Goal: Task Accomplishment & Management: Manage account settings

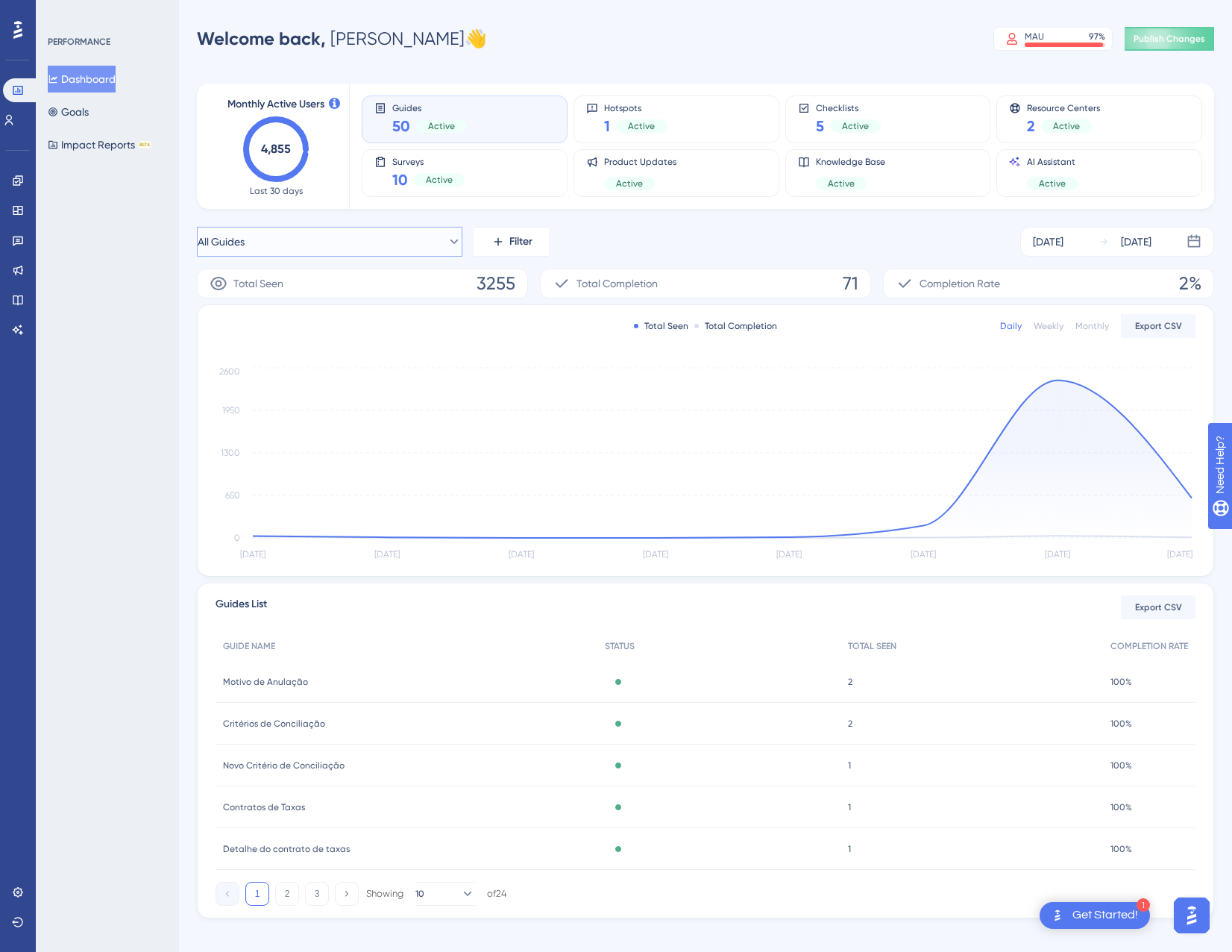
click at [343, 237] on button "All Guides" at bounding box center [330, 241] width 265 height 30
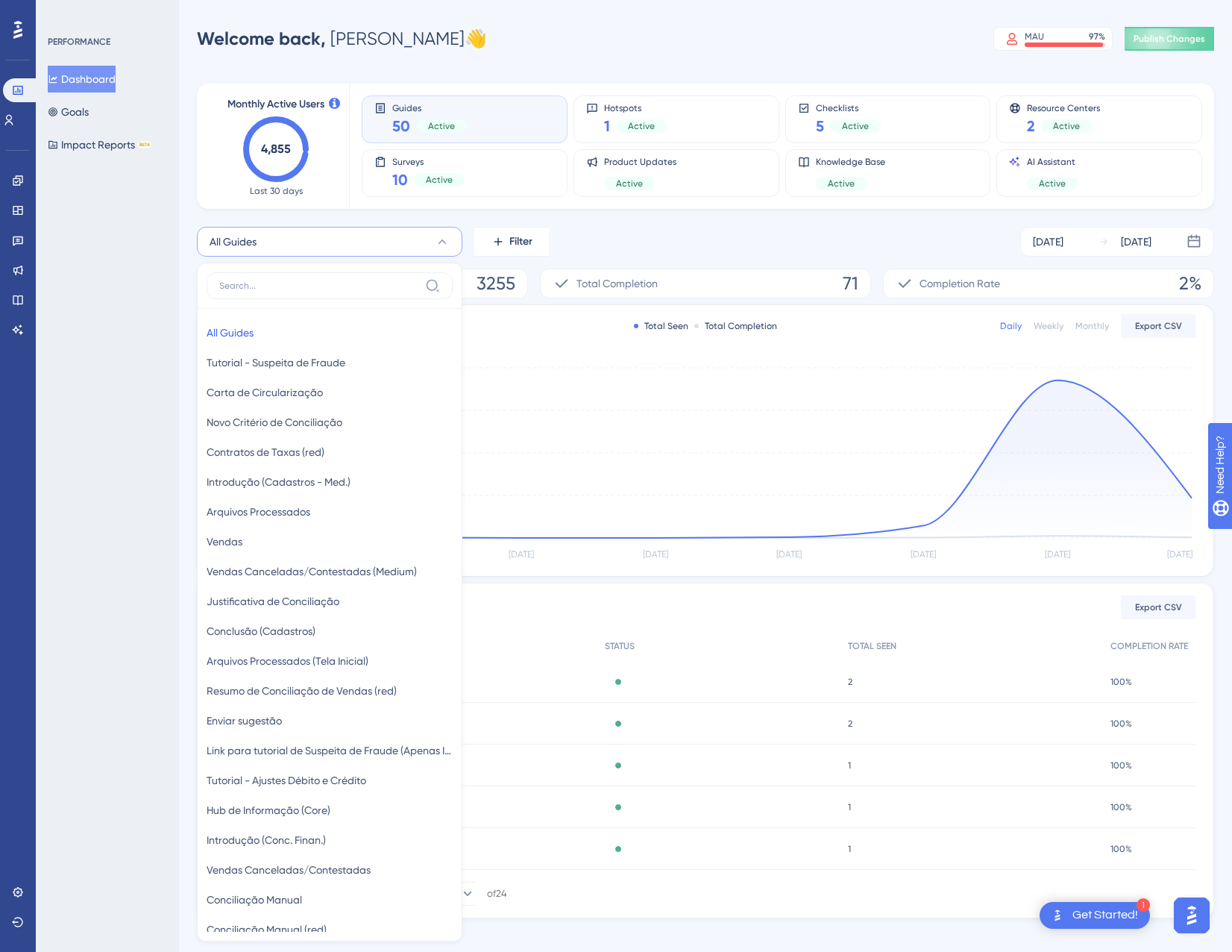
scroll to position [101, 0]
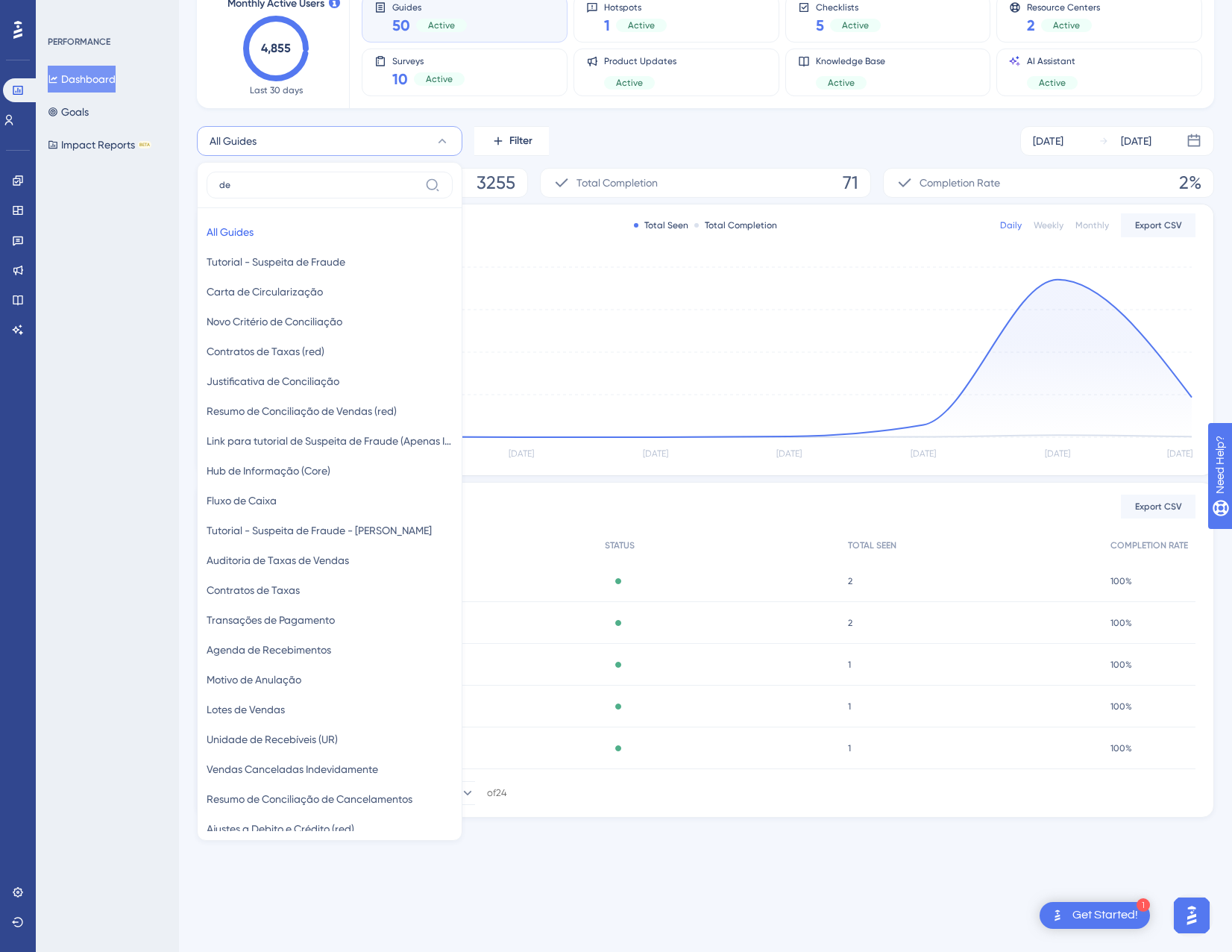
type input "d"
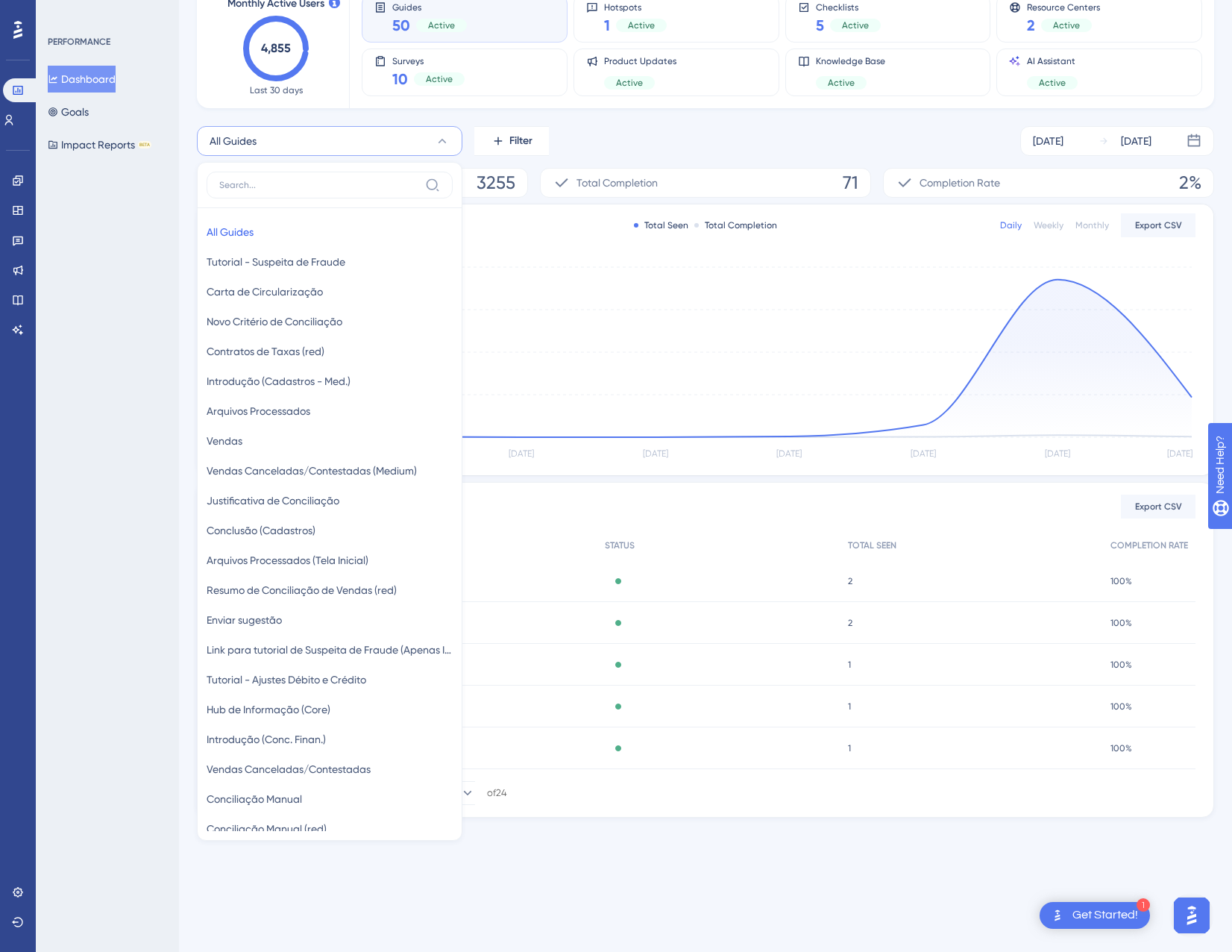
click at [375, 133] on button "All Guides" at bounding box center [330, 140] width 265 height 30
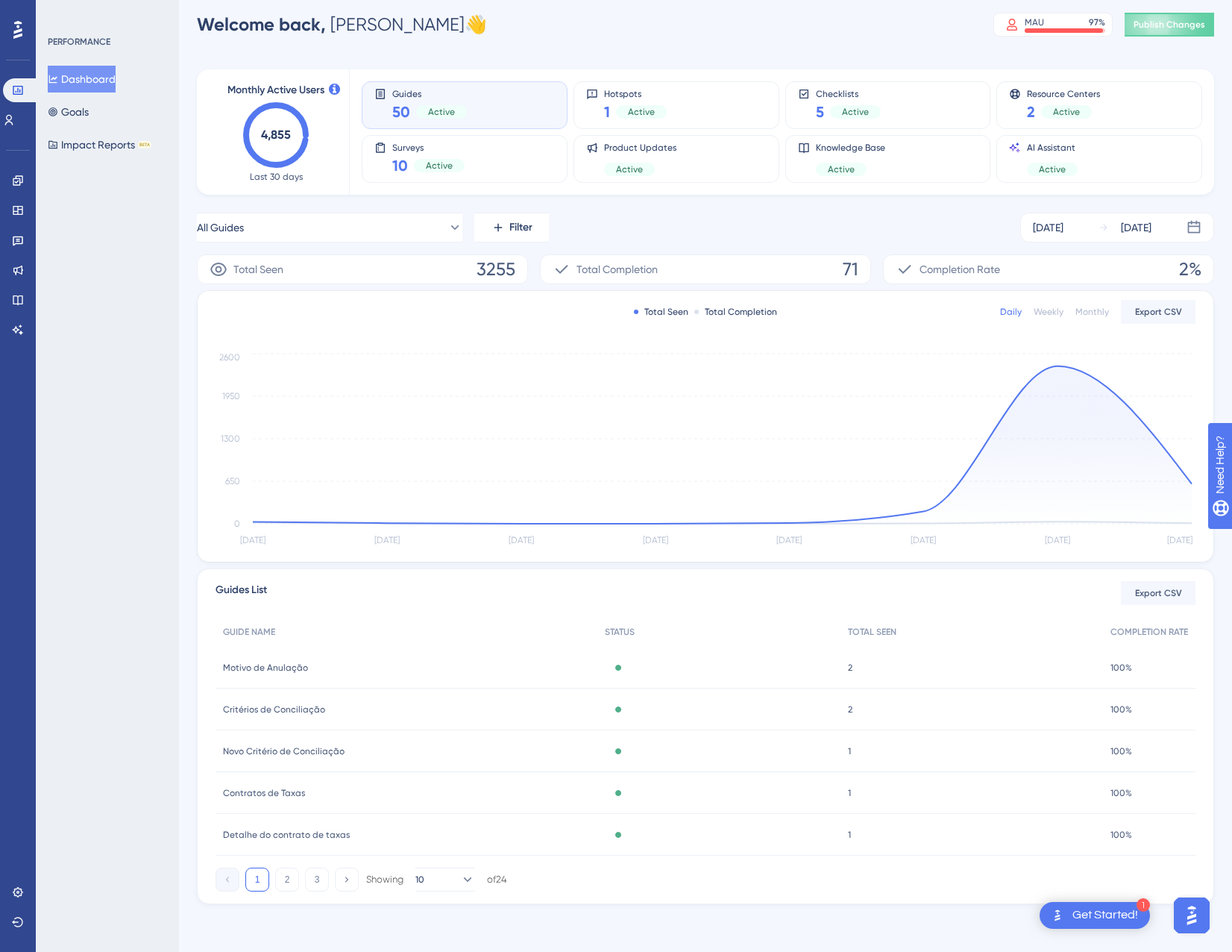
click at [368, 203] on div "Monthly Active Users 4,855 Last 30 days Guides 50 Active Hotspots 1 Active Chec…" at bounding box center [706, 477] width 1017 height 853
click at [367, 221] on button "All Guides" at bounding box center [330, 228] width 265 height 30
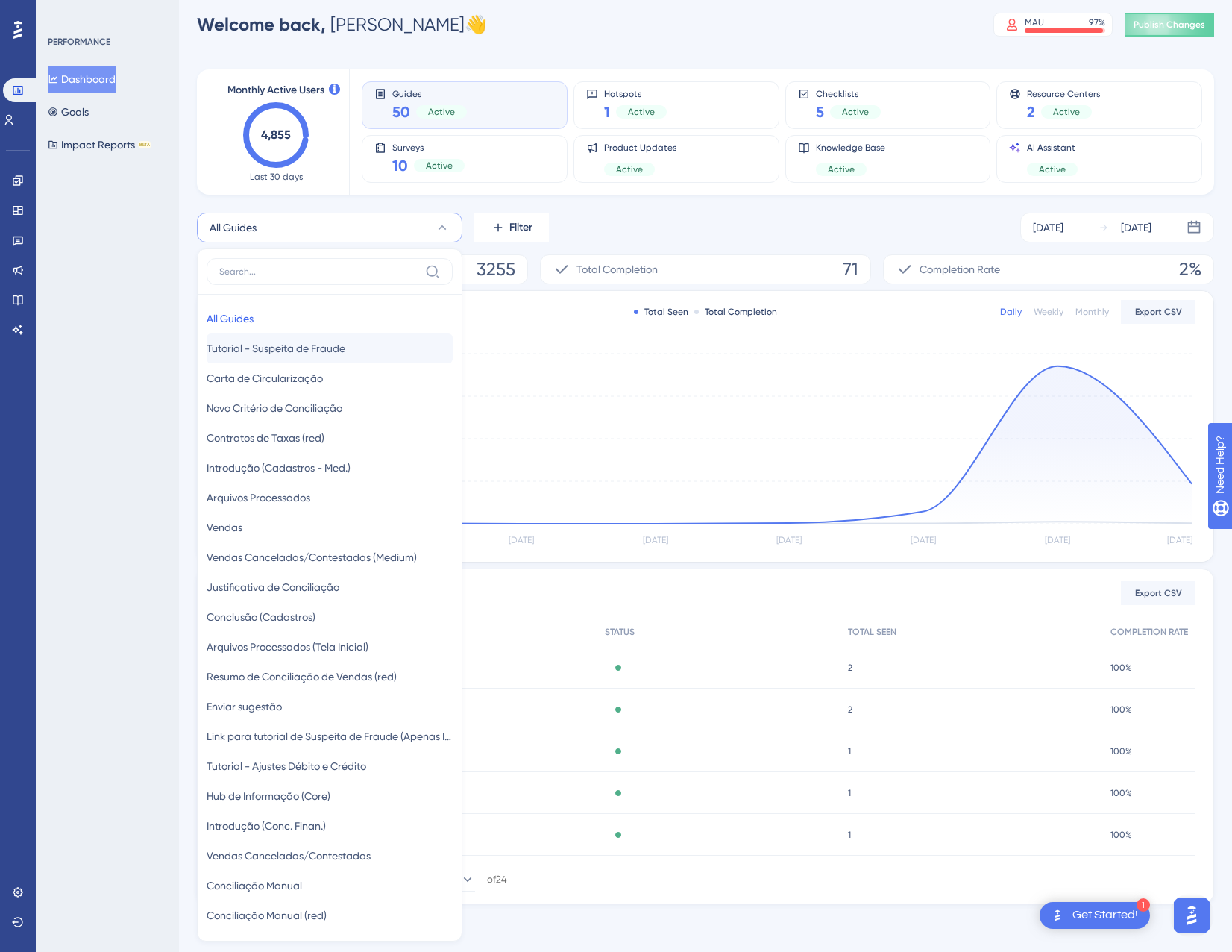
scroll to position [128, 0]
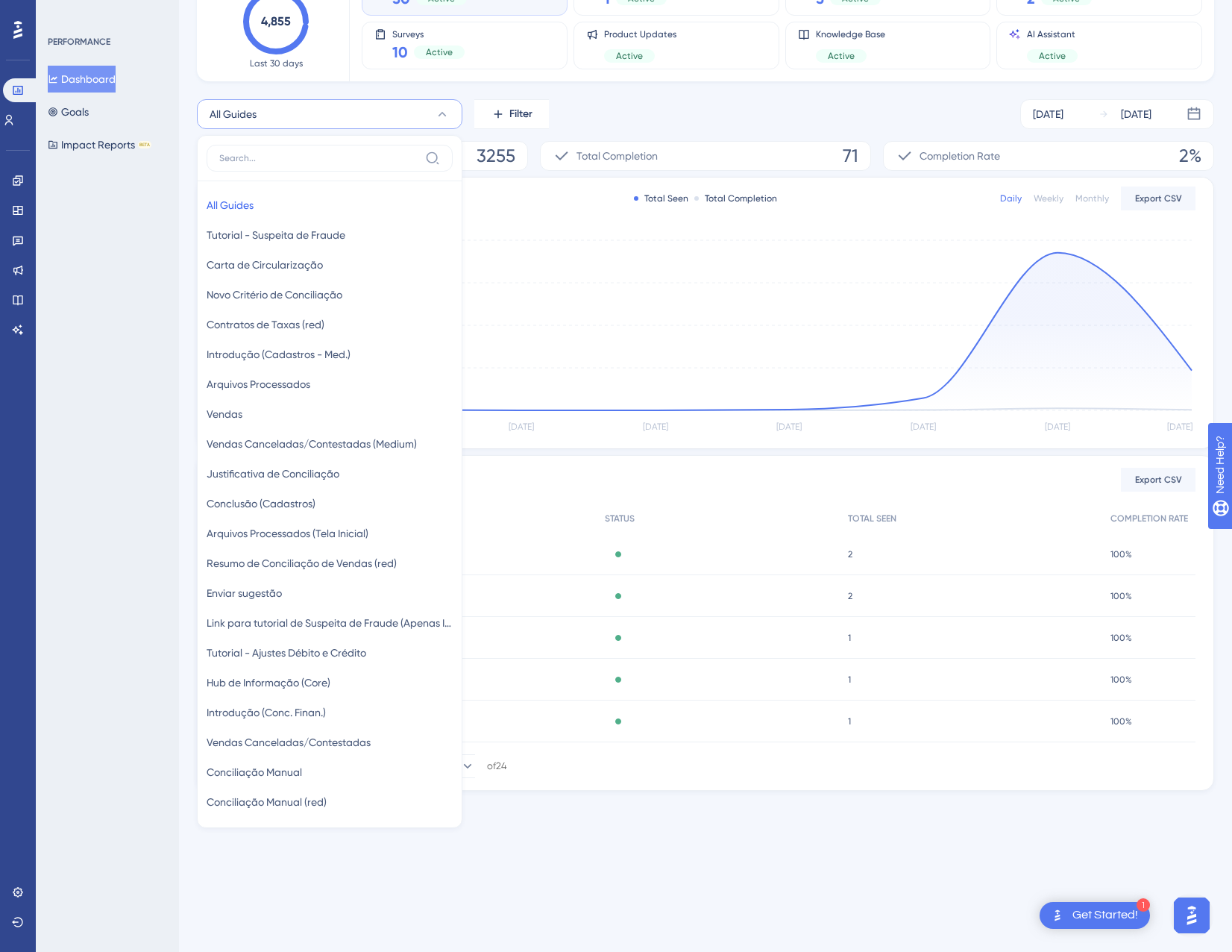
click at [408, 96] on div "Monthly Active Users 4,855 Last 30 days Guides 50 Active Hotspots 1 Active Chec…" at bounding box center [706, 364] width 1017 height 853
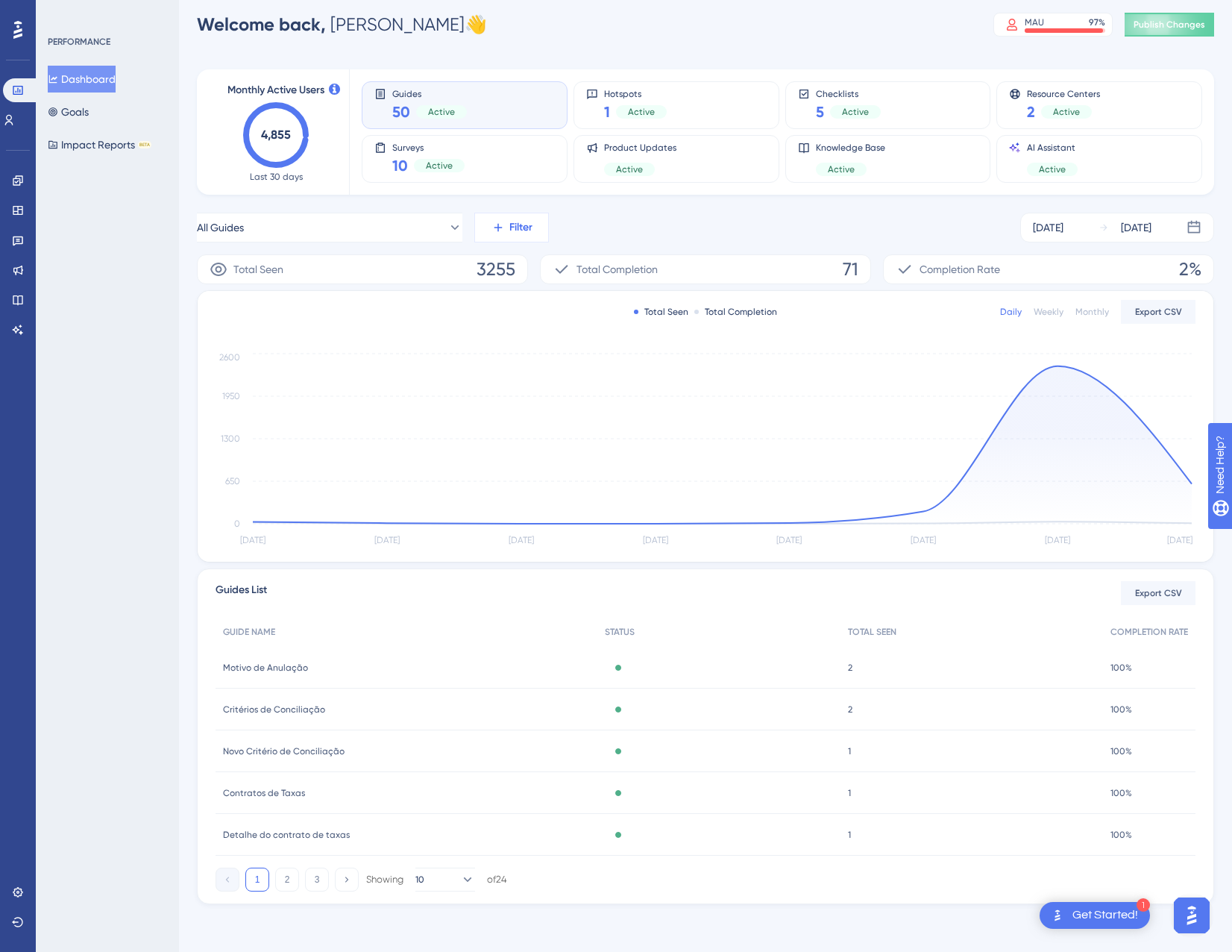
click at [491, 217] on button "Filter" at bounding box center [511, 228] width 74 height 30
click at [516, 305] on span "Segments" at bounding box center [508, 303] width 48 height 18
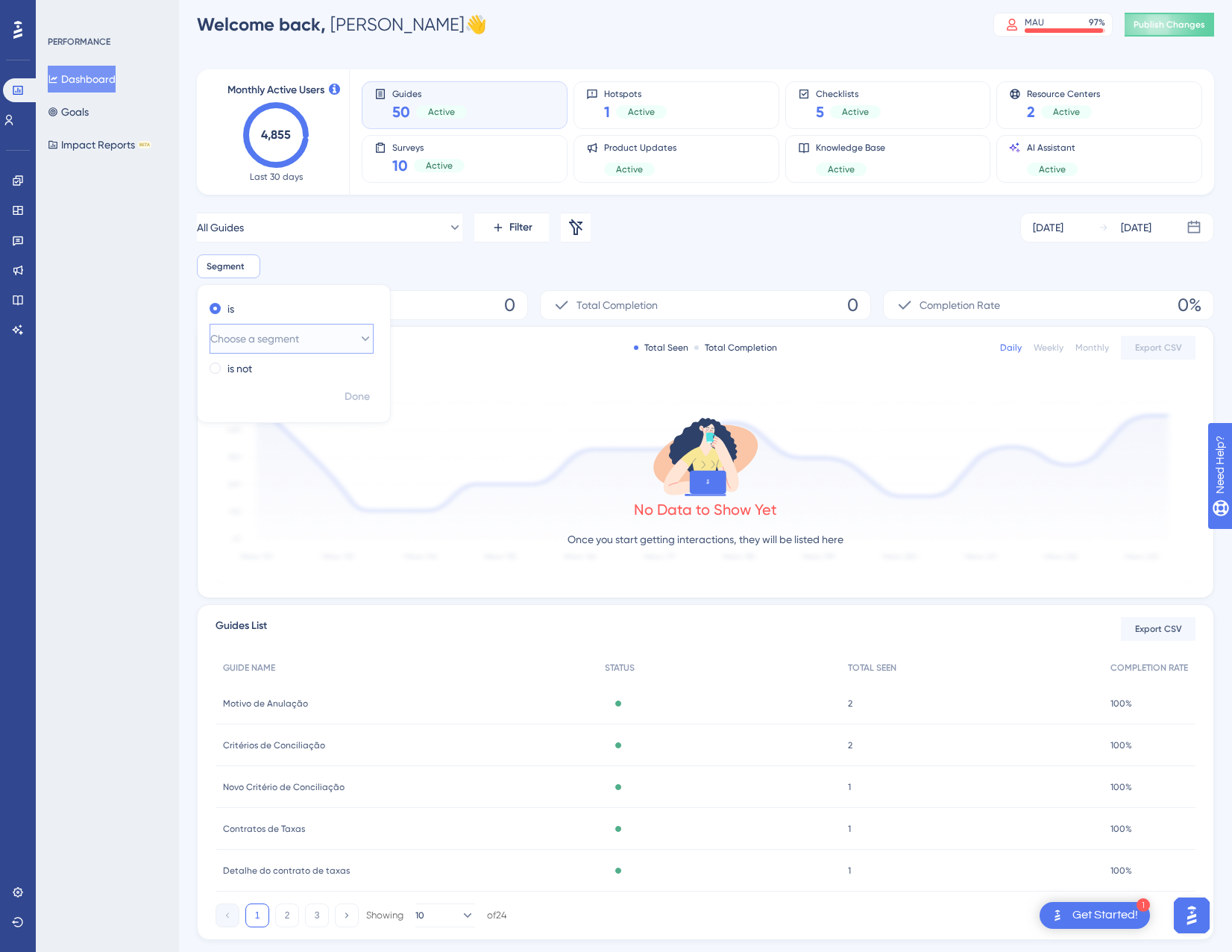
click at [258, 332] on span "Choose a segment" at bounding box center [254, 339] width 89 height 18
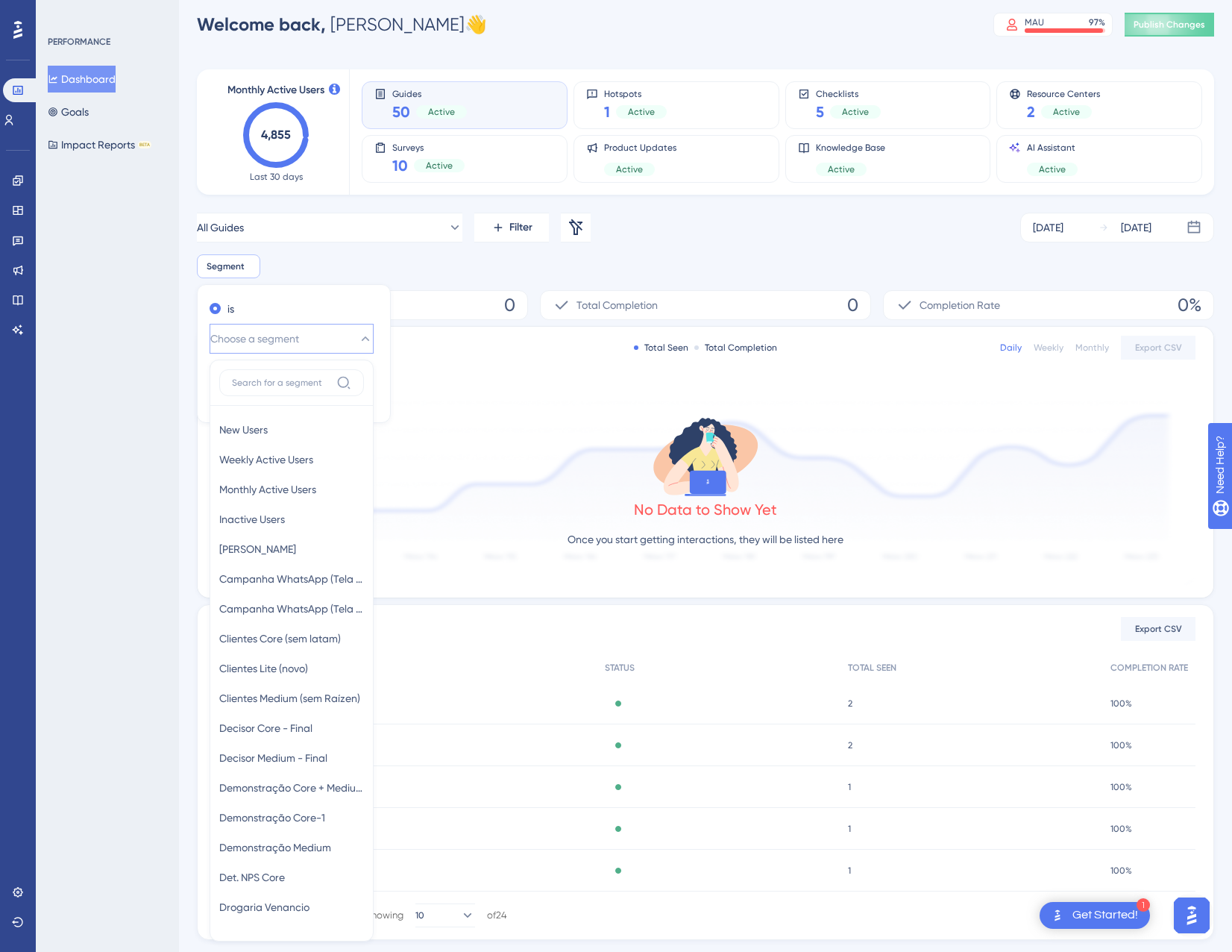
scroll to position [185, 0]
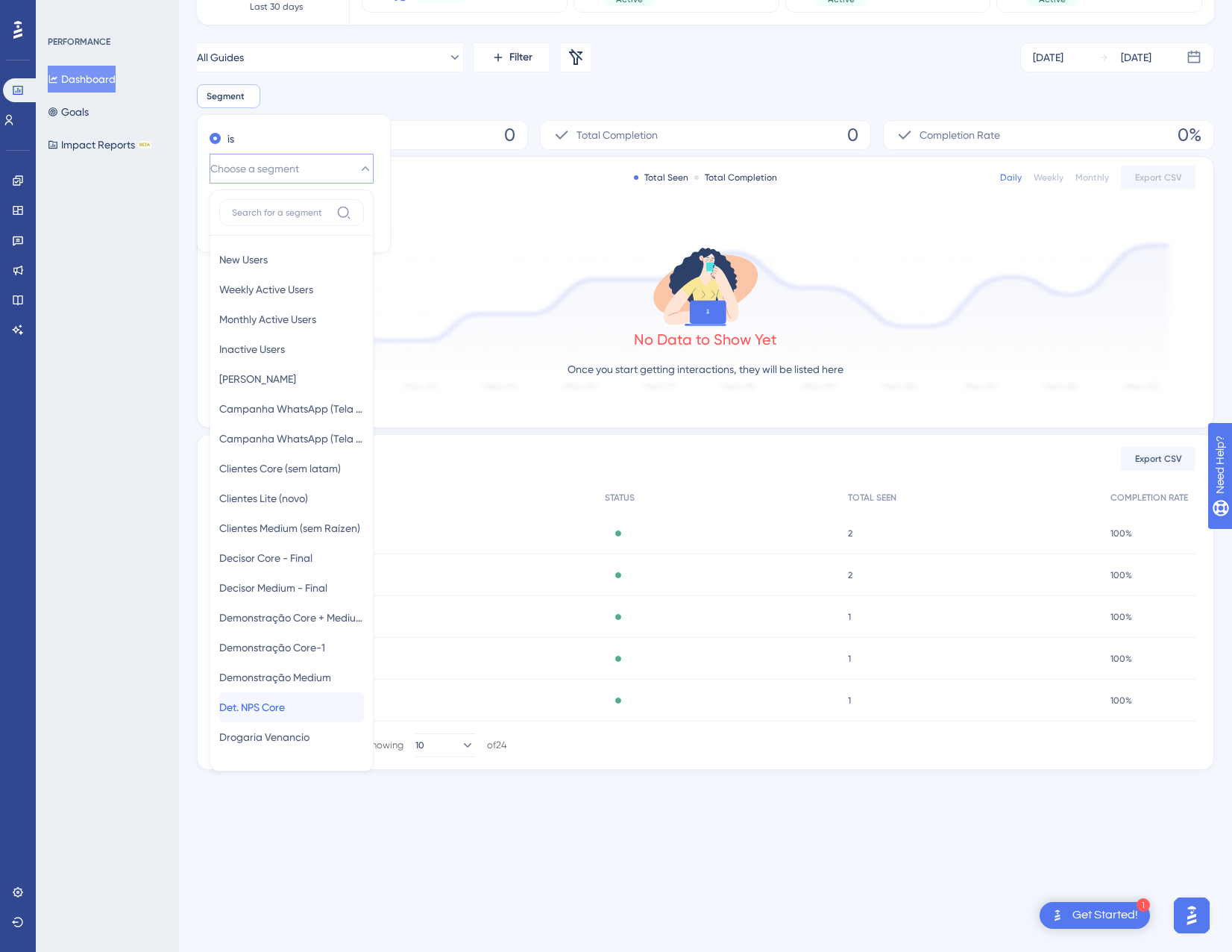
click at [285, 702] on span "Det. NPS Core" at bounding box center [252, 708] width 66 height 18
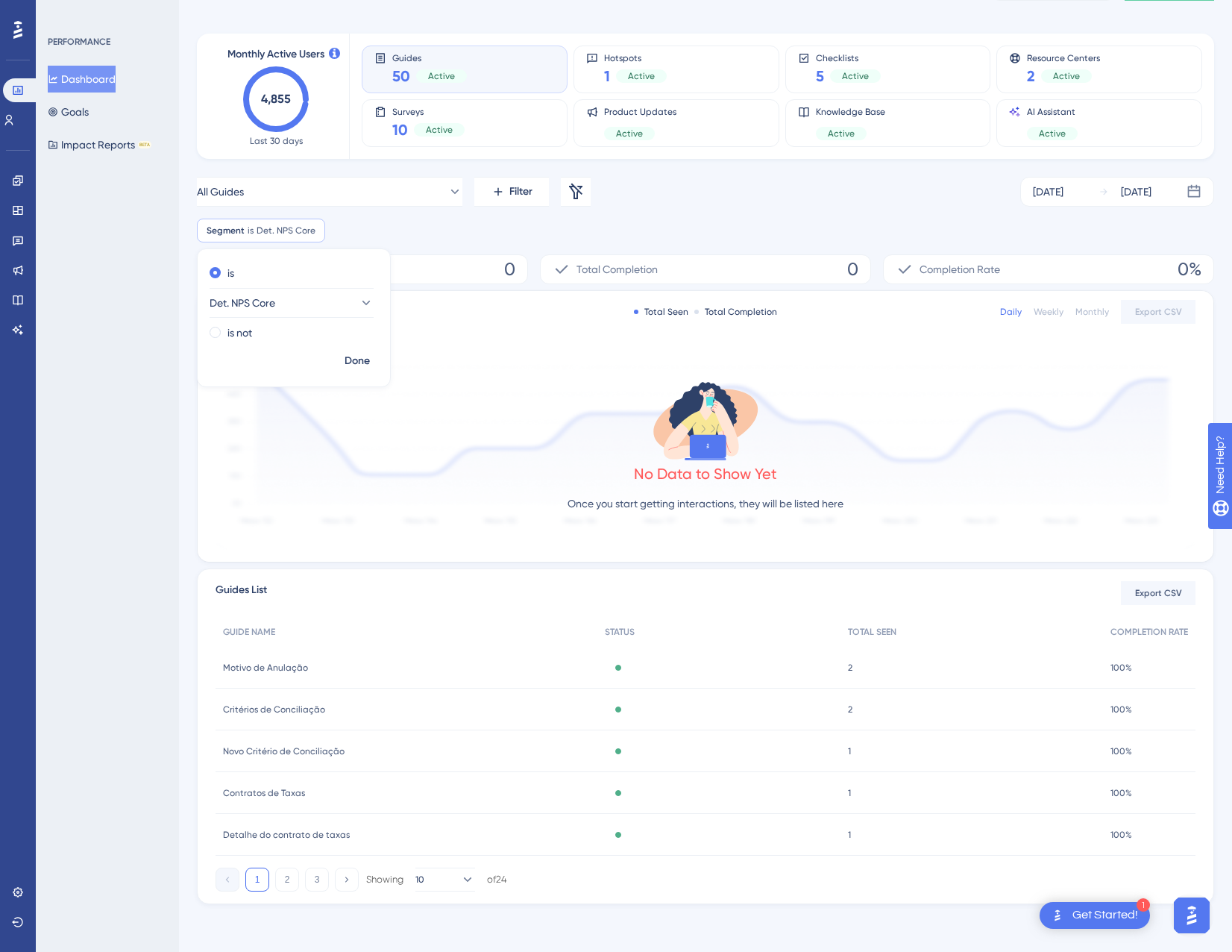
scroll to position [50, 0]
click at [356, 364] on span "Done" at bounding box center [357, 362] width 26 height 18
click at [993, 409] on div "No Data to Show Yet Once you start getting interactions, they will be listed he…" at bounding box center [706, 450] width 980 height 200
click at [313, 231] on icon at bounding box center [314, 230] width 5 height 5
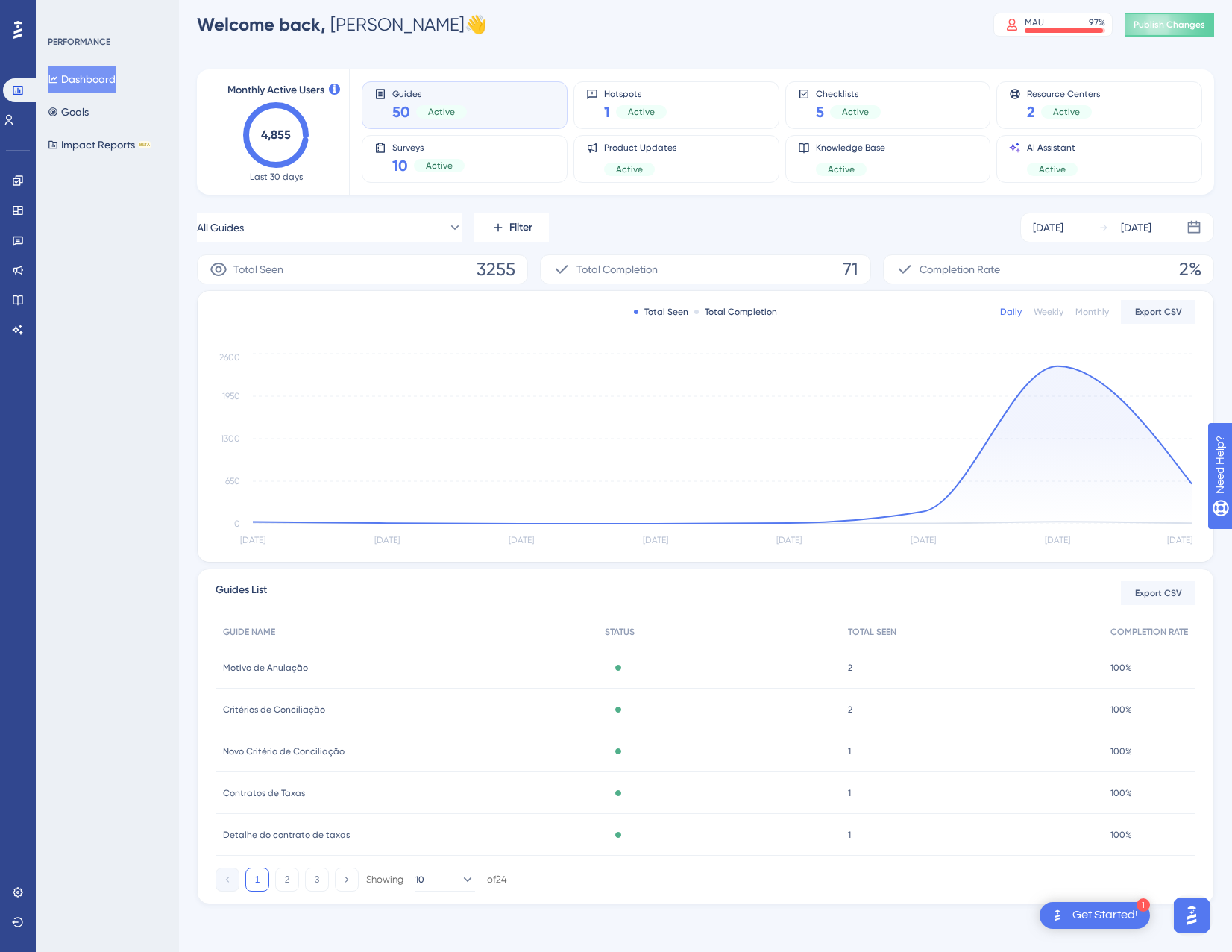
click at [868, 209] on div "Monthly Active Users 4,855 Last 30 days Guides 50 Active Hotspots 1 Active Chec…" at bounding box center [706, 477] width 1017 height 853
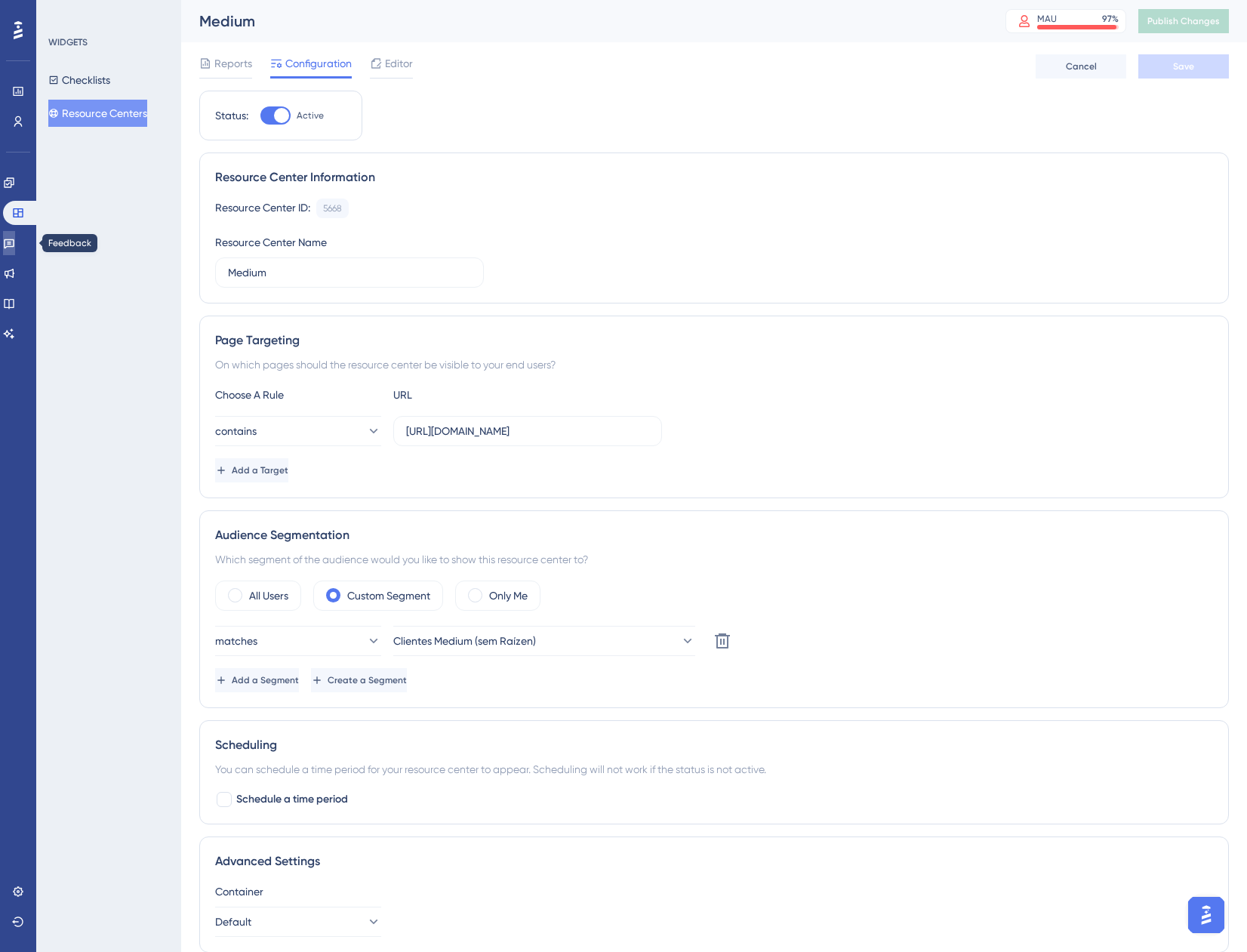
click at [15, 240] on link at bounding box center [8, 243] width 12 height 24
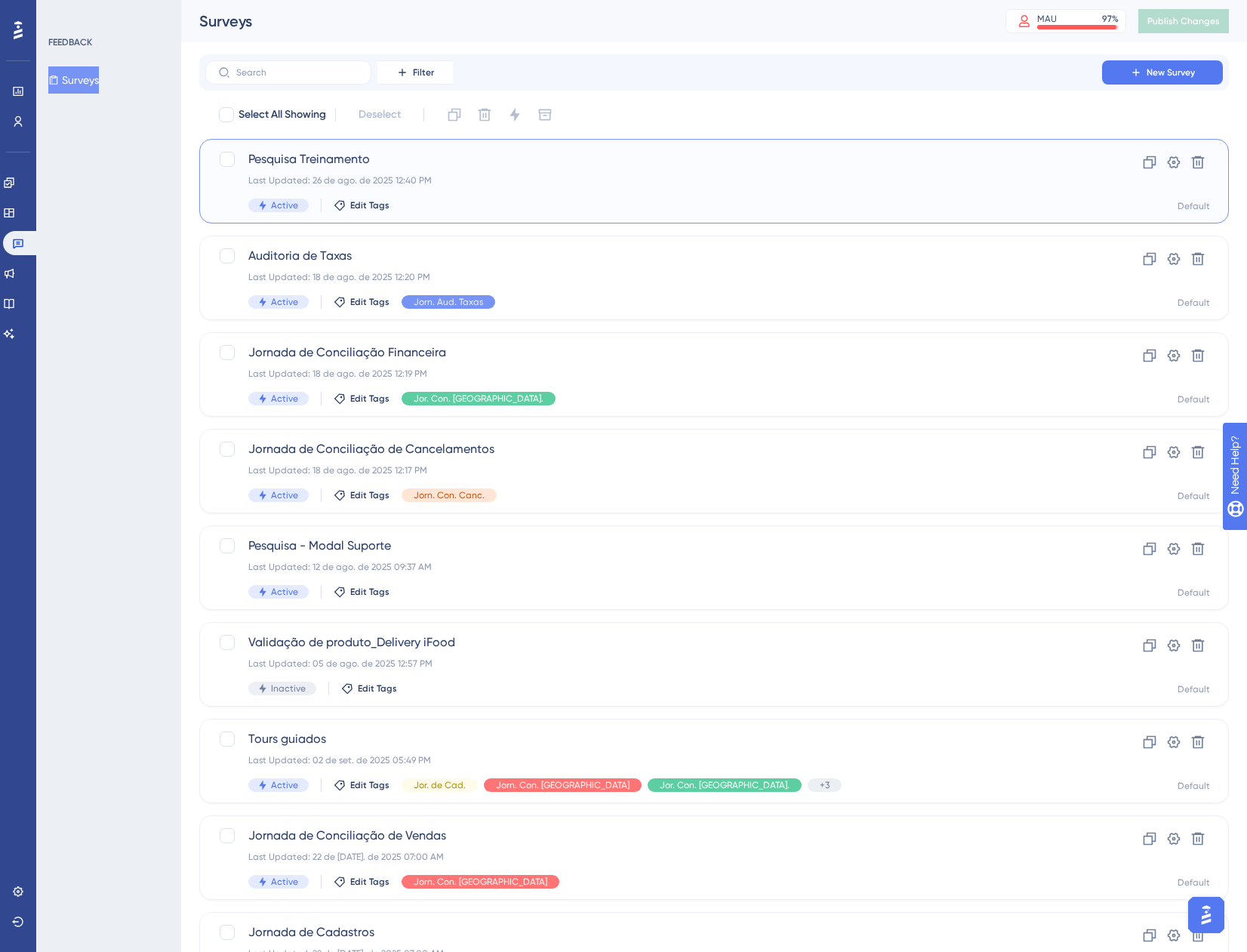
click at [611, 165] on span "Pesquisa Treinamento" at bounding box center [653, 160] width 811 height 19
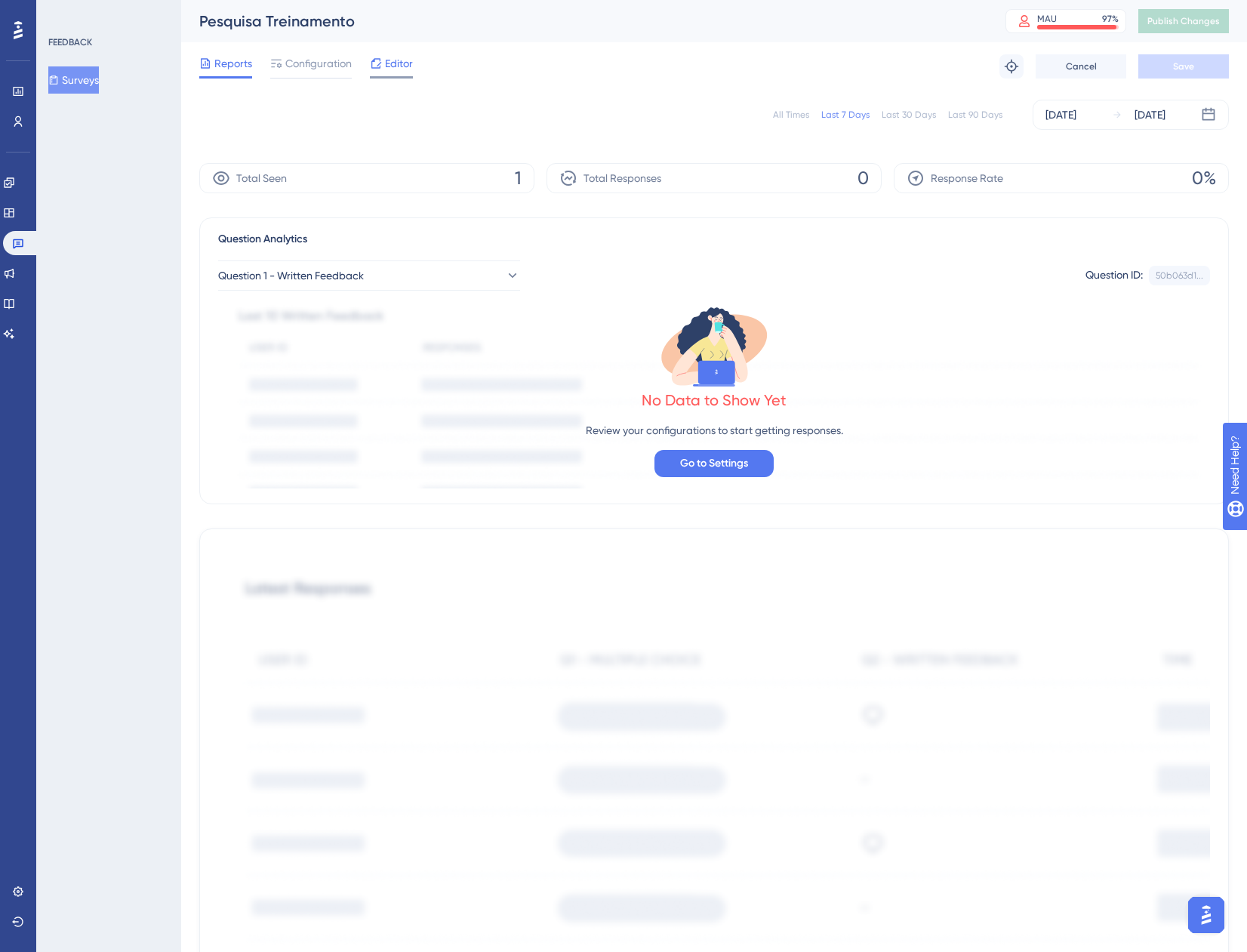
click at [394, 71] on span "Editor" at bounding box center [399, 64] width 28 height 19
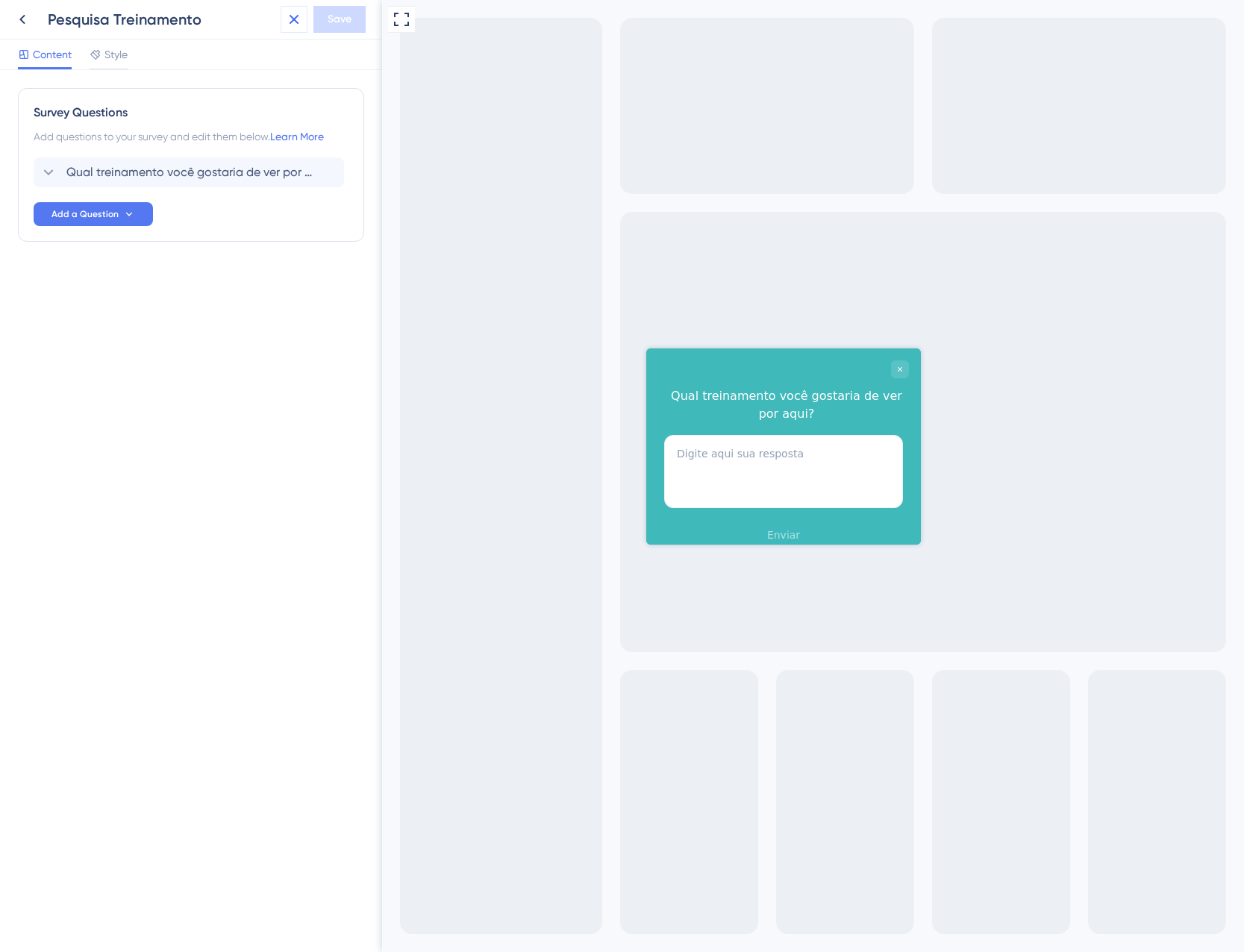
click at [288, 18] on icon at bounding box center [294, 19] width 18 height 18
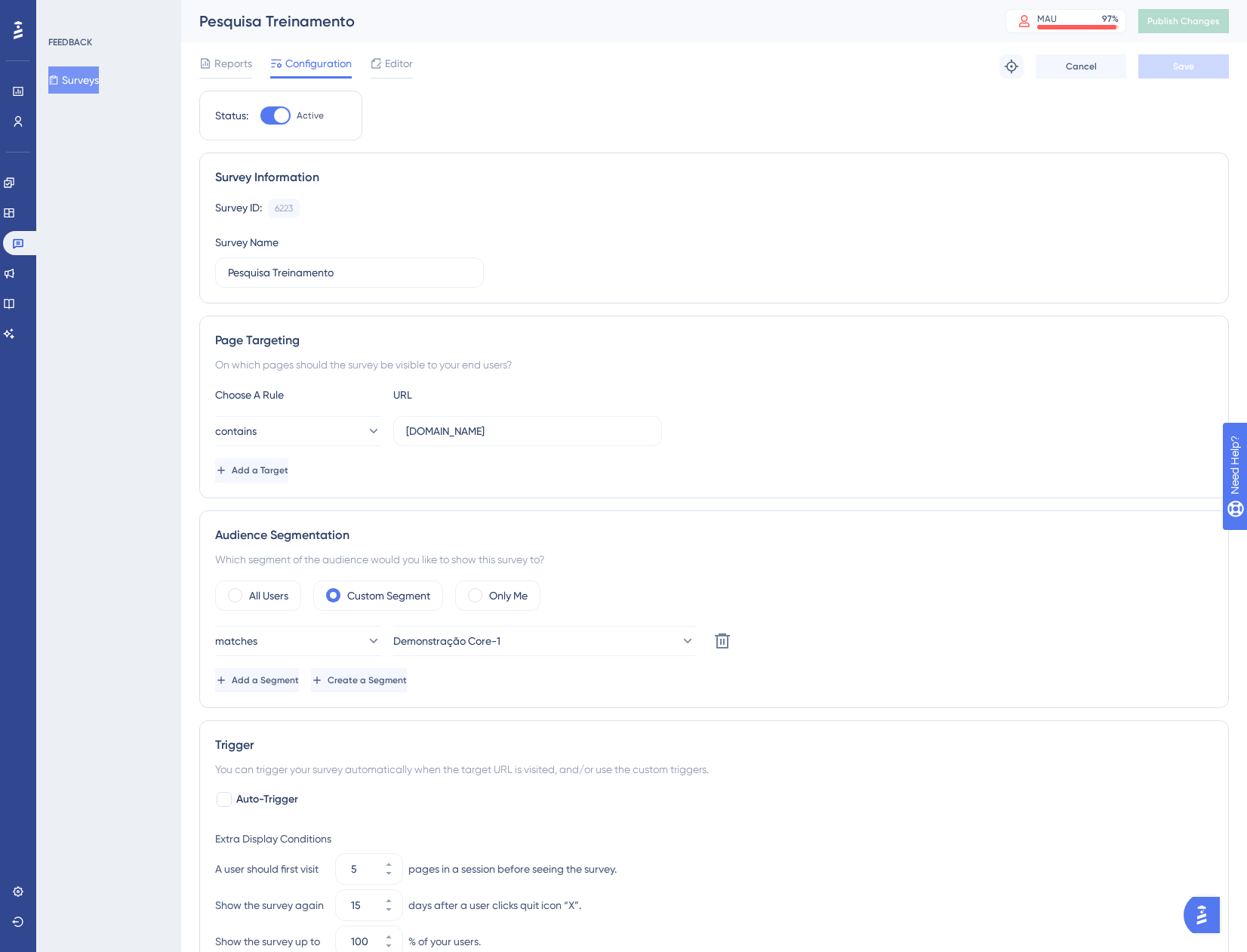
click at [98, 74] on button "Surveys" at bounding box center [73, 80] width 50 height 27
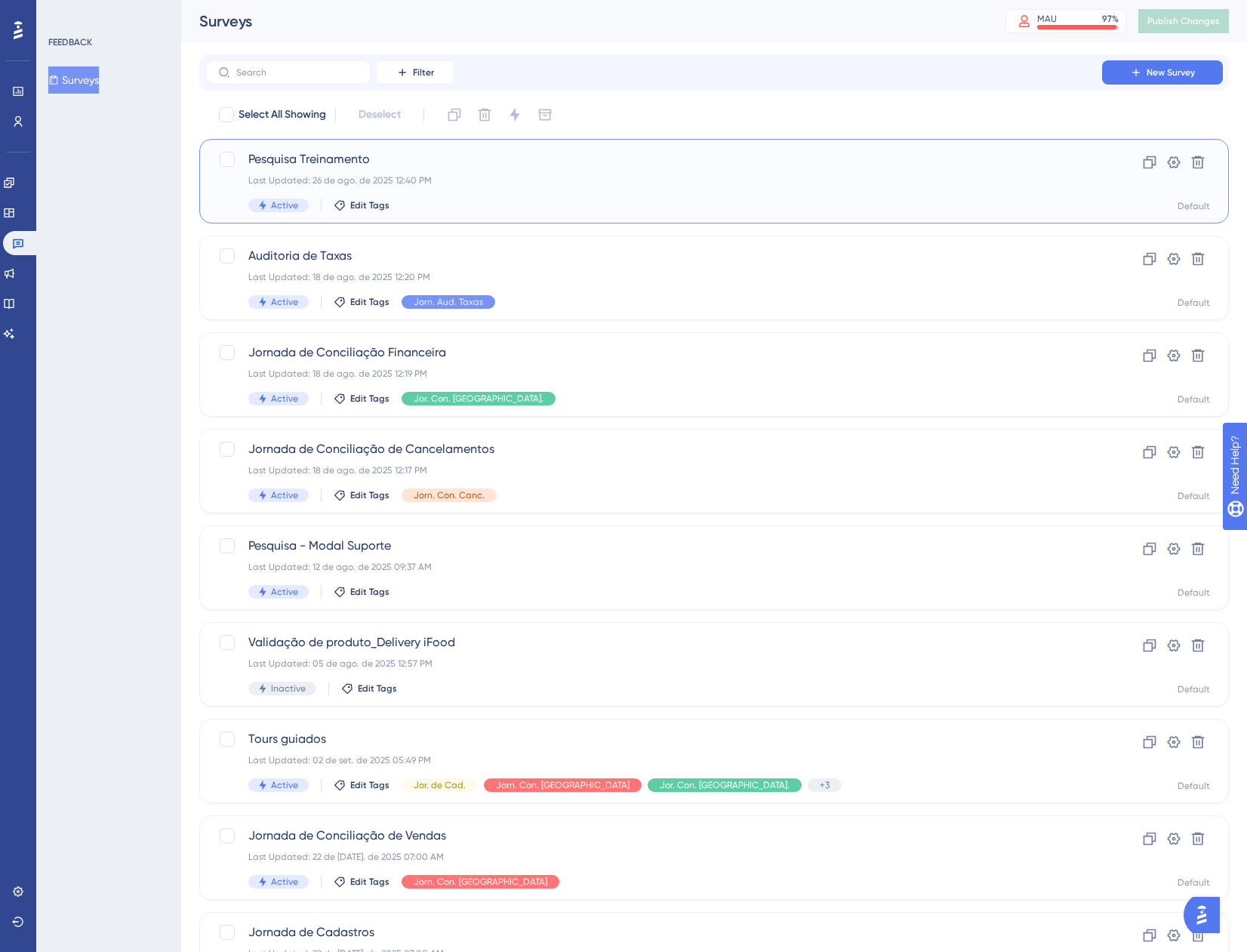
click at [773, 188] on div "Pesquisa Treinamento Last Updated: 26 de ago. de 2025 12:40 PM Active Edit Tags" at bounding box center [653, 181] width 811 height 62
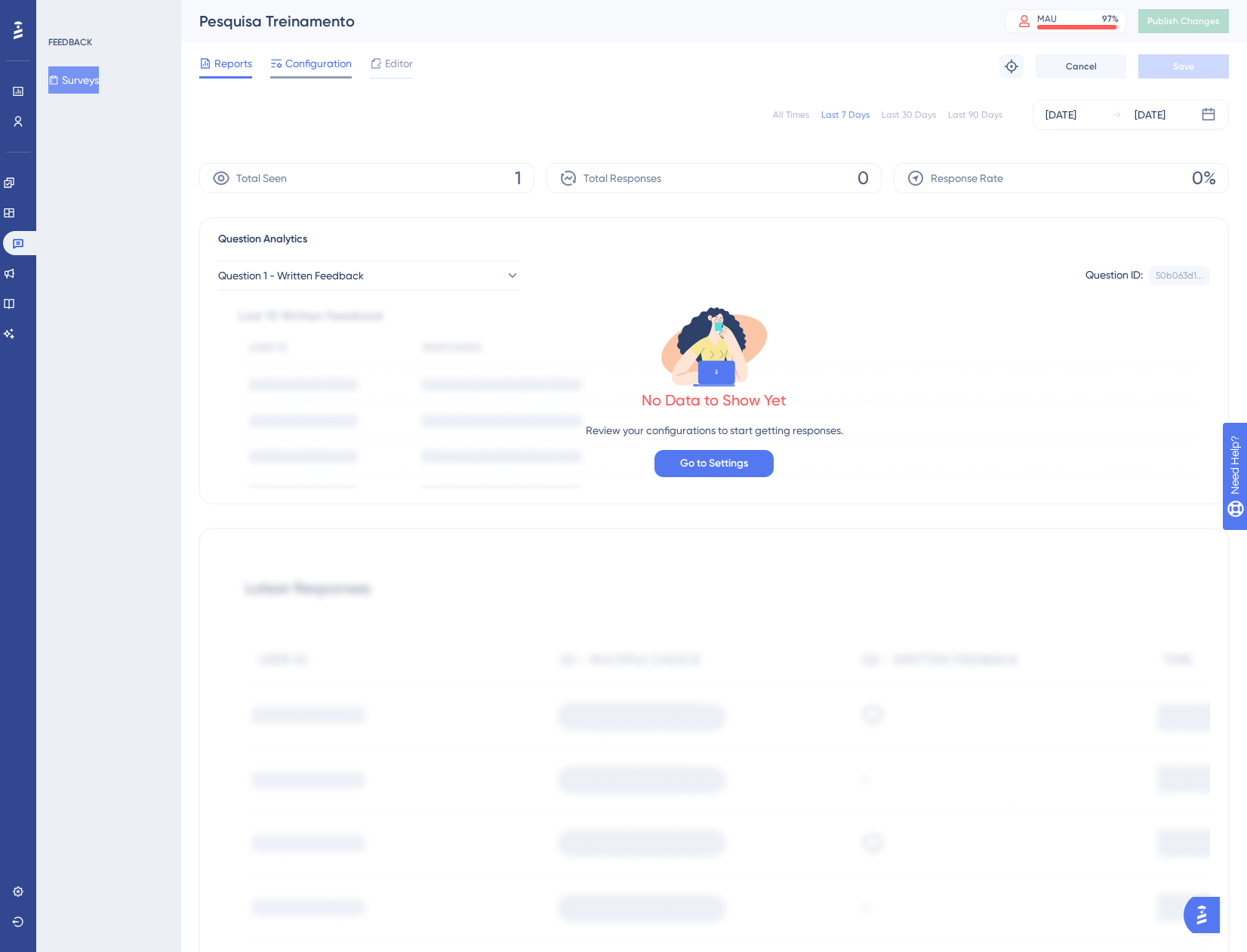
click at [308, 56] on span "Configuration" at bounding box center [319, 64] width 67 height 19
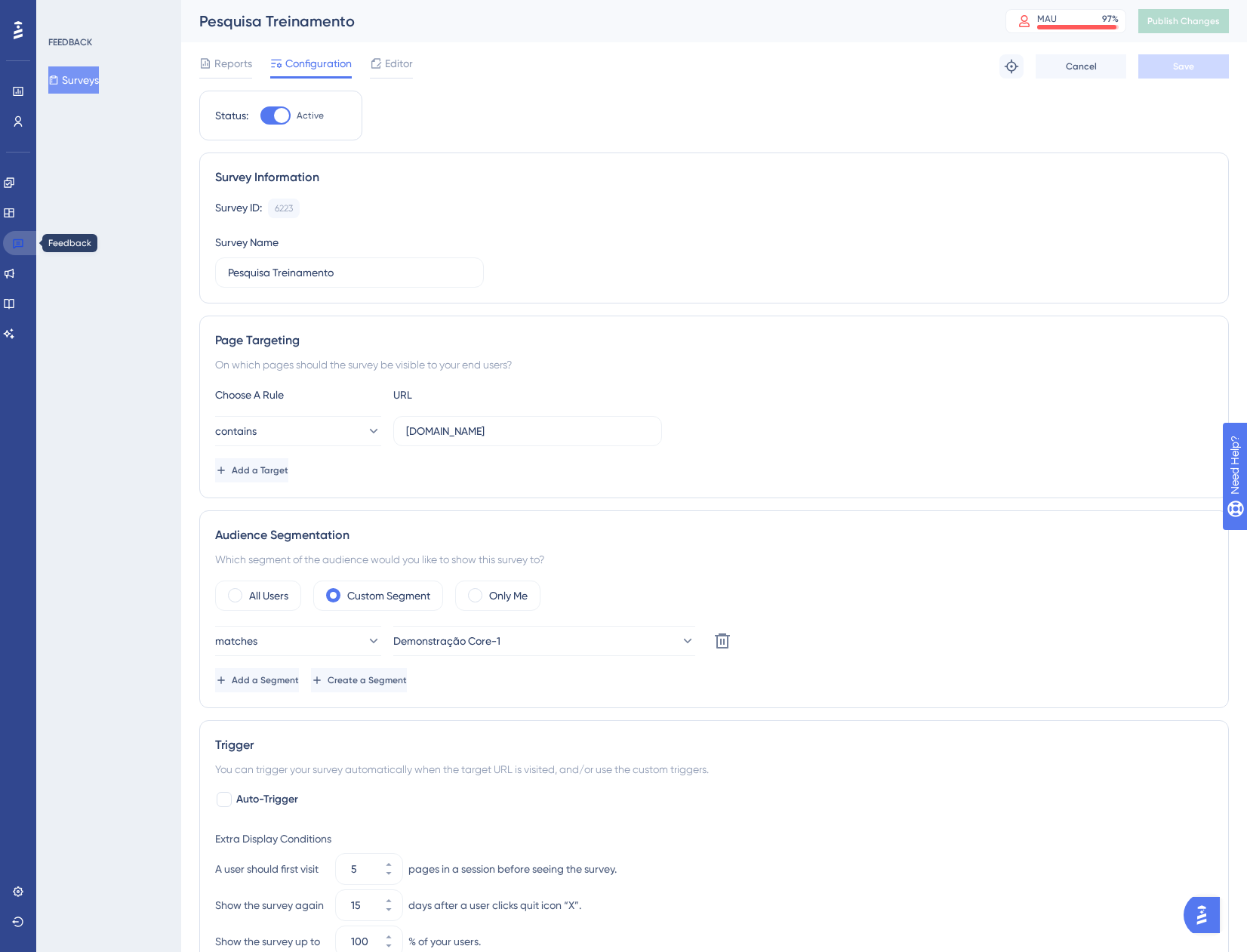
click at [11, 241] on link at bounding box center [20, 243] width 36 height 24
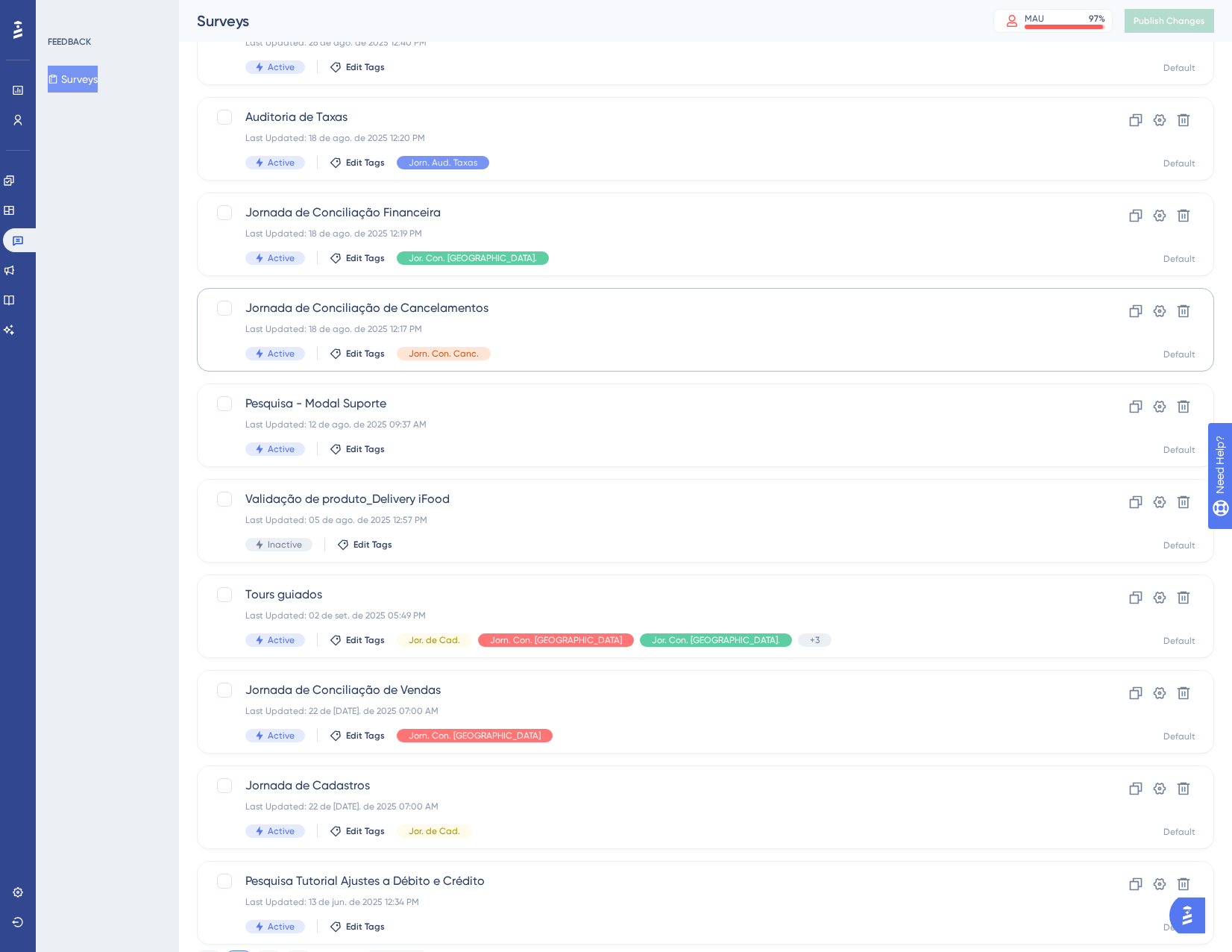
scroll to position [150, 0]
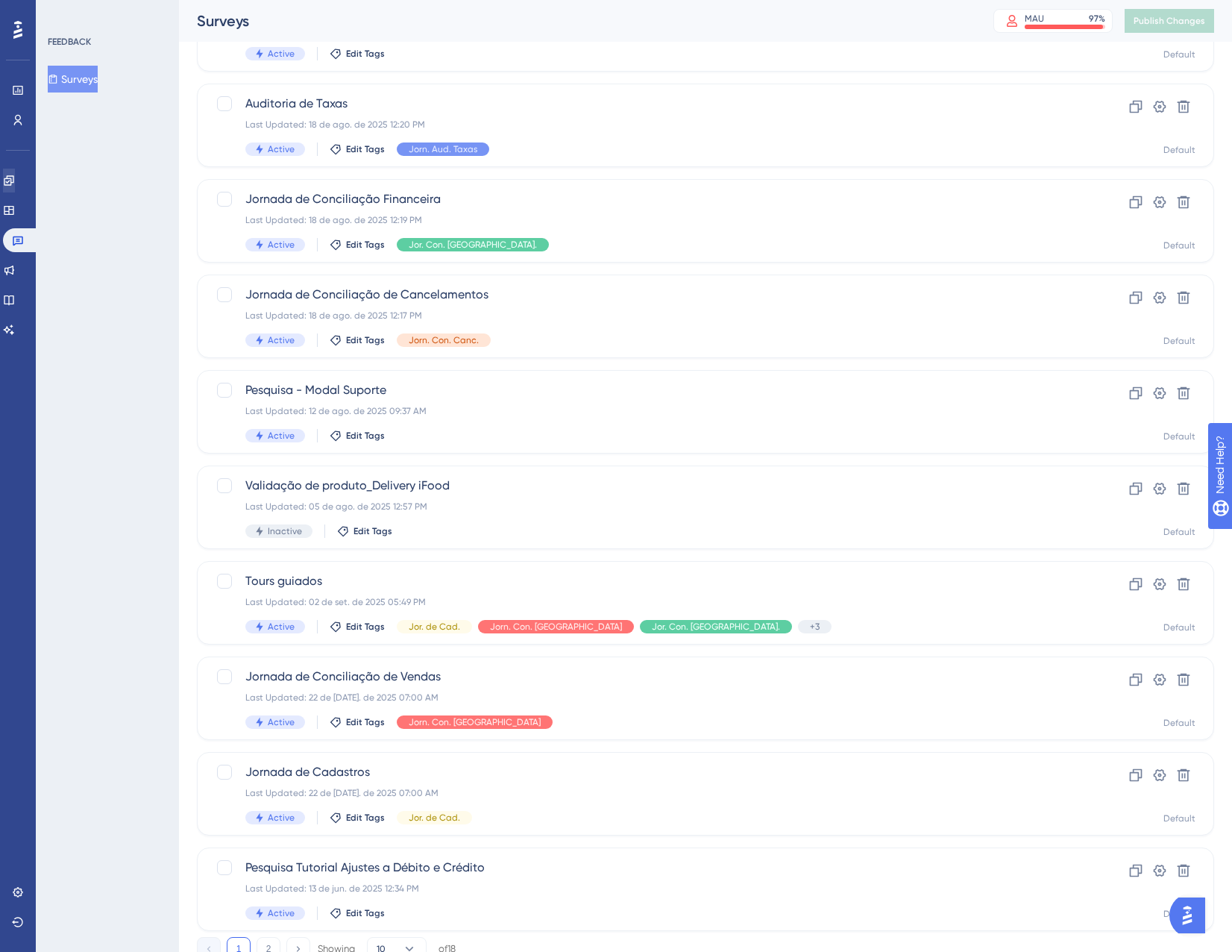
click at [21, 197] on div "Engagement Widgets Feedback Product Updates Knowledge Base AI Assistant" at bounding box center [17, 255] width 30 height 174
click at [15, 184] on icon at bounding box center [8, 180] width 12 height 12
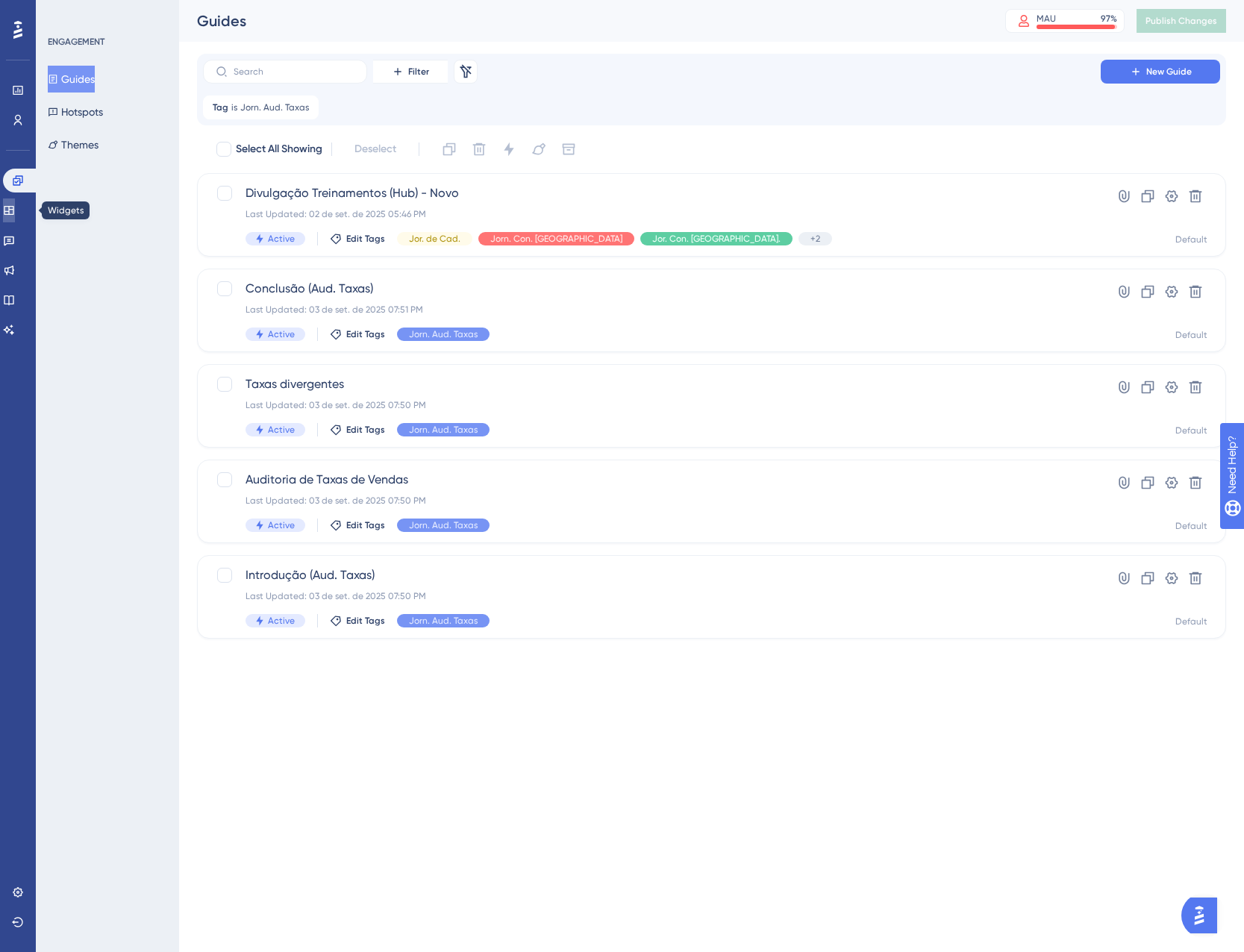
click at [15, 205] on icon at bounding box center [8, 210] width 12 height 12
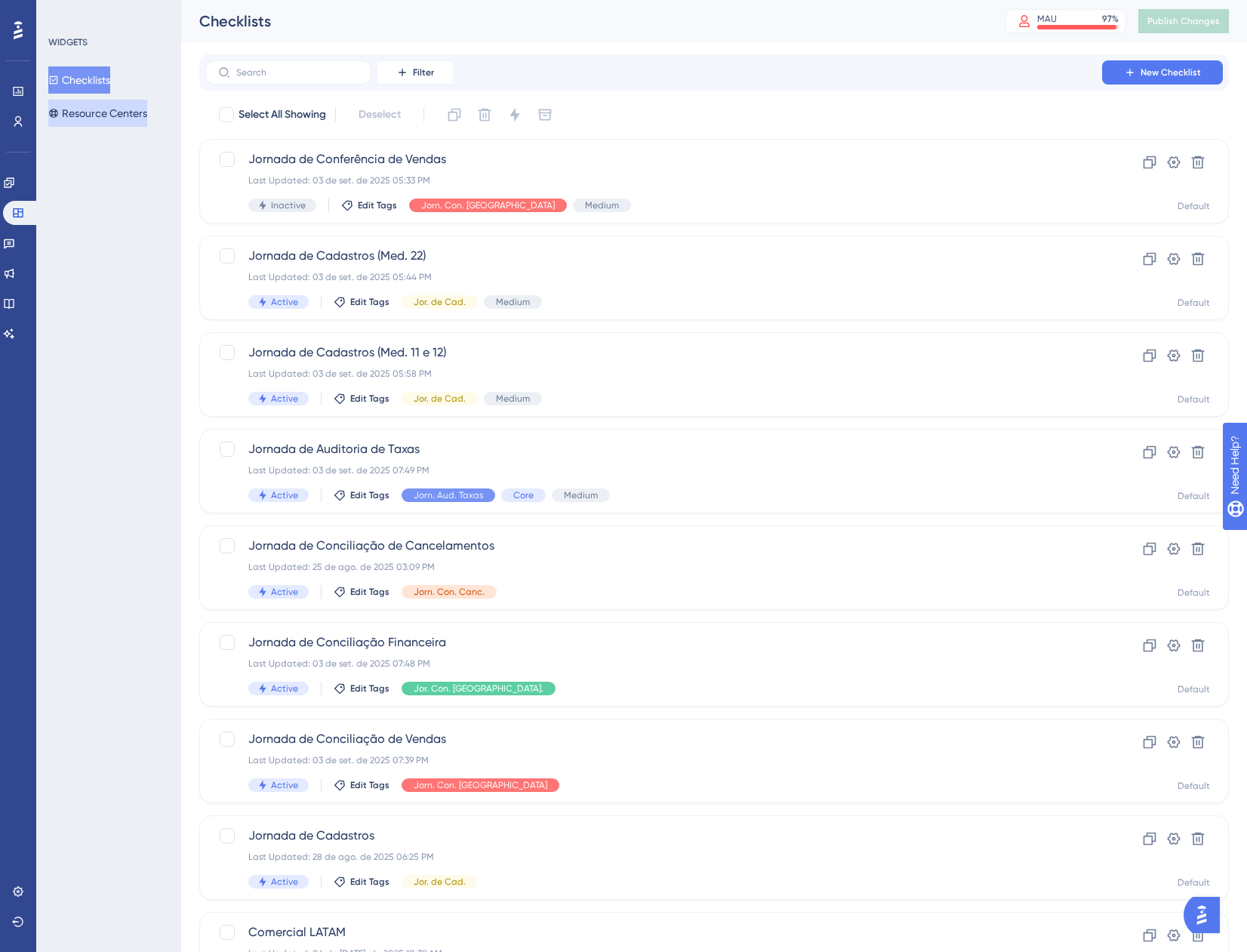
click at [125, 123] on button "Resource Centers" at bounding box center [98, 112] width 98 height 27
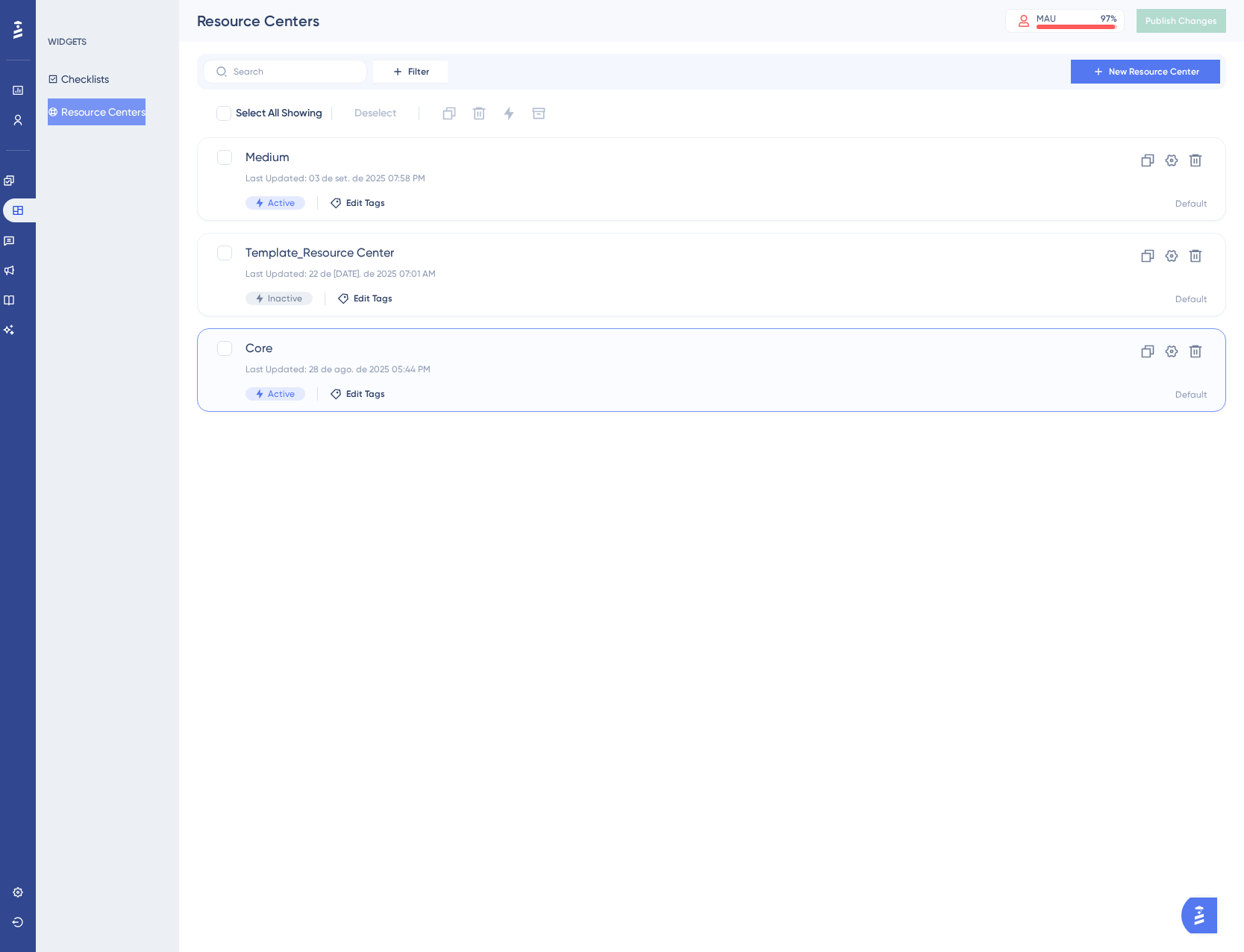
click at [520, 351] on span "Core" at bounding box center [651, 349] width 813 height 18
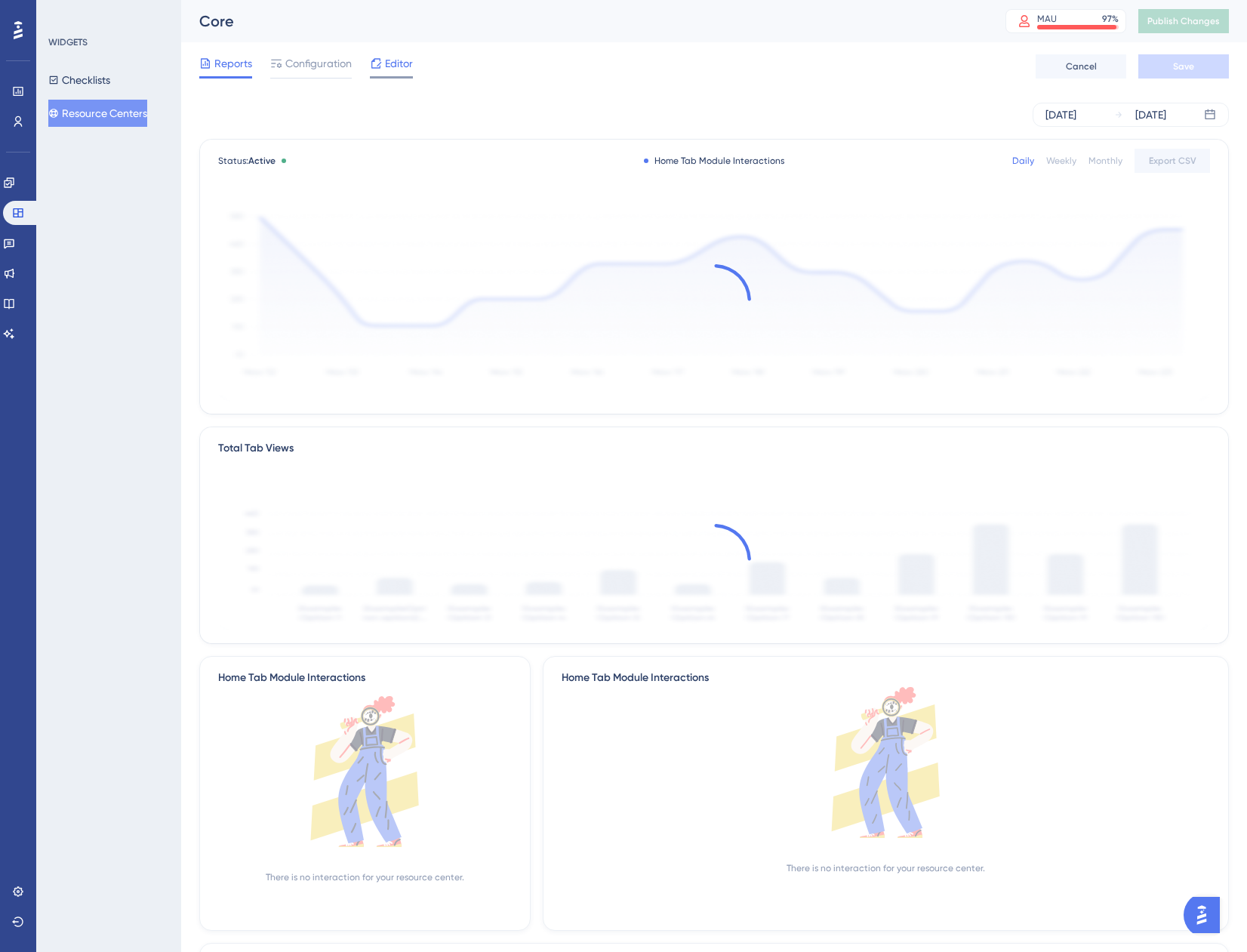
click at [409, 63] on span "Editor" at bounding box center [399, 64] width 28 height 19
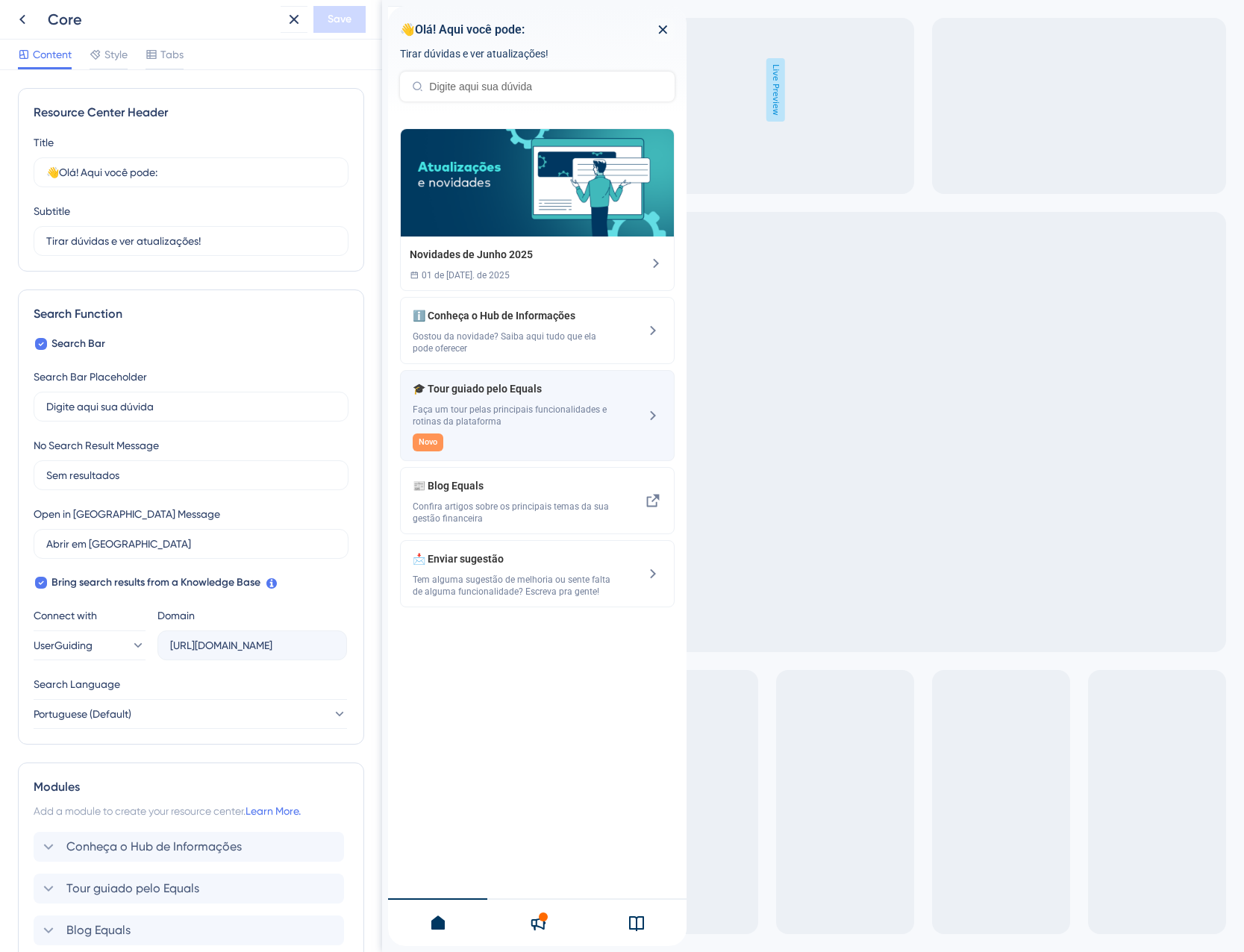
click at [476, 409] on span "Faça um tour pelas principais funcionalidades e rotinas da plataforma" at bounding box center [511, 416] width 199 height 24
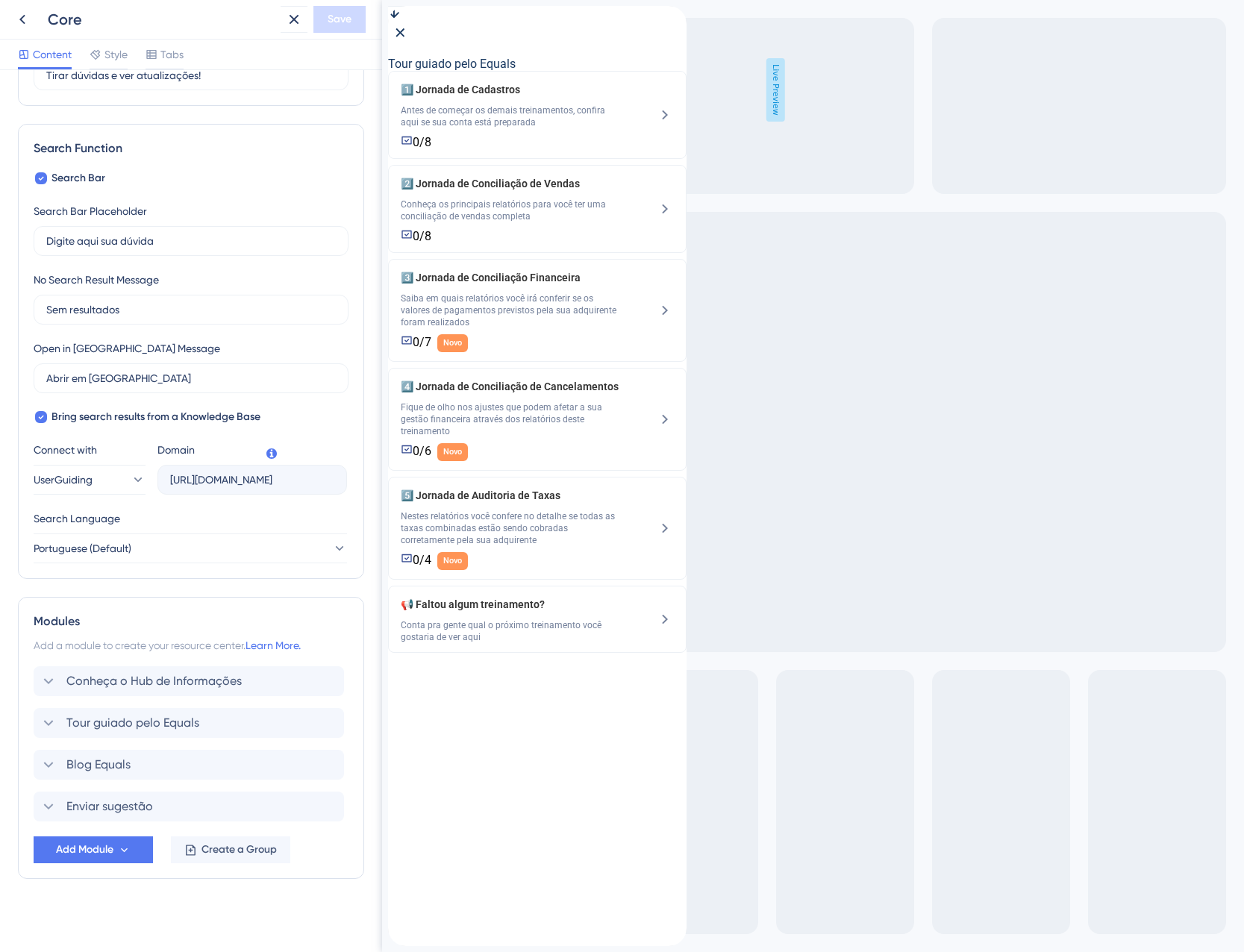
scroll to position [170, 0]
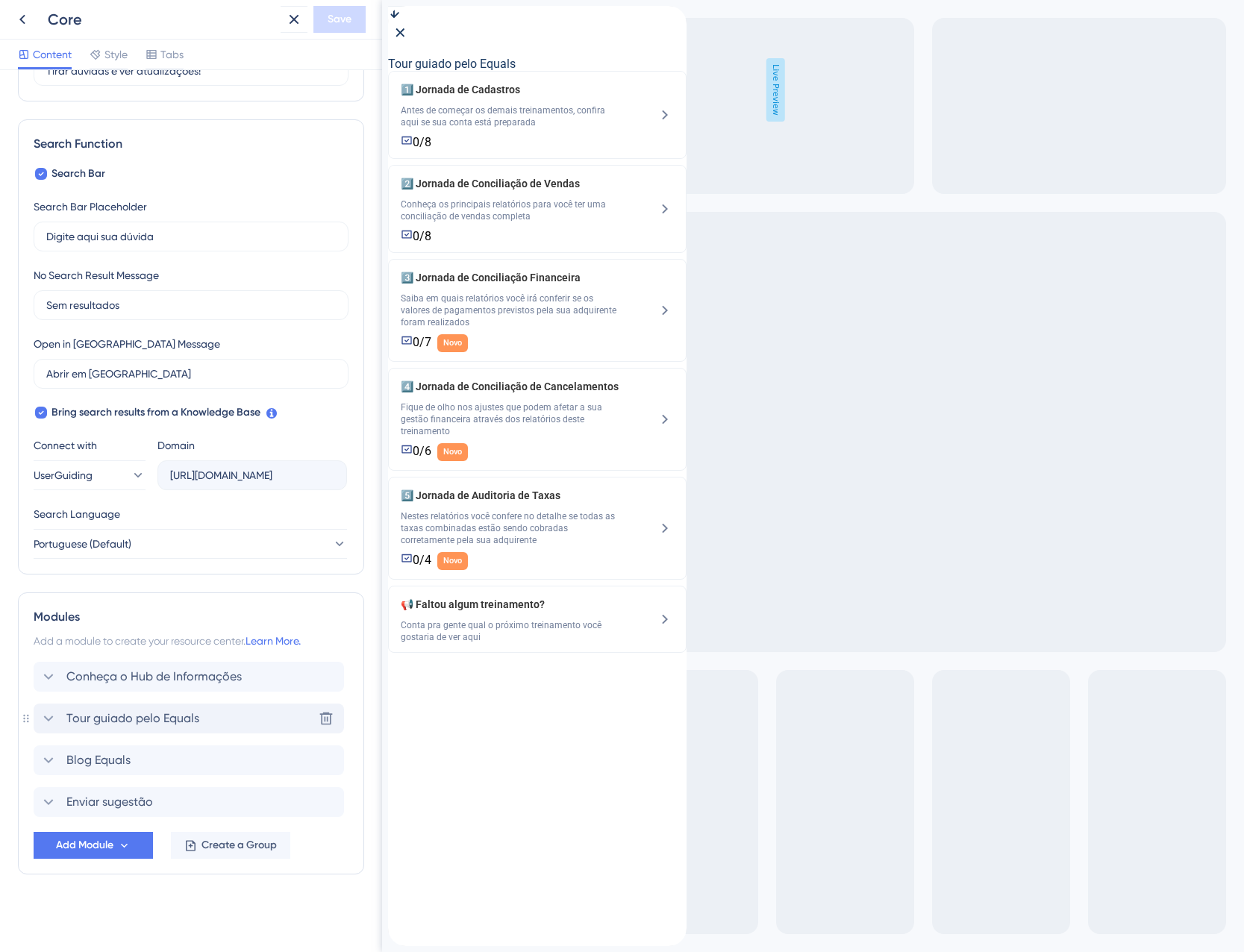
click at [95, 716] on span "Tour guiado pelo Equals" at bounding box center [132, 719] width 133 height 18
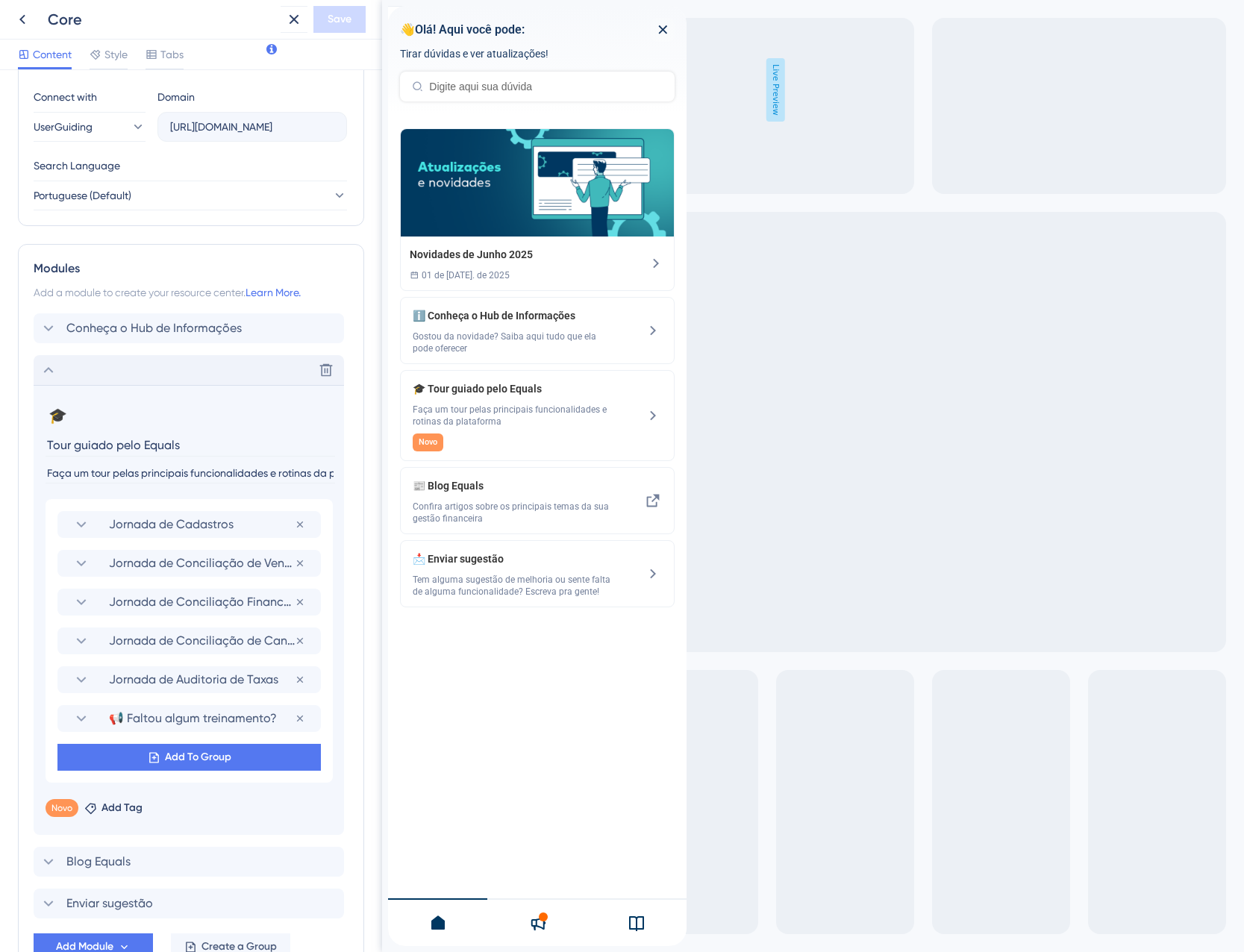
scroll to position [543, 0]
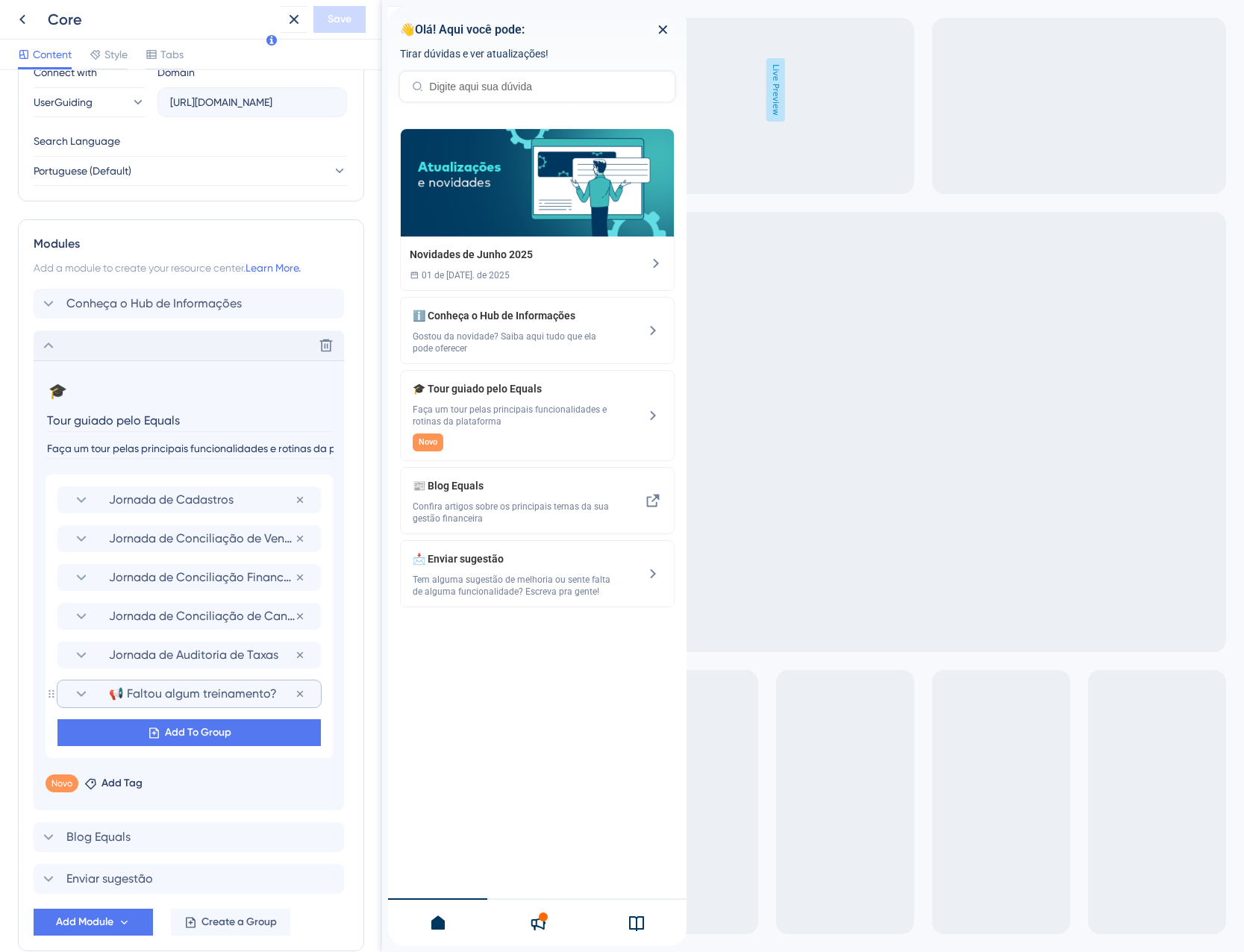
click at [118, 702] on section "📢 Faltou algum treinamento?" at bounding box center [189, 693] width 233 height 27
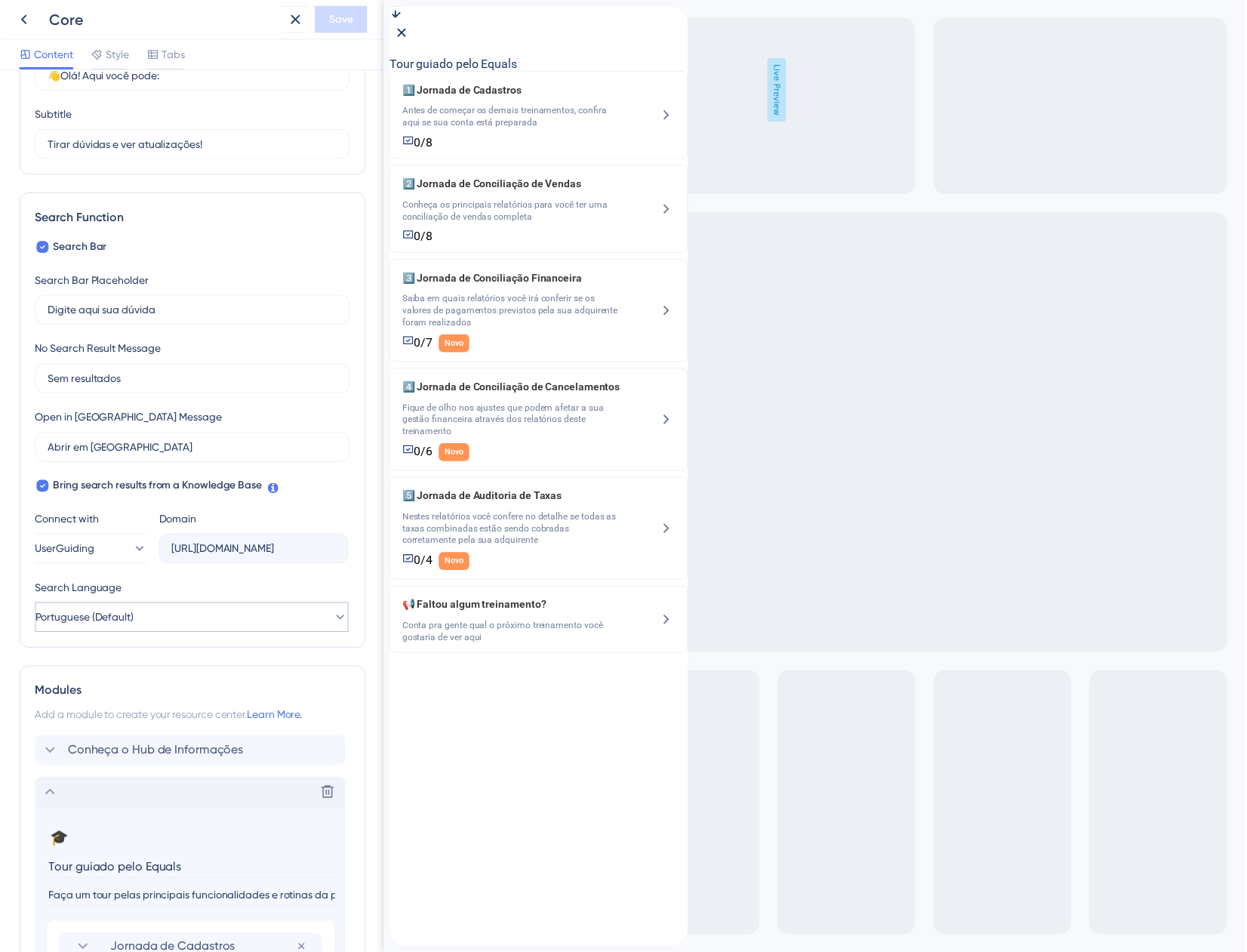
scroll to position [97, 0]
click at [306, 20] on icon at bounding box center [297, 20] width 19 height 19
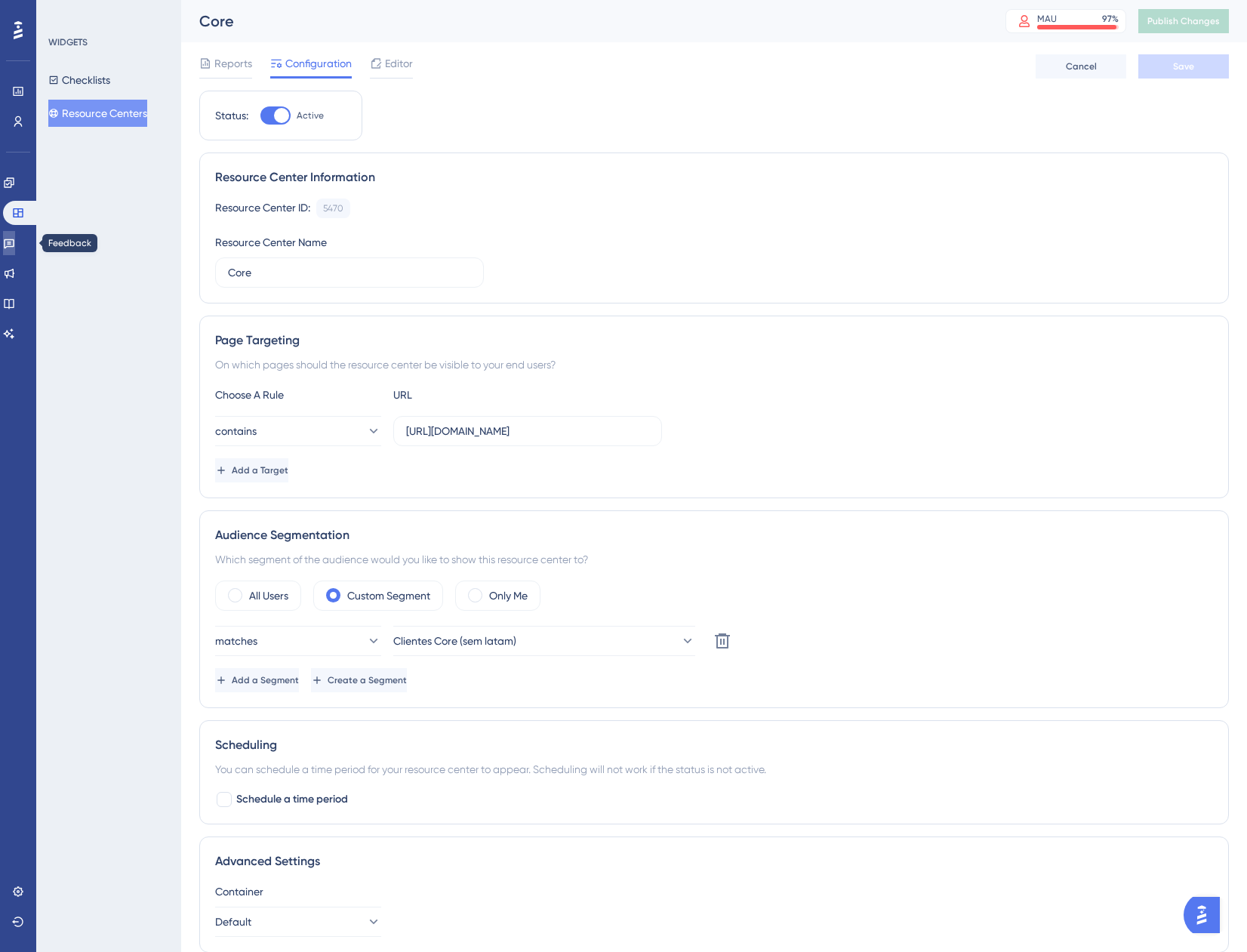
click at [15, 236] on link at bounding box center [8, 243] width 12 height 24
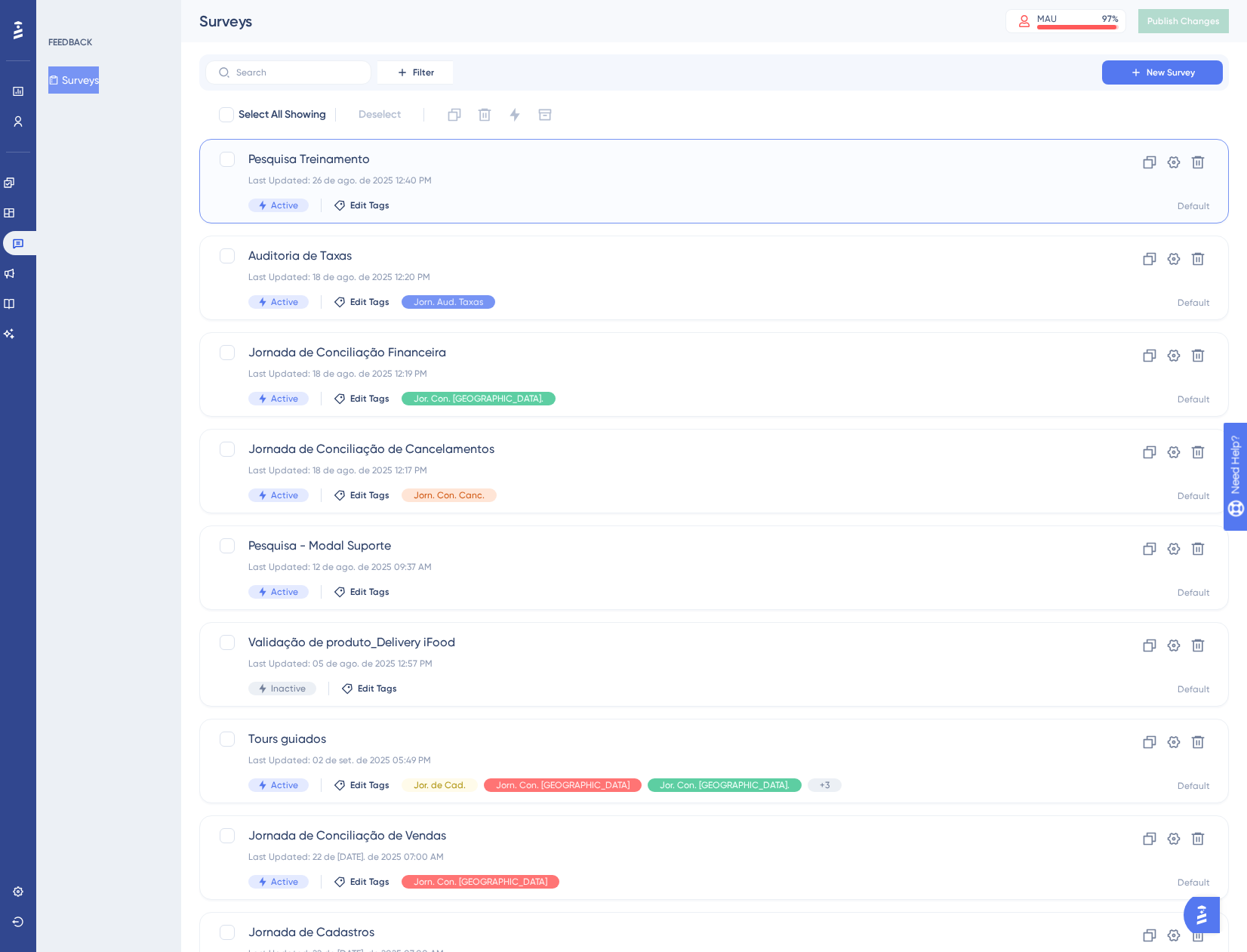
click at [481, 189] on div "Pesquisa Treinamento Last Updated: 26 de ago. de 2025 12:40 PM Active Edit Tags" at bounding box center [653, 181] width 811 height 62
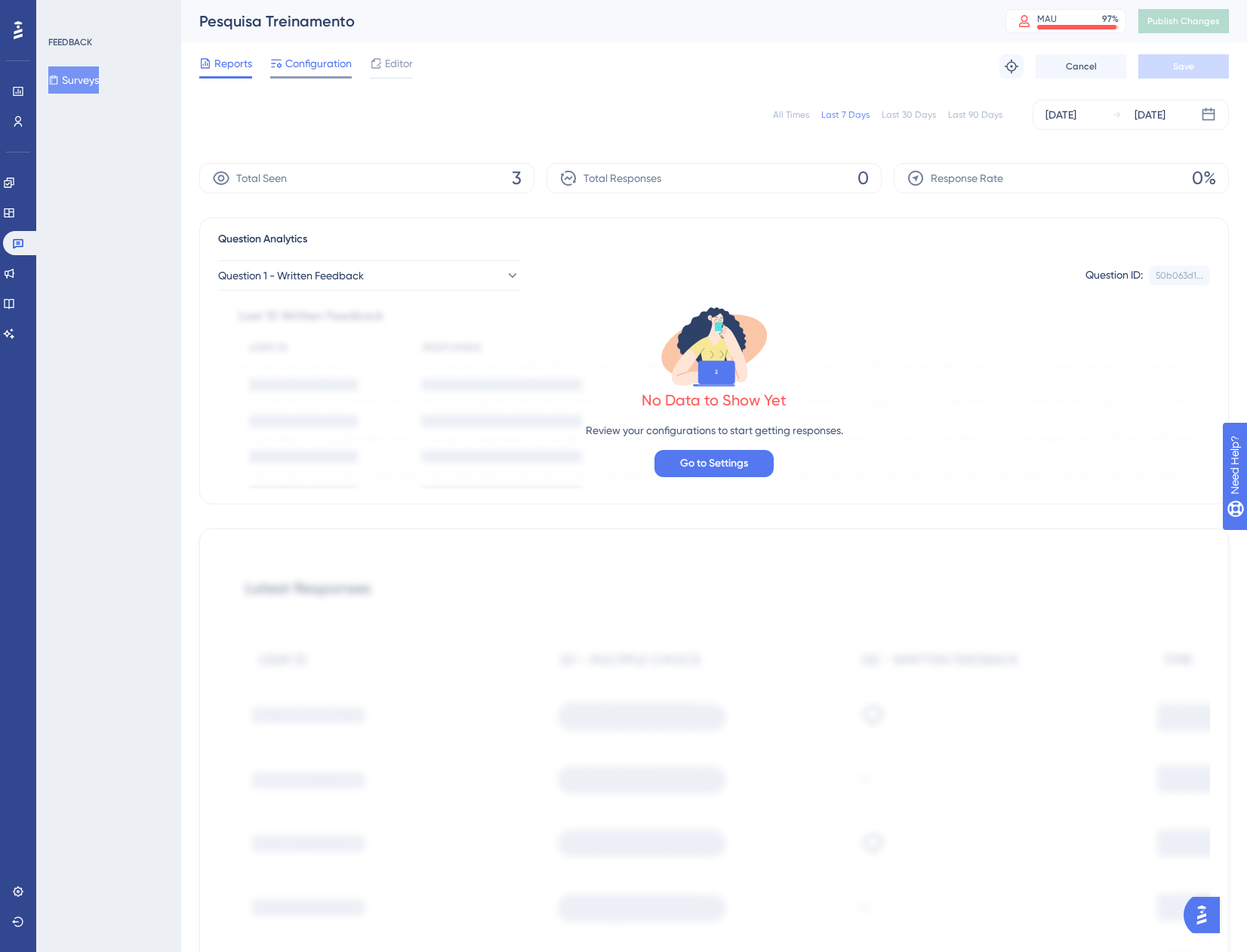
click at [308, 65] on span "Configuration" at bounding box center [319, 64] width 67 height 19
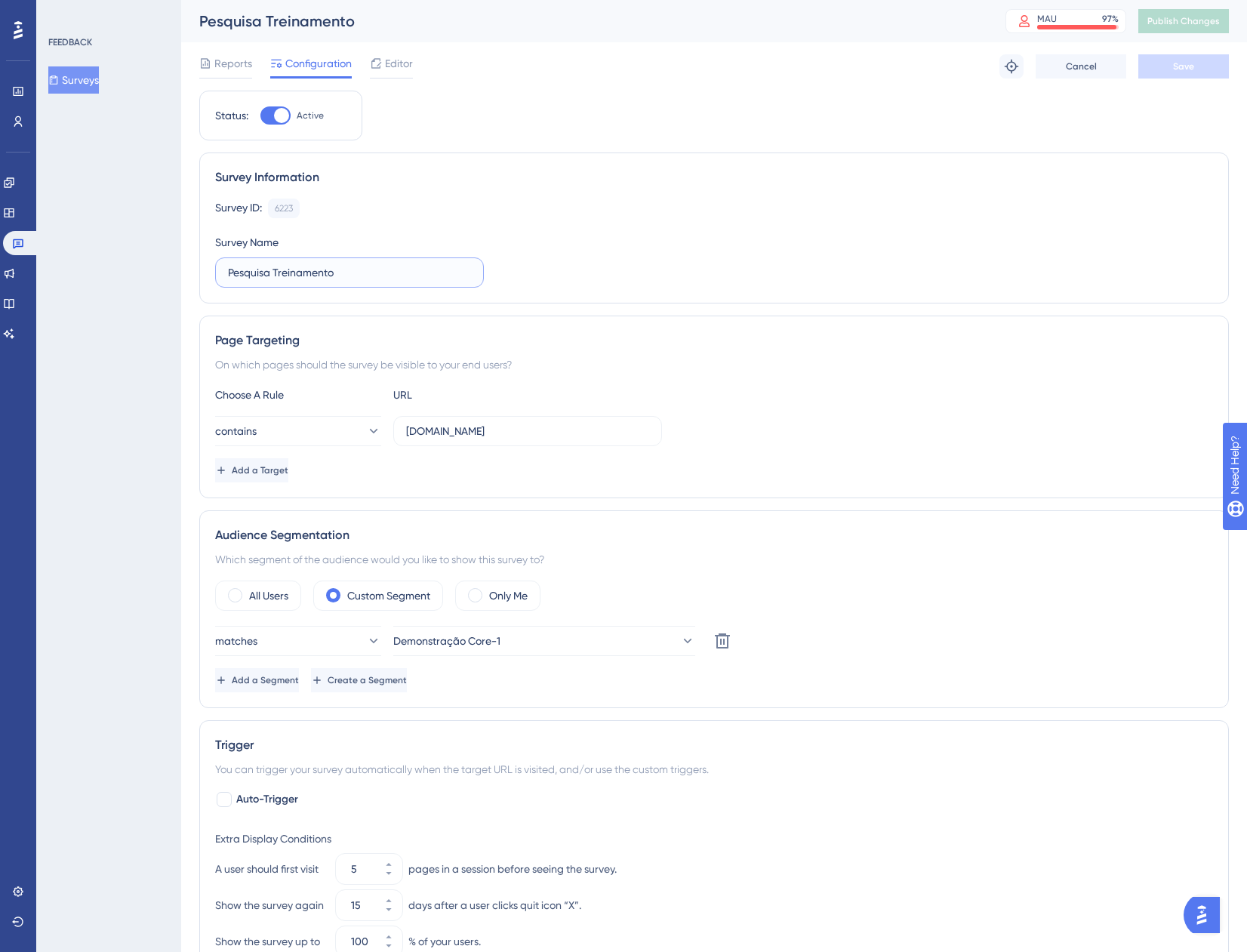
click at [347, 273] on input "Pesquisa Treinamento" at bounding box center [349, 272] width 243 height 17
click at [300, 272] on input "Pesquisa Treinamento" at bounding box center [349, 272] width 243 height 17
type input "Pesquisa Tour Guiado"
click at [672, 404] on div "Choose A Rule URL contains [DOMAIN_NAME] Add a Target" at bounding box center [715, 434] width 998 height 97
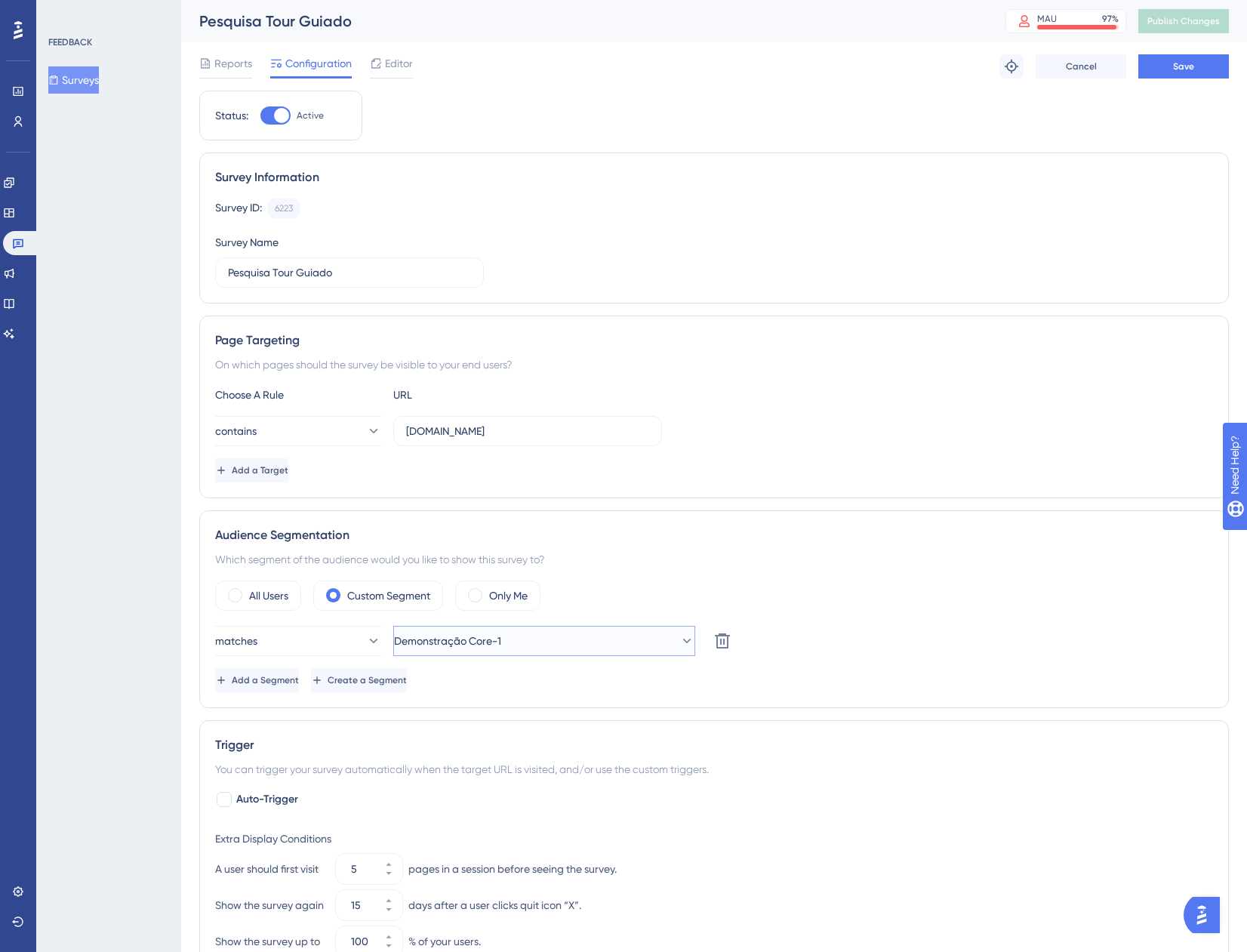
click at [530, 648] on button "Demonstração Core-1" at bounding box center [544, 641] width 302 height 31
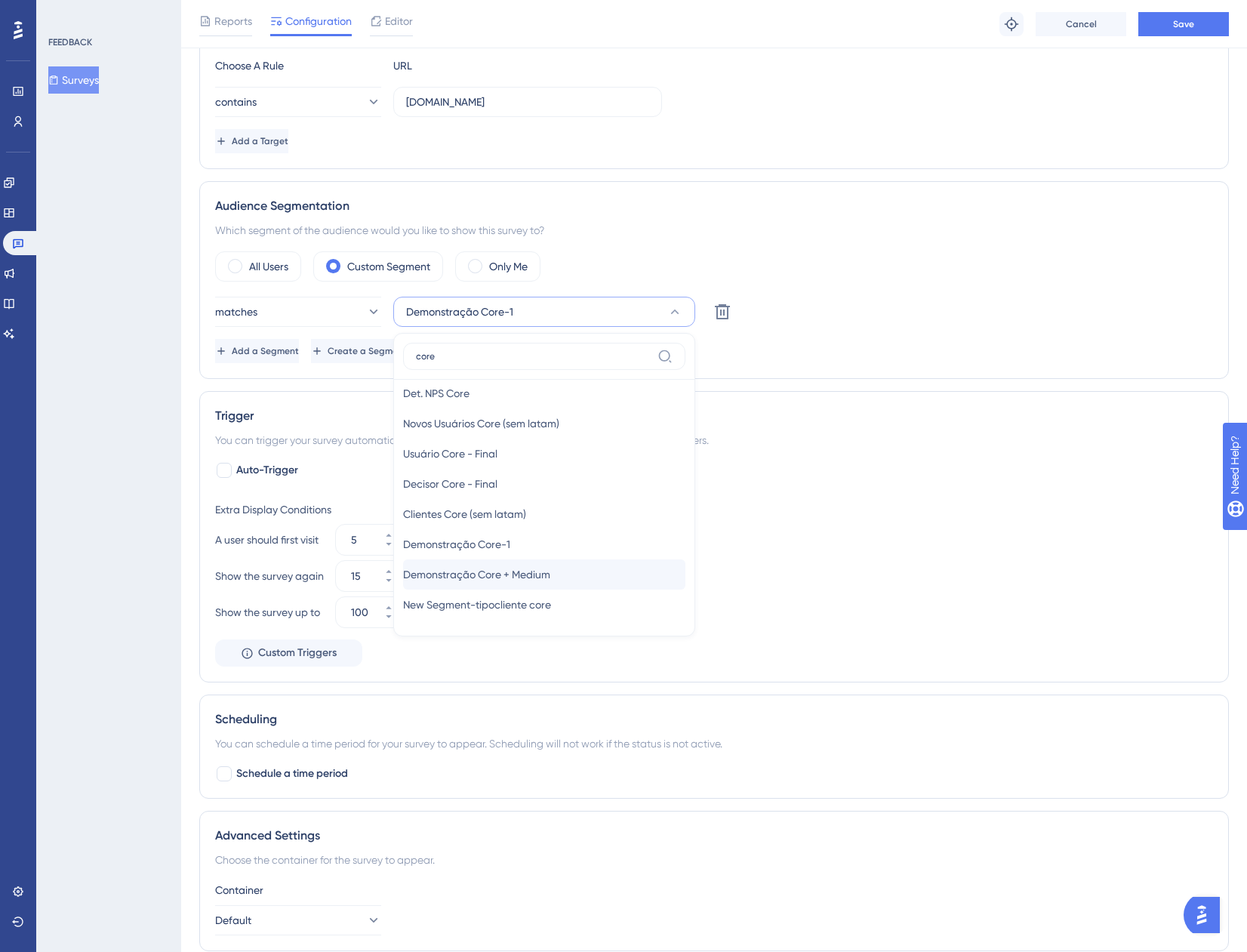
scroll to position [13, 0]
type input "core"
click at [551, 505] on div "Clientes Core (sem latam) Clientes Core (sem latam)" at bounding box center [545, 512] width 282 height 31
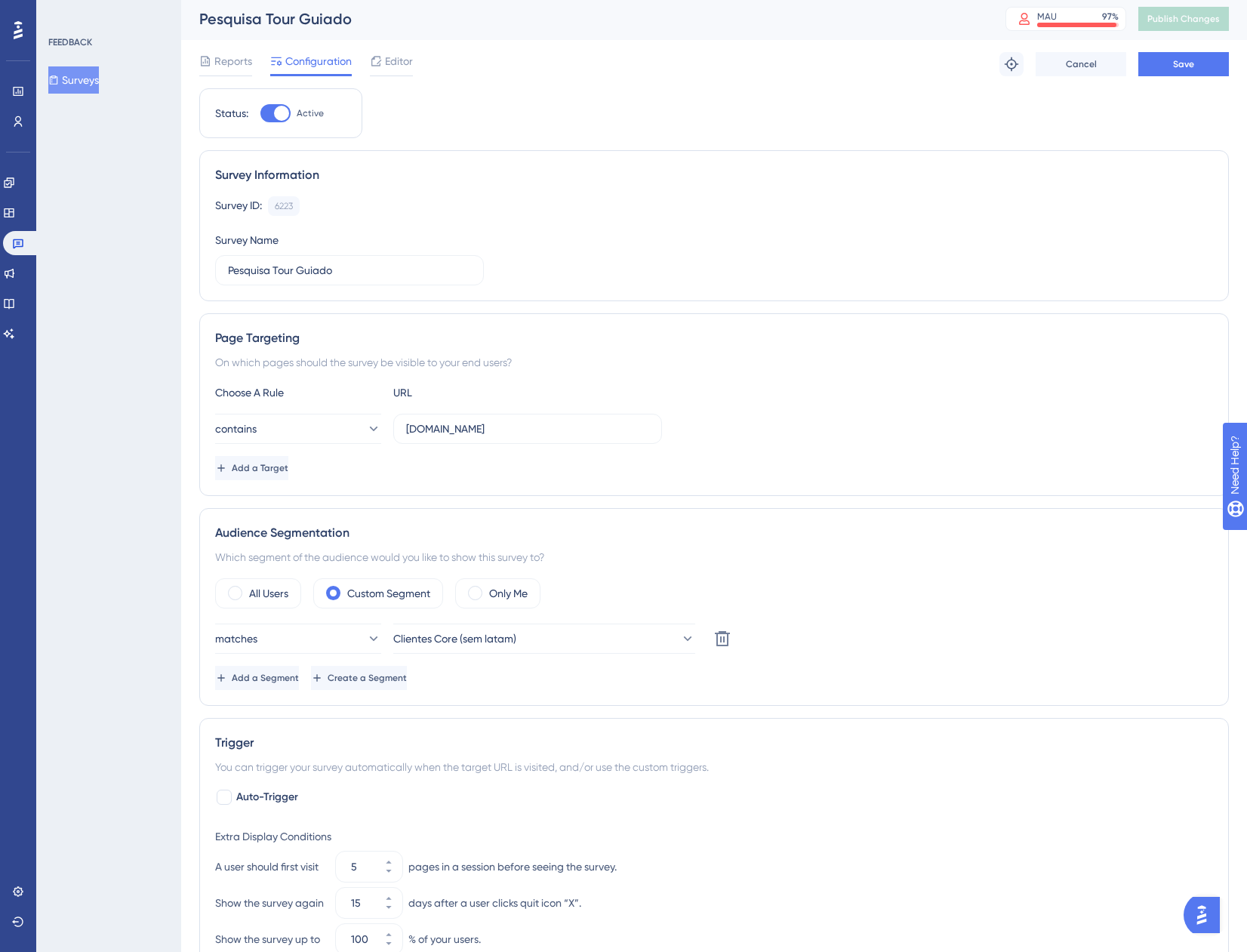
scroll to position [0, 0]
click at [1162, 66] on button "Save" at bounding box center [1184, 67] width 91 height 24
click at [1183, 25] on span "Publish Changes" at bounding box center [1184, 20] width 72 height 12
click at [14, 113] on link at bounding box center [18, 122] width 12 height 24
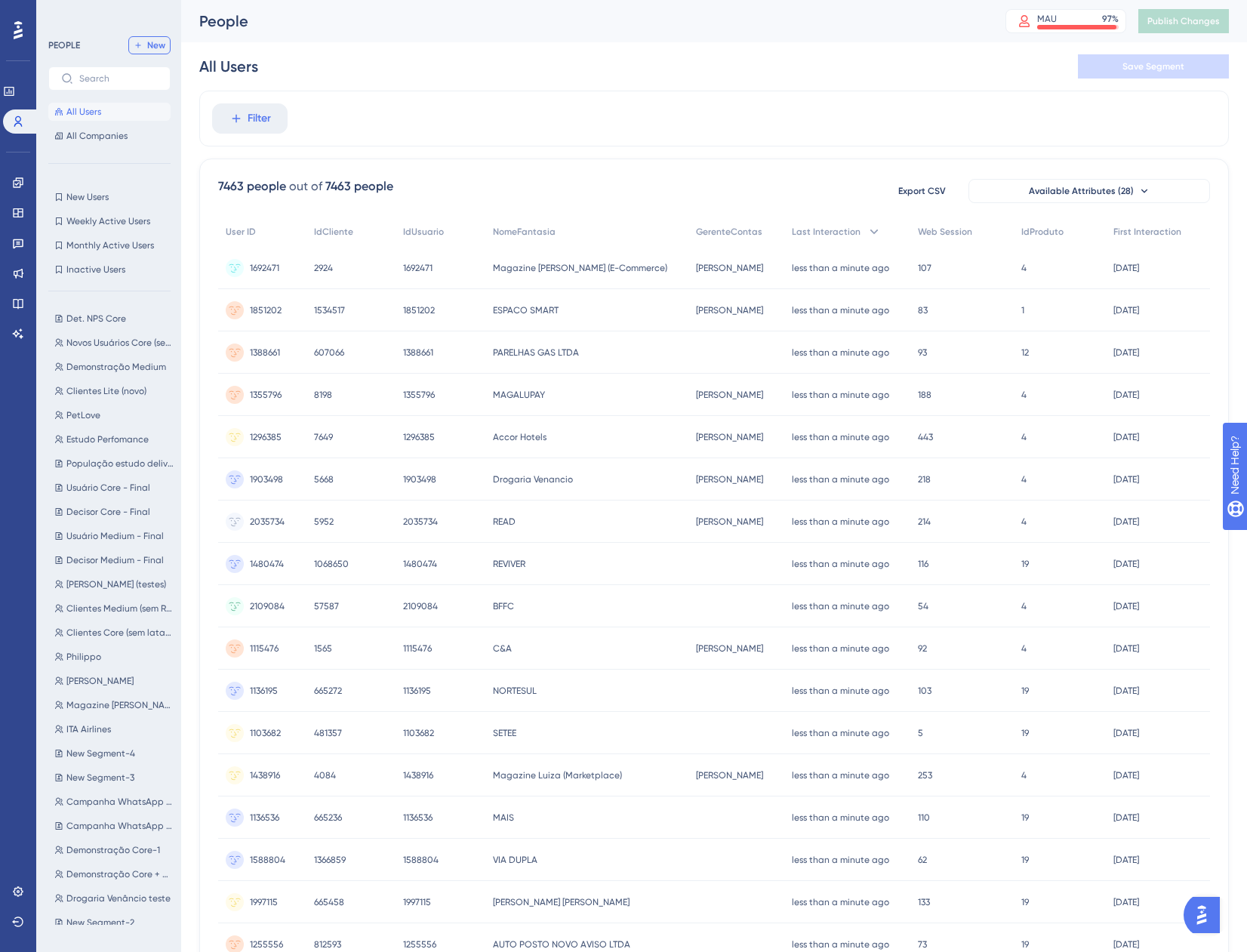
click at [164, 40] on span "New" at bounding box center [156, 45] width 19 height 12
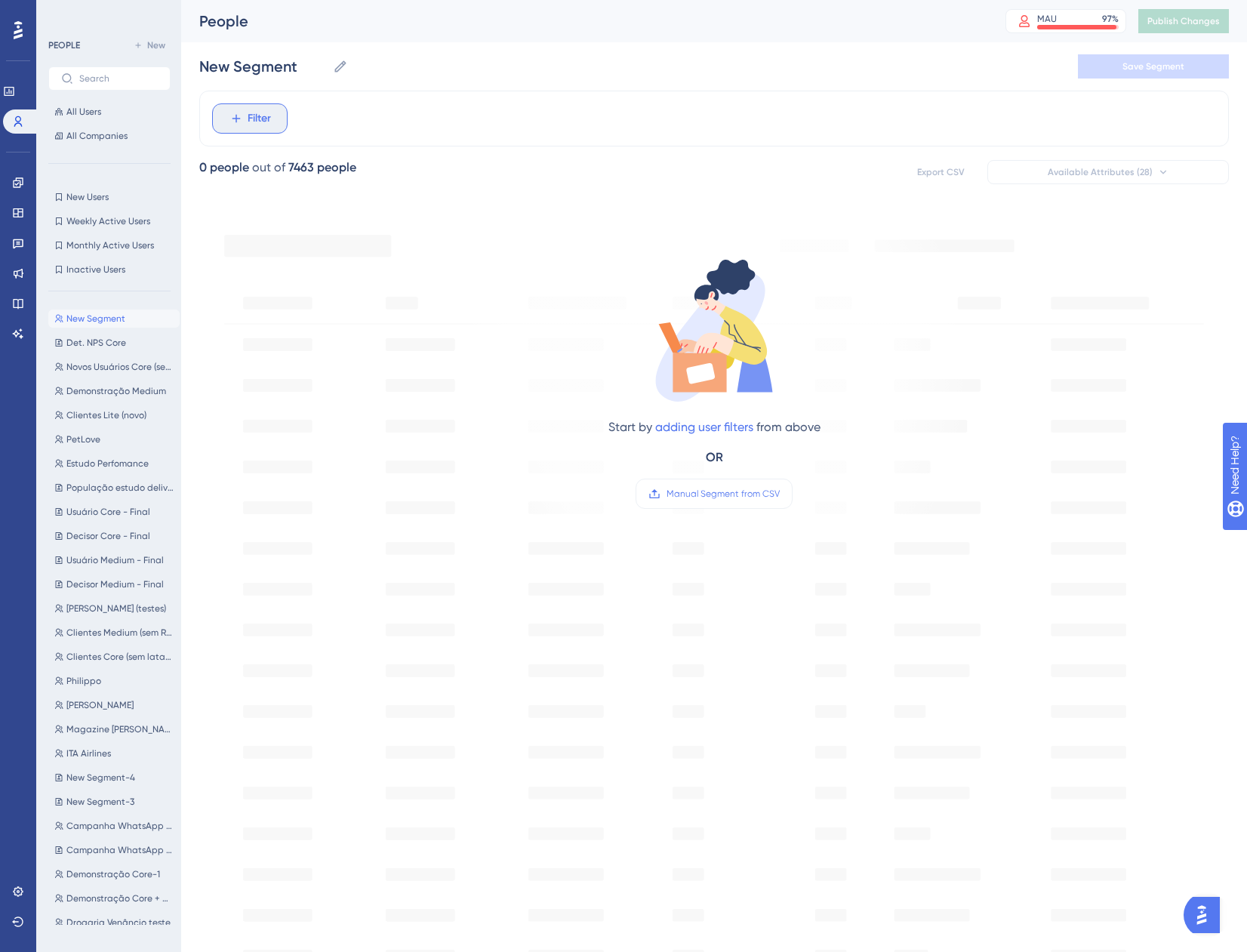
click at [268, 118] on span "Filter" at bounding box center [259, 119] width 23 height 19
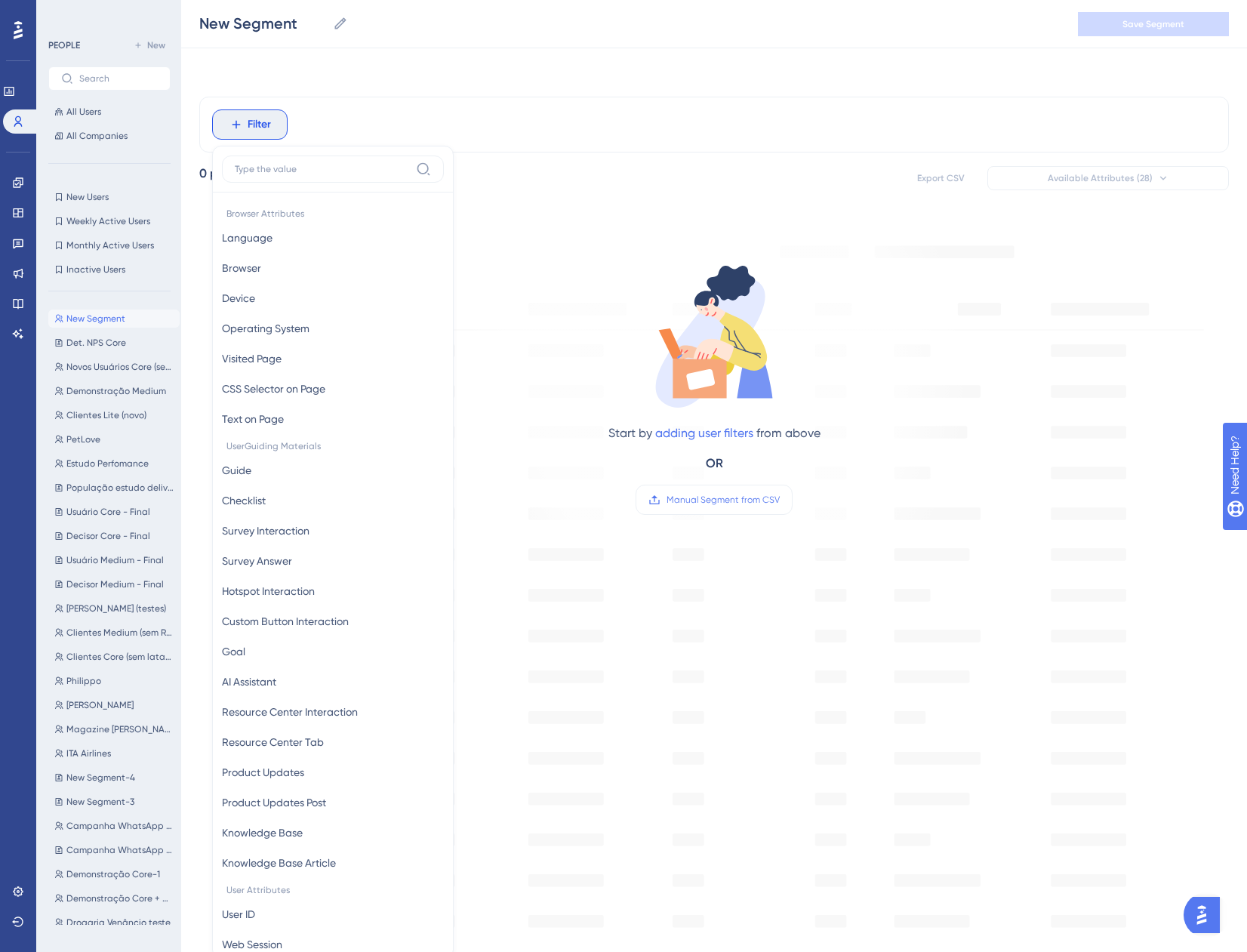
scroll to position [71, 0]
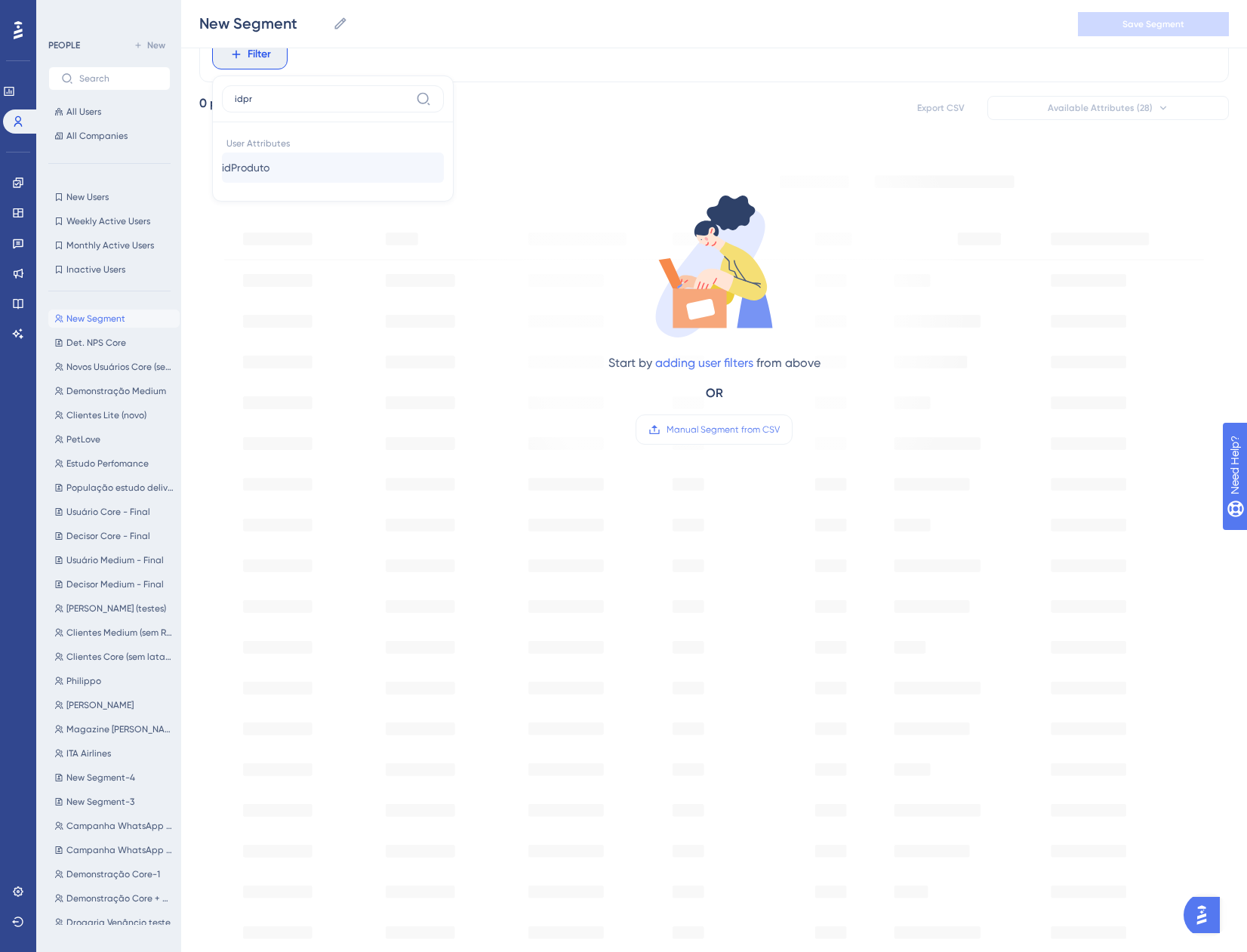
type input "idpr"
click at [255, 159] on span "idProduto" at bounding box center [245, 168] width 47 height 19
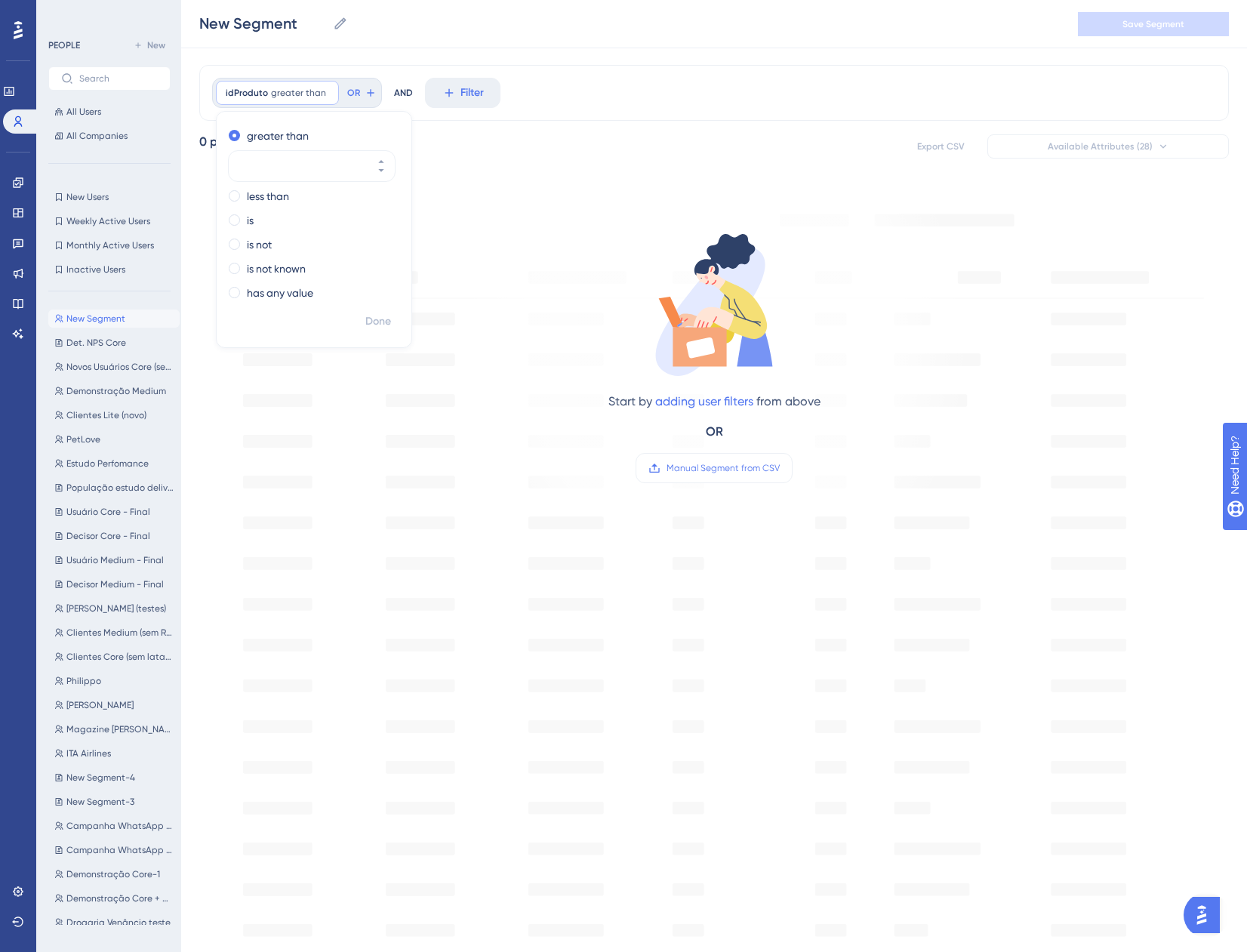
scroll to position [0, 0]
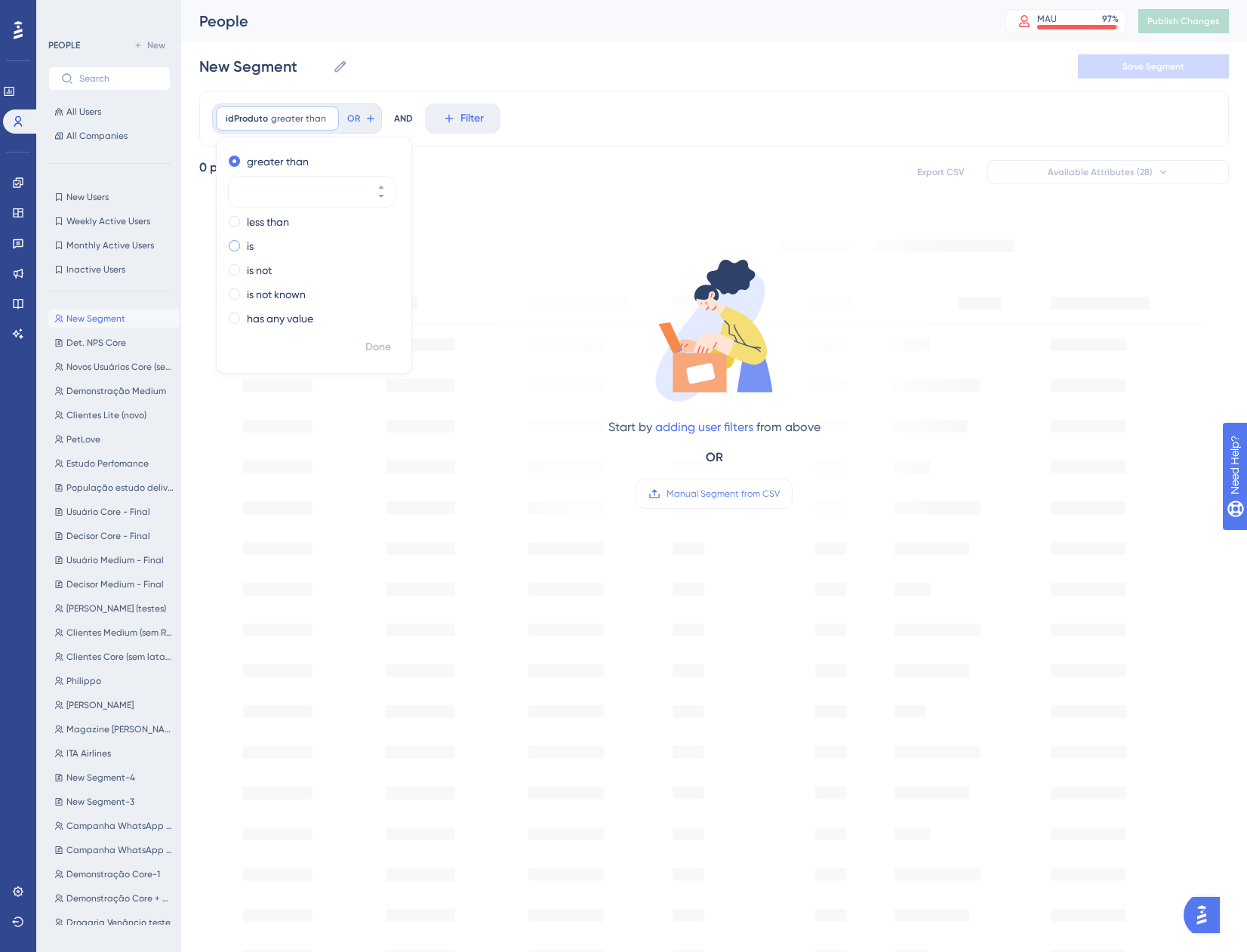
click at [241, 246] on div "is" at bounding box center [310, 246] width 164 height 19
type input "22"
click at [384, 348] on span "Done" at bounding box center [378, 347] width 26 height 19
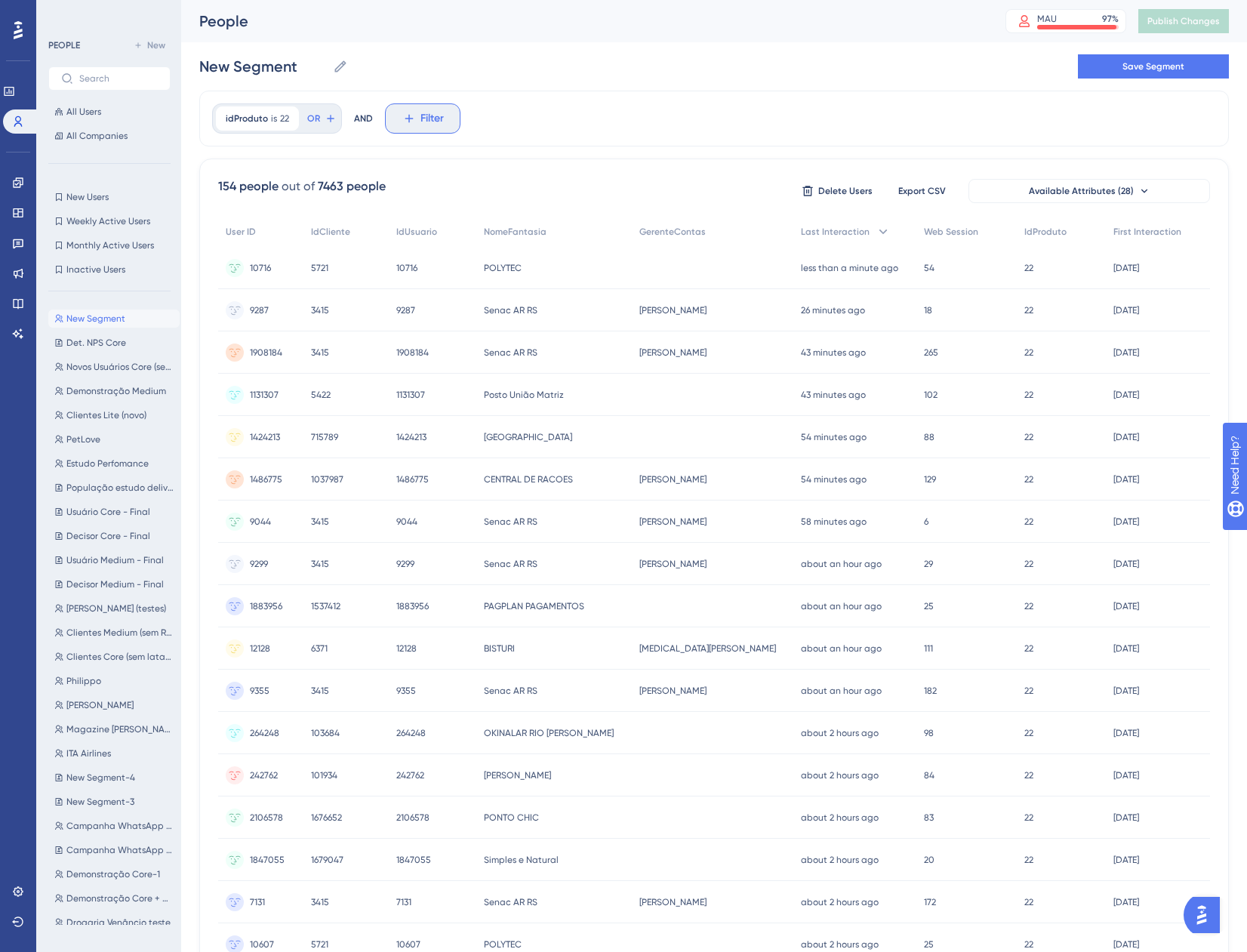
click at [443, 127] on button "Filter" at bounding box center [422, 118] width 75 height 31
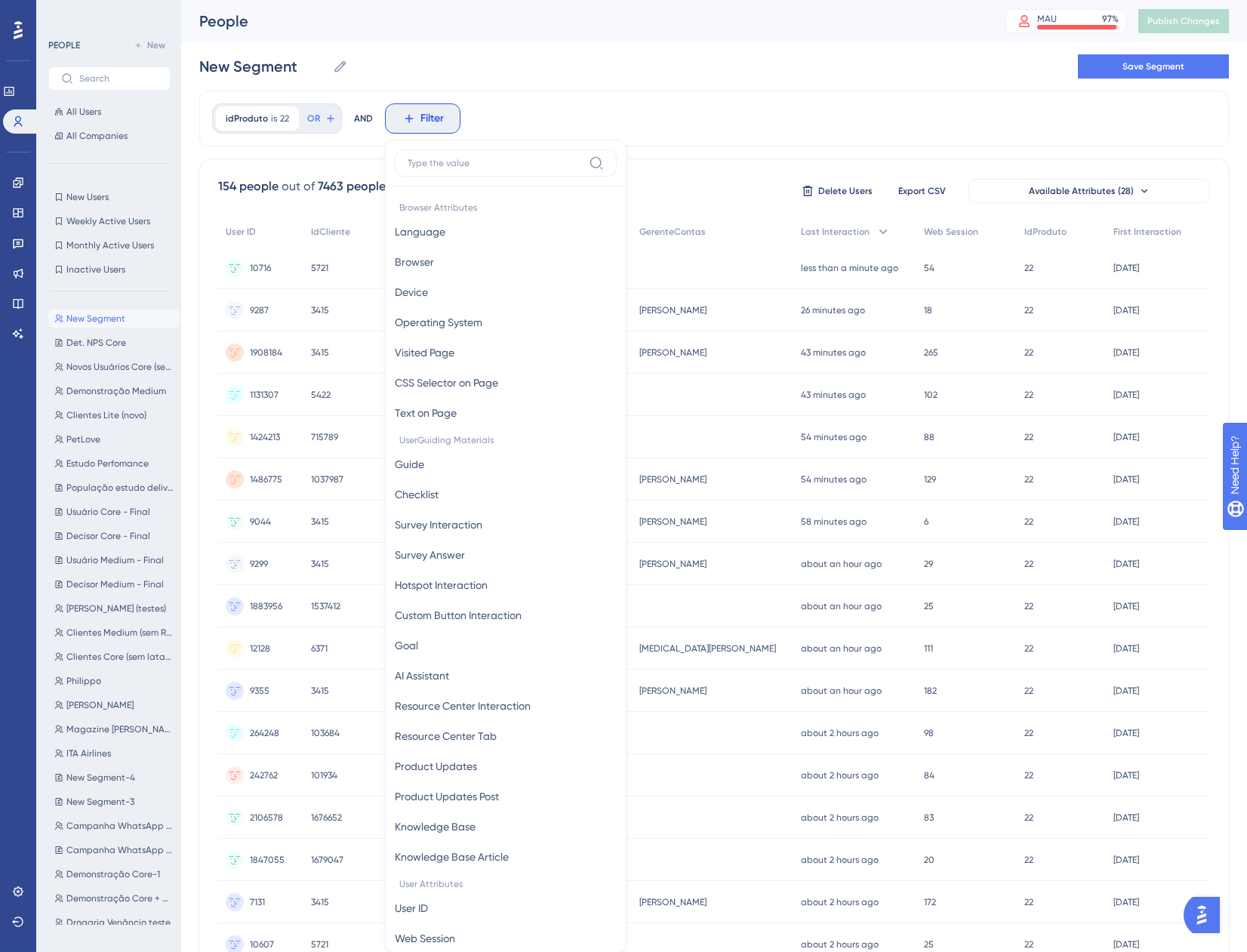
scroll to position [71, 0]
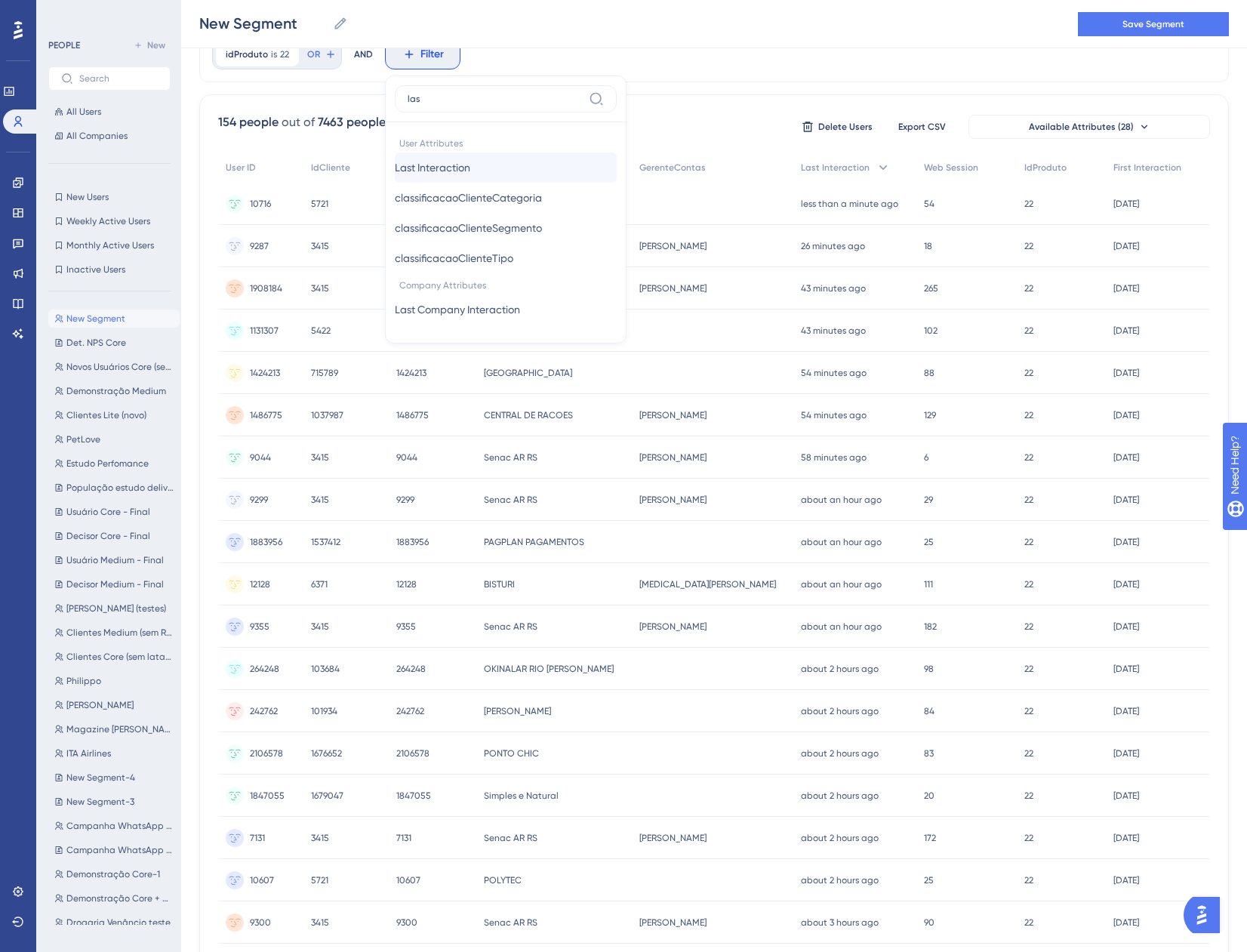
type input "las"
click at [465, 175] on span "Last Interaction" at bounding box center [432, 168] width 75 height 19
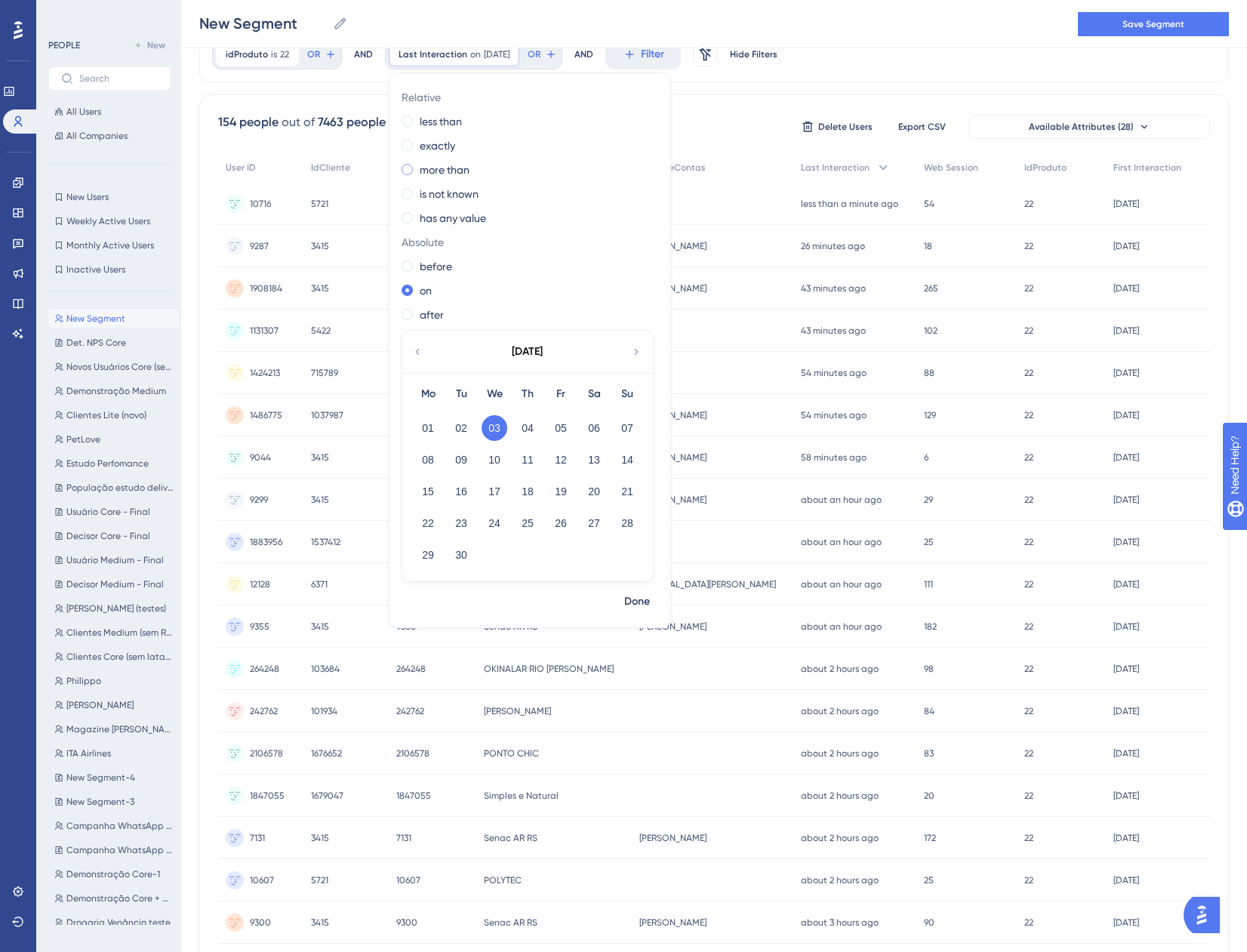
click at [422, 176] on label "more than" at bounding box center [445, 170] width 50 height 19
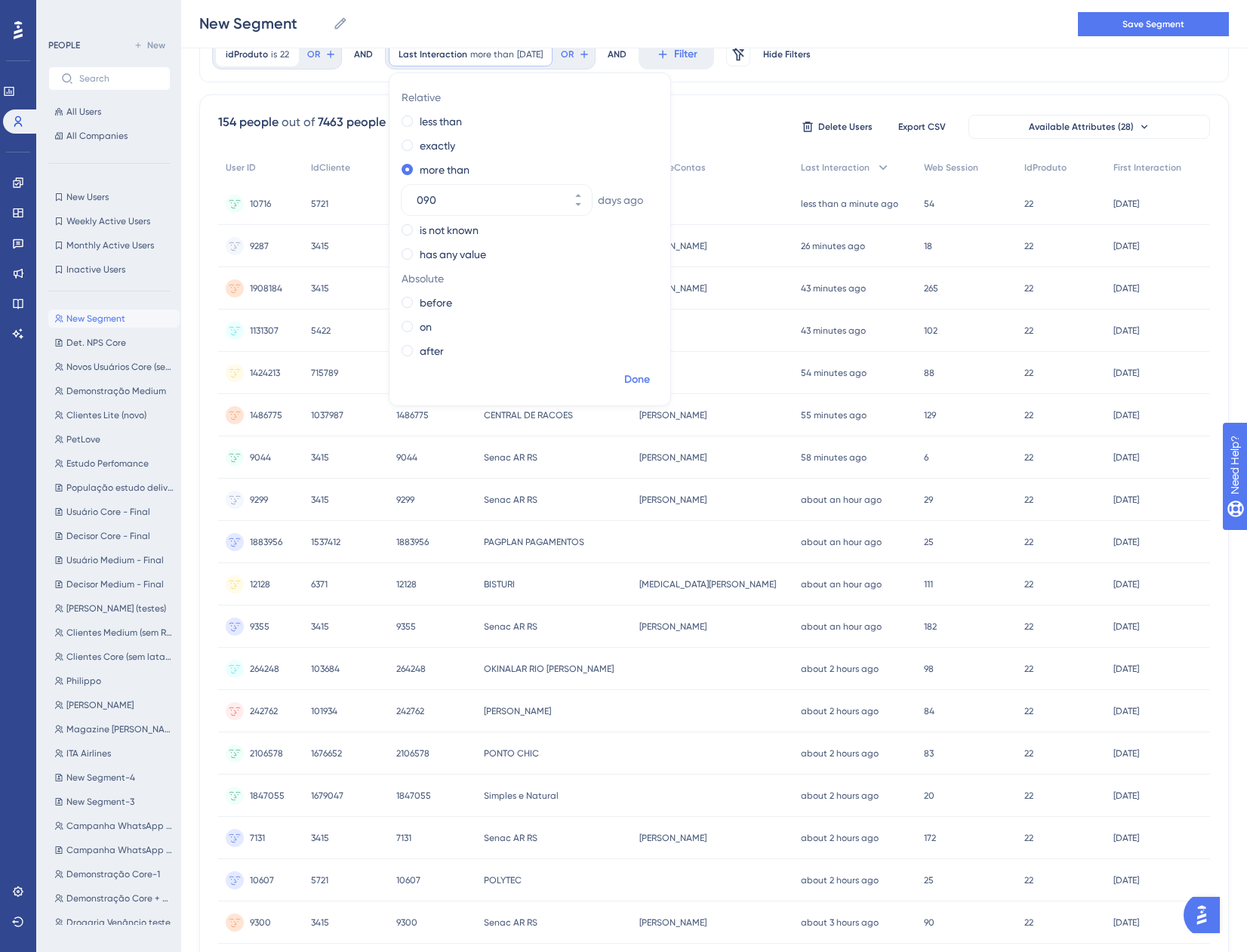
type input "090"
click at [633, 382] on span "Done" at bounding box center [637, 380] width 26 height 19
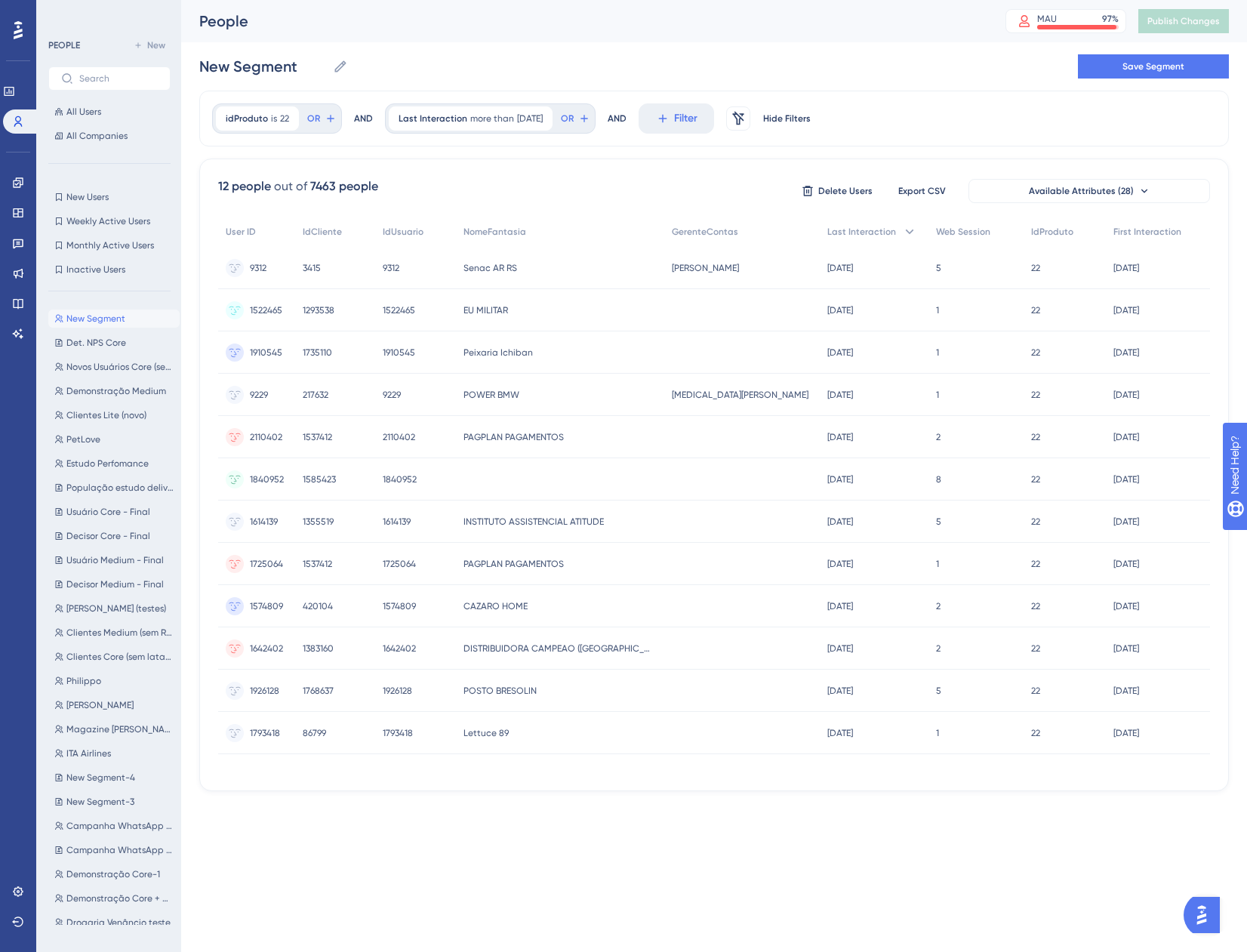
scroll to position [0, 0]
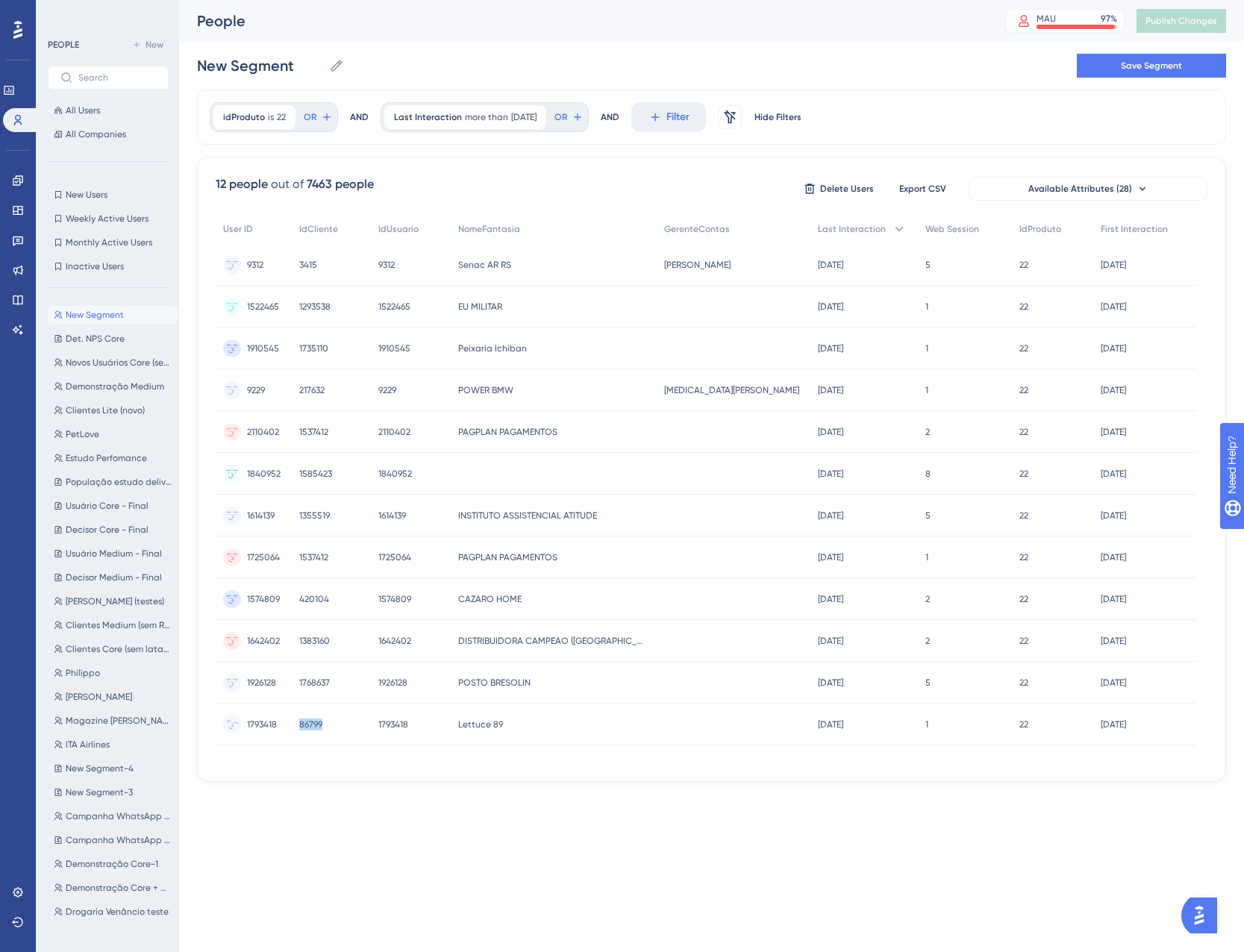
drag, startPoint x: 336, startPoint y: 724, endPoint x: 305, endPoint y: 729, distance: 31.4
click at [305, 729] on div "86799 86799" at bounding box center [331, 724] width 78 height 42
copy span "86799"
click at [540, 118] on icon at bounding box center [535, 118] width 9 height 9
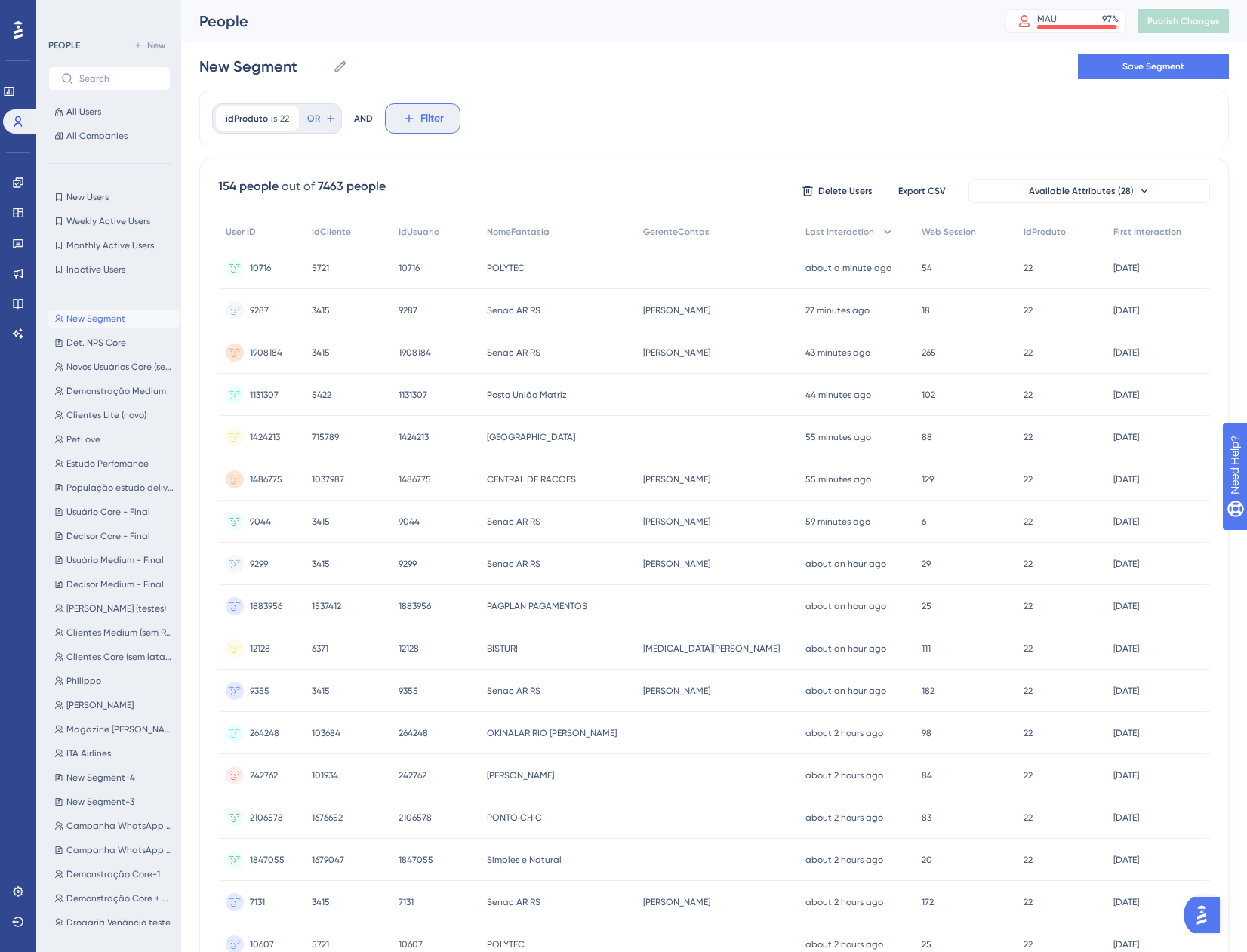
click at [428, 116] on span "Filter" at bounding box center [432, 119] width 23 height 19
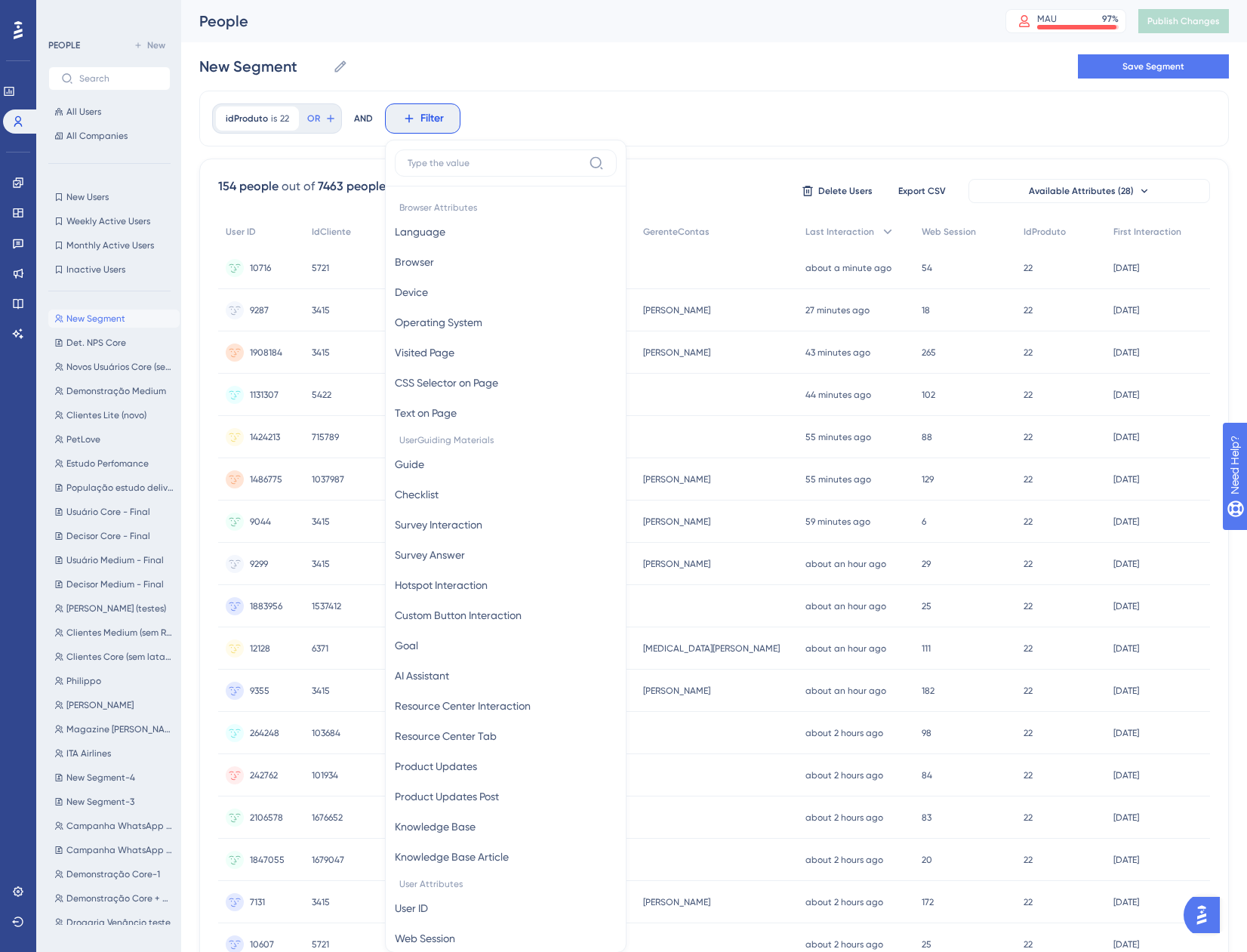
scroll to position [71, 0]
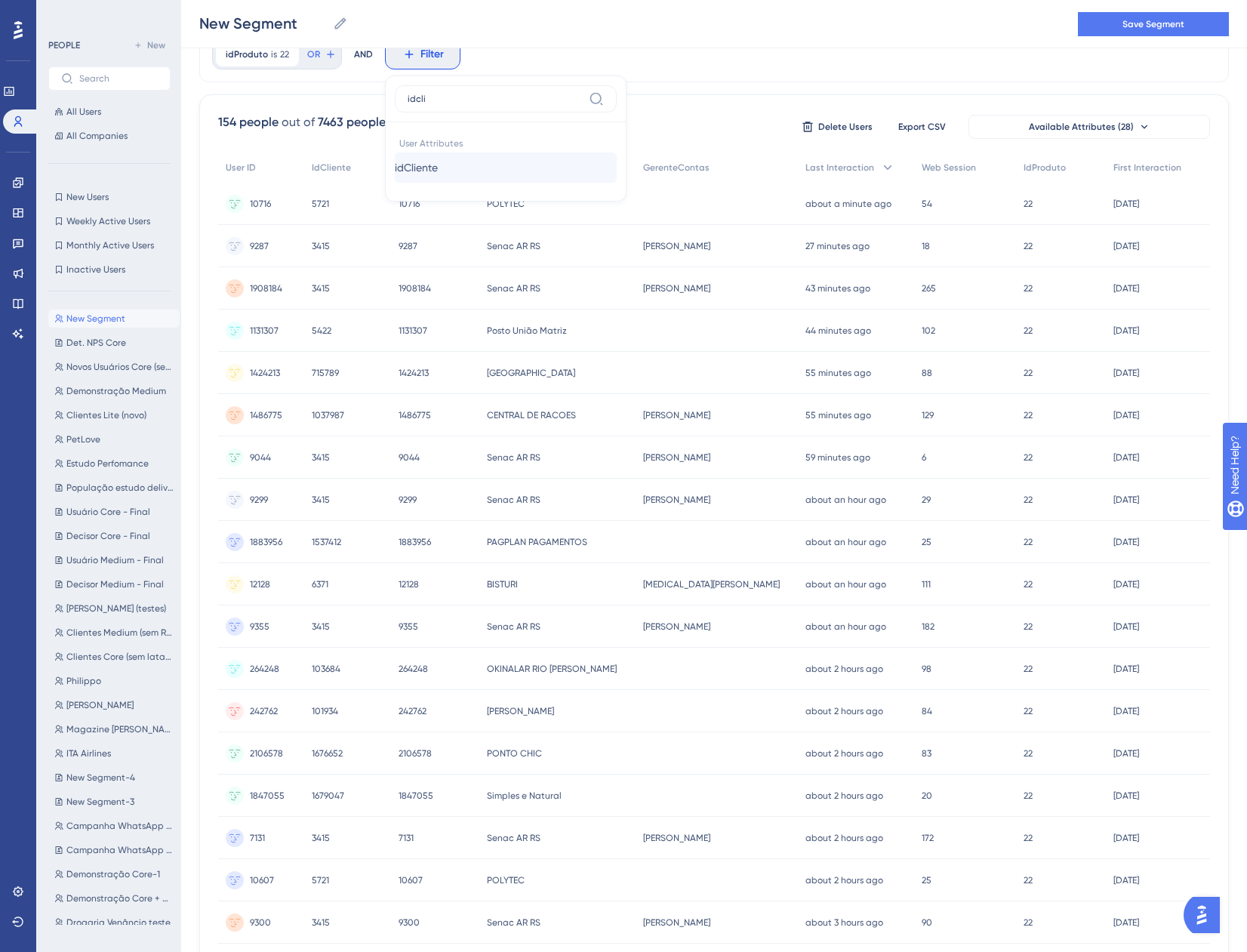
type input "idcli"
click at [438, 168] on span "idCliente" at bounding box center [416, 168] width 43 height 19
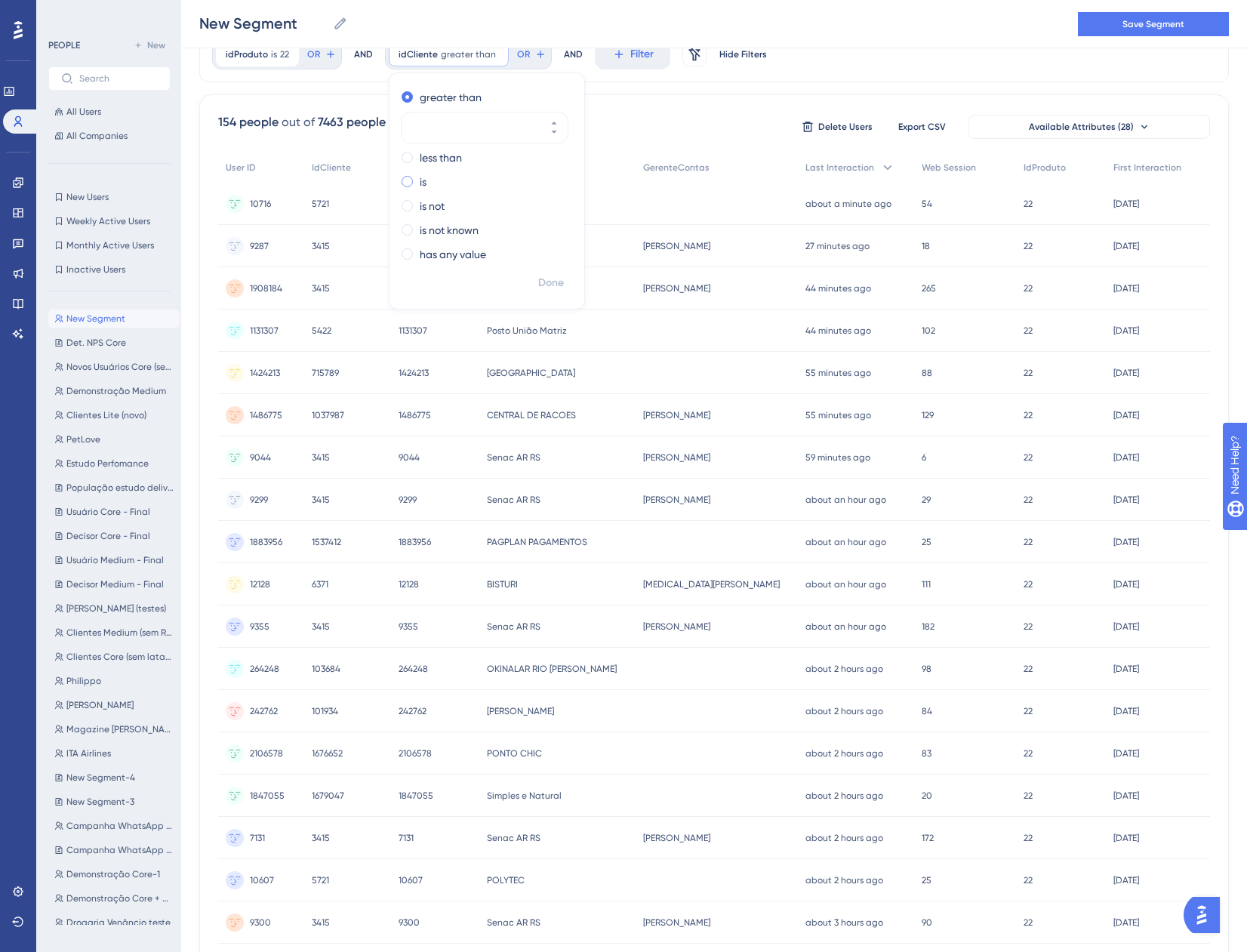
click at [431, 176] on div "is" at bounding box center [483, 182] width 164 height 19
type input "86799"
click at [558, 289] on span "Done" at bounding box center [551, 283] width 26 height 19
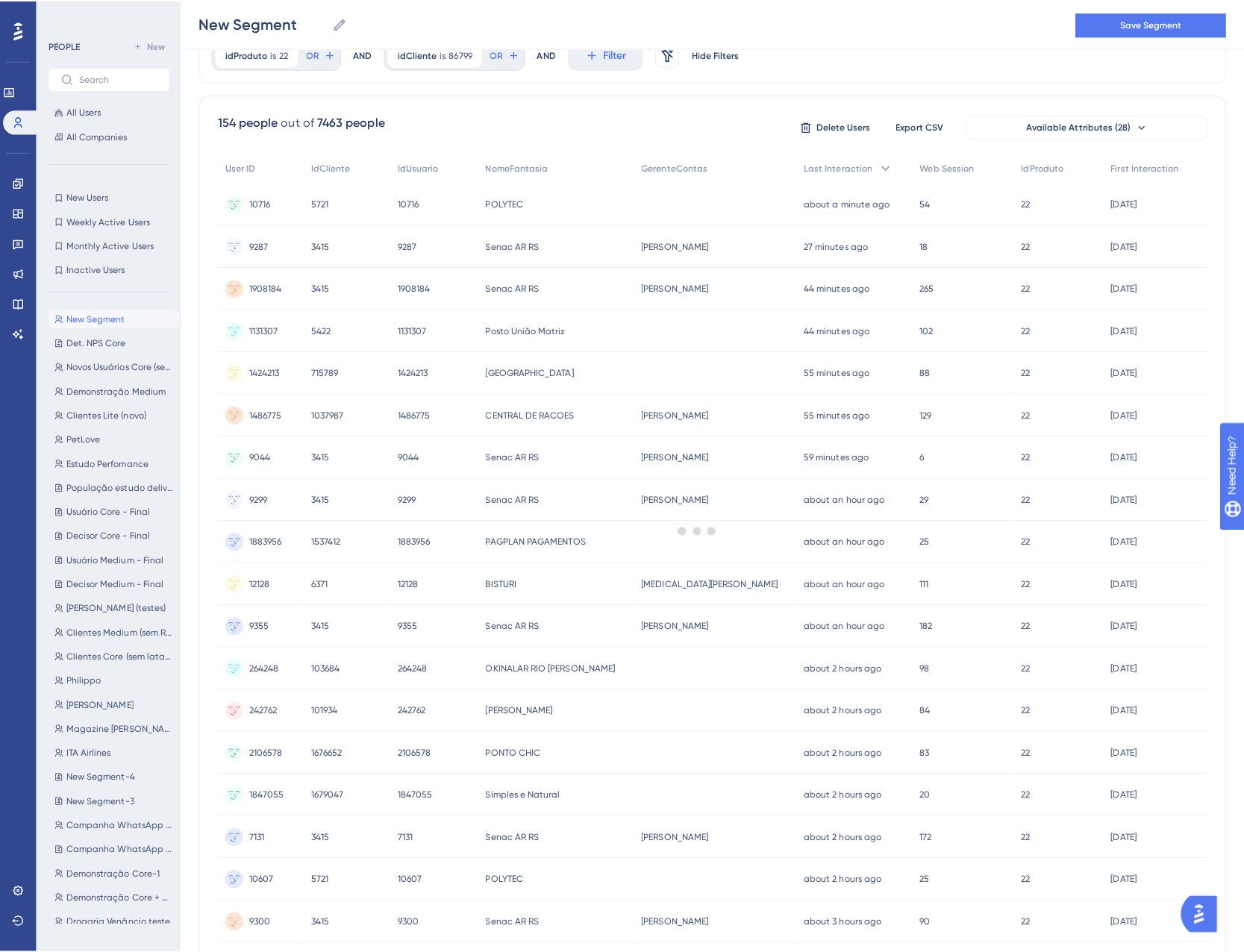
scroll to position [0, 0]
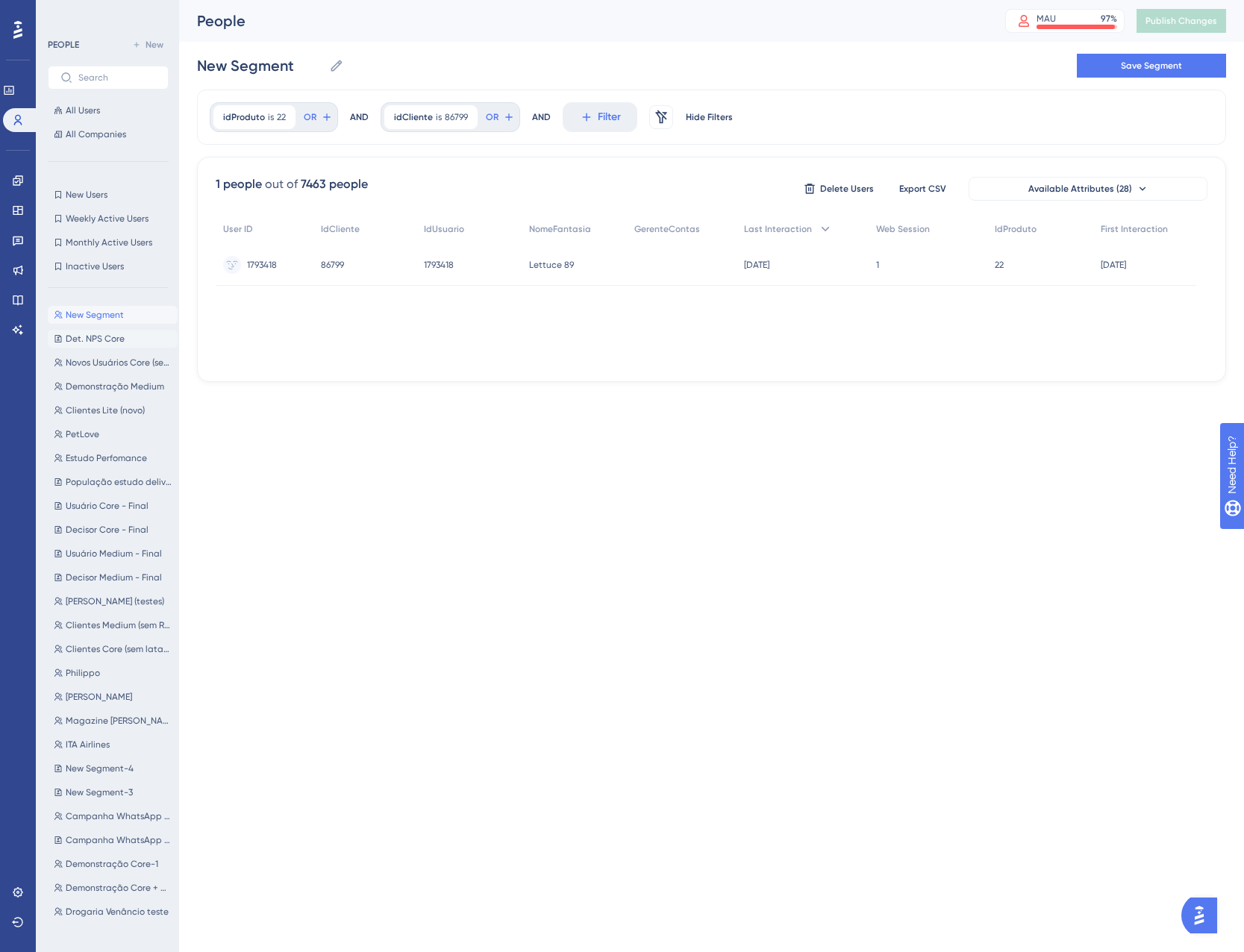
click at [102, 343] on span "Det. NPS Core" at bounding box center [95, 338] width 59 height 12
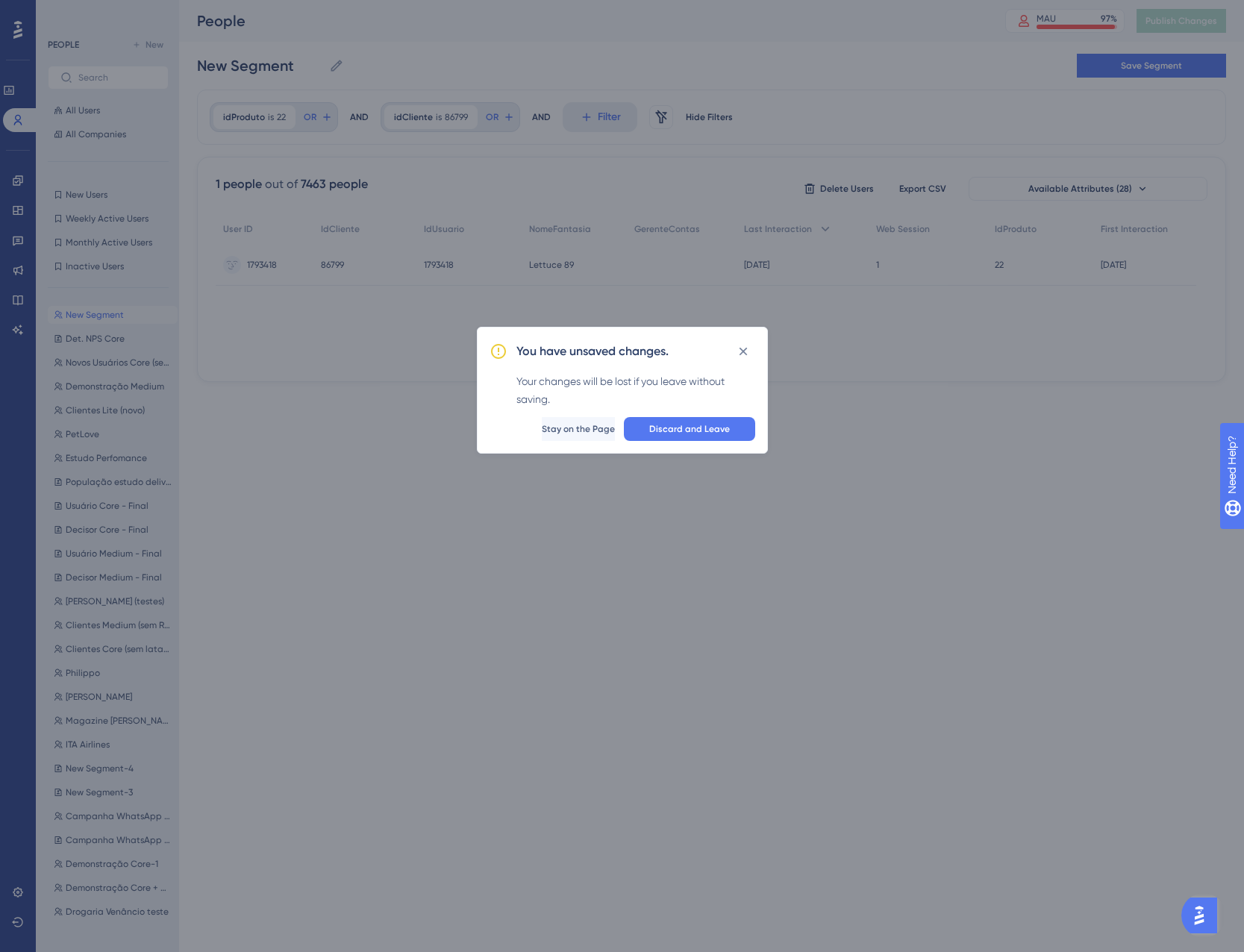
click at [698, 441] on div "You have unsaved changes. Your changes will be lost if you leave without saving…" at bounding box center [622, 390] width 291 height 127
click at [695, 436] on button "Discard and Leave" at bounding box center [689, 429] width 131 height 24
type input "Det. NPS Core"
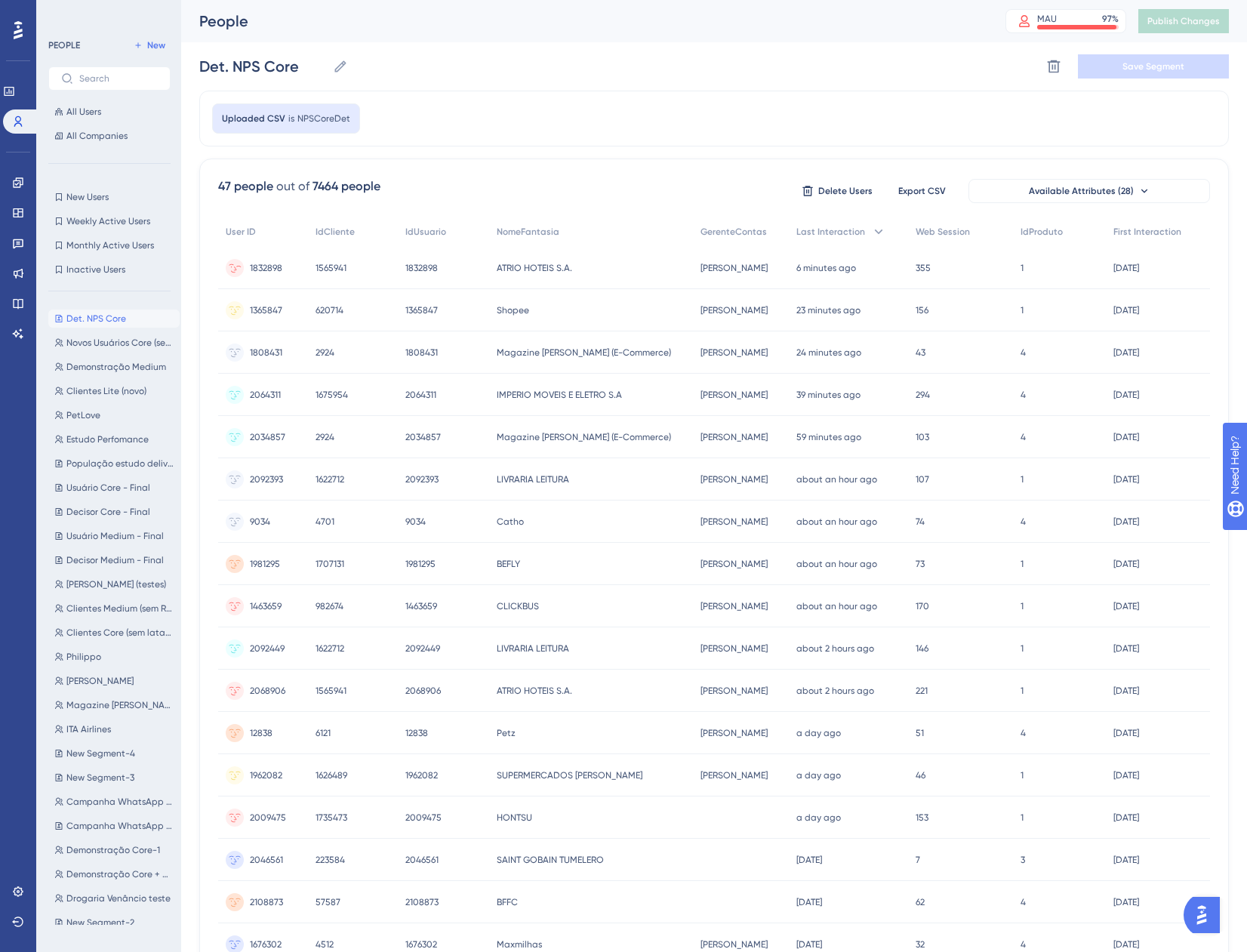
click at [292, 266] on div "1832898 1832898" at bounding box center [263, 268] width 90 height 43
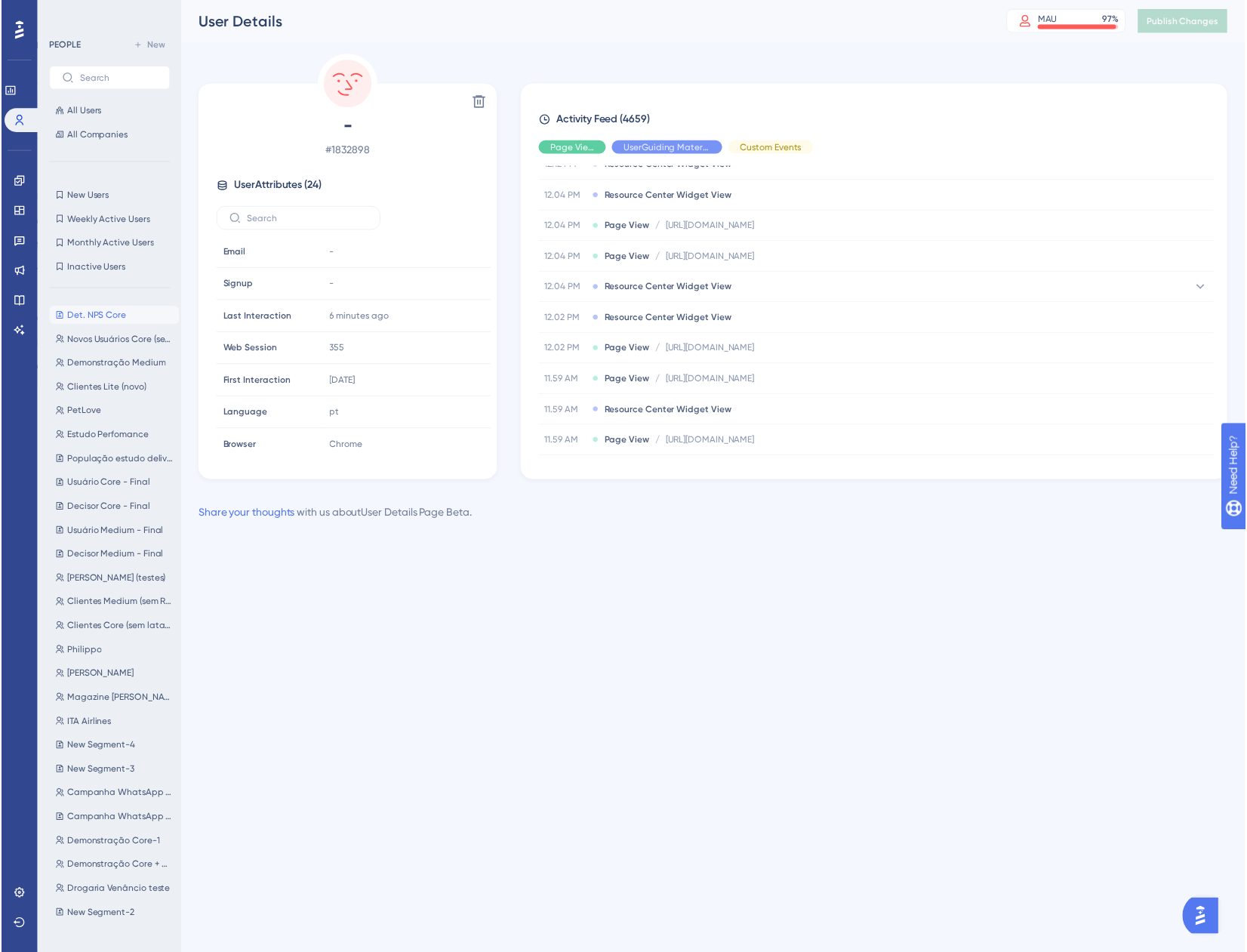
scroll to position [2067, 0]
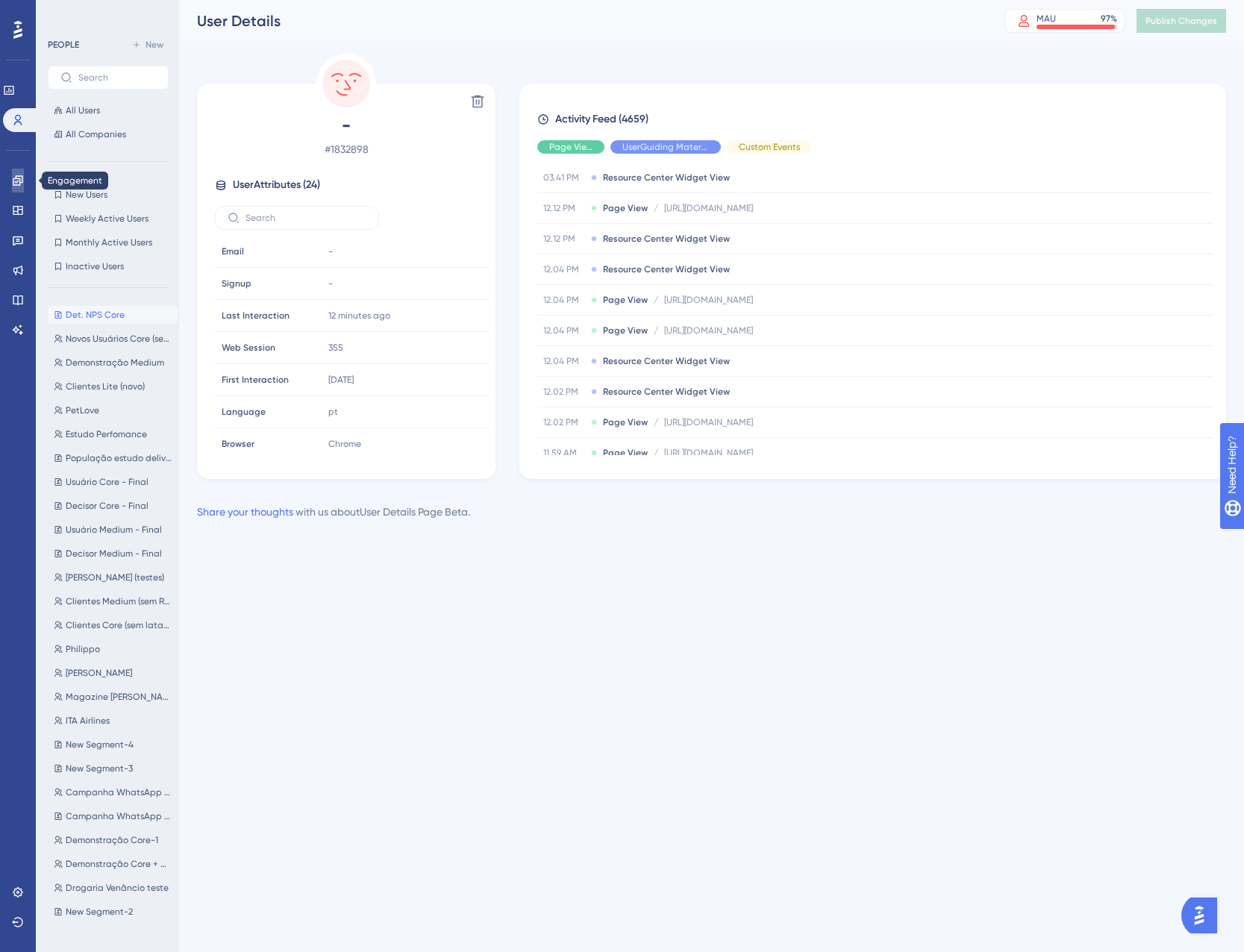
click at [24, 180] on link at bounding box center [17, 181] width 12 height 24
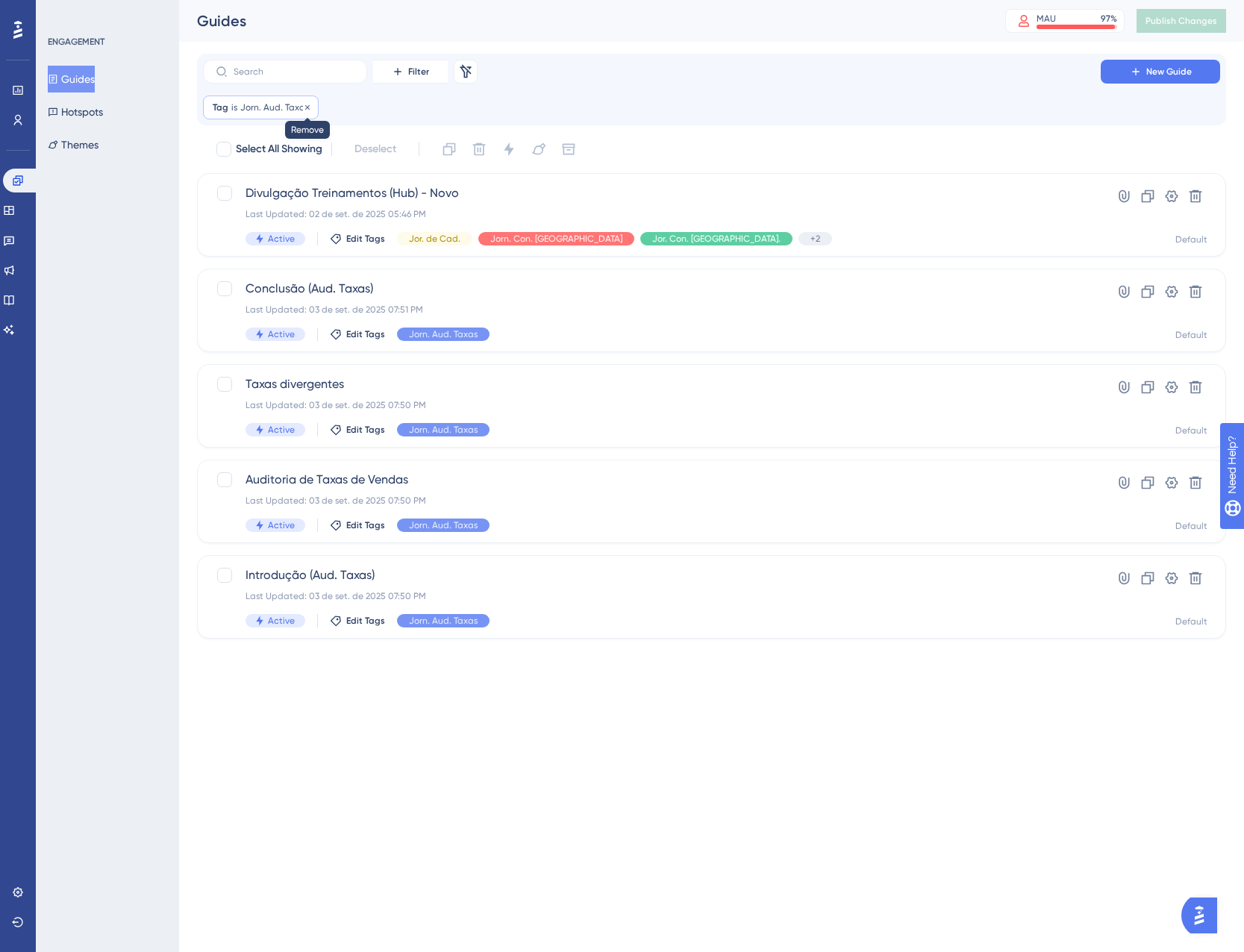
click at [309, 109] on icon at bounding box center [308, 107] width 9 height 9
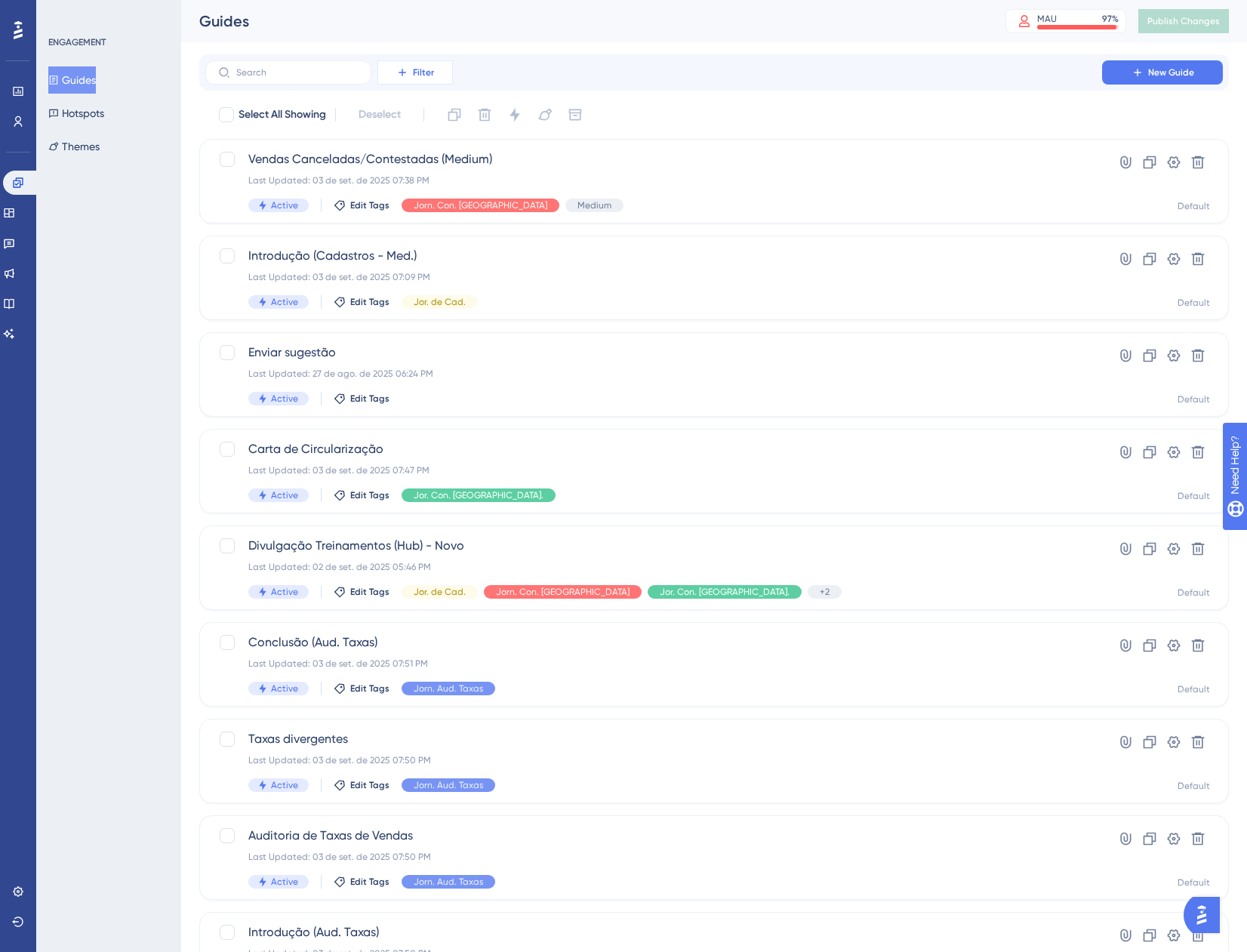
click at [420, 79] on button "Filter" at bounding box center [414, 72] width 75 height 24
click at [411, 113] on span "Tags" at bounding box center [399, 116] width 23 height 19
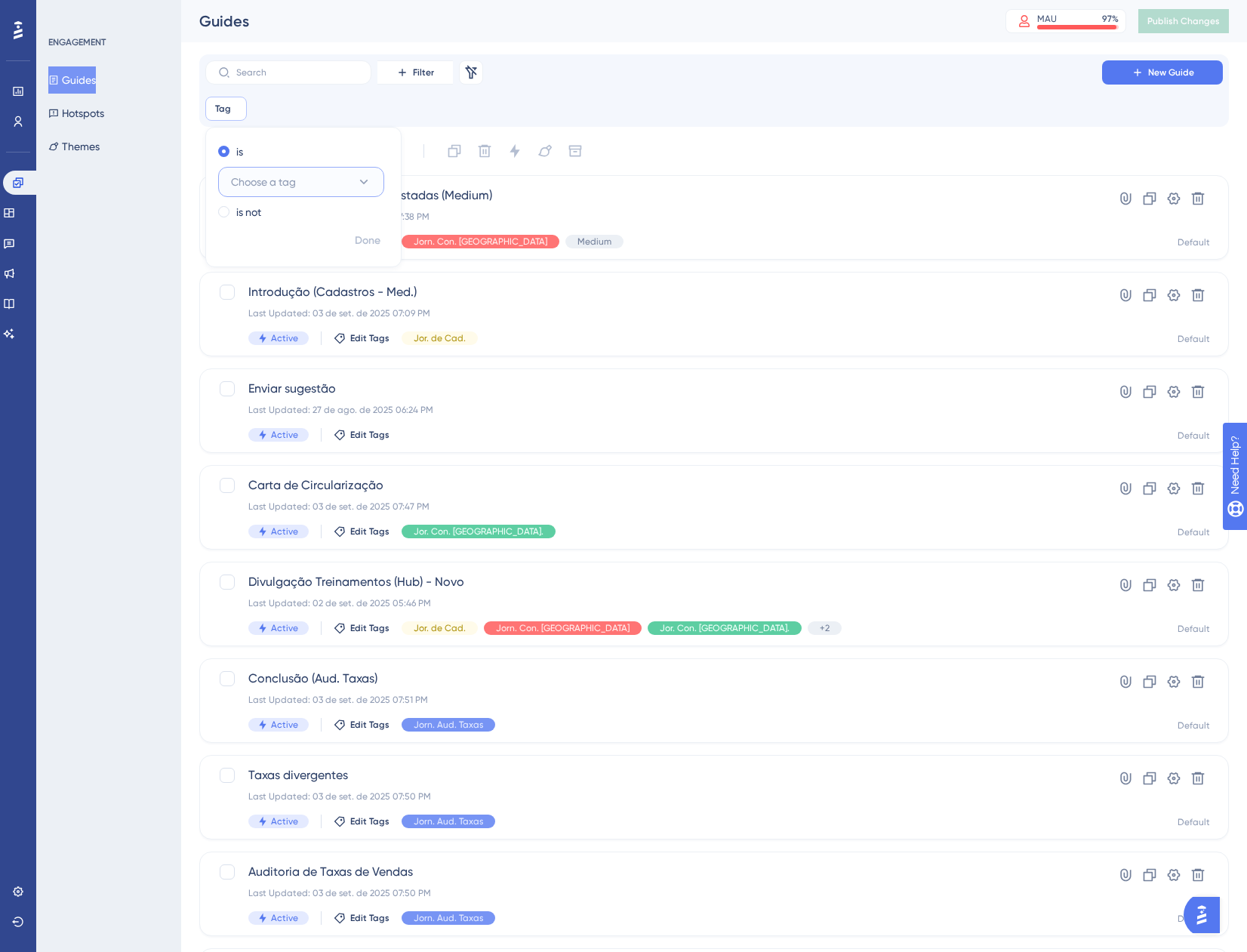
click at [265, 189] on span "Choose a tag" at bounding box center [264, 182] width 65 height 19
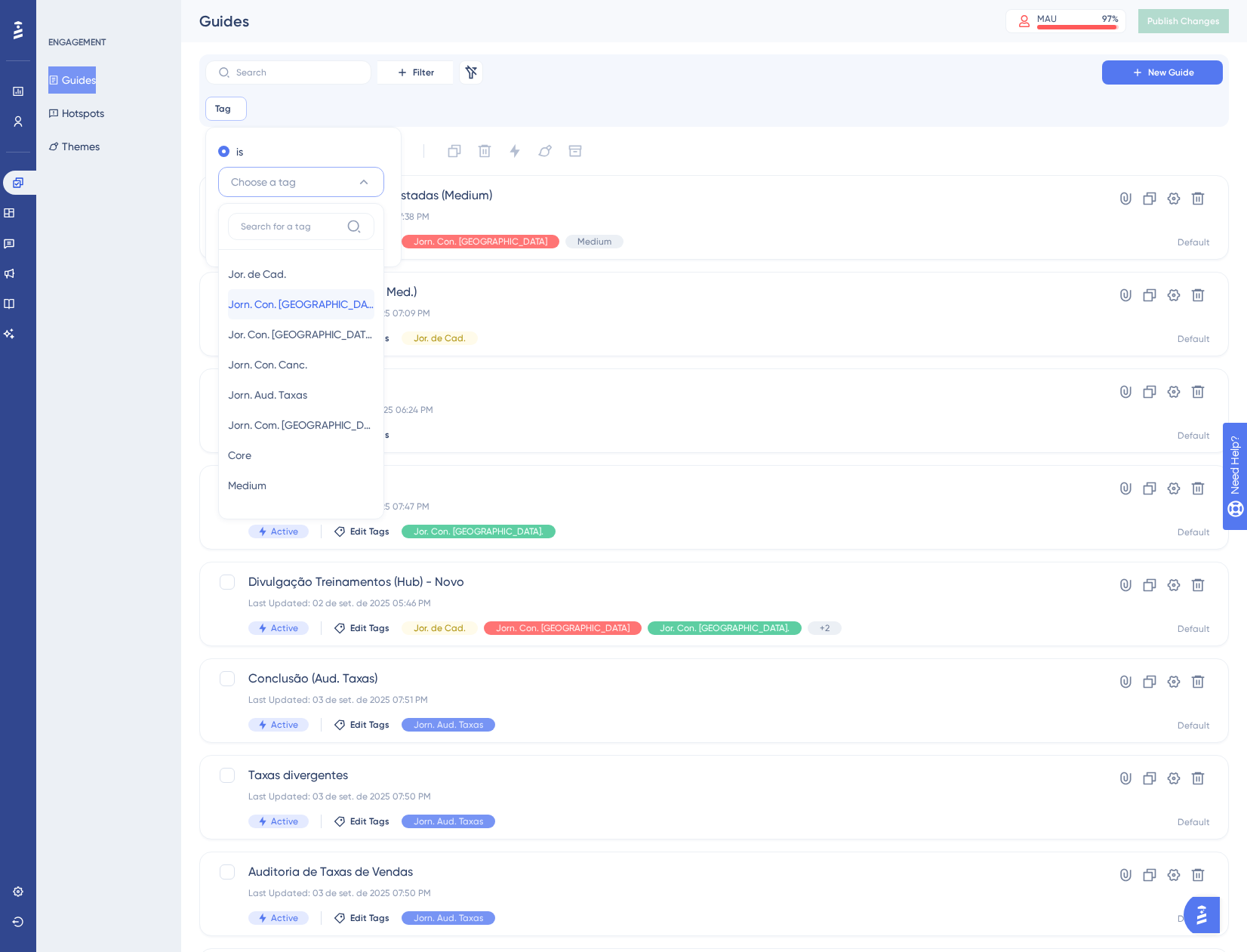
click at [282, 304] on span "Jorn. Con. [GEOGRAPHIC_DATA]" at bounding box center [301, 305] width 147 height 19
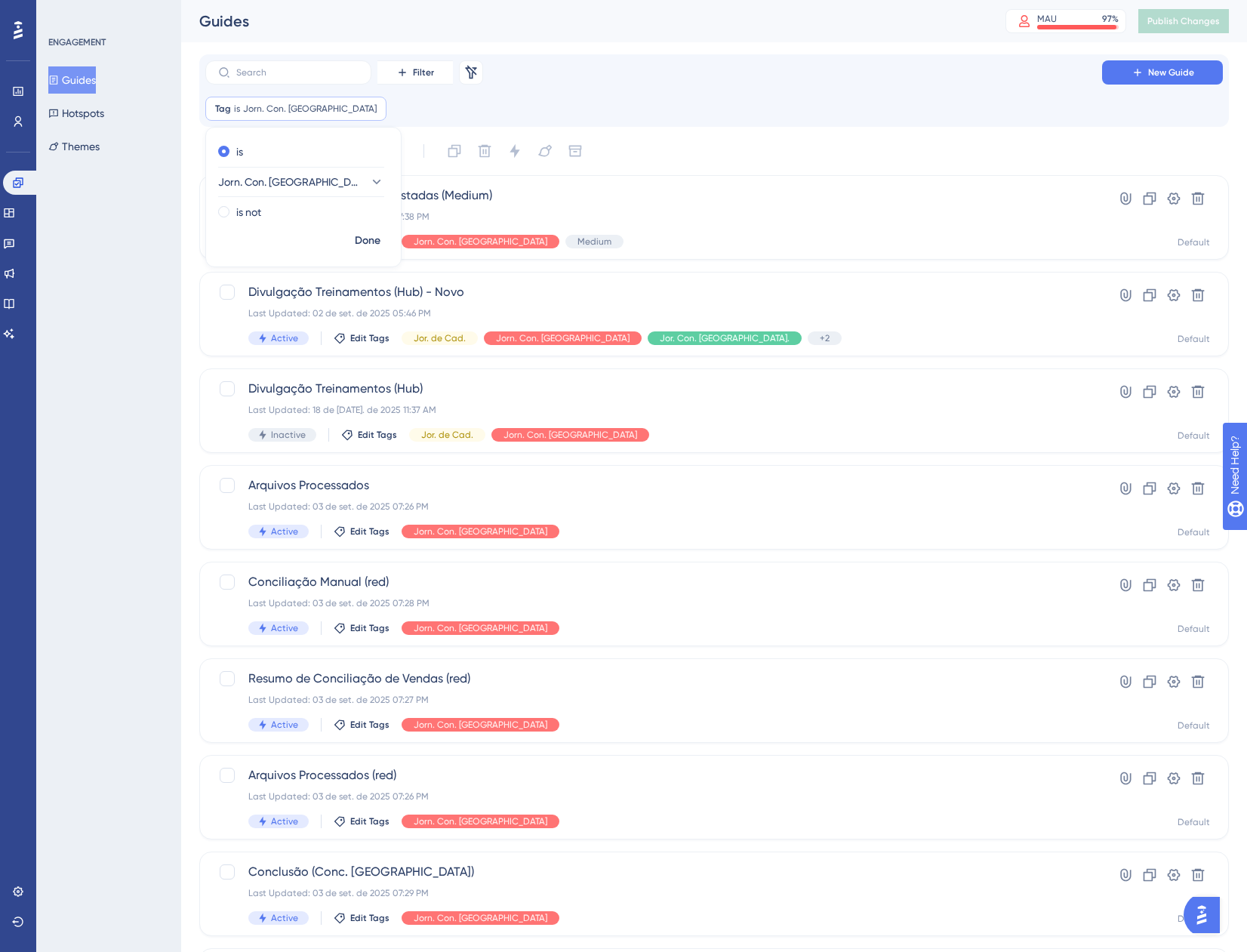
click at [736, 67] on div "Filter Remove Filters New Guide" at bounding box center [714, 72] width 1017 height 24
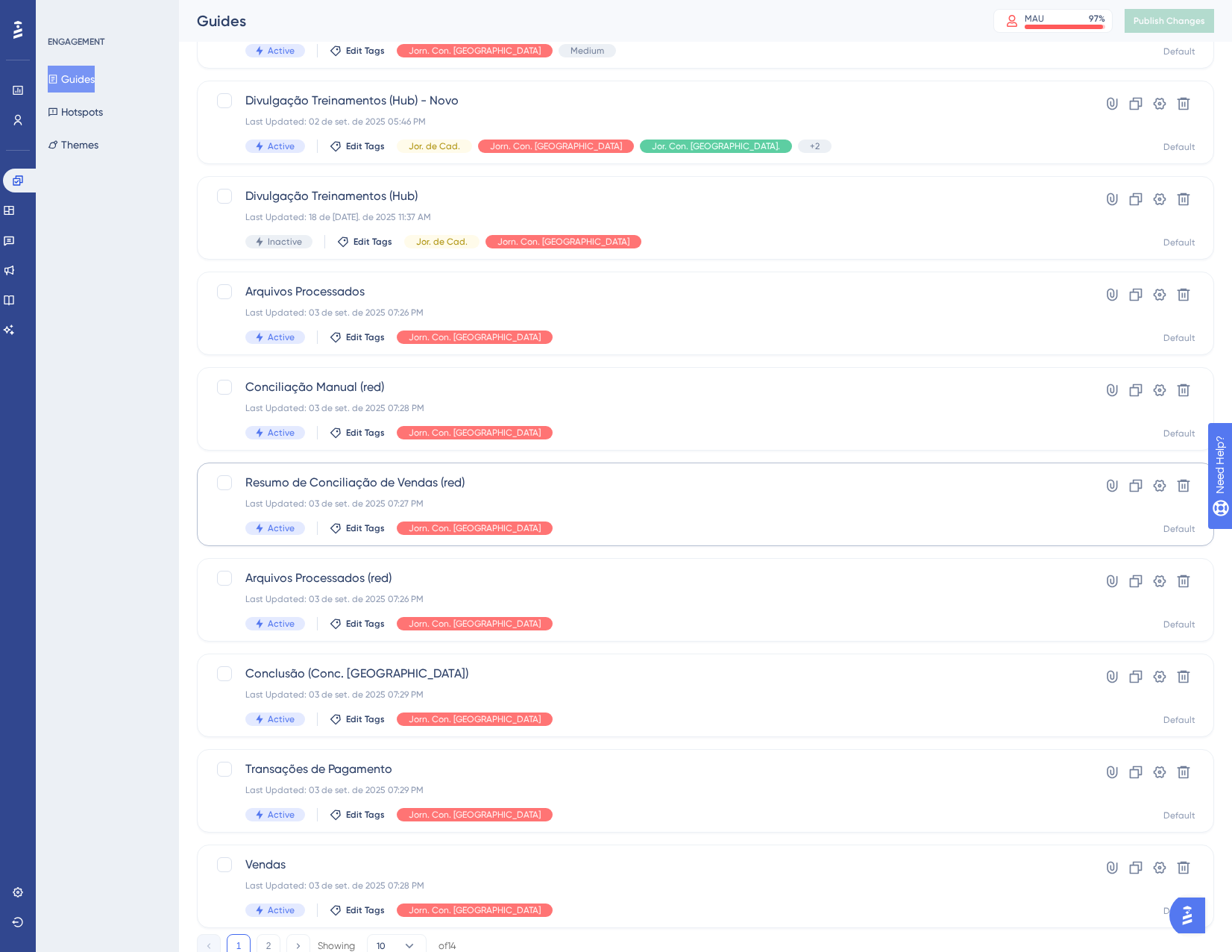
scroll to position [241, 0]
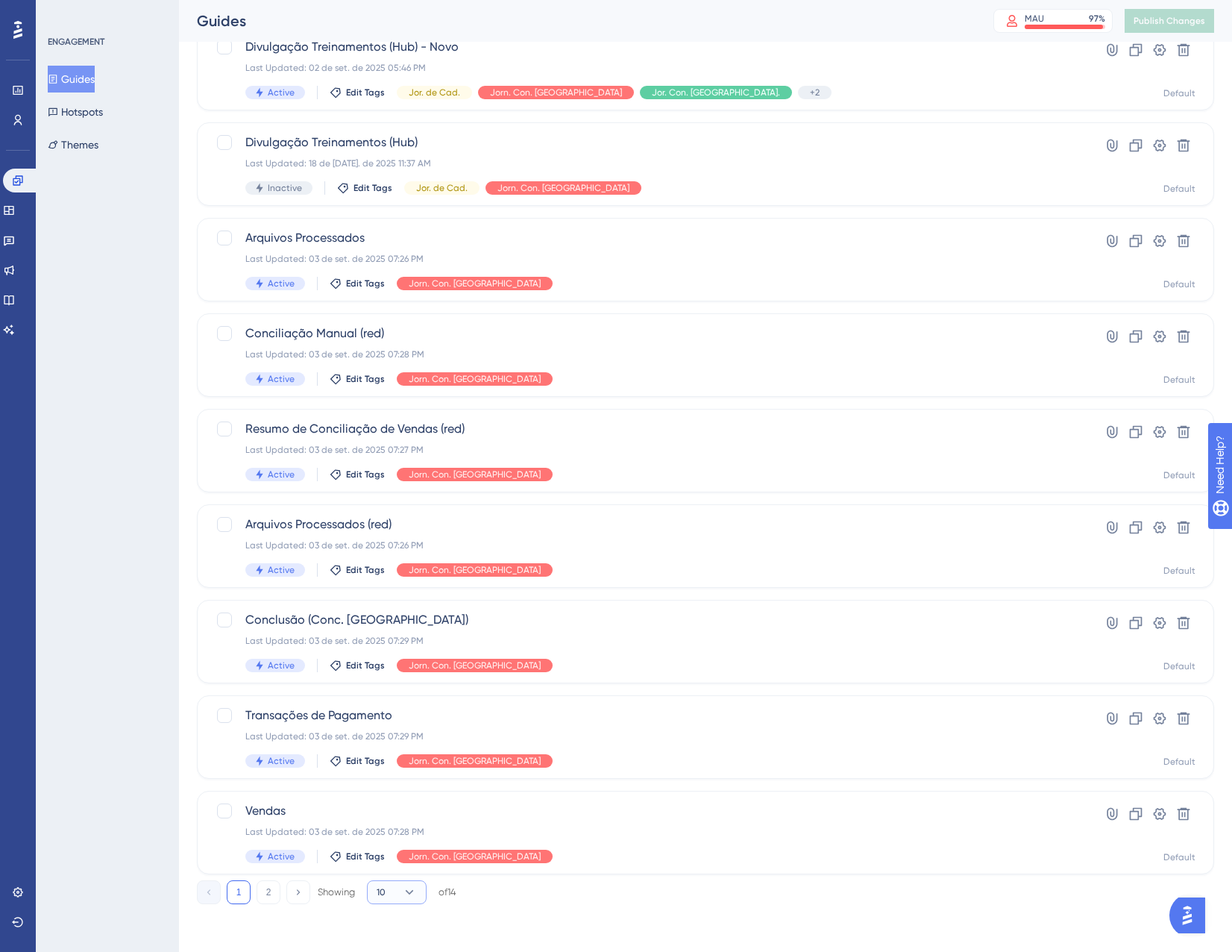
click at [396, 893] on button "10" at bounding box center [397, 892] width 60 height 24
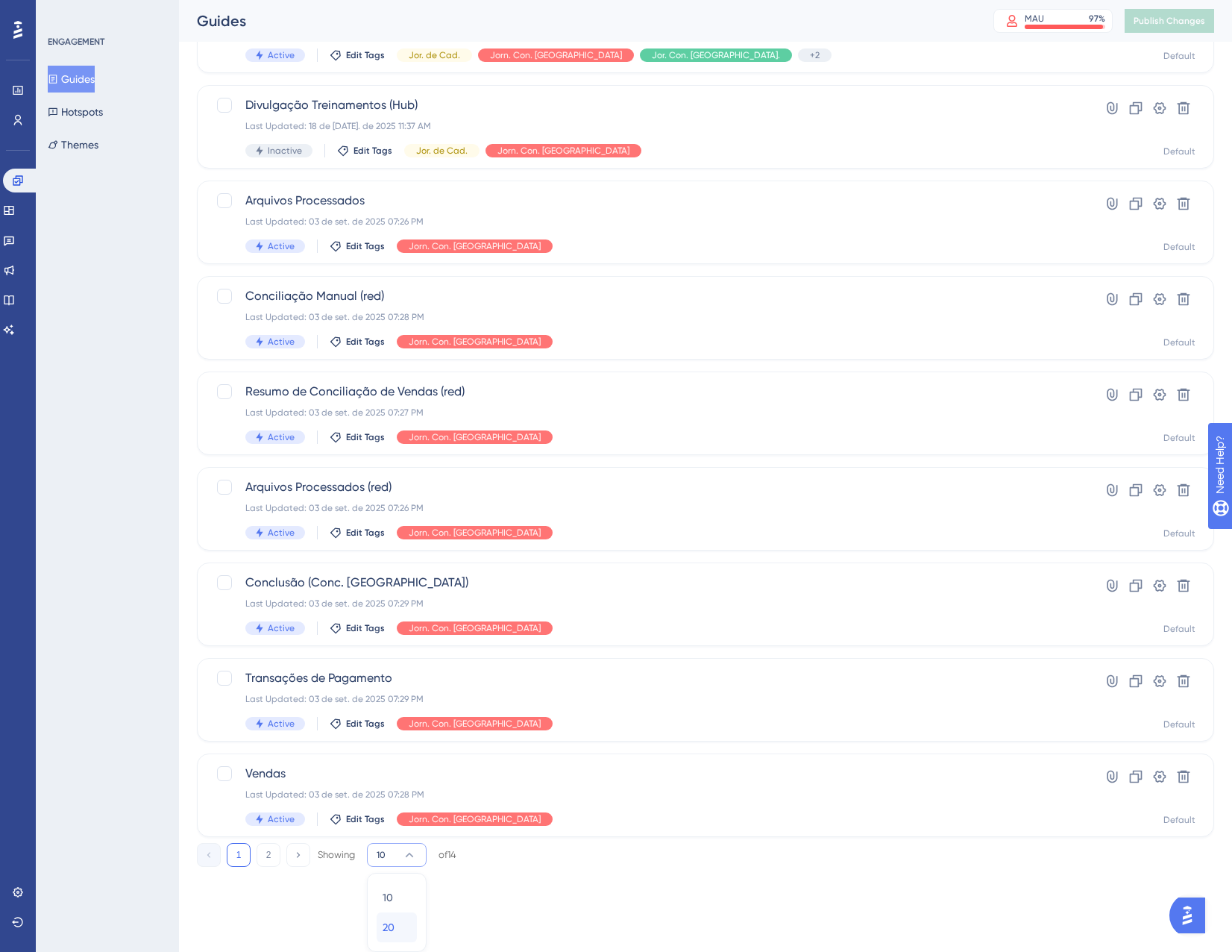
click at [400, 918] on div "20 20" at bounding box center [397, 927] width 28 height 30
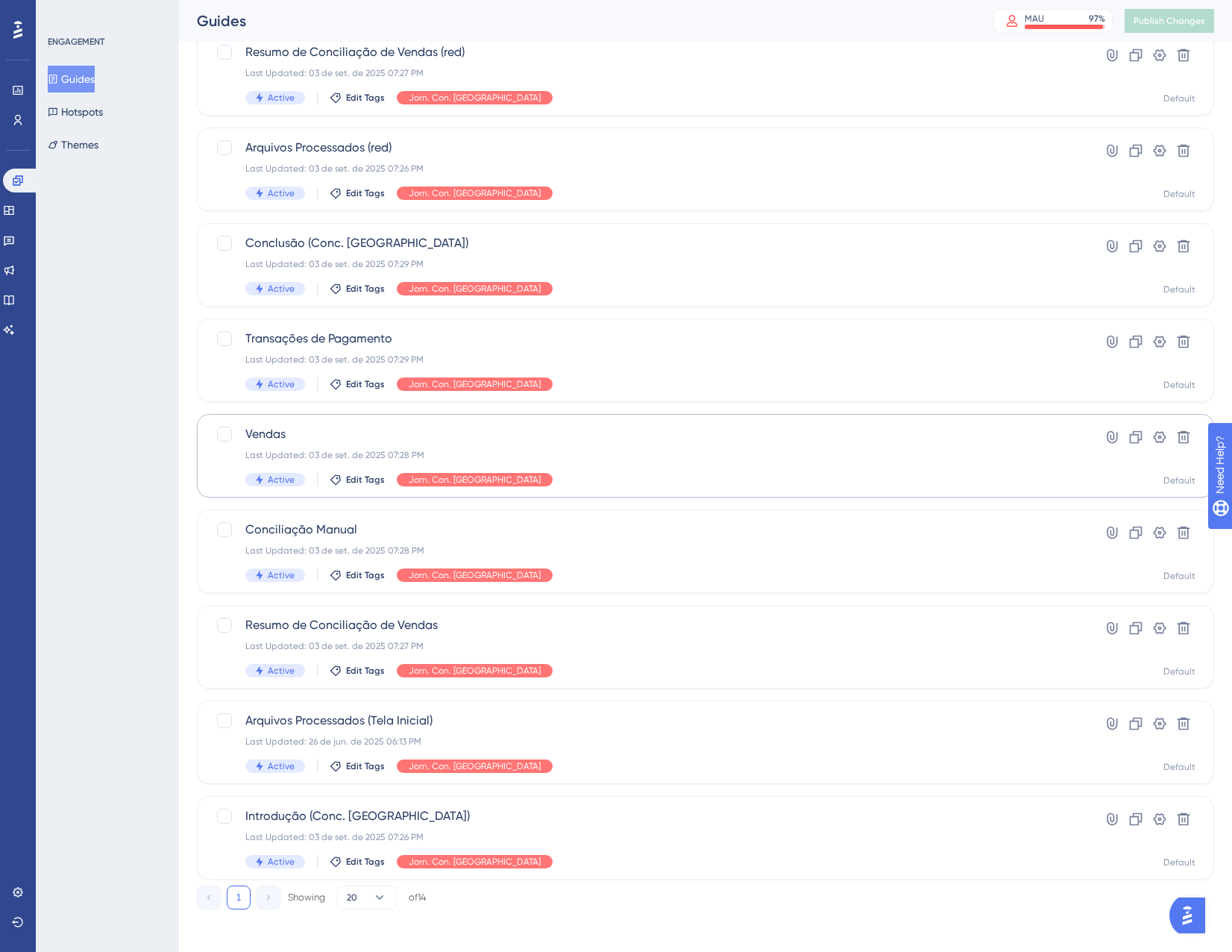
scroll to position [623, 0]
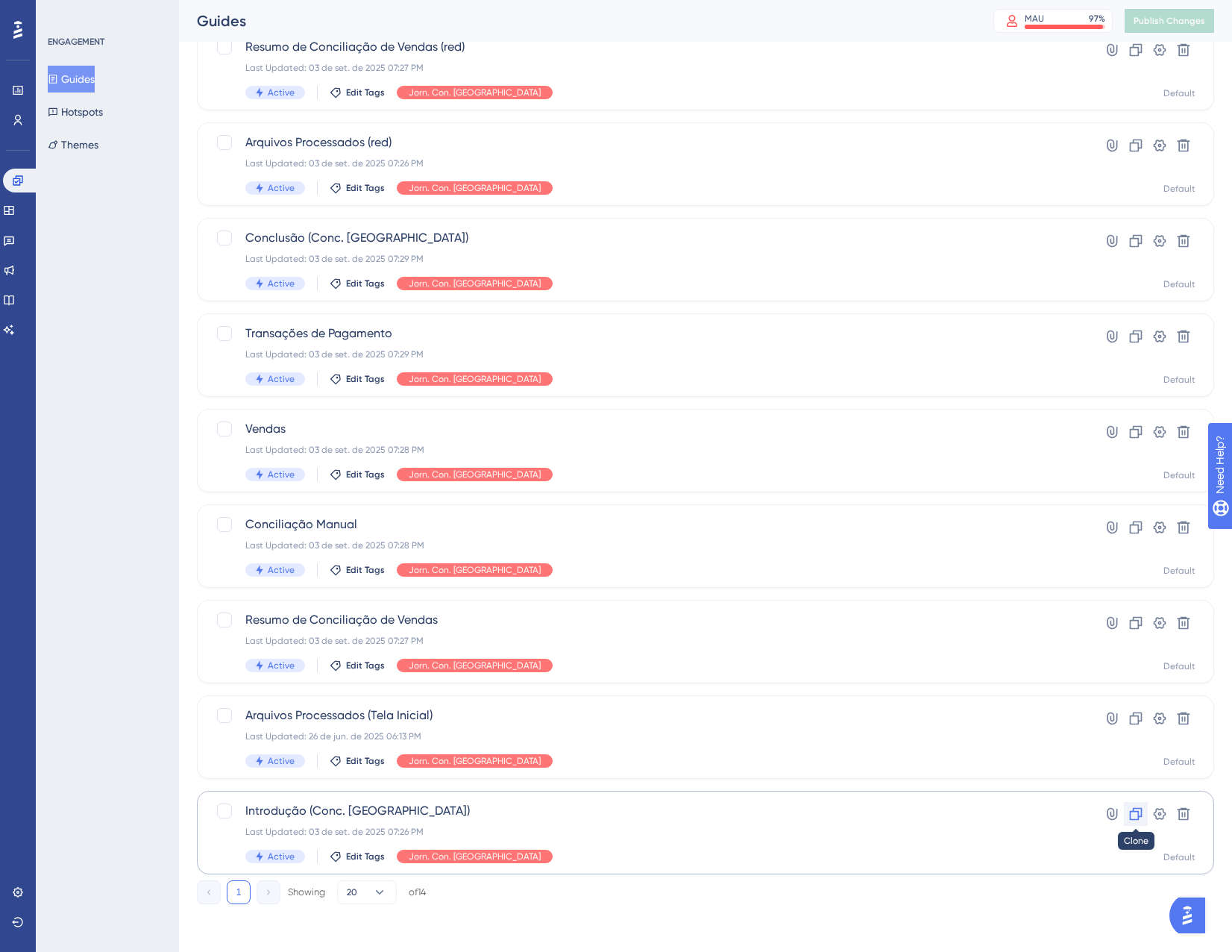
click at [1131, 811] on icon at bounding box center [1136, 813] width 15 height 15
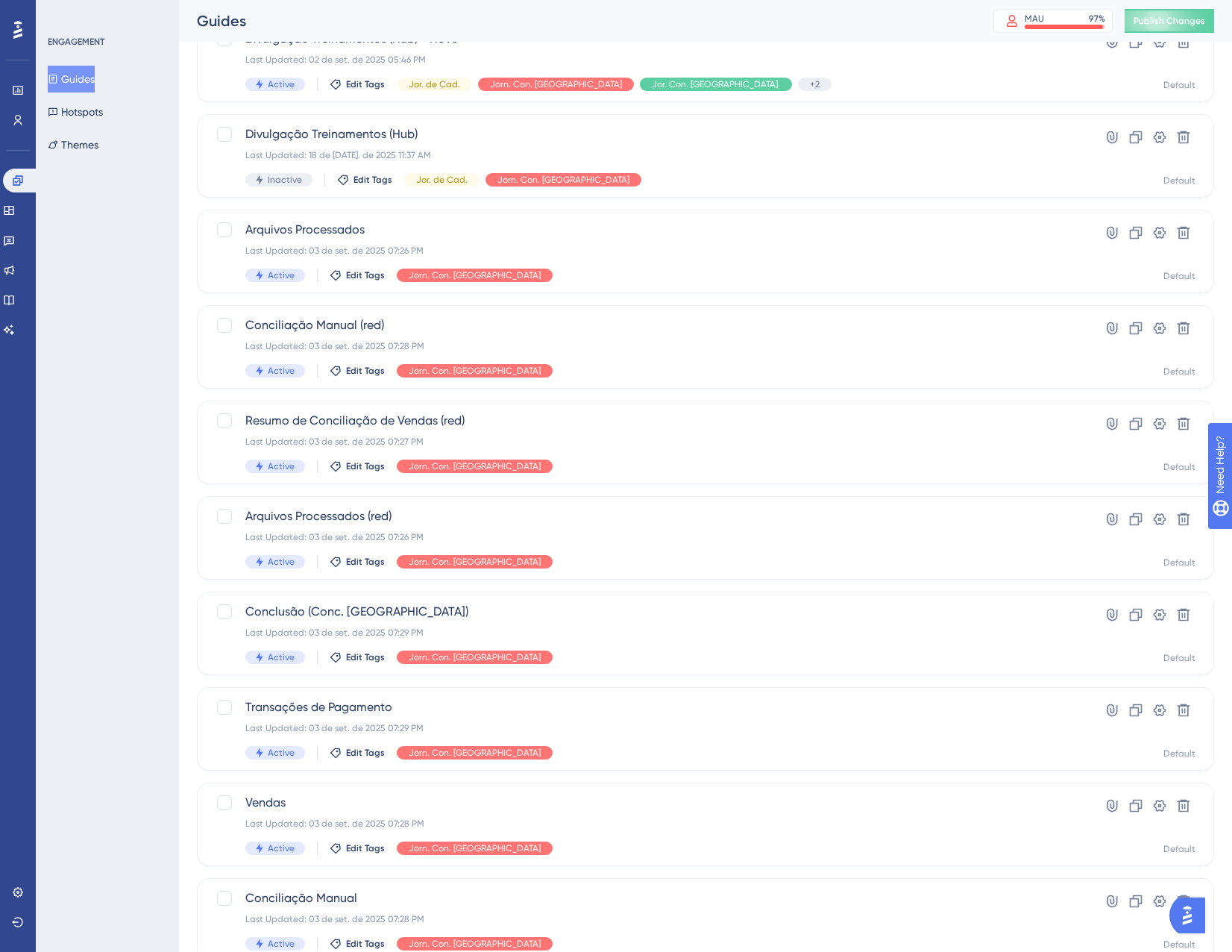
scroll to position [272, 0]
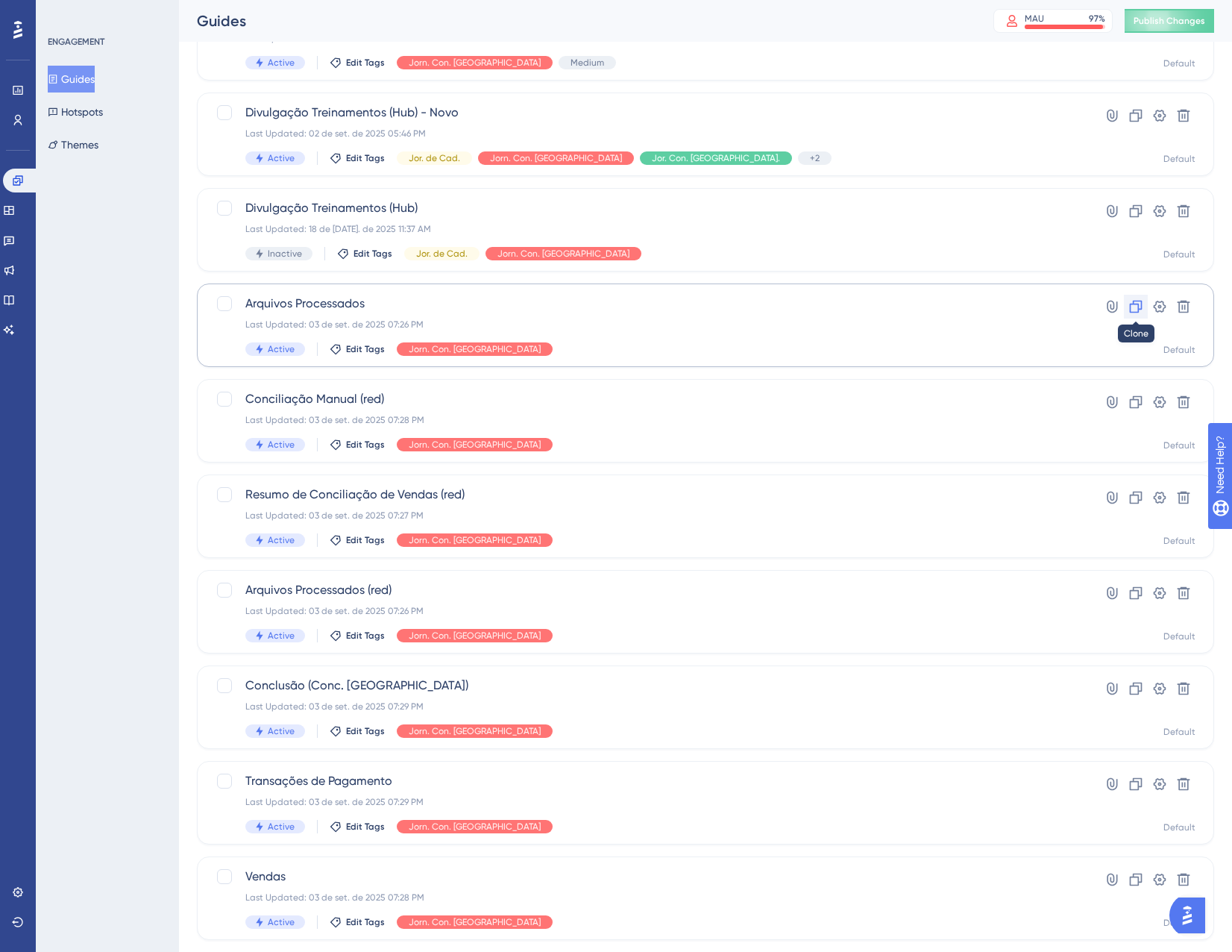
click at [1138, 308] on icon at bounding box center [1137, 307] width 13 height 13
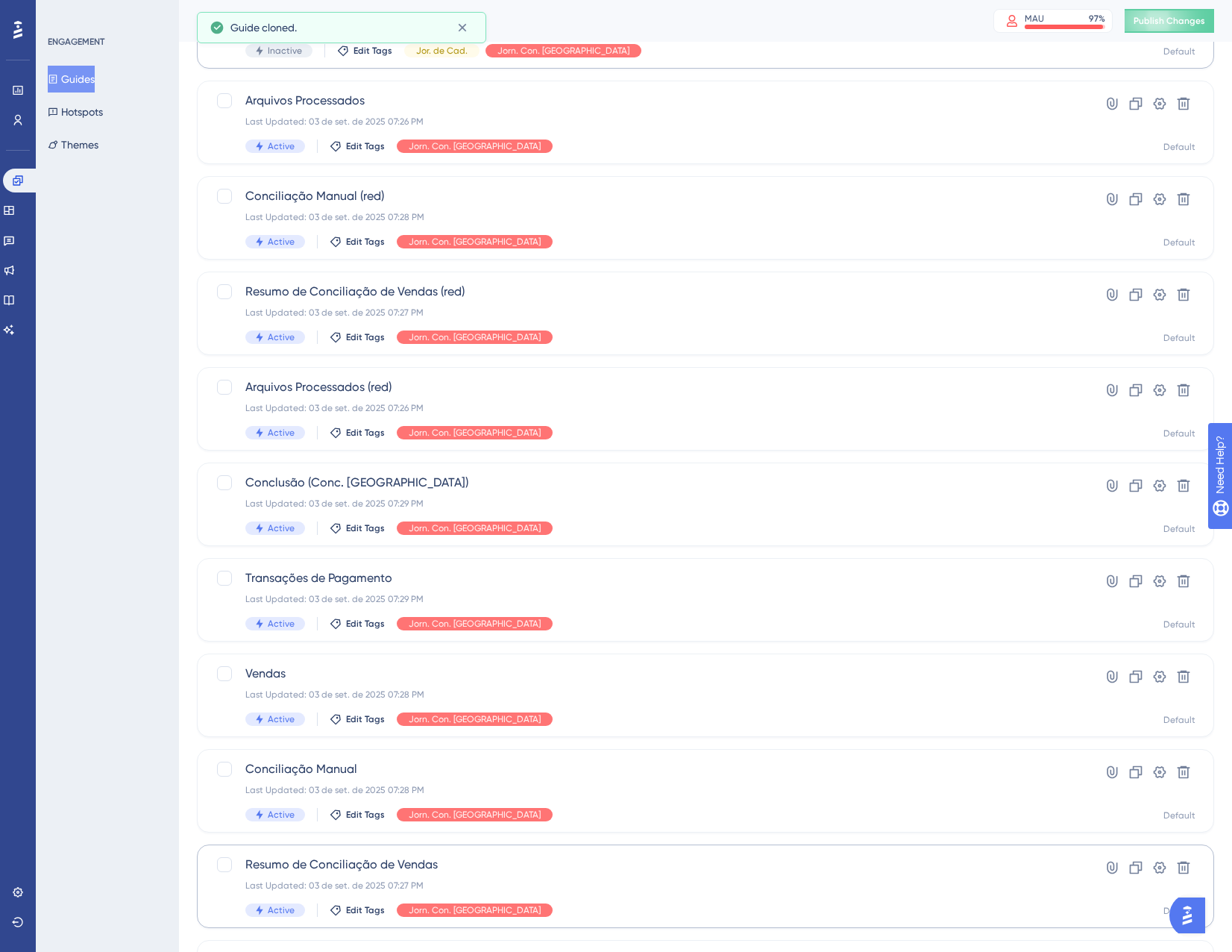
scroll to position [644, 0]
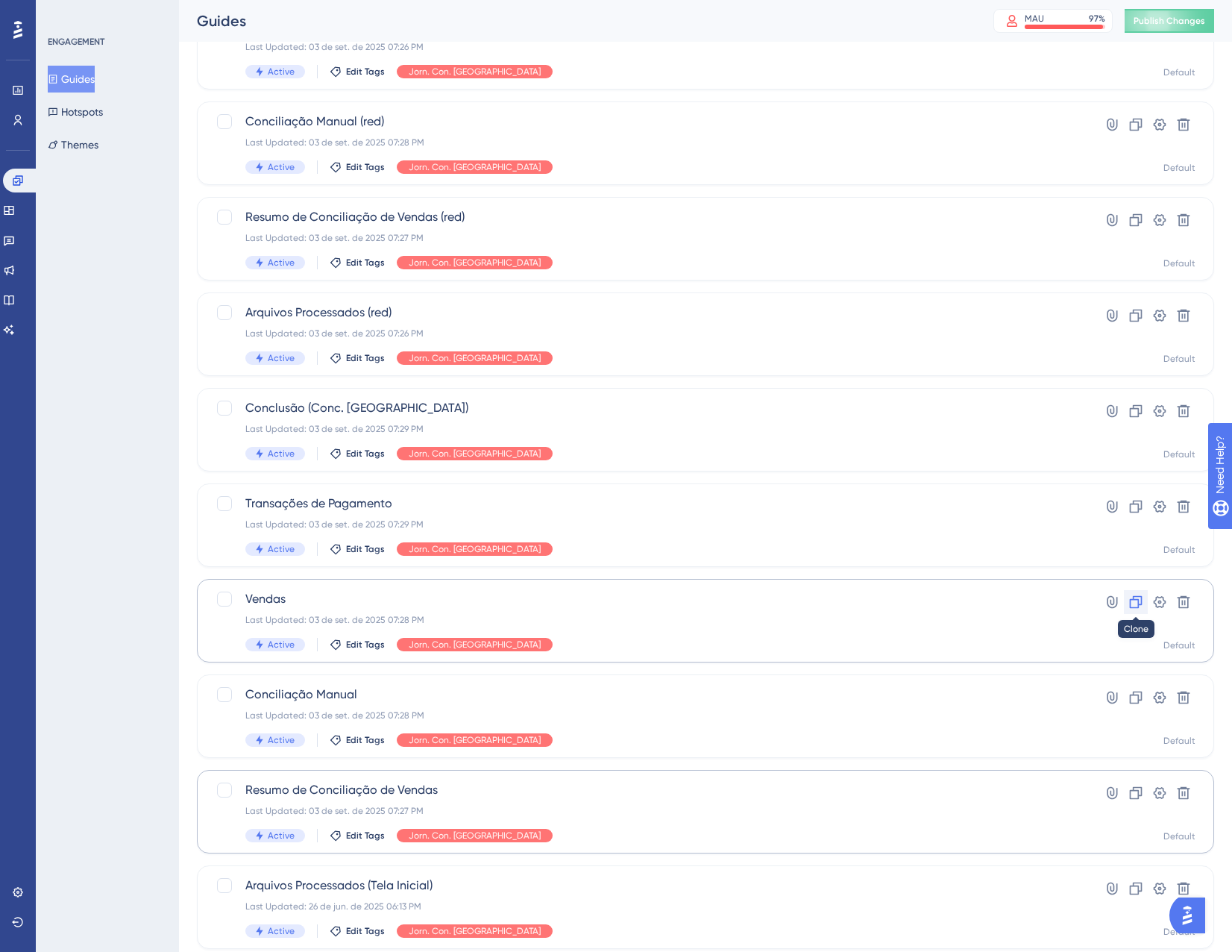
click at [1128, 604] on button at bounding box center [1137, 602] width 24 height 24
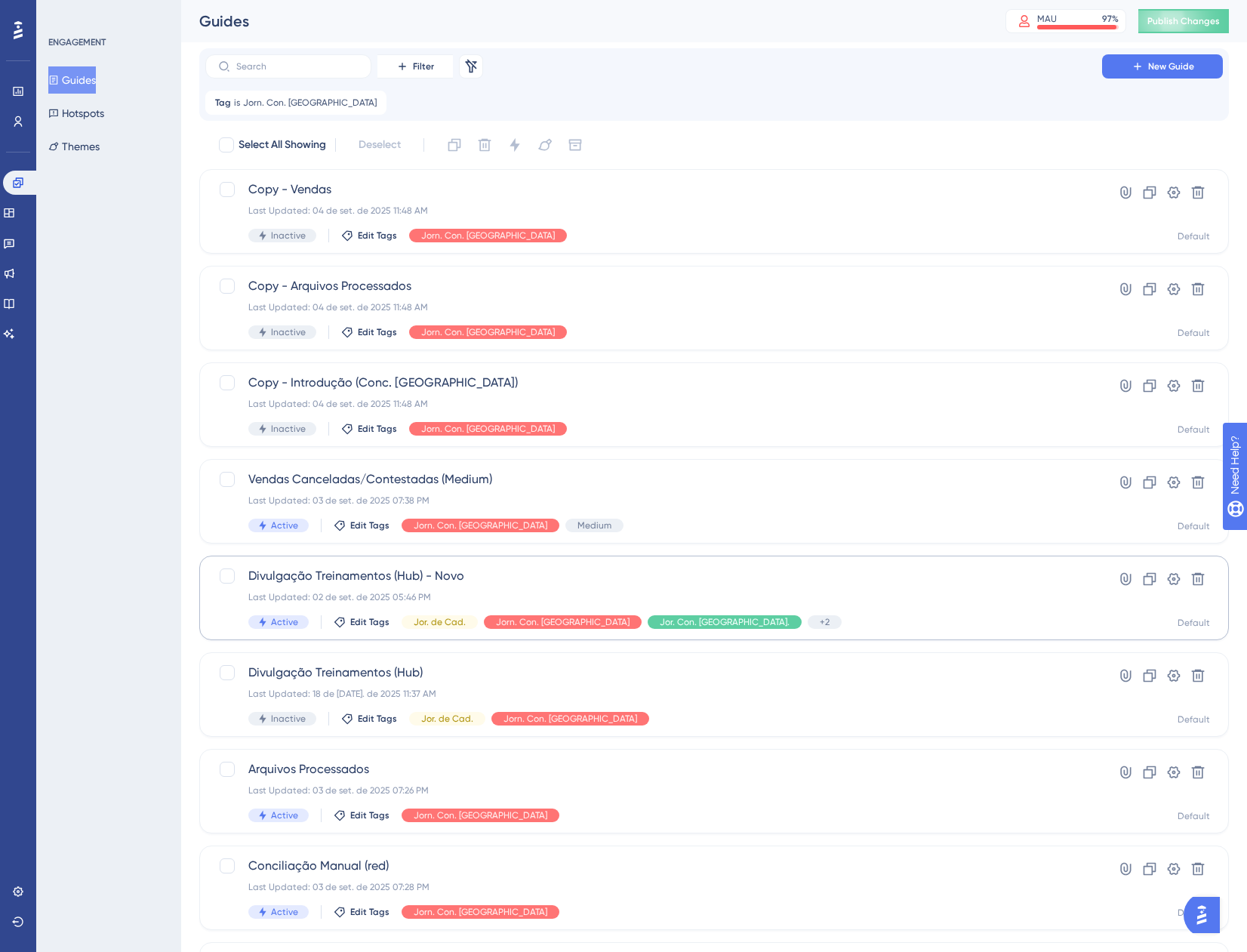
scroll to position [0, 0]
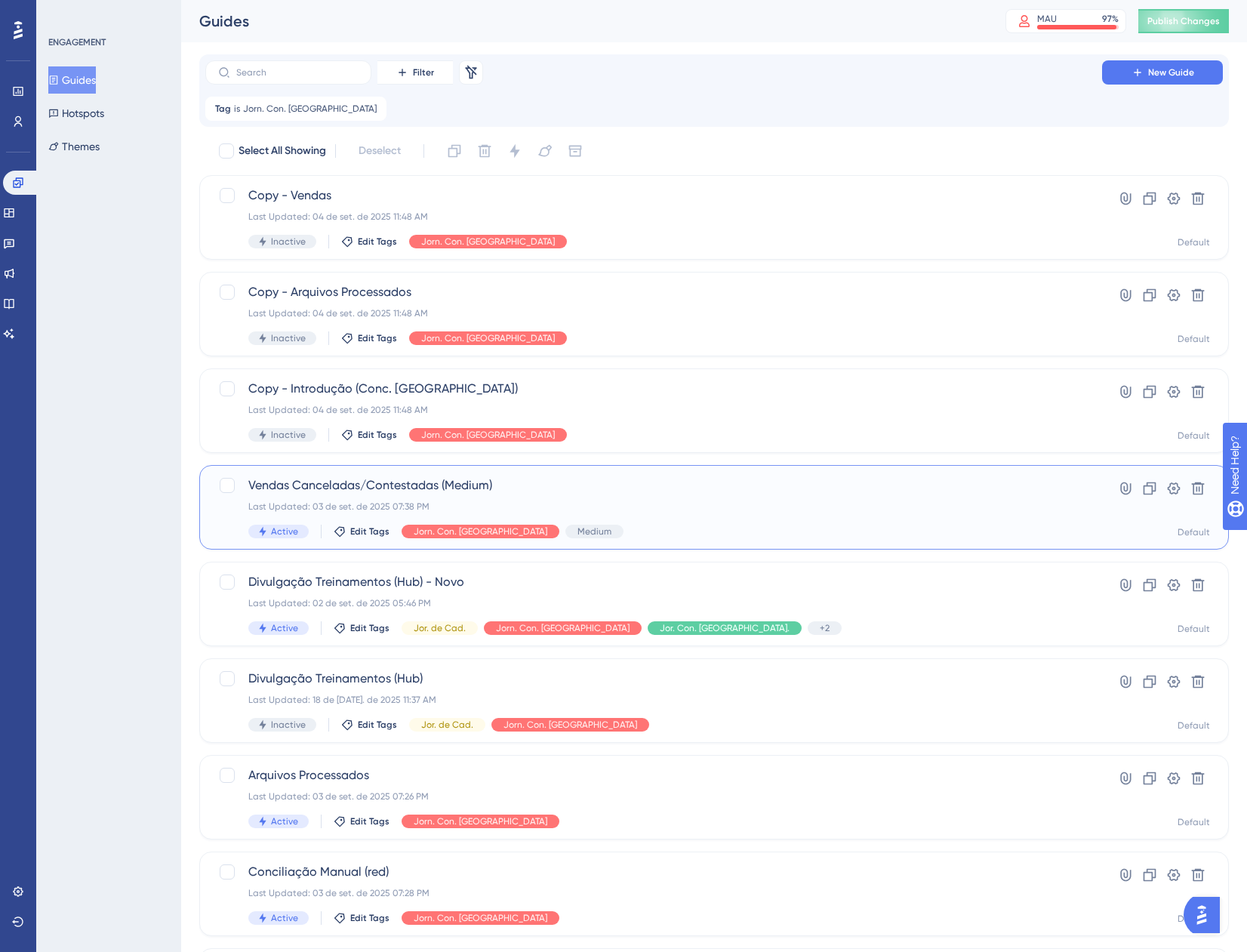
click at [589, 497] on div "Vendas Canceladas/Contestadas (Medium) Last Updated: 03 de set. de 2025 07:38 P…" at bounding box center [653, 507] width 811 height 62
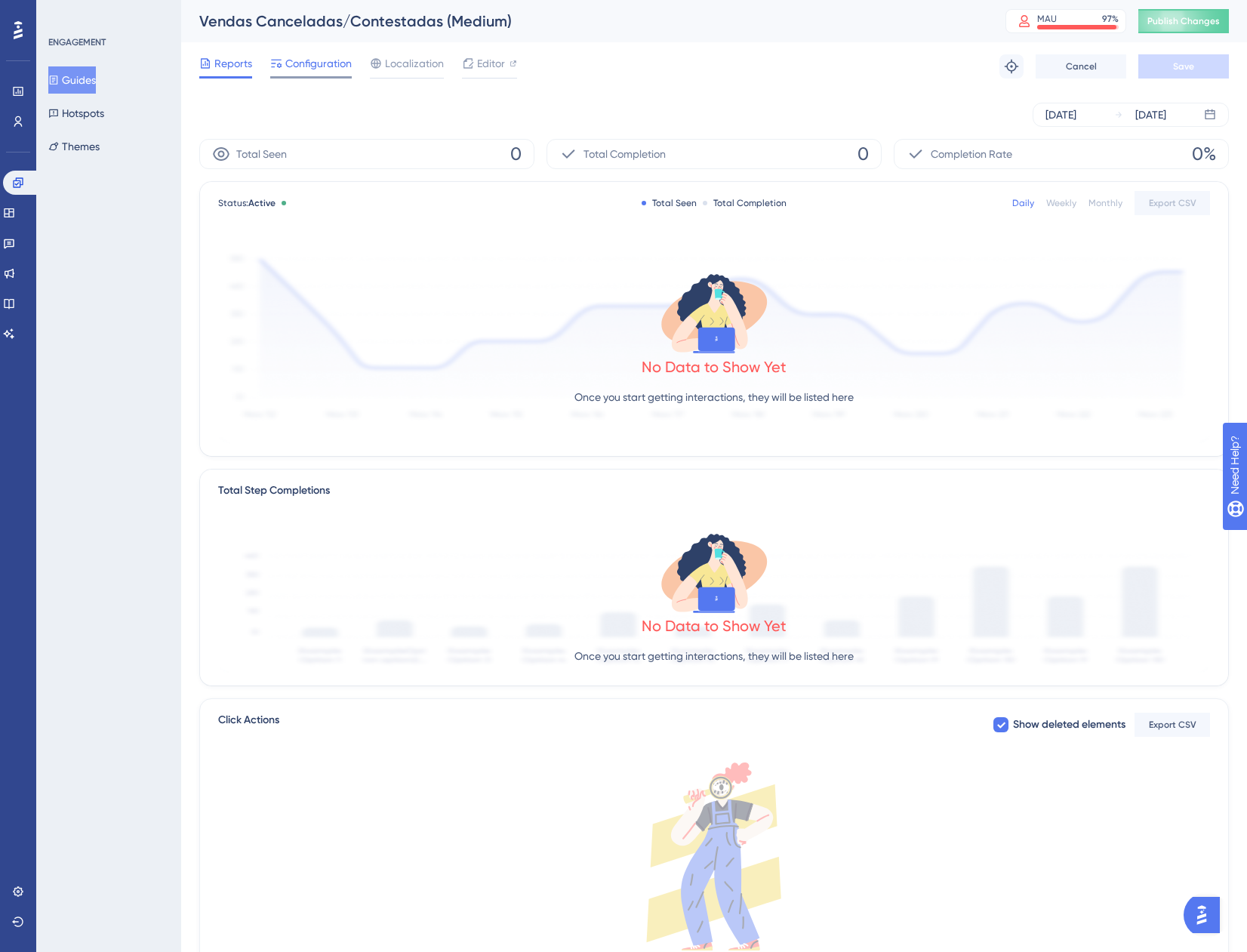
click at [329, 59] on span "Configuration" at bounding box center [319, 64] width 67 height 19
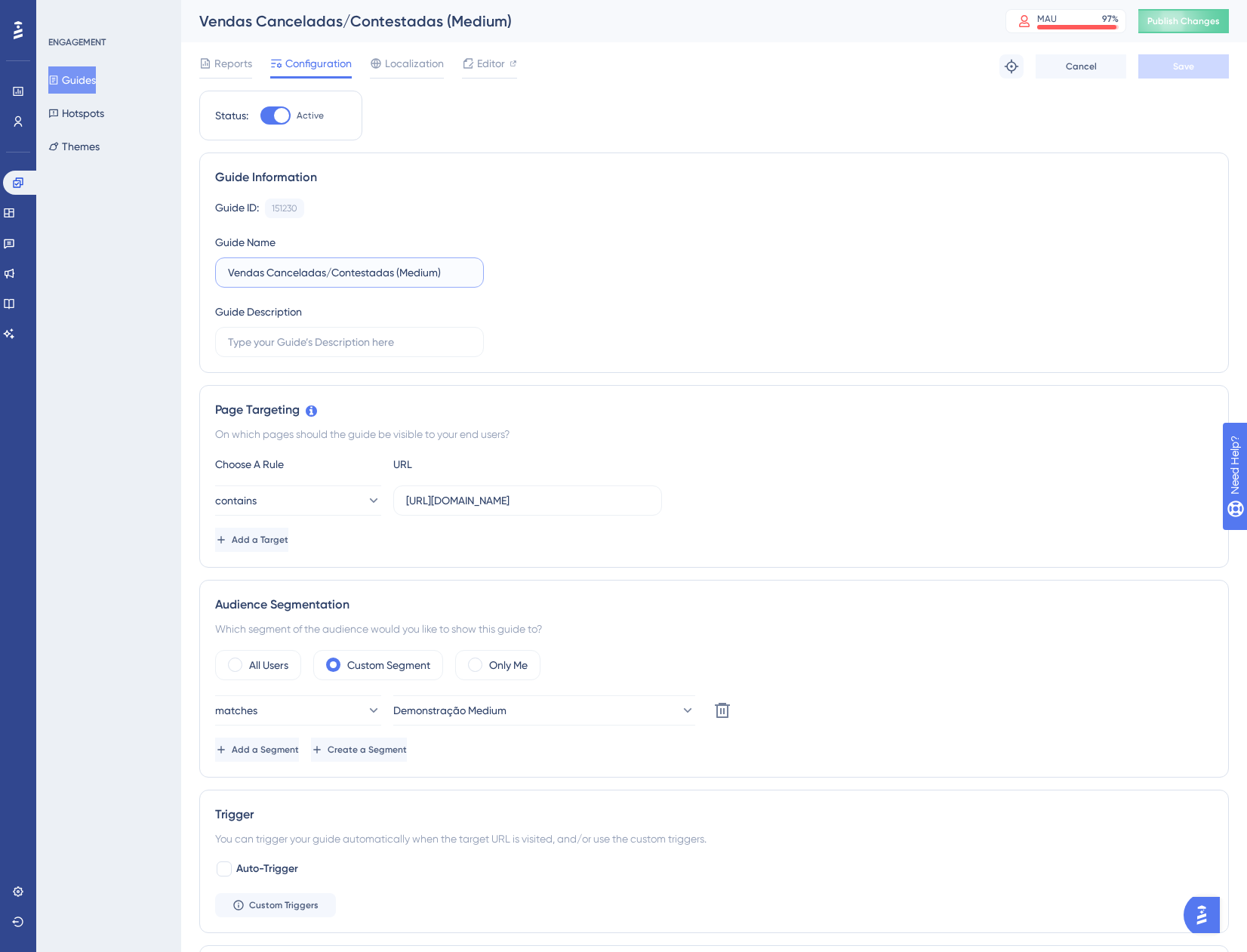
click at [438, 272] on input "Vendas Canceladas/Contestadas (Medium)" at bounding box center [349, 272] width 243 height 17
type input "Vendas Canceladas/Contestadas (Med. 11, 1)"
click at [1100, 59] on button "Cancel" at bounding box center [1082, 67] width 91 height 24
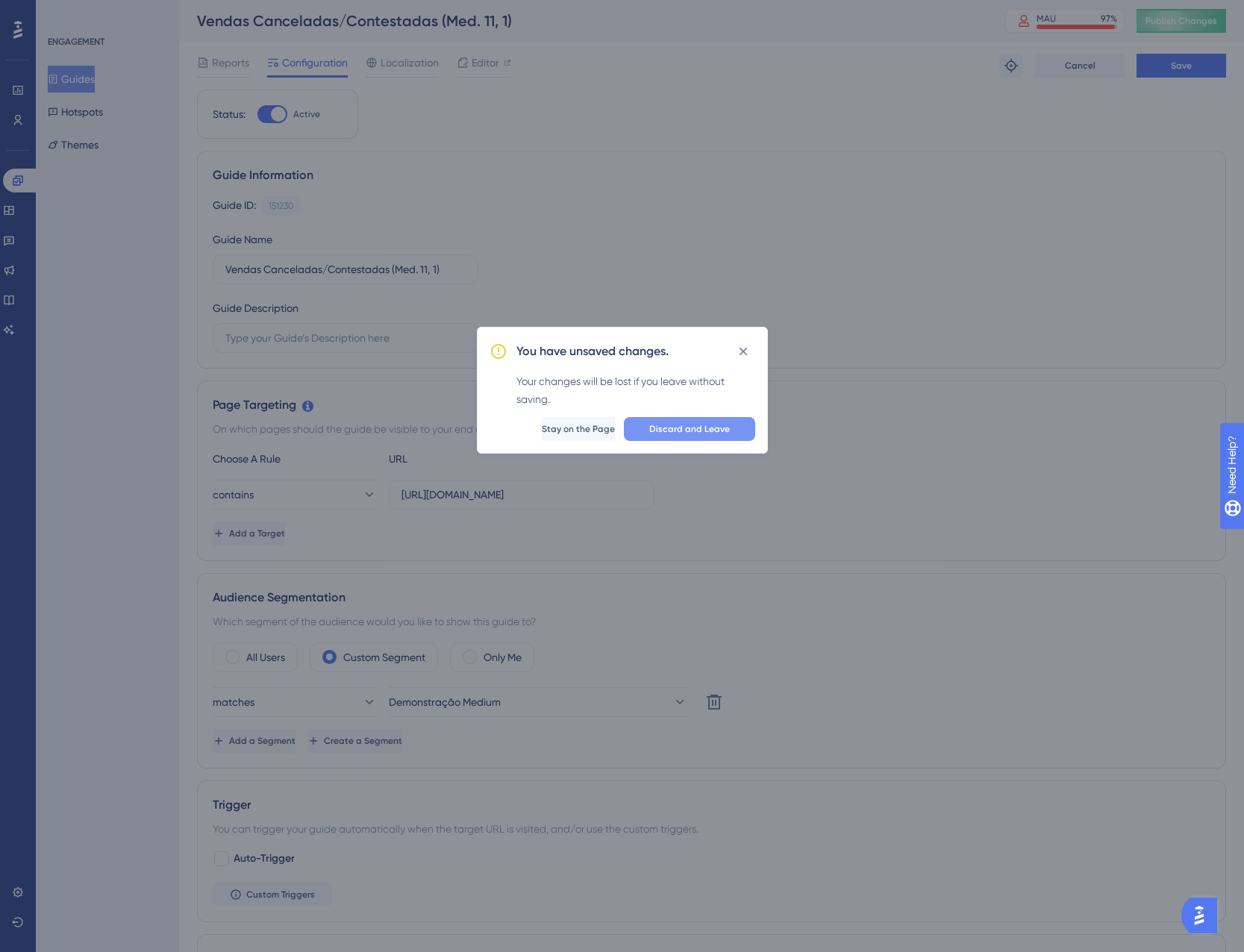
click at [699, 436] on button "Discard and Leave" at bounding box center [689, 429] width 131 height 24
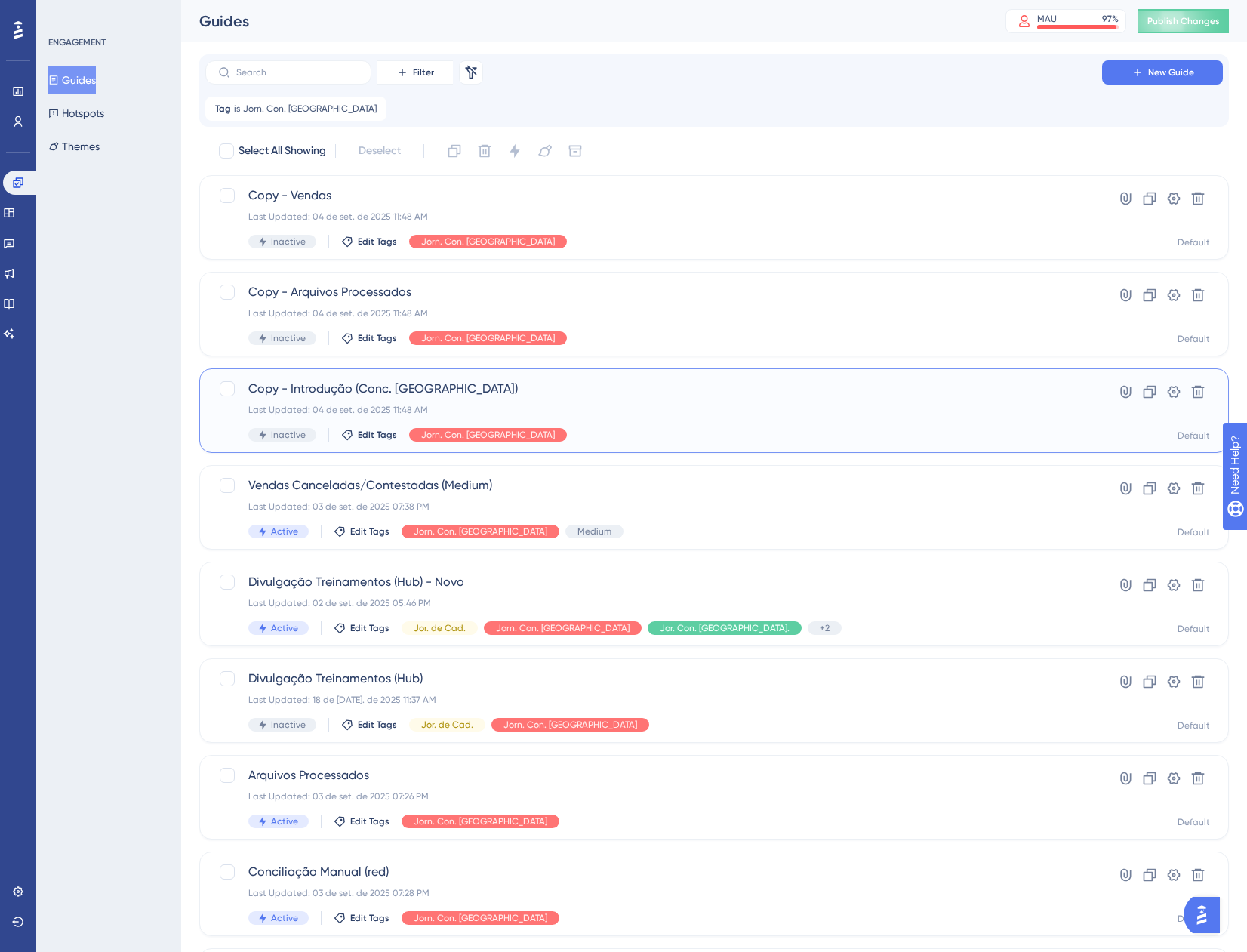
click at [892, 393] on span "Copy - Introdução (Conc. [GEOGRAPHIC_DATA])" at bounding box center [653, 389] width 811 height 19
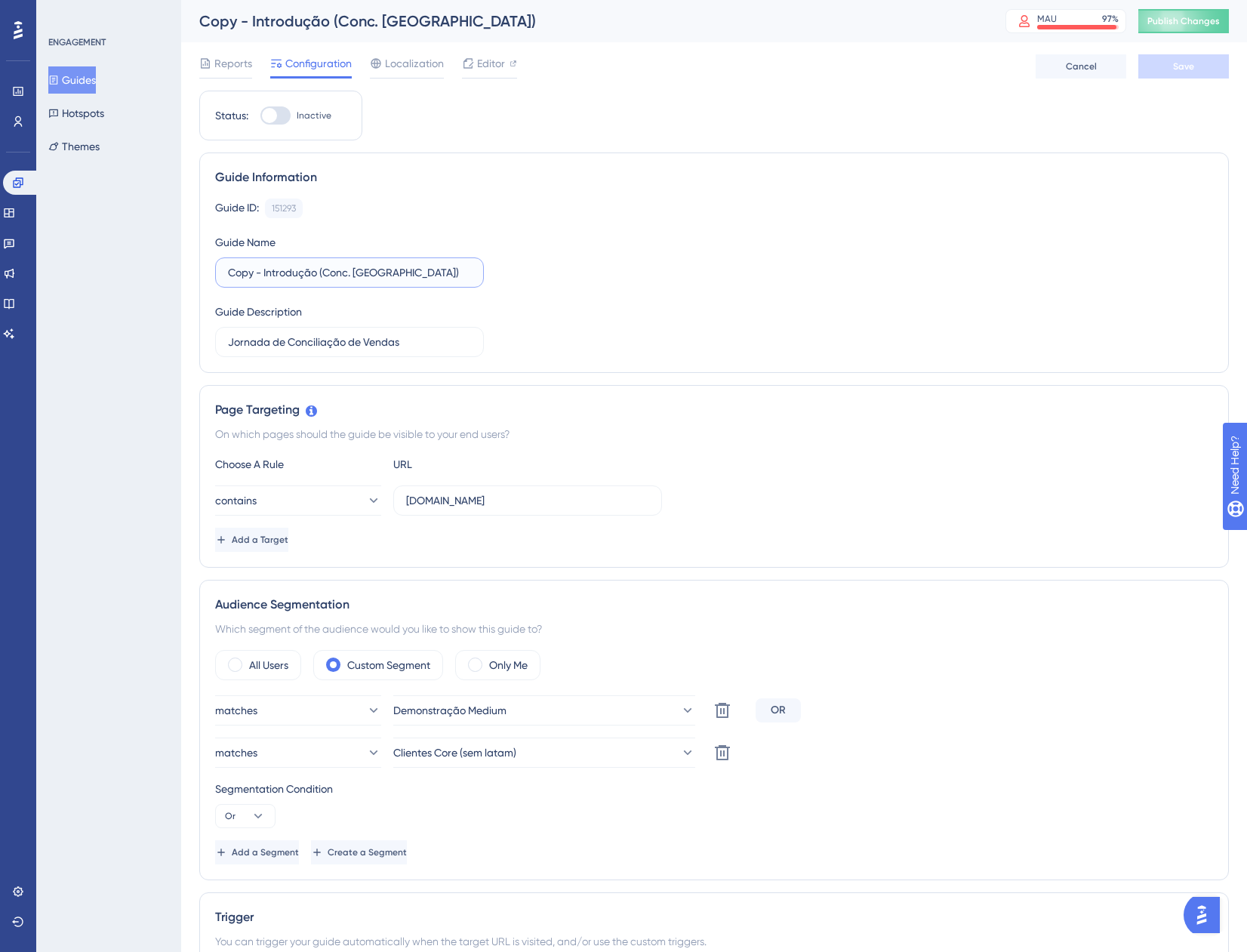
drag, startPoint x: 260, startPoint y: 277, endPoint x: 200, endPoint y: 267, distance: 60.8
click at [205, 267] on div "Guide Information Guide ID: 151293 Copy Guide Name Copy - Introdução (Conc. Ven…" at bounding box center [715, 262] width 1030 height 220
click at [352, 267] on input "Introdução (Conc. [GEOGRAPHIC_DATA])" at bounding box center [349, 272] width 243 height 17
type input "Introdução (Conc. Vendas - Med. 22)"
click at [1183, 59] on button "Save" at bounding box center [1184, 67] width 91 height 24
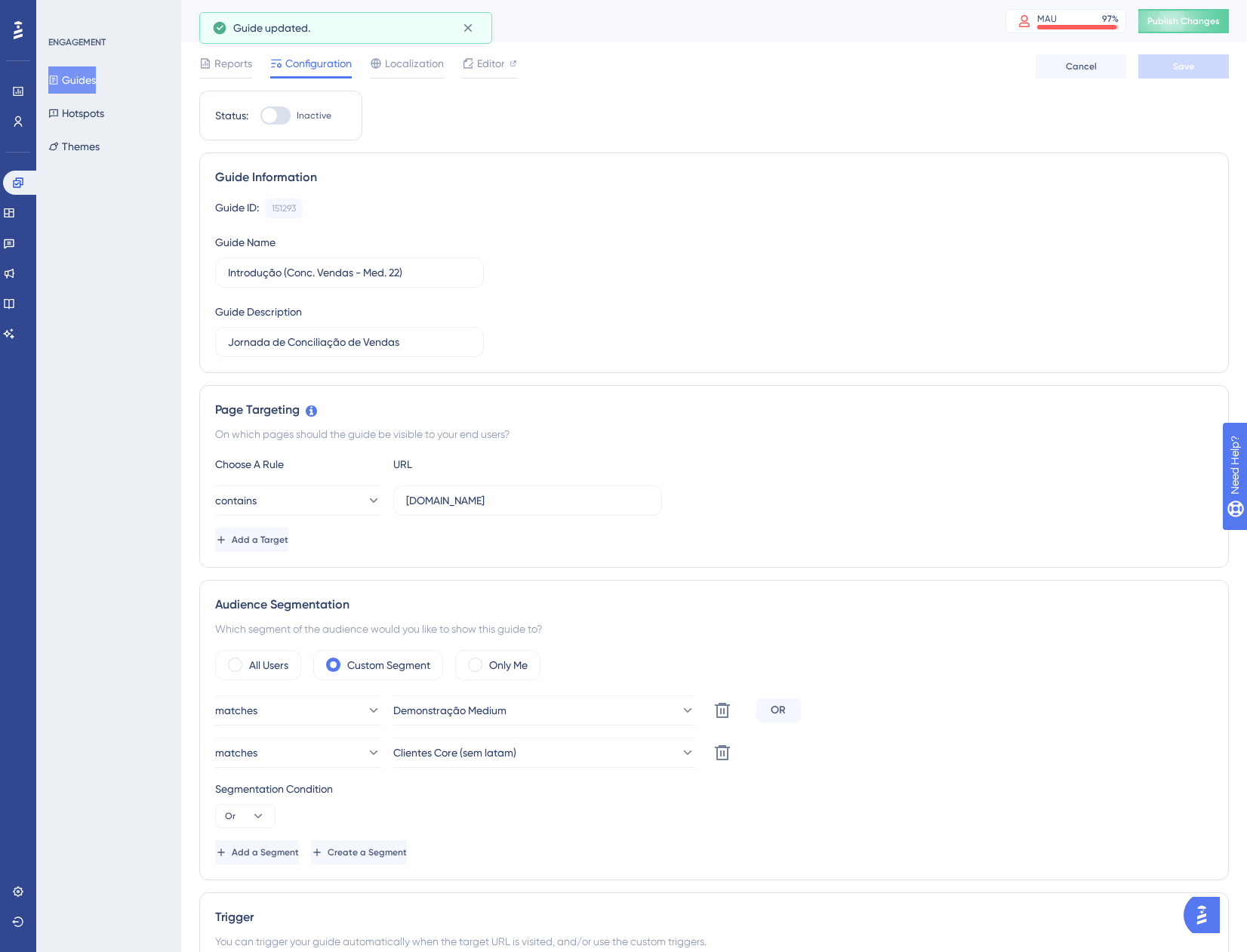
click at [94, 77] on button "Guides" at bounding box center [72, 80] width 47 height 27
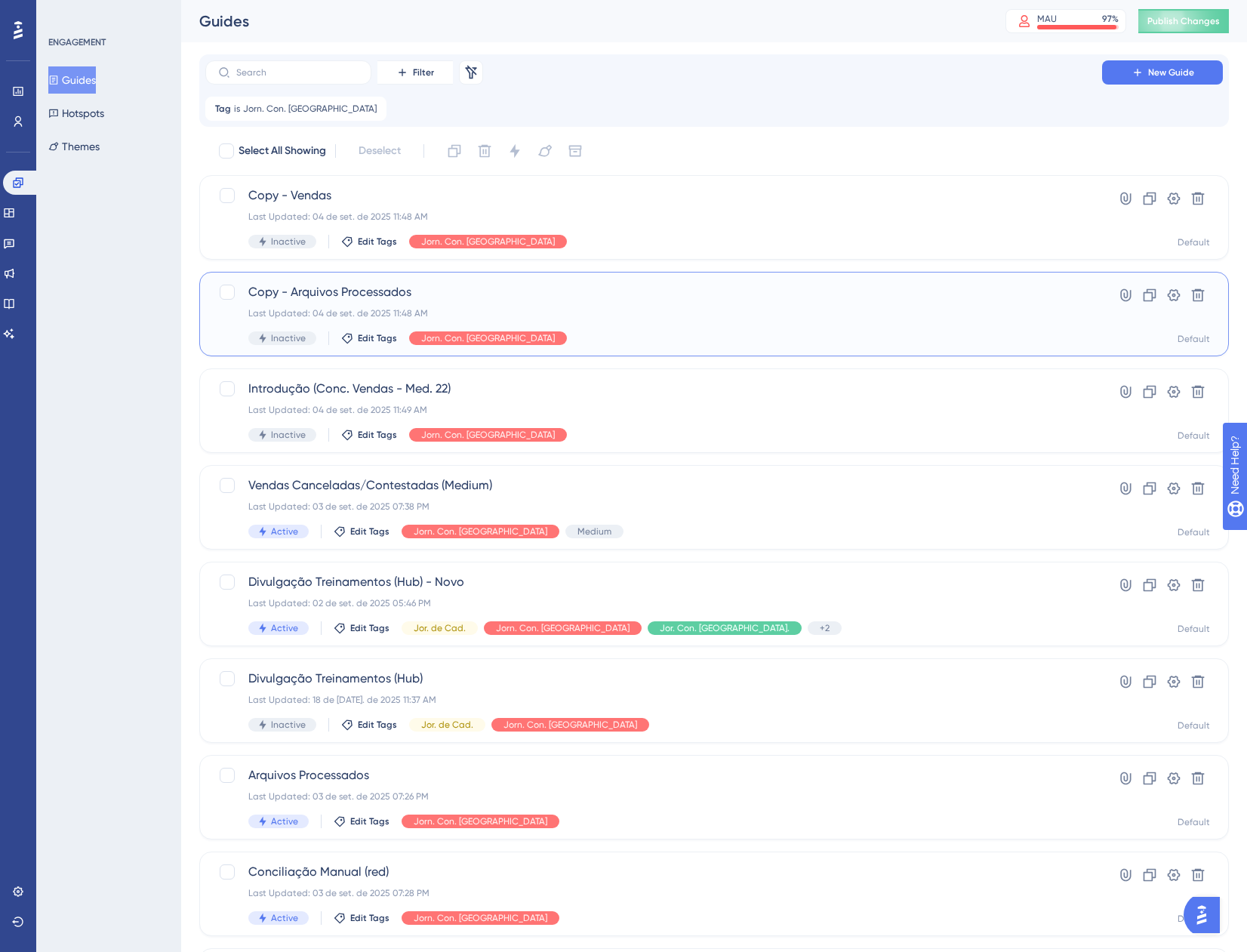
click at [536, 304] on div "Copy - Arquivos Processados Last Updated: 04 de set. de 2025 11:48 AM Inactive …" at bounding box center [653, 314] width 811 height 62
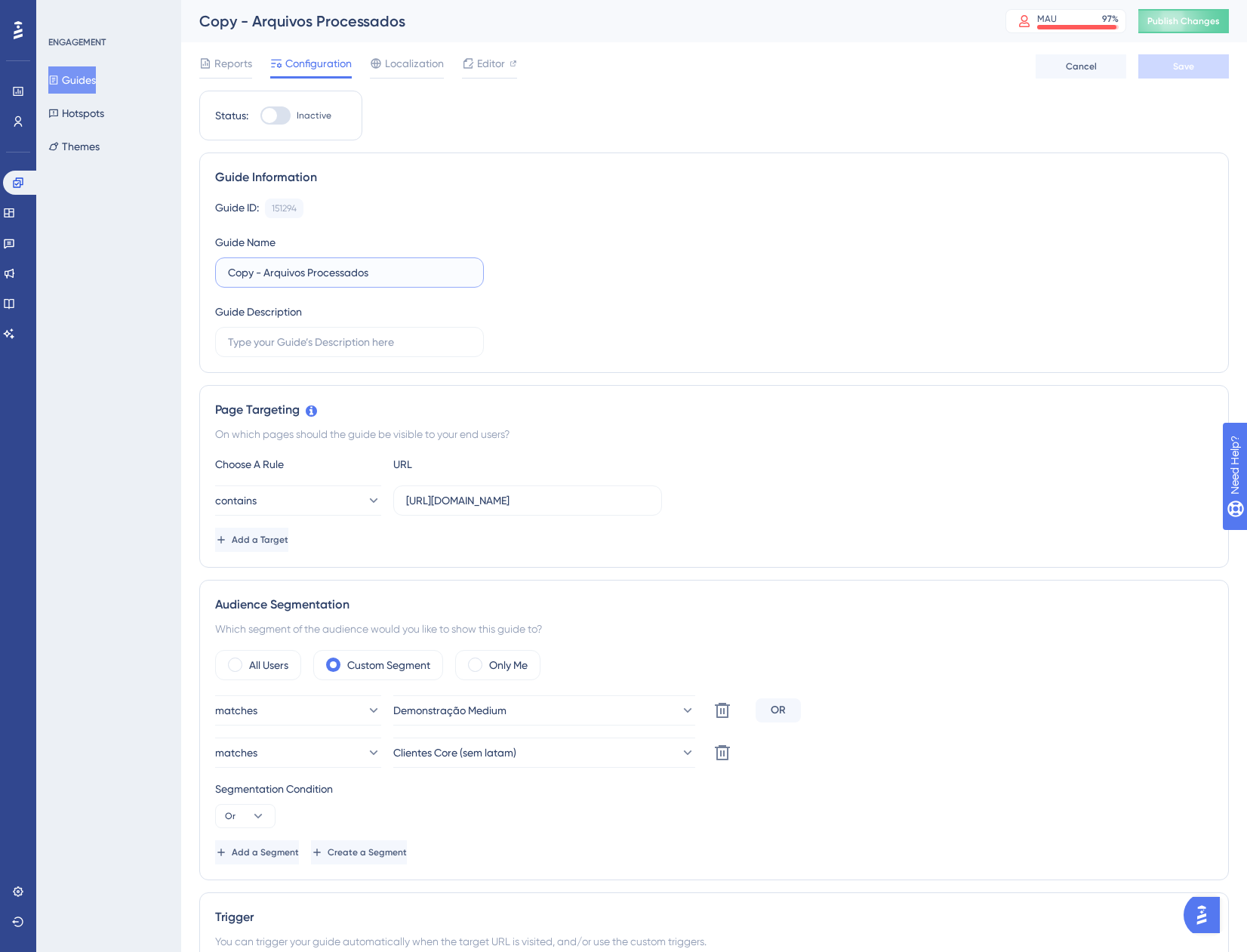
drag, startPoint x: 265, startPoint y: 274, endPoint x: 203, endPoint y: 271, distance: 62.1
click at [262, 274] on input "Copy - Arquivos Processados" at bounding box center [349, 272] width 243 height 17
drag, startPoint x: 203, startPoint y: 271, endPoint x: 185, endPoint y: 271, distance: 18.0
click at [185, 271] on div "Performance Users Engagement Widgets Feedback Product Updates Knowledge Base AI…" at bounding box center [714, 763] width 1066 height 1526
click at [347, 267] on input "Arquivos Processados" at bounding box center [349, 272] width 243 height 17
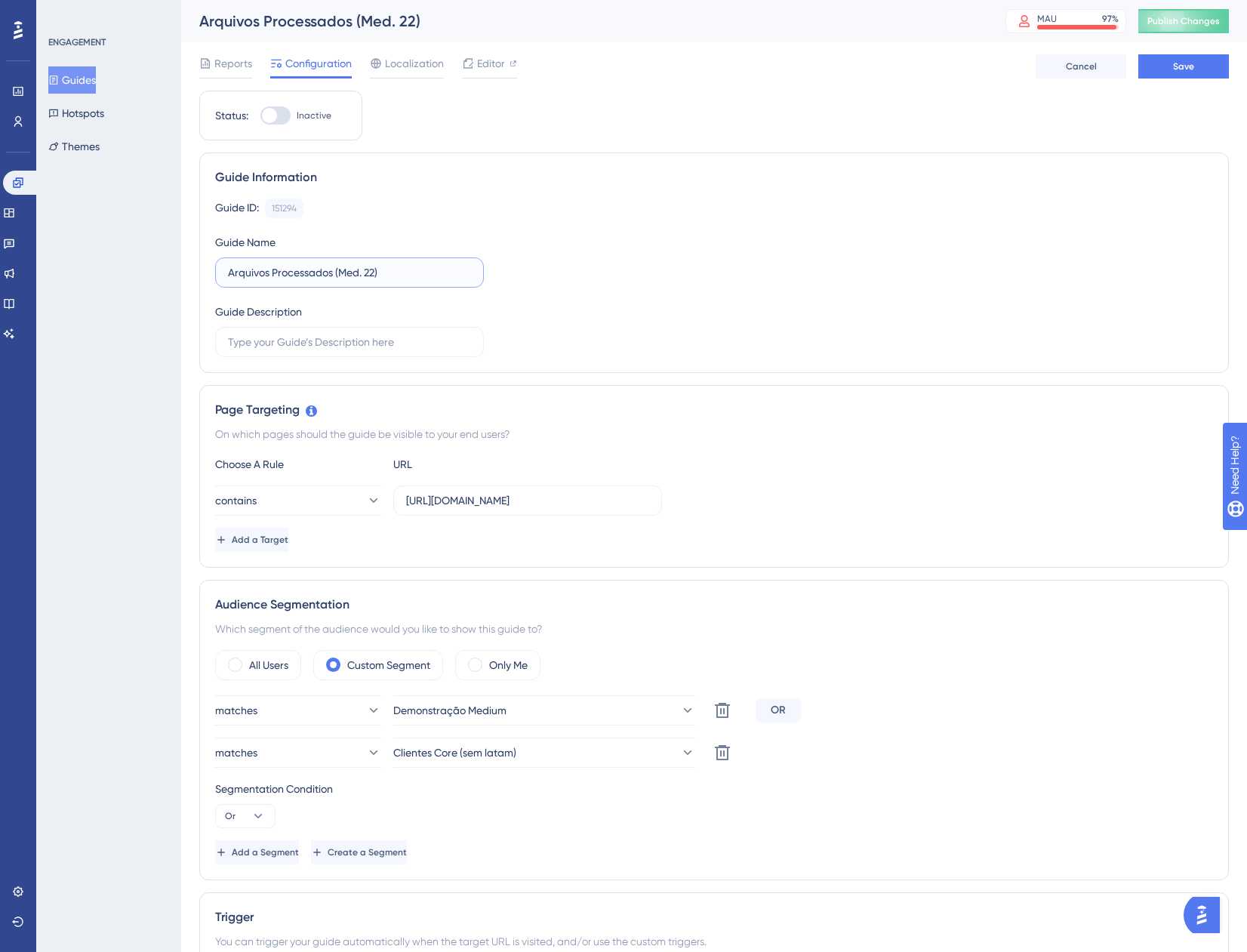
type input "Arquivos Processados (Med. 22)"
click at [1230, 62] on div "Performance Users Engagement Widgets Feedback Product Updates Knowledge Base AI…" at bounding box center [714, 763] width 1066 height 1526
click at [1216, 59] on button "Save" at bounding box center [1184, 67] width 91 height 24
click at [83, 85] on button "Guides" at bounding box center [72, 80] width 47 height 27
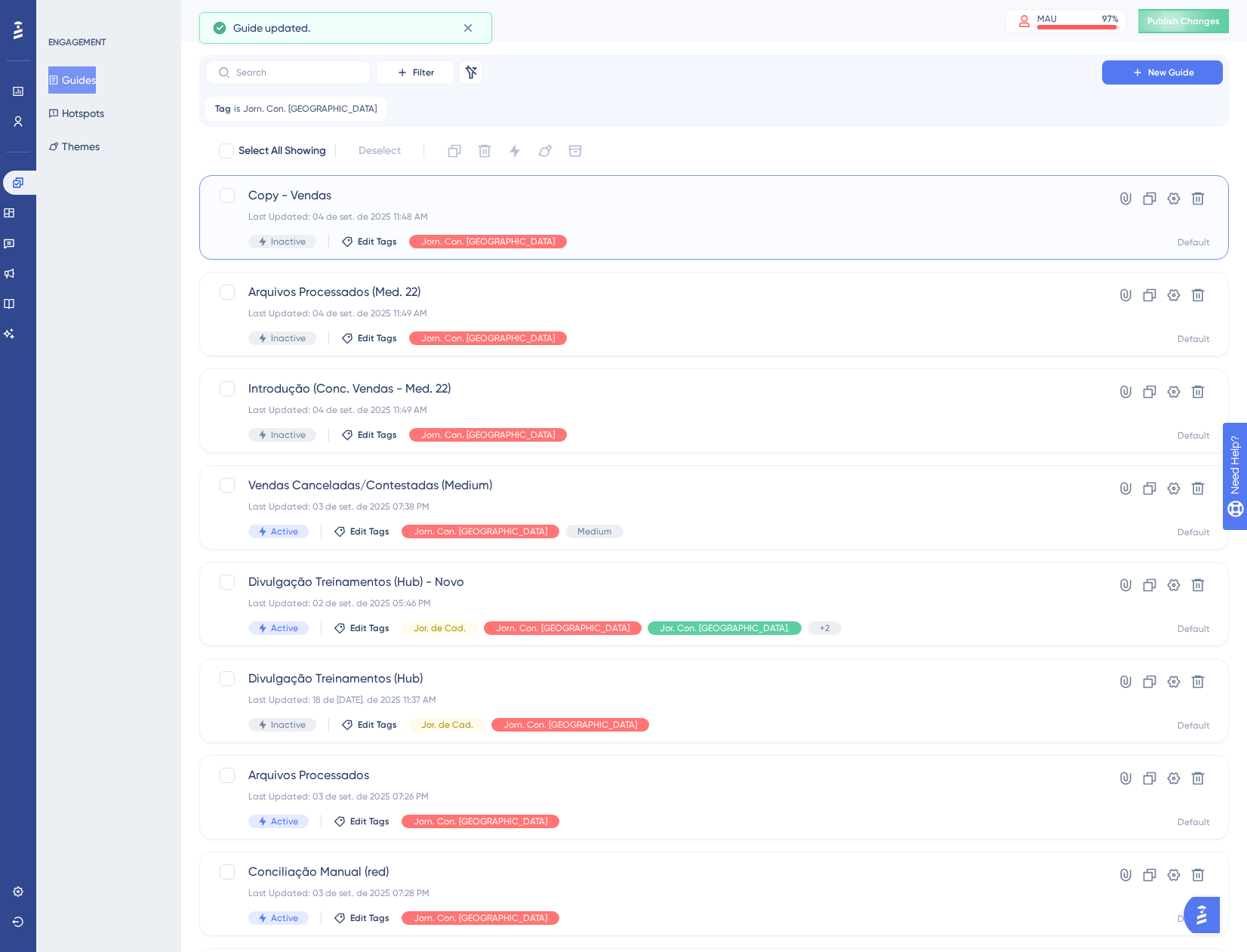
click at [713, 229] on div "Copy - Vendas Last Updated: 04 de set. de 2025 11:48 AM Inactive Edit Tags Jorn…" at bounding box center [653, 217] width 811 height 62
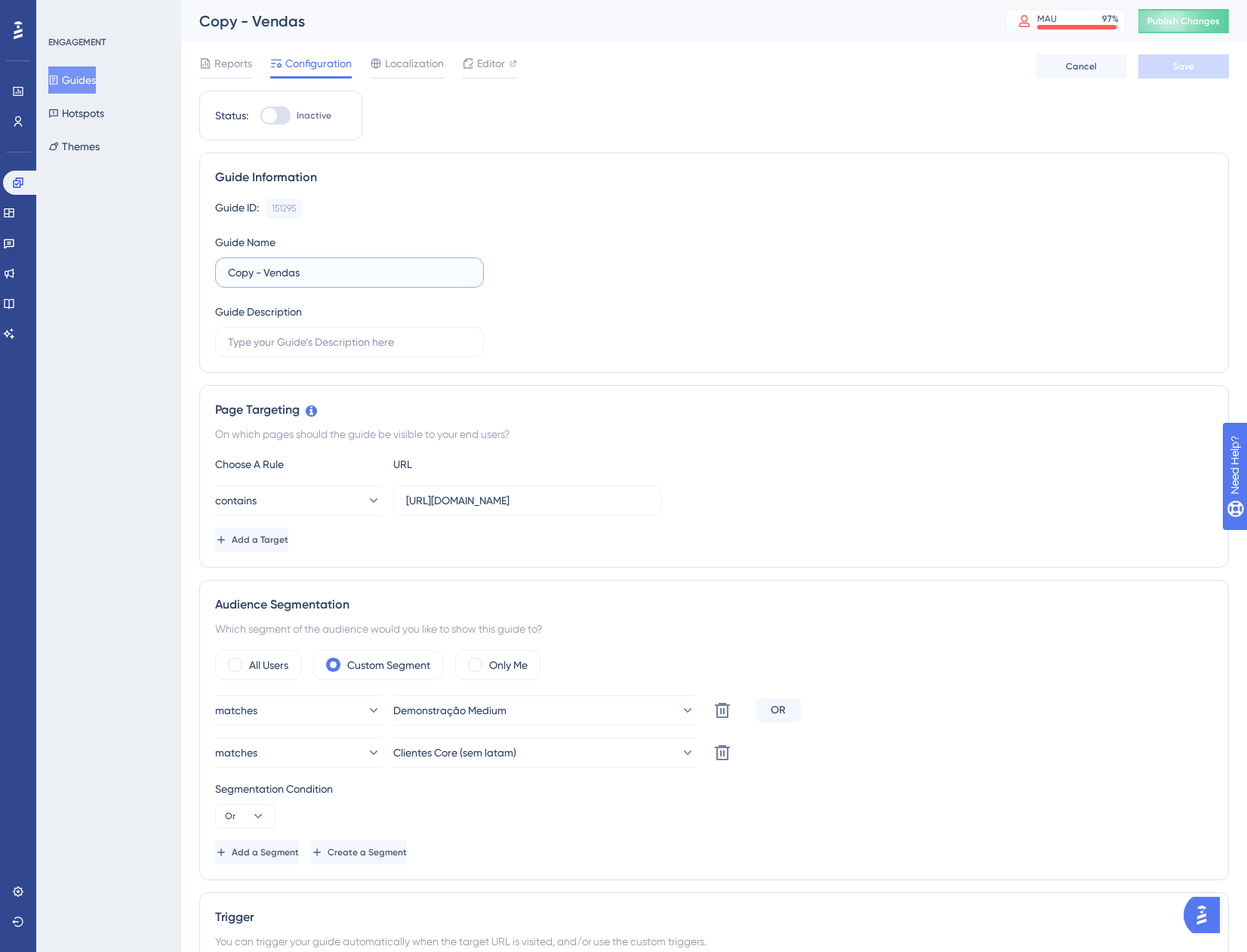
drag, startPoint x: 263, startPoint y: 276, endPoint x: 210, endPoint y: 265, distance: 54.1
click at [212, 265] on div "Guide Information Guide ID: 151295 Copy Guide Name Copy - Vendas Guide Descript…" at bounding box center [715, 262] width 1030 height 220
click at [302, 272] on input "Vendas" at bounding box center [349, 272] width 243 height 17
type input "Vendas (Med. 22)"
click at [1179, 57] on button "Save" at bounding box center [1184, 67] width 91 height 24
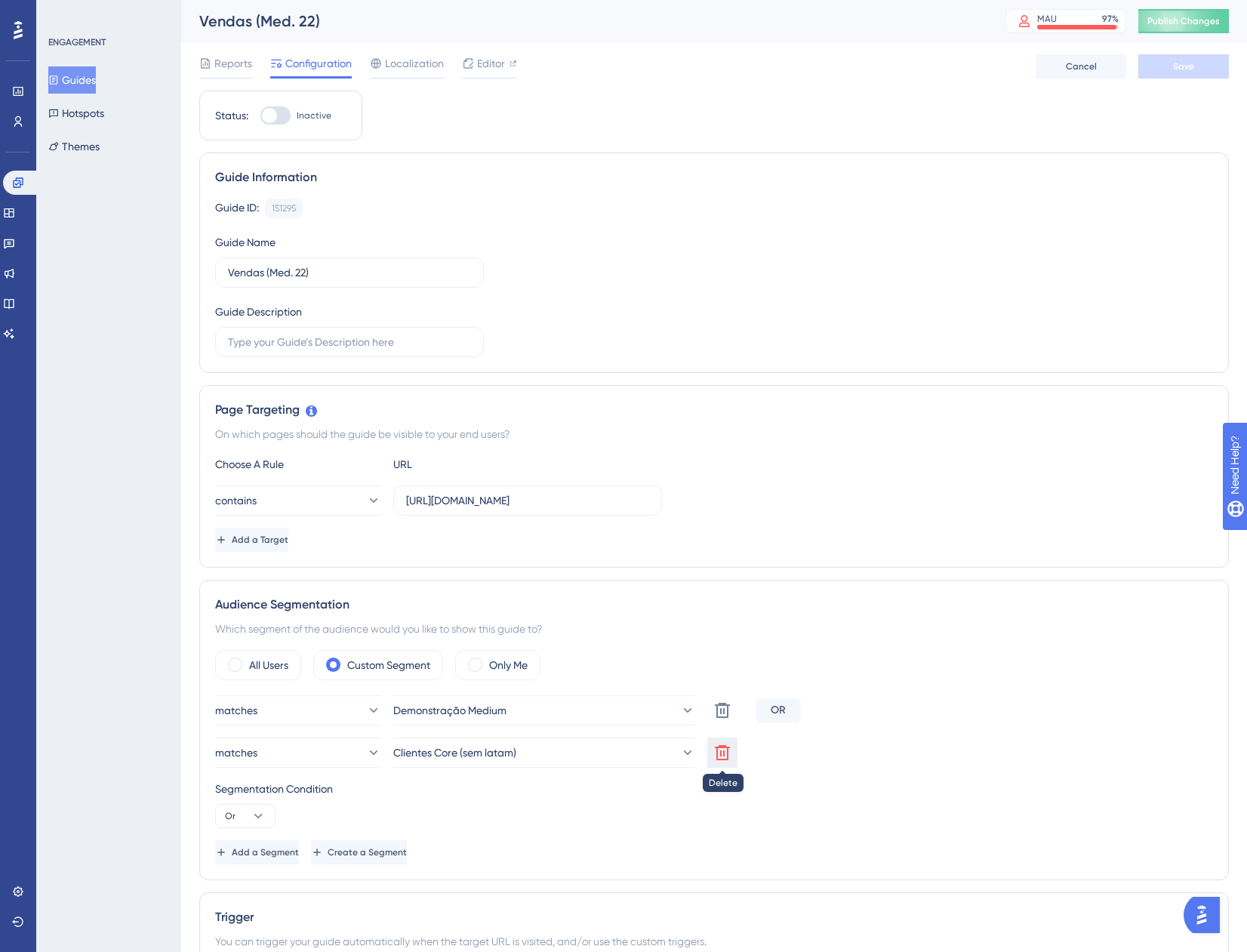
click at [721, 751] on icon at bounding box center [723, 752] width 15 height 15
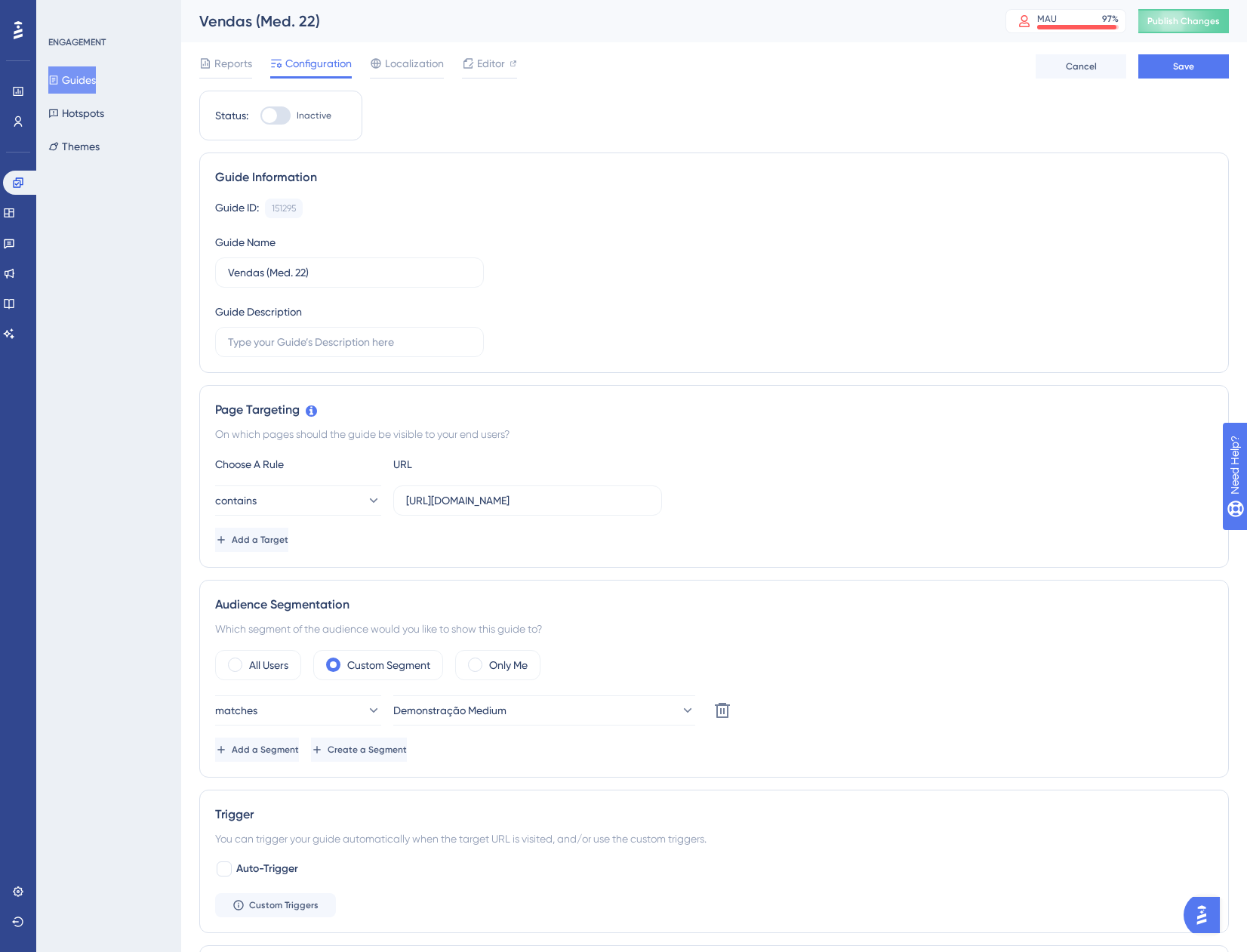
click at [721, 751] on div "Add a Segment Create a Segment" at bounding box center [715, 750] width 998 height 24
click at [1161, 62] on button "Save" at bounding box center [1184, 67] width 91 height 24
click at [96, 81] on button "Guides" at bounding box center [72, 80] width 47 height 27
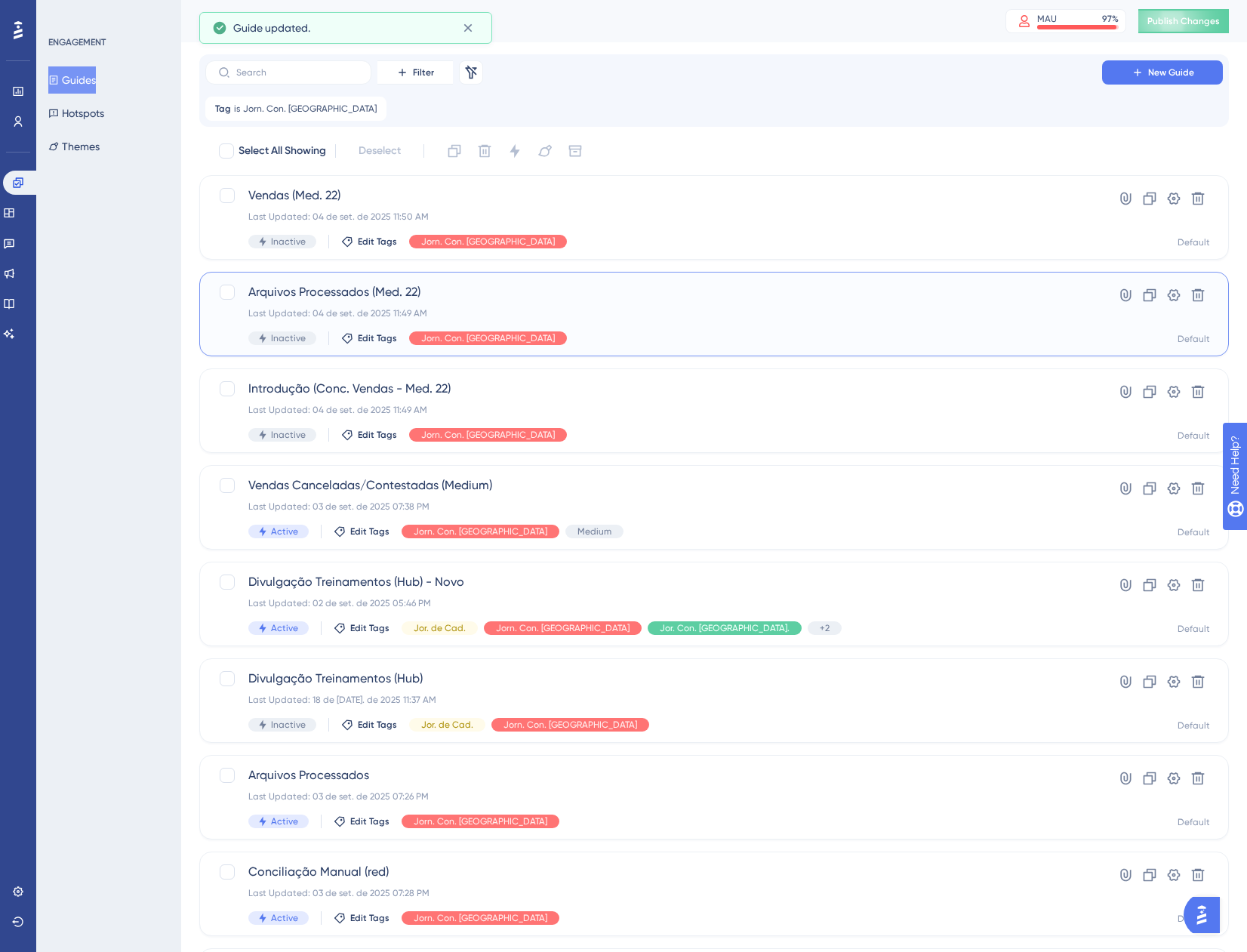
click at [640, 306] on div "Arquivos Processados (Med. 22) Last Updated: 04 de set. de 2025 11:49 AM Inacti…" at bounding box center [653, 314] width 811 height 62
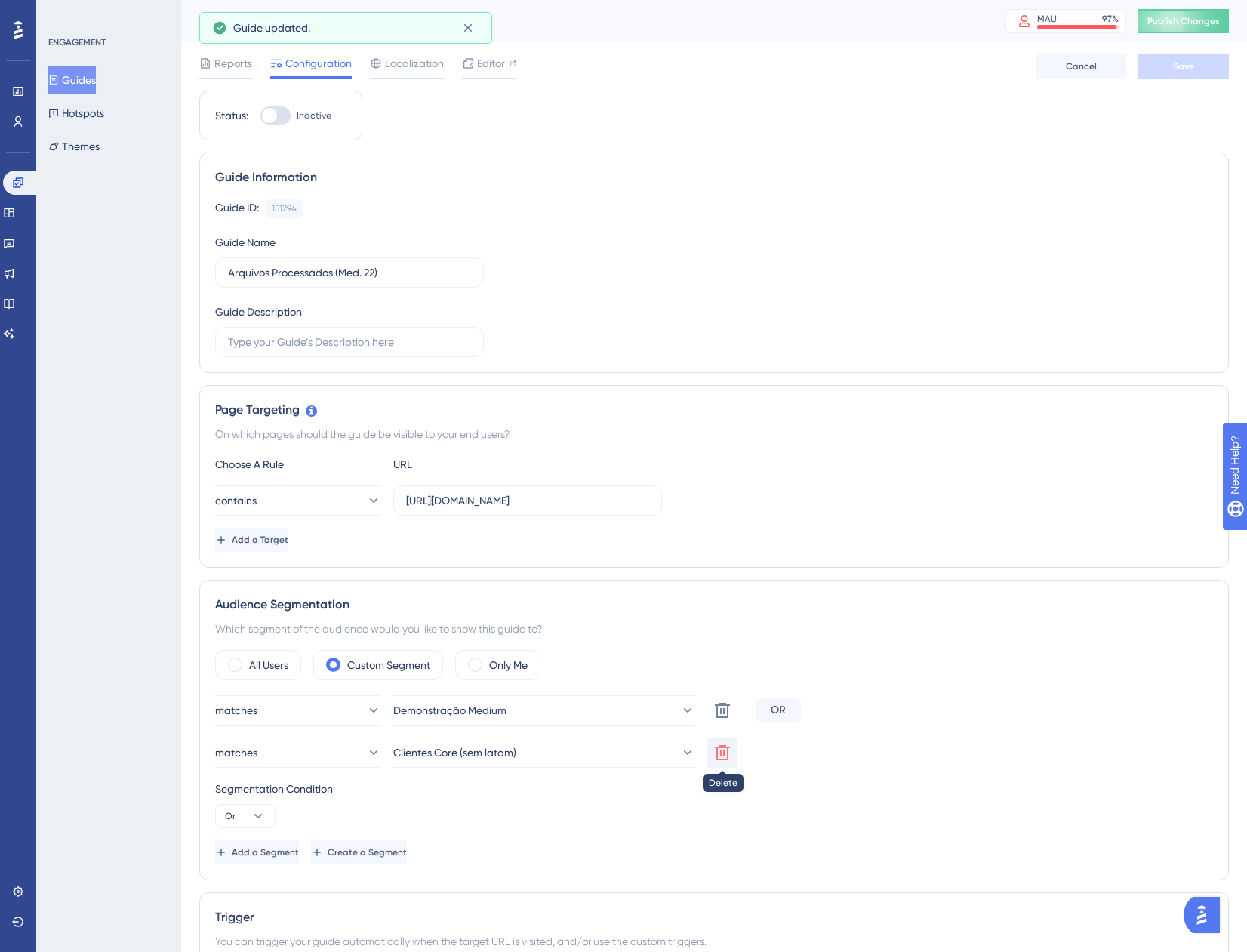
click at [723, 753] on icon at bounding box center [723, 752] width 15 height 15
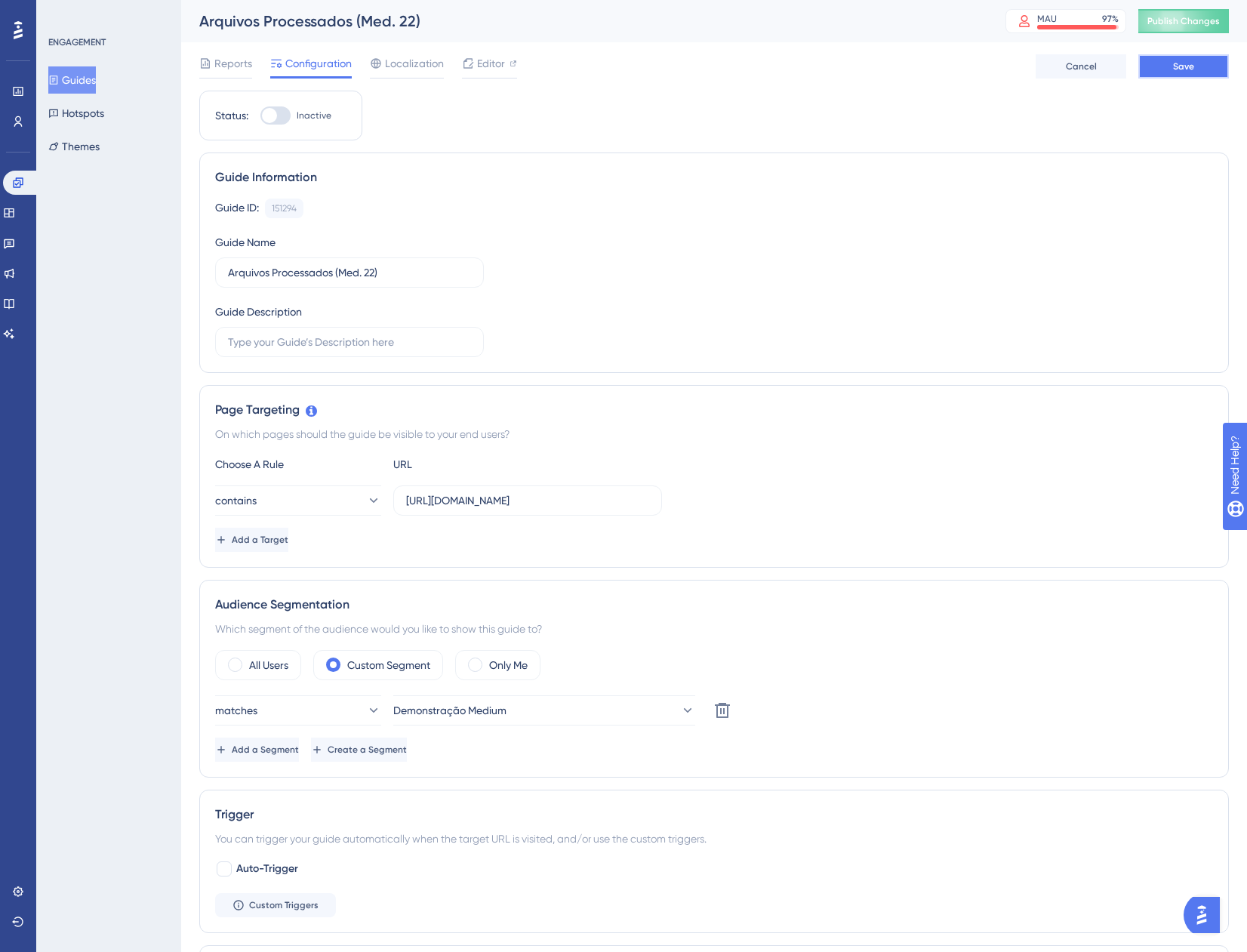
click at [1182, 71] on span "Save" at bounding box center [1184, 66] width 21 height 12
click at [96, 82] on button "Guides" at bounding box center [72, 80] width 47 height 27
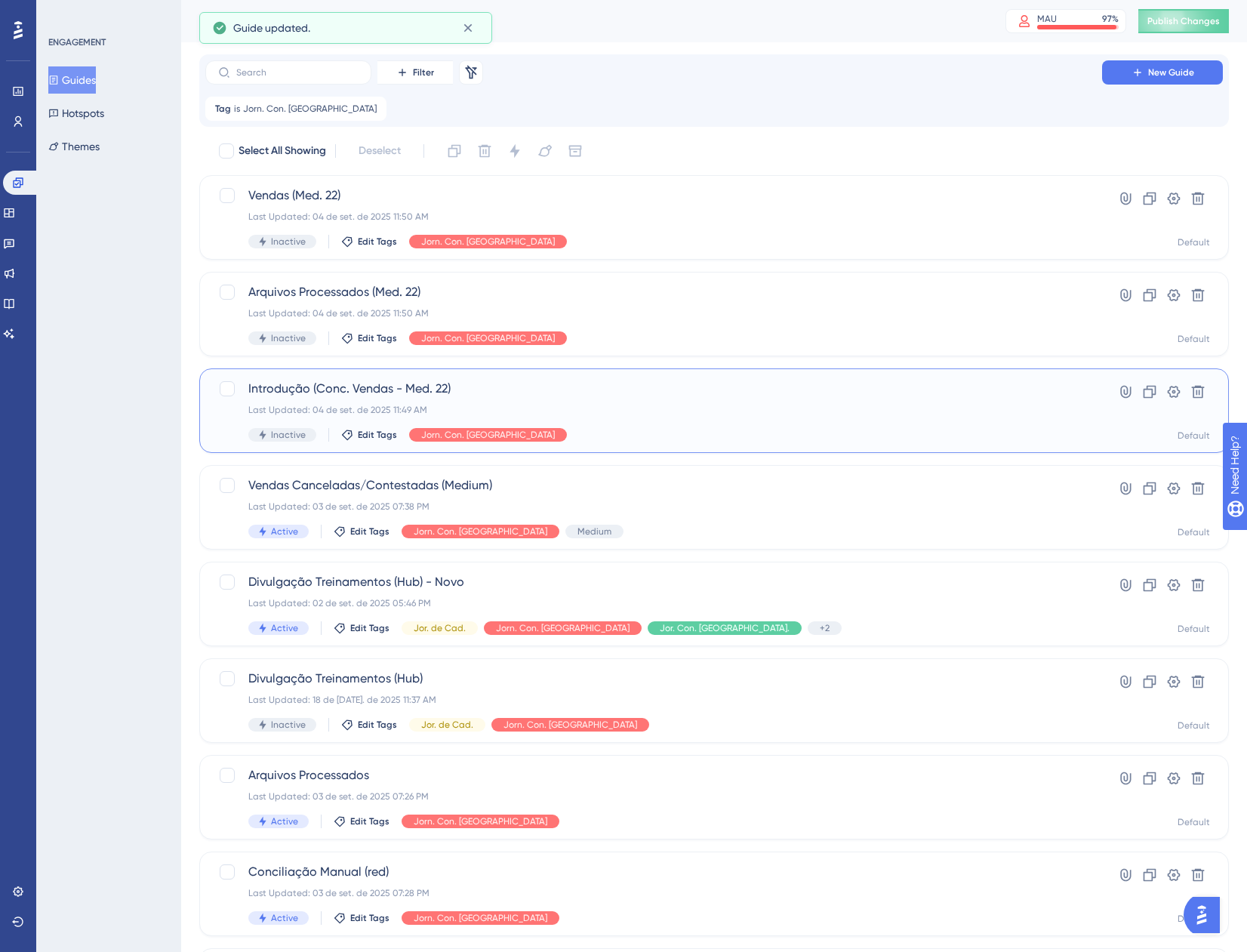
click at [699, 412] on div "Last Updated: 04 de set. de 2025 11:49 AM" at bounding box center [653, 410] width 811 height 12
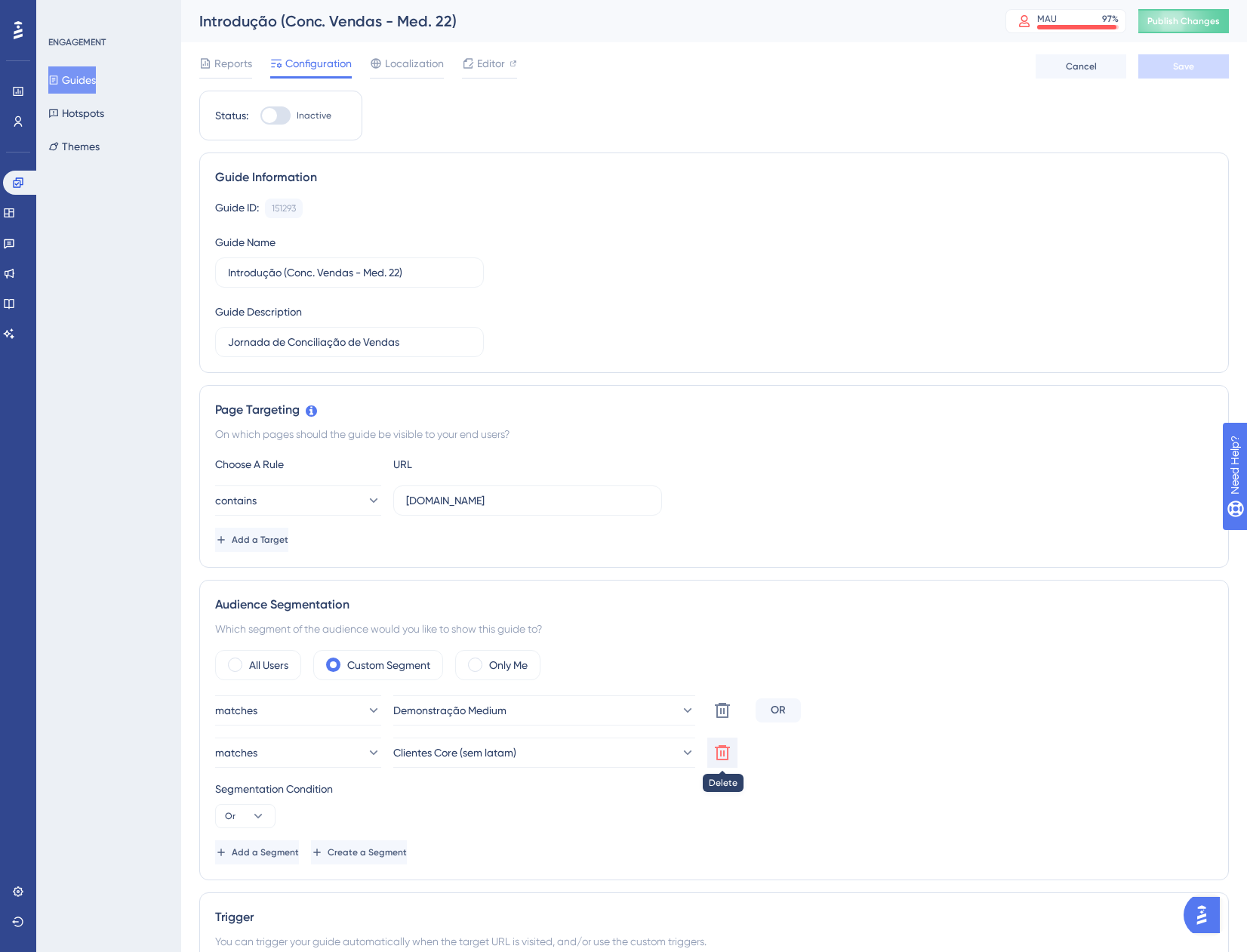
click at [724, 747] on icon at bounding box center [723, 752] width 15 height 15
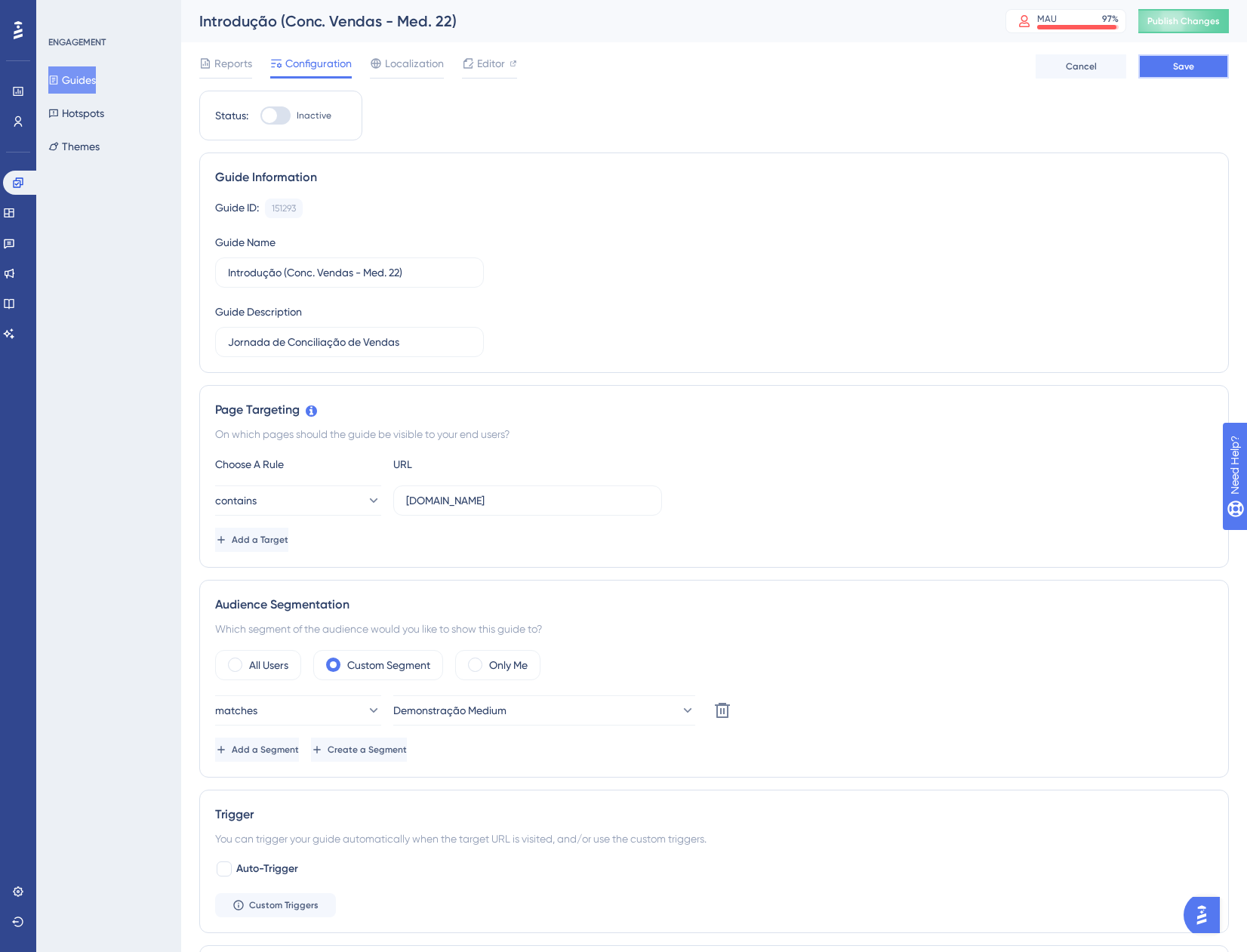
click at [1148, 69] on button "Save" at bounding box center [1184, 67] width 91 height 24
click at [473, 28] on icon at bounding box center [468, 28] width 15 height 15
click at [89, 72] on button "Guides" at bounding box center [72, 80] width 47 height 27
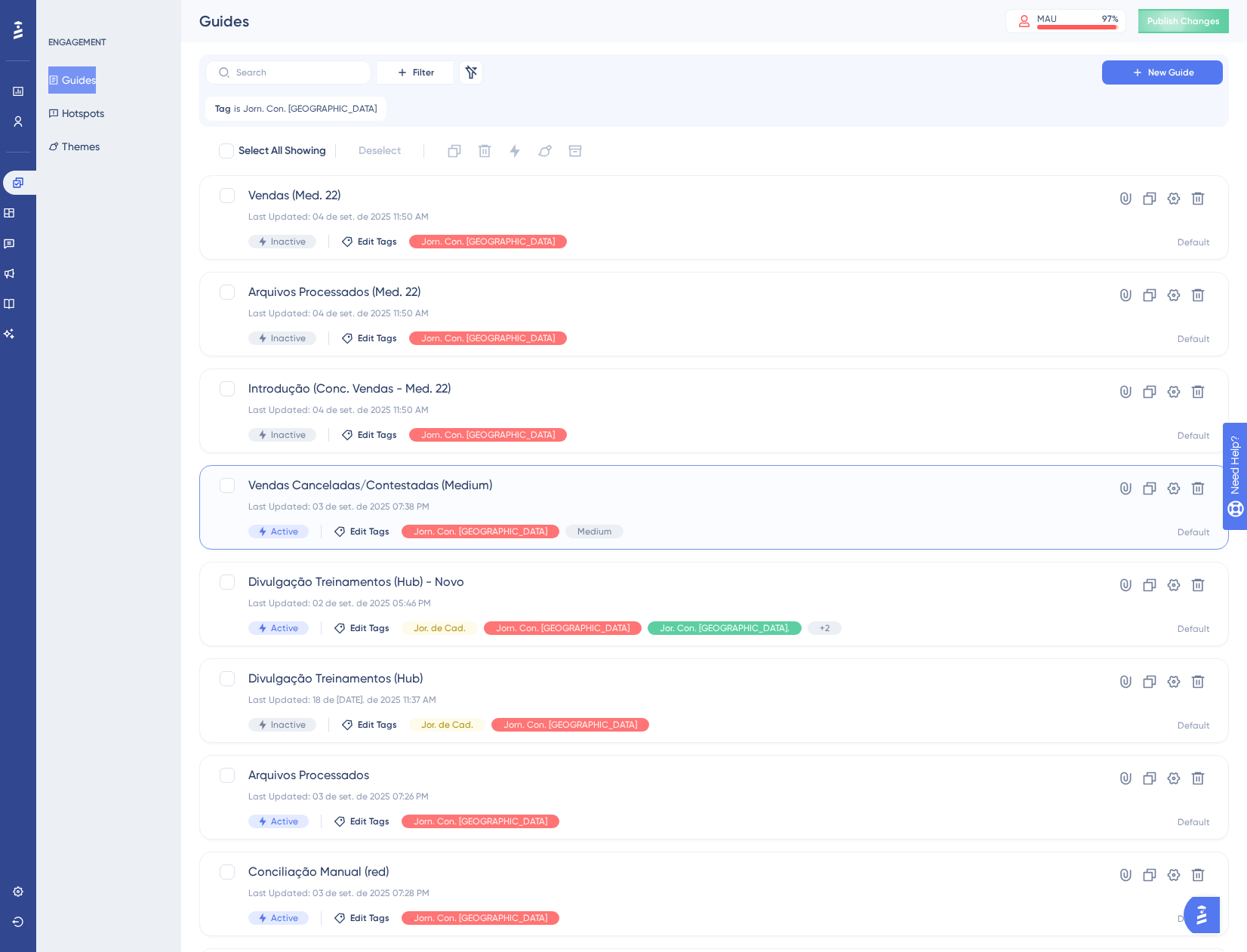
click at [590, 502] on div "Last Updated: 03 de set. de 2025 07:38 PM" at bounding box center [653, 506] width 811 height 12
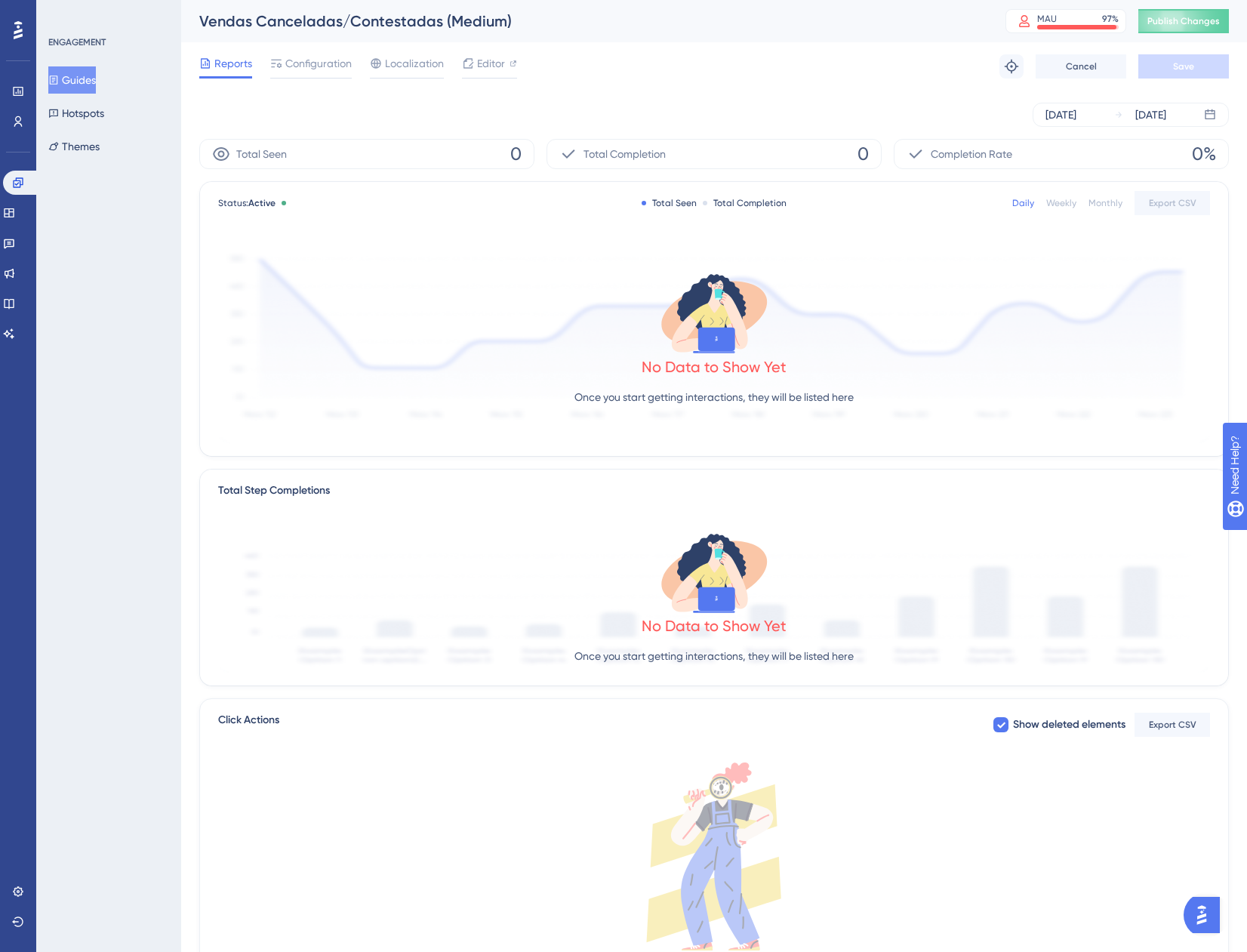
click at [305, 53] on div "Reports Configuration Localization Editor Troubleshoot Cancel Save" at bounding box center [715, 67] width 1030 height 48
click at [304, 57] on span "Configuration" at bounding box center [319, 64] width 67 height 19
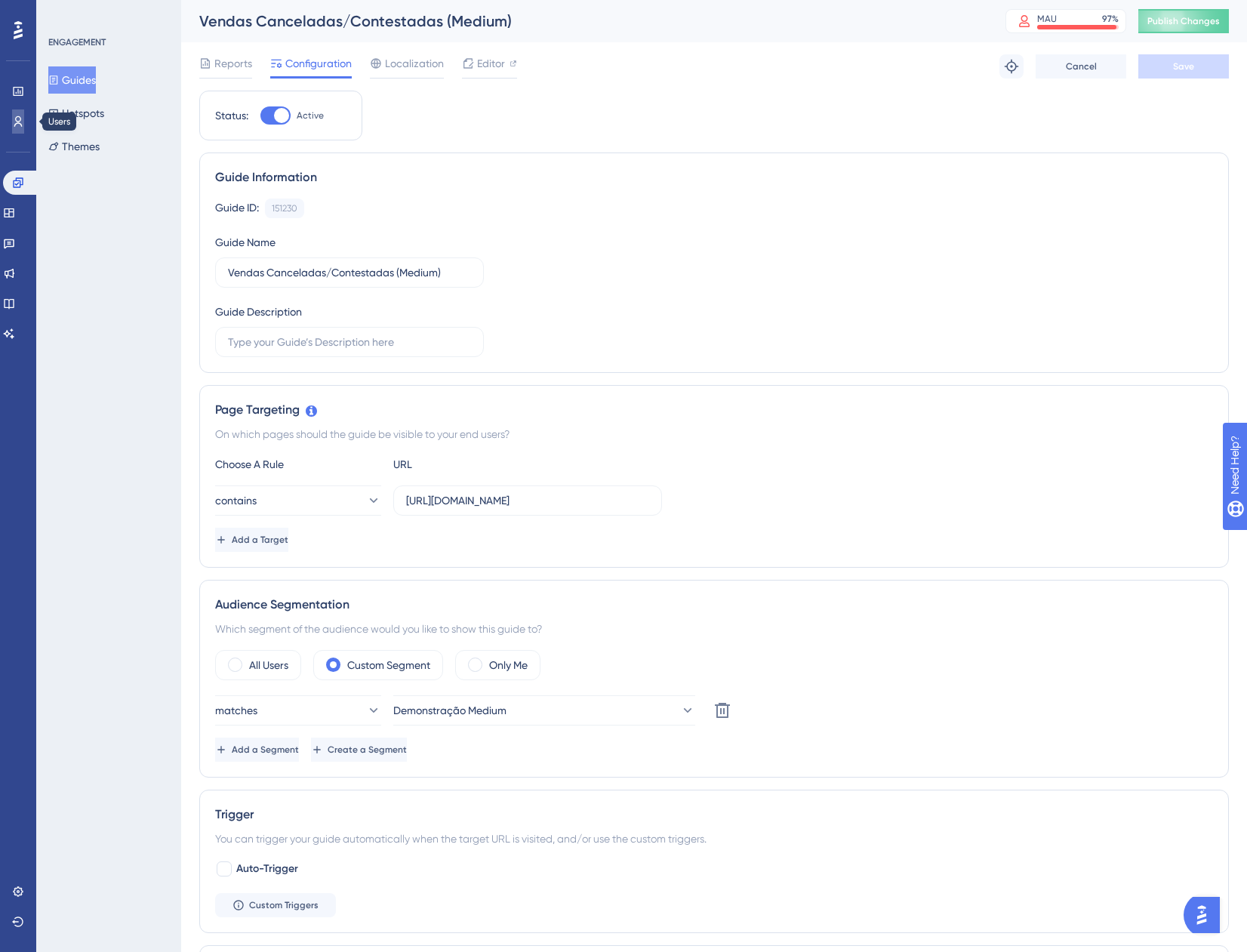
click at [24, 119] on link at bounding box center [18, 122] width 12 height 24
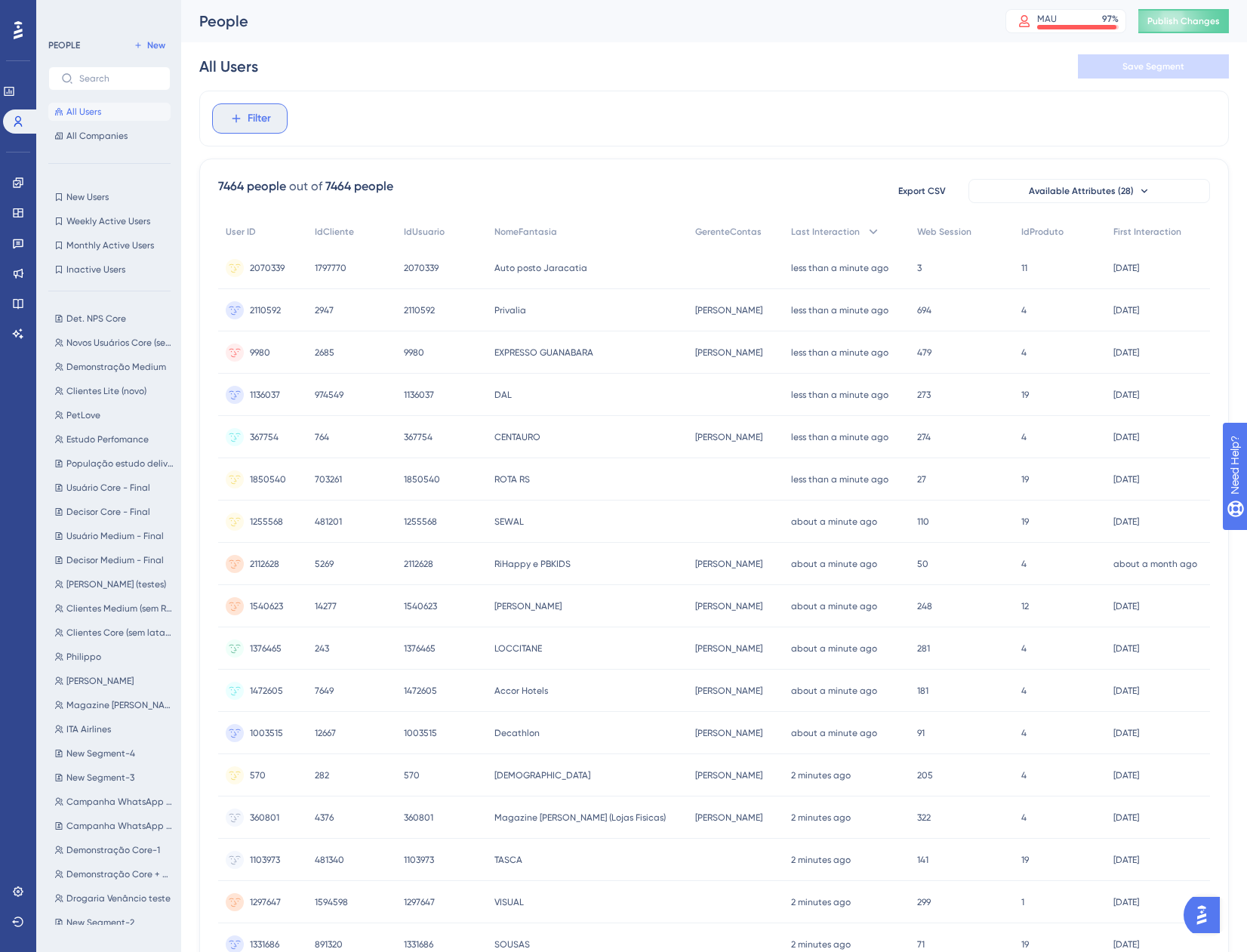
click at [256, 118] on span "Filter" at bounding box center [259, 119] width 23 height 19
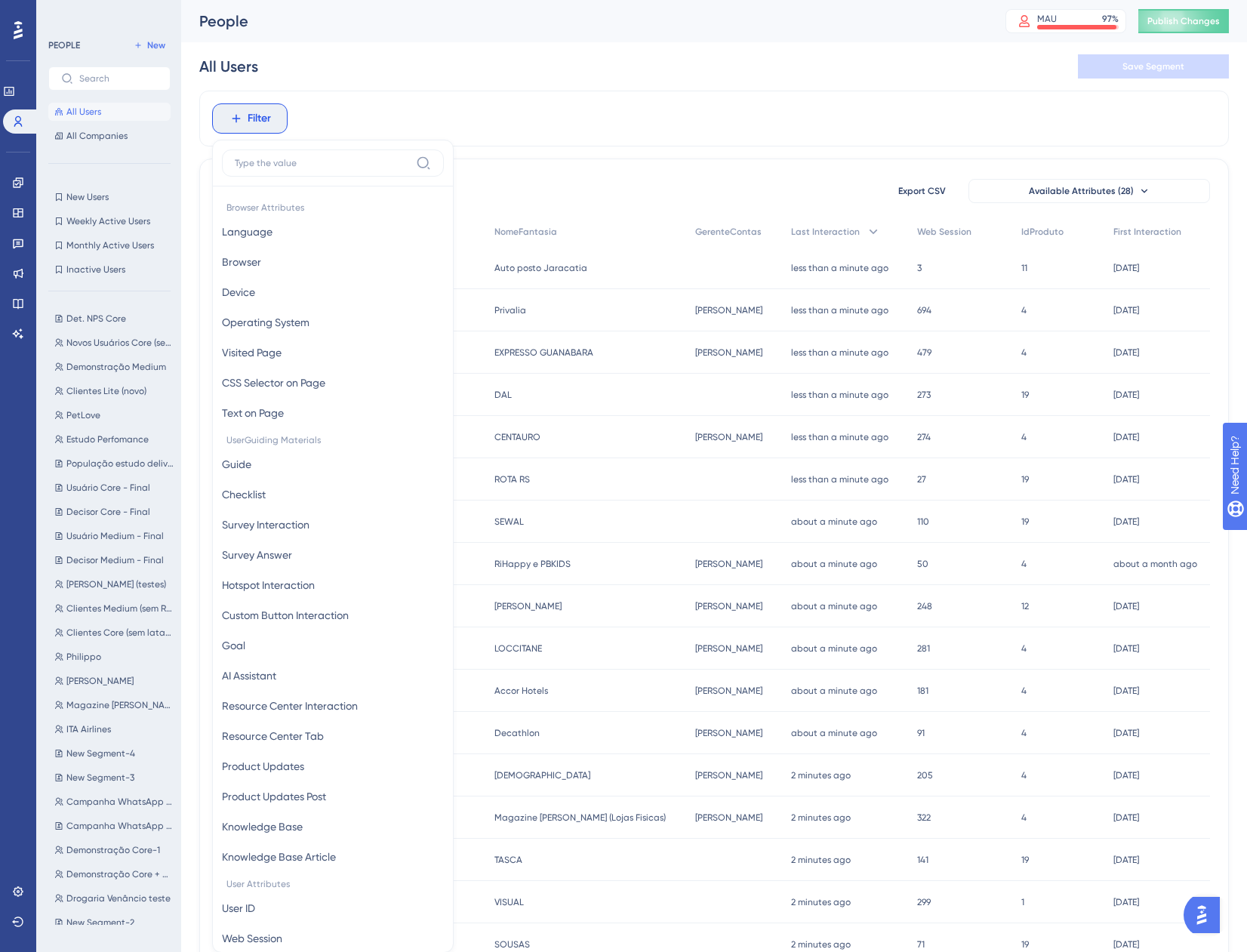
scroll to position [62, 0]
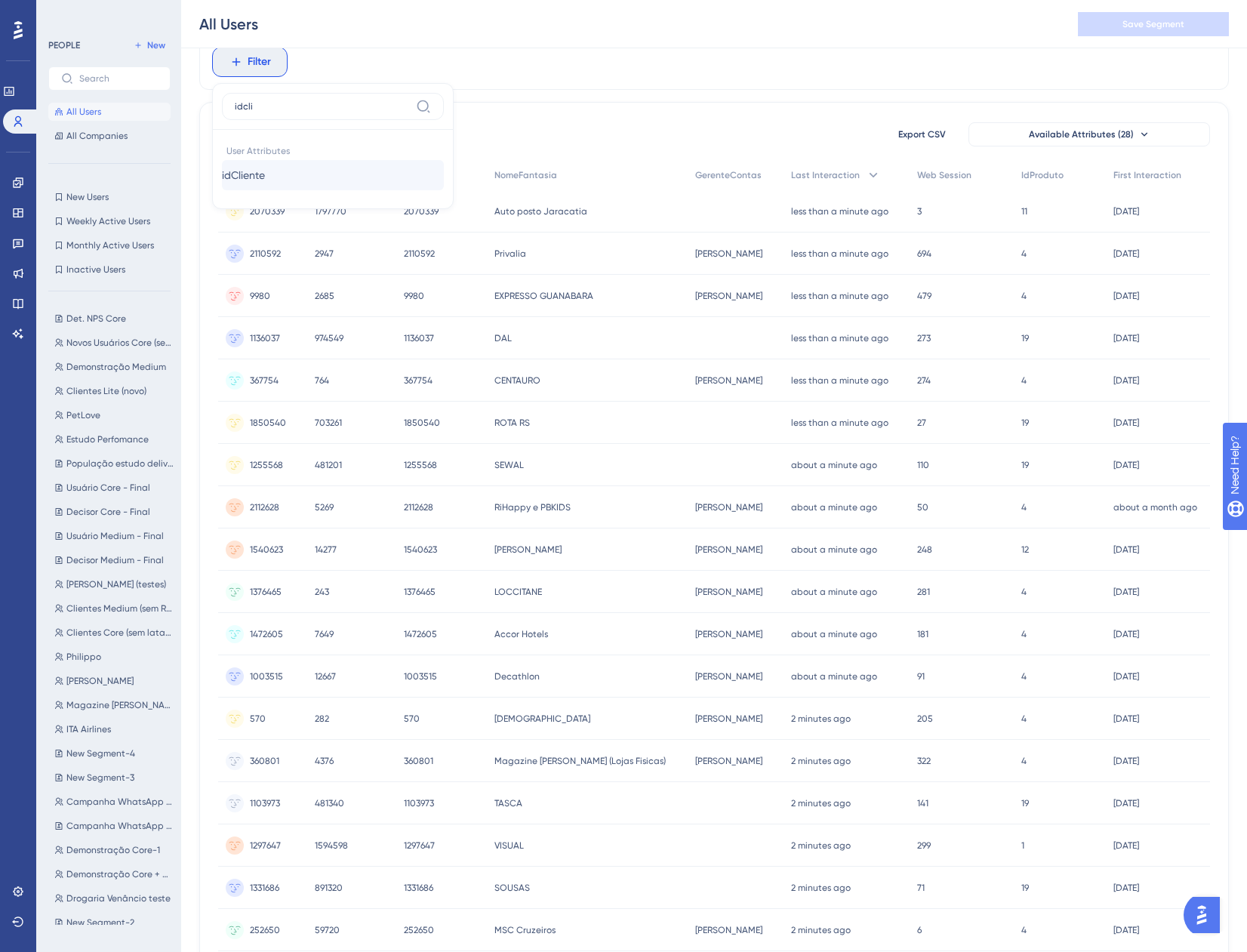
type input "idcli"
click at [317, 169] on button "idCliente idCliente" at bounding box center [333, 175] width 222 height 31
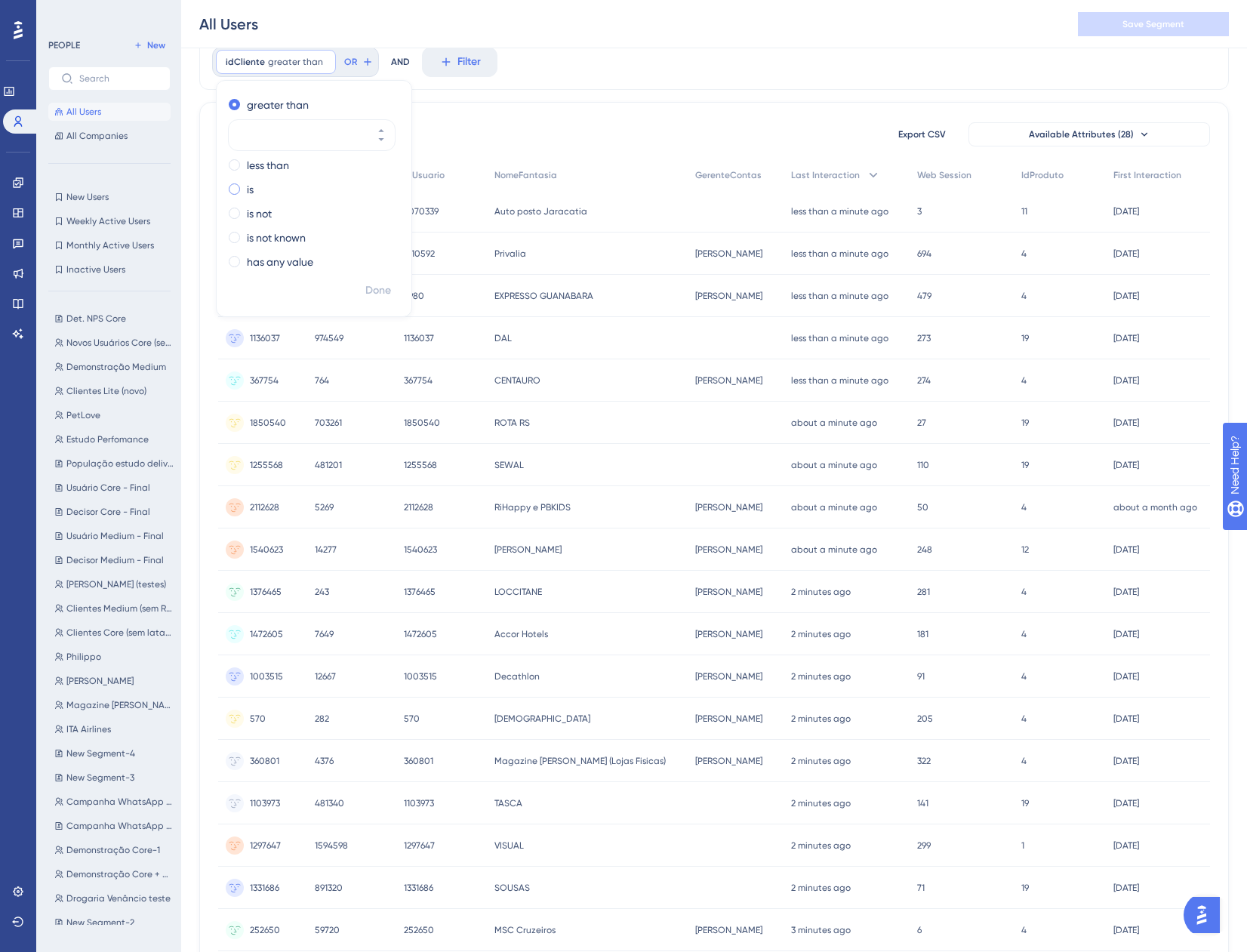
click at [252, 191] on label "is" at bounding box center [250, 189] width 7 height 19
paste input "1984499"
type input "1984499"
click at [361, 282] on button "Done" at bounding box center [378, 290] width 43 height 27
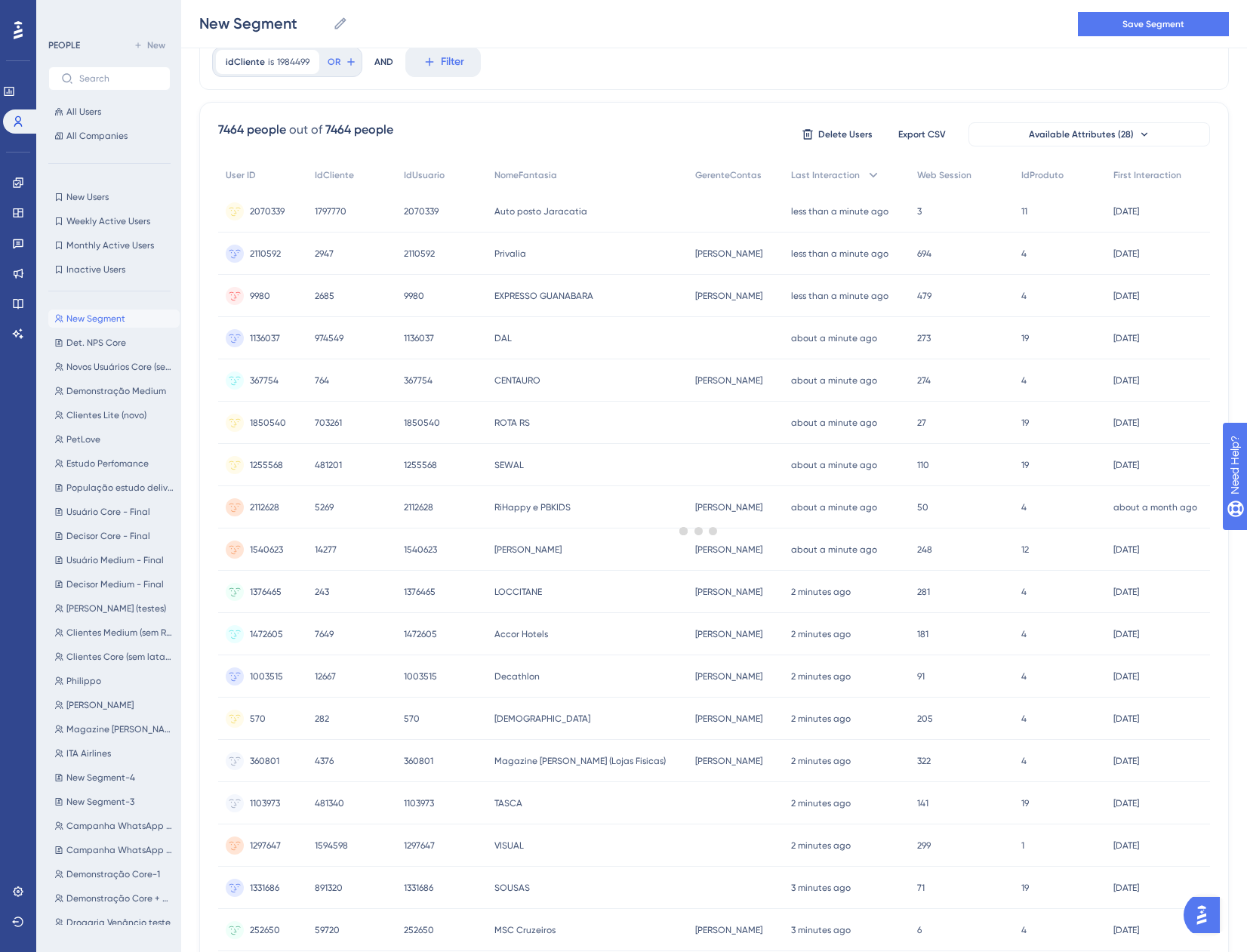
scroll to position [0, 0]
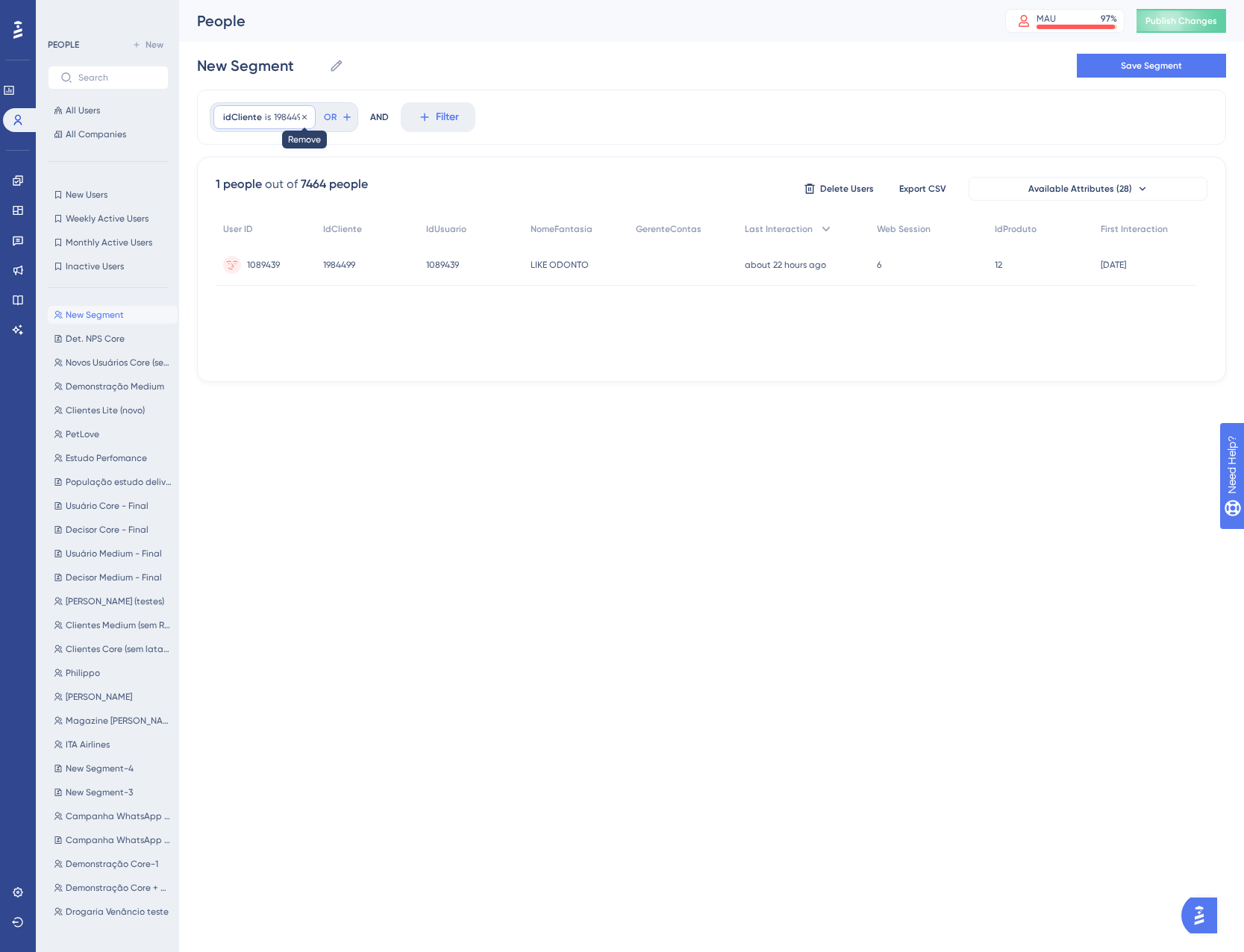
click at [303, 114] on icon at bounding box center [305, 118] width 9 height 9
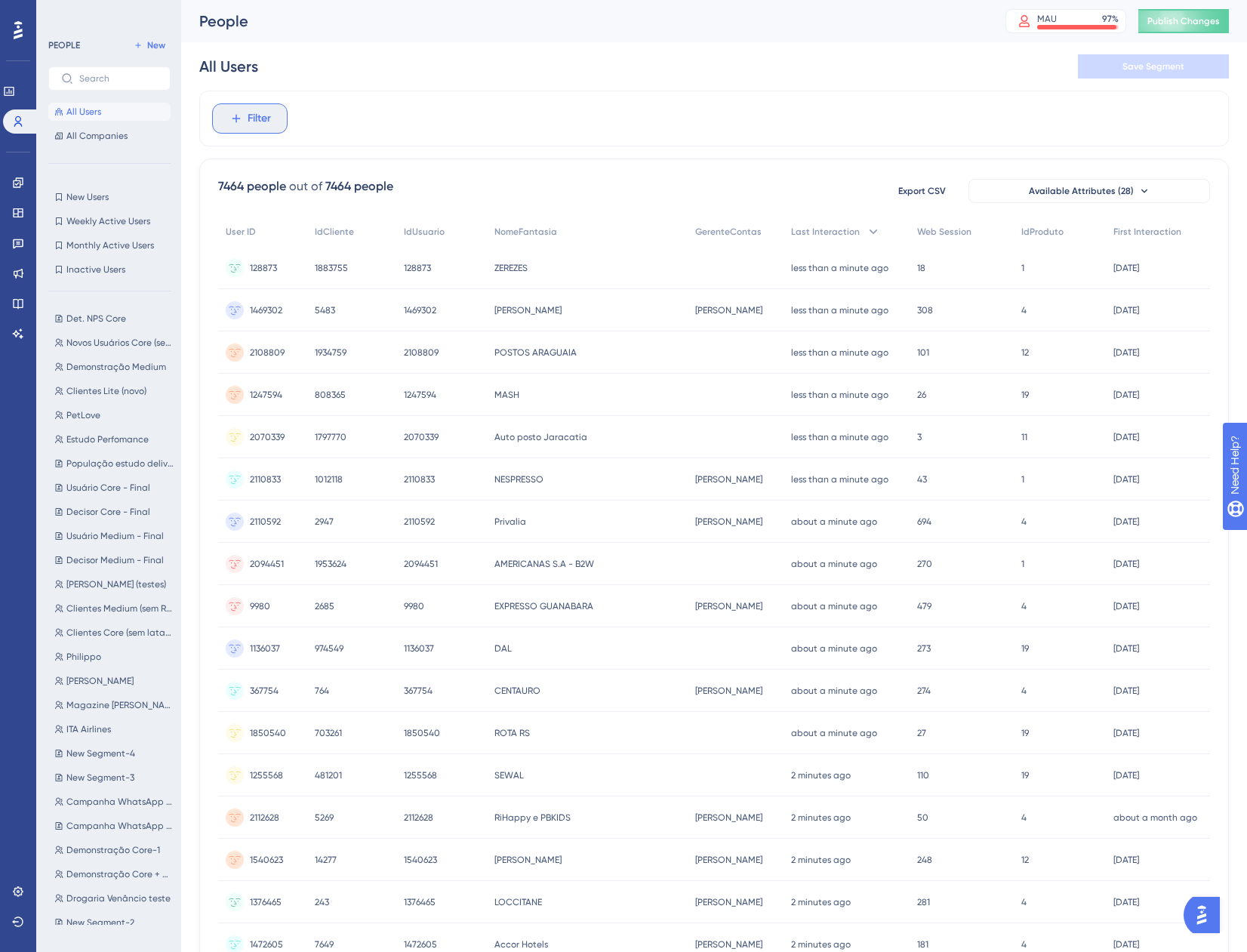
click at [265, 123] on span "Filter" at bounding box center [259, 119] width 23 height 19
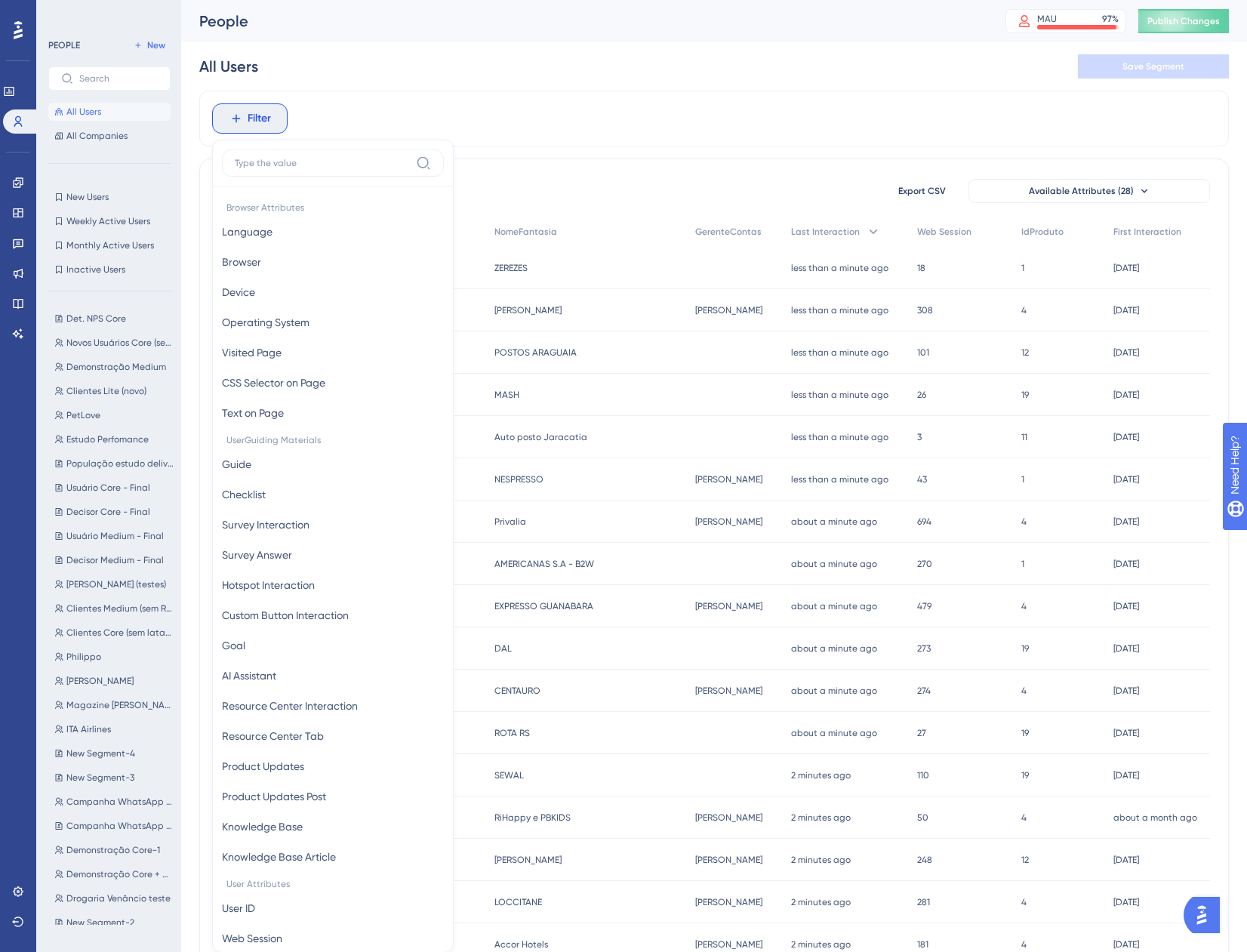
scroll to position [71, 0]
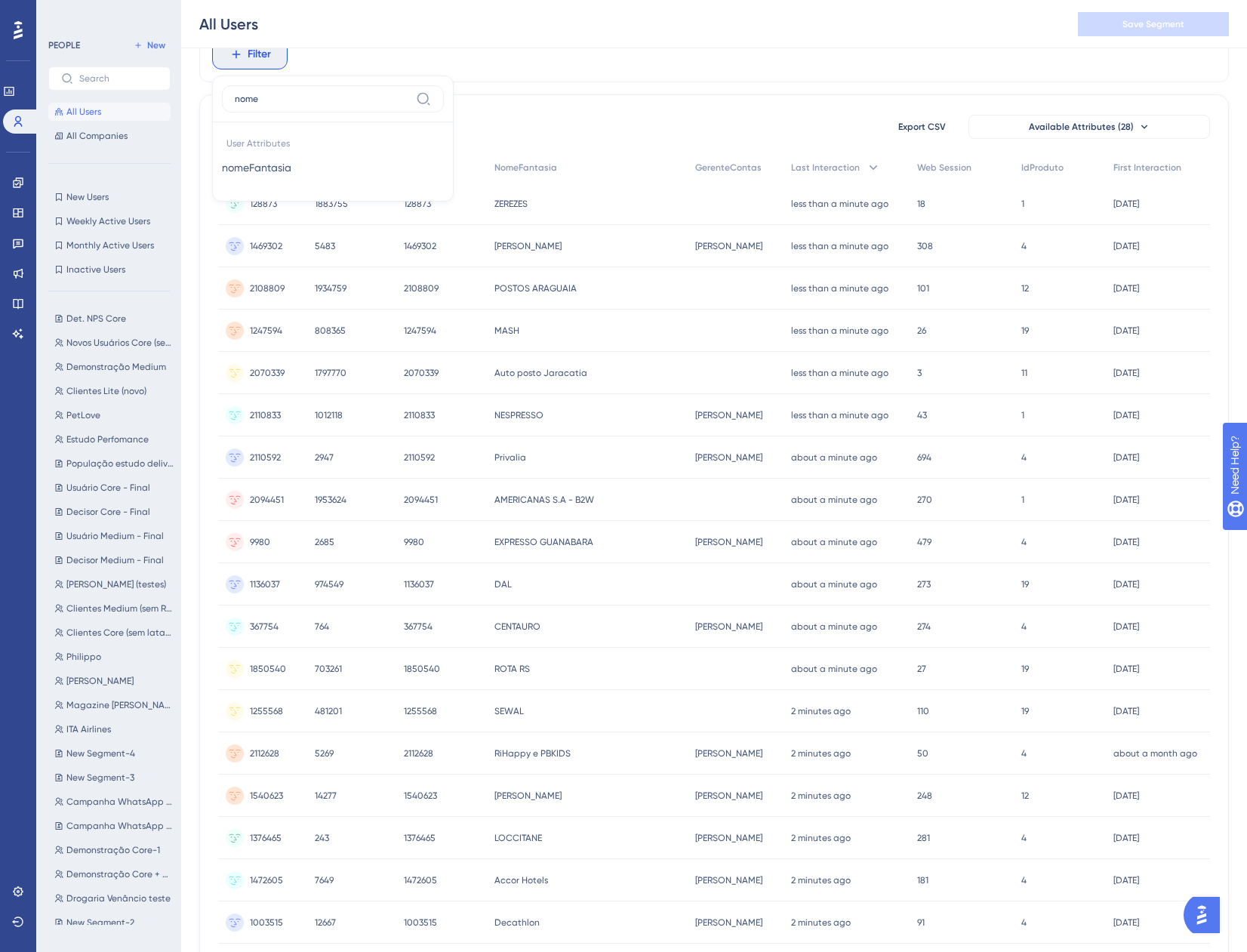
type input "nome"
click at [302, 181] on button "nomeFantasia nomeFantasia" at bounding box center [333, 167] width 222 height 31
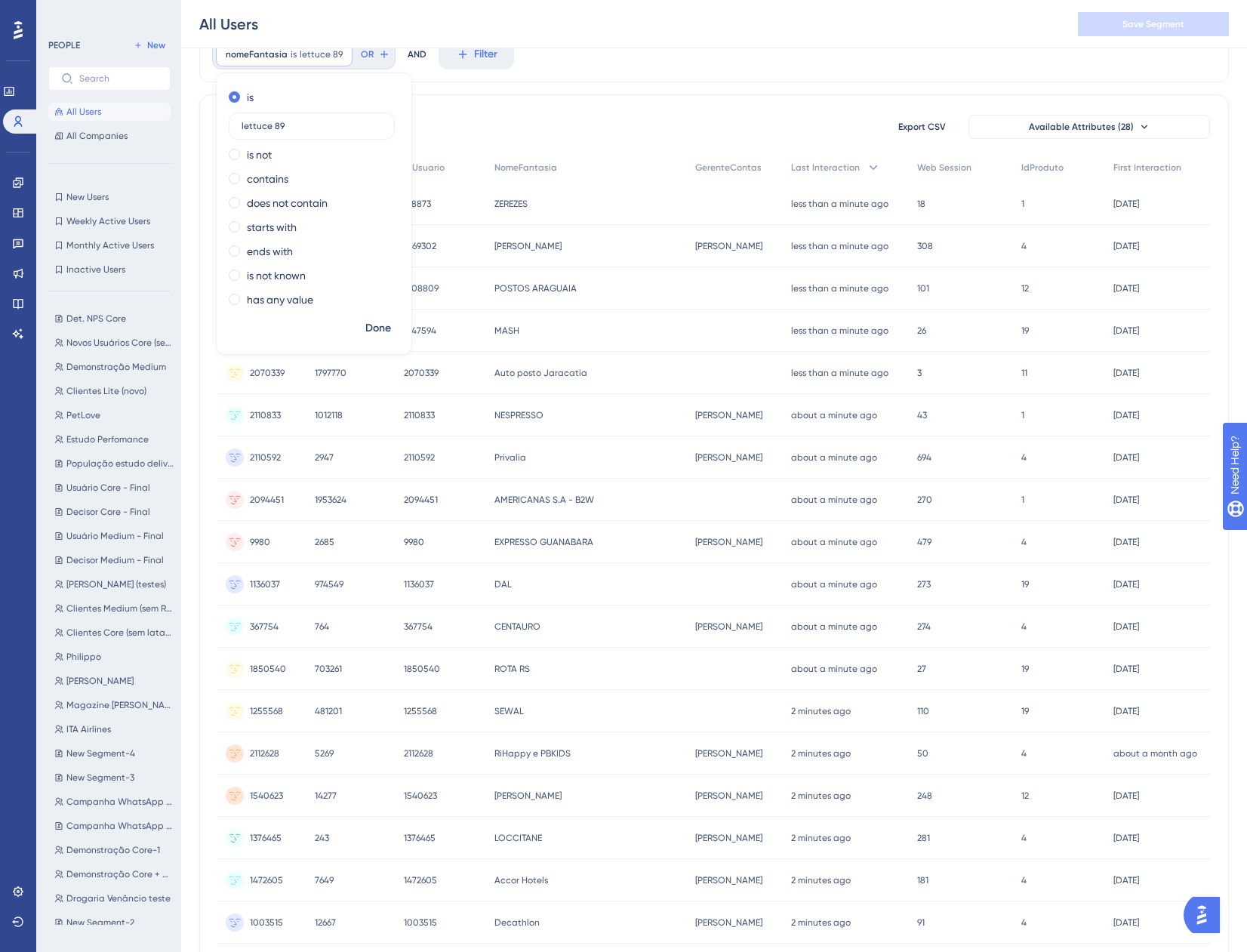
type input "lettuce 89"
click at [243, 183] on div "contains" at bounding box center [310, 179] width 164 height 19
type input "lettuce"
click at [374, 328] on span "Done" at bounding box center [378, 329] width 26 height 19
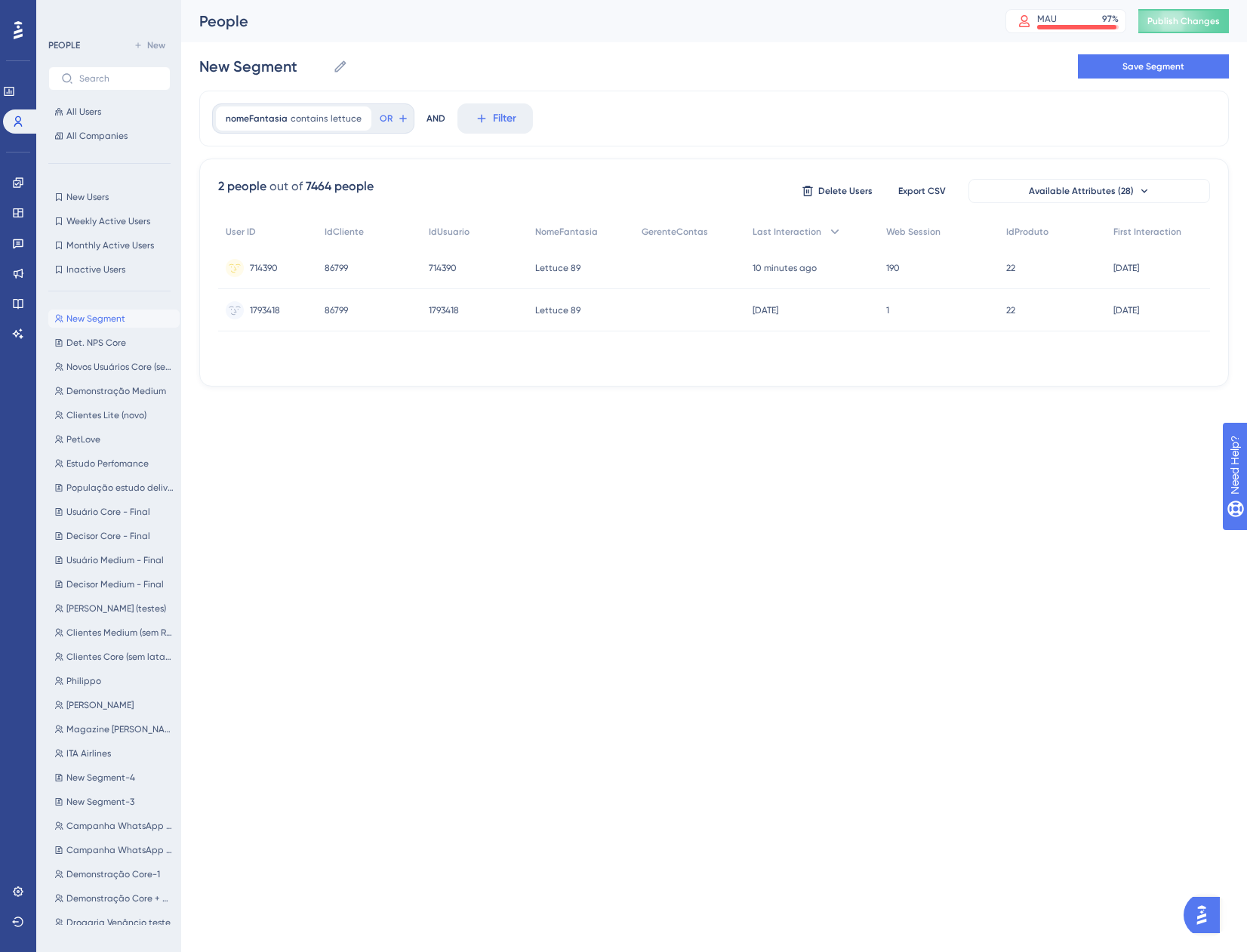
scroll to position [0, 0]
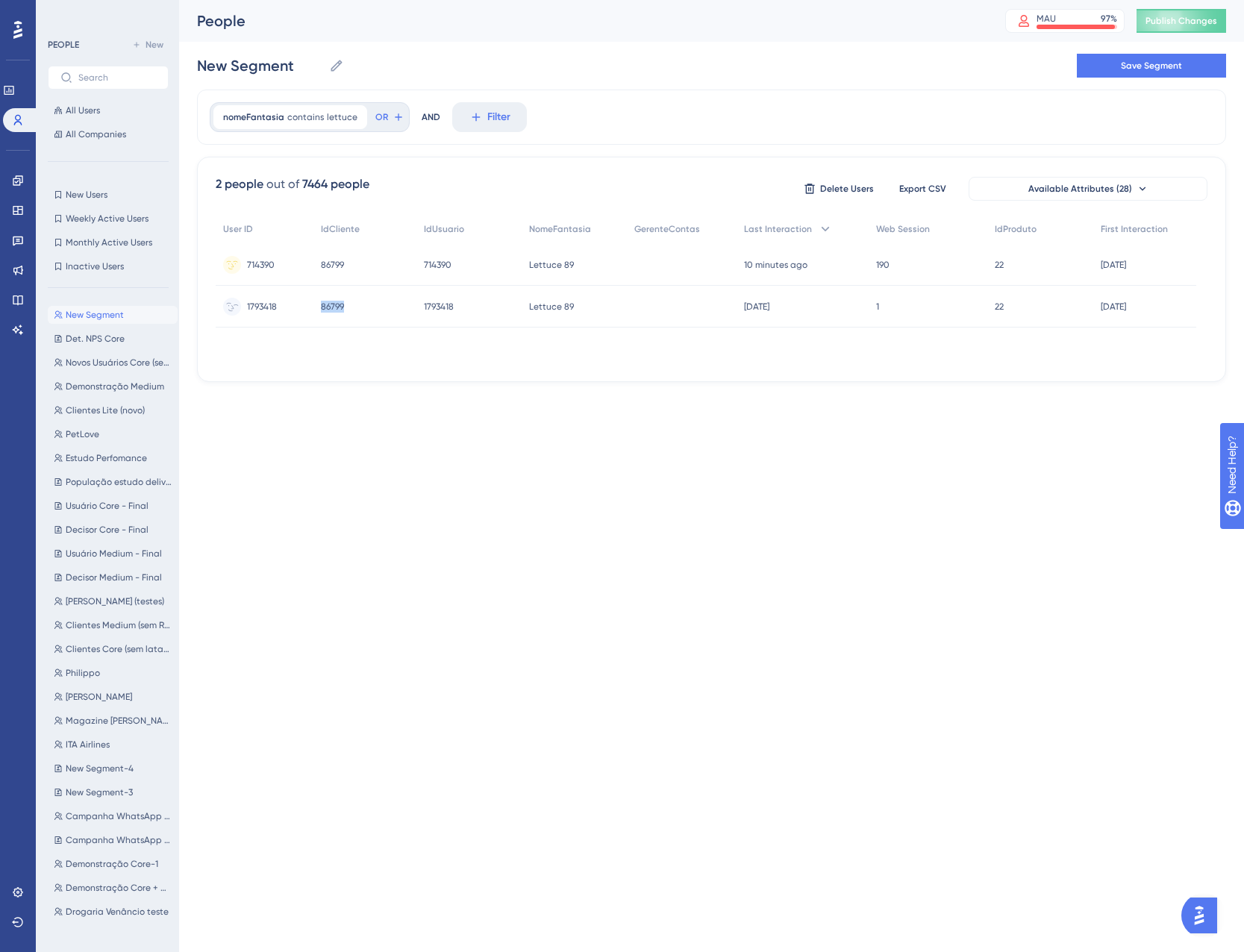
drag, startPoint x: 356, startPoint y: 304, endPoint x: 321, endPoint y: 305, distance: 35.0
click at [321, 305] on div "86799 86799" at bounding box center [364, 307] width 104 height 42
copy span "86799"
drag, startPoint x: 321, startPoint y: 305, endPoint x: 336, endPoint y: 117, distance: 188.6
click at [336, 117] on span "lettuce" at bounding box center [342, 117] width 30 height 12
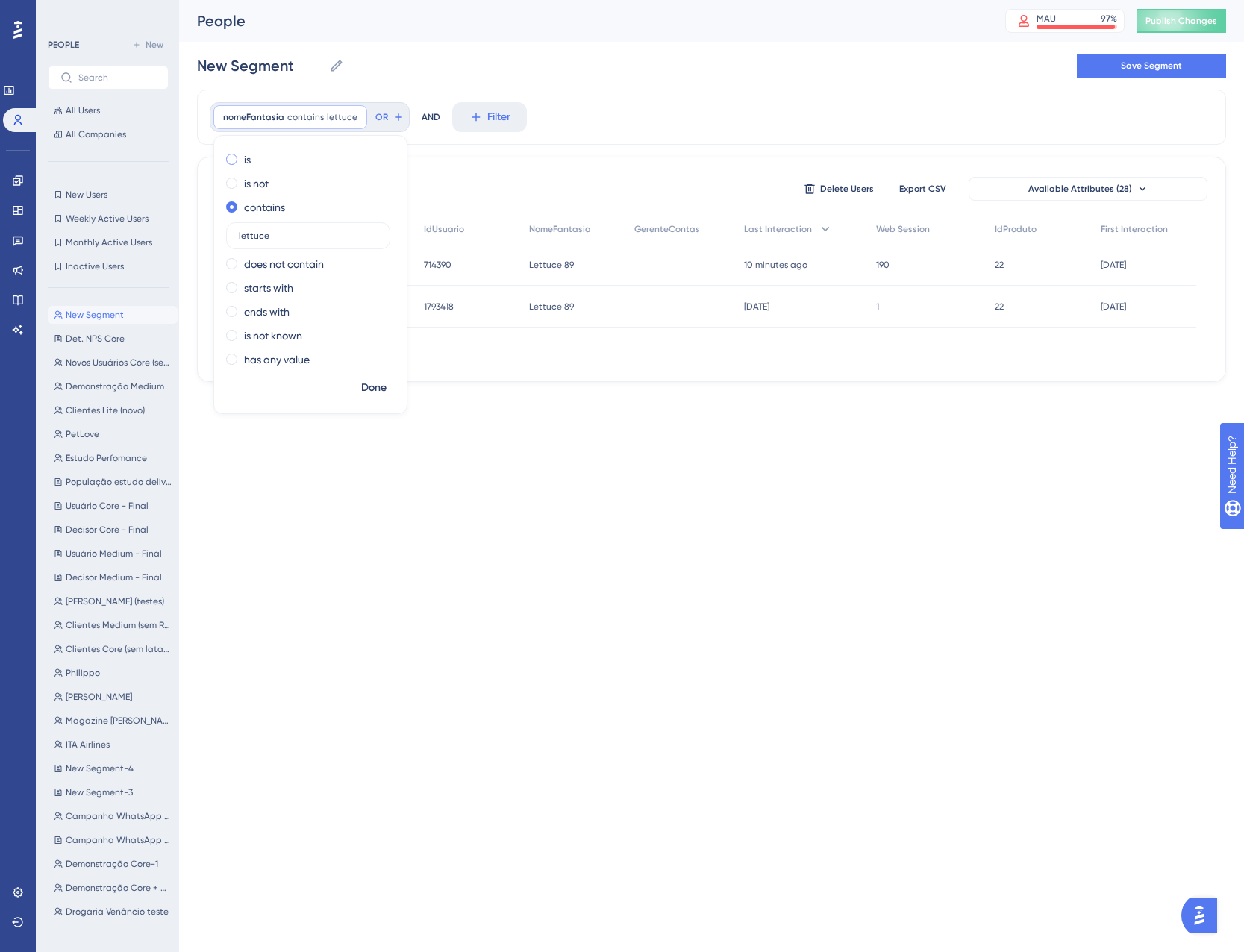
click at [232, 153] on div "is" at bounding box center [307, 160] width 163 height 18
click at [320, 118] on icon at bounding box center [325, 118] width 9 height 9
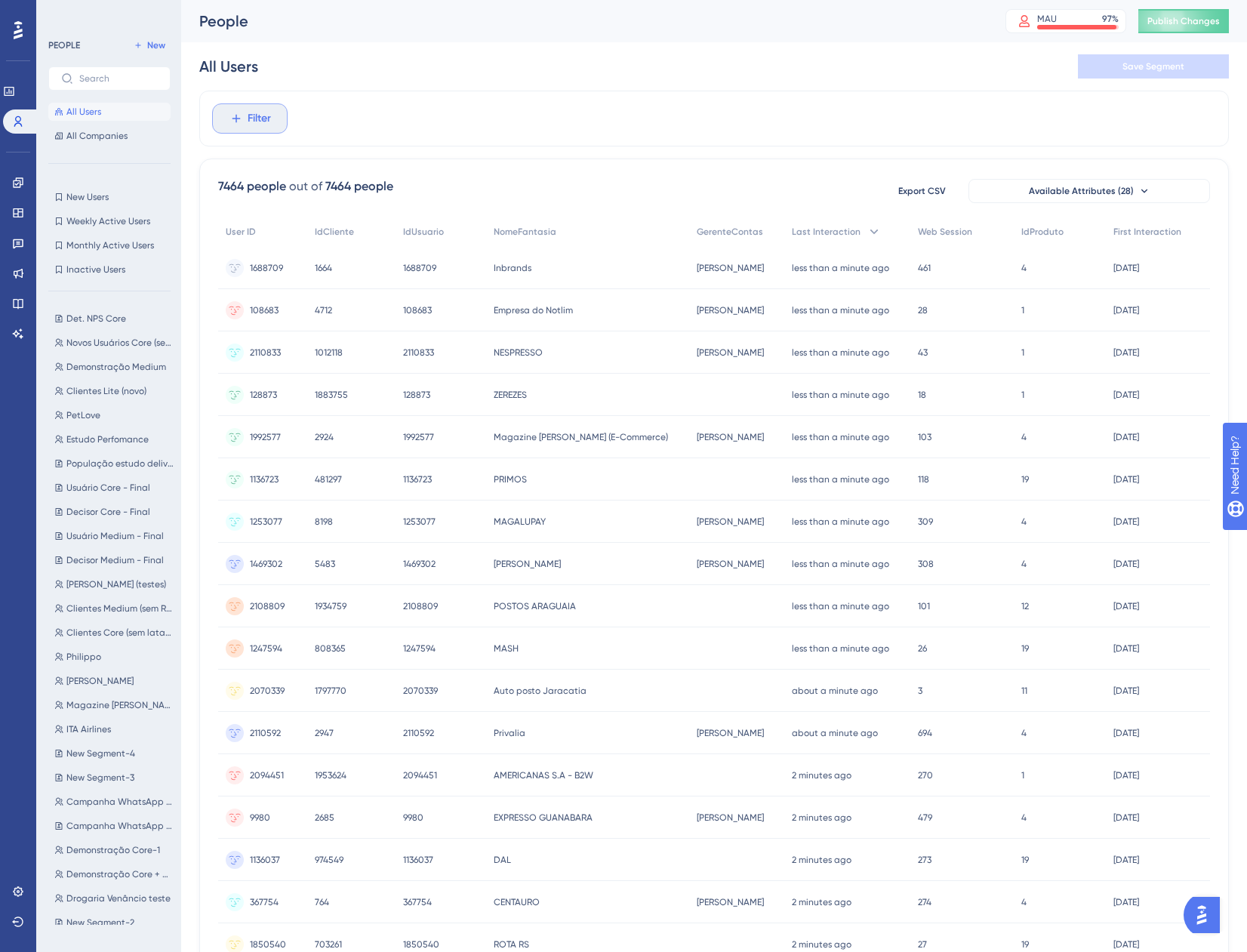
click at [249, 120] on span "Filter" at bounding box center [259, 119] width 23 height 19
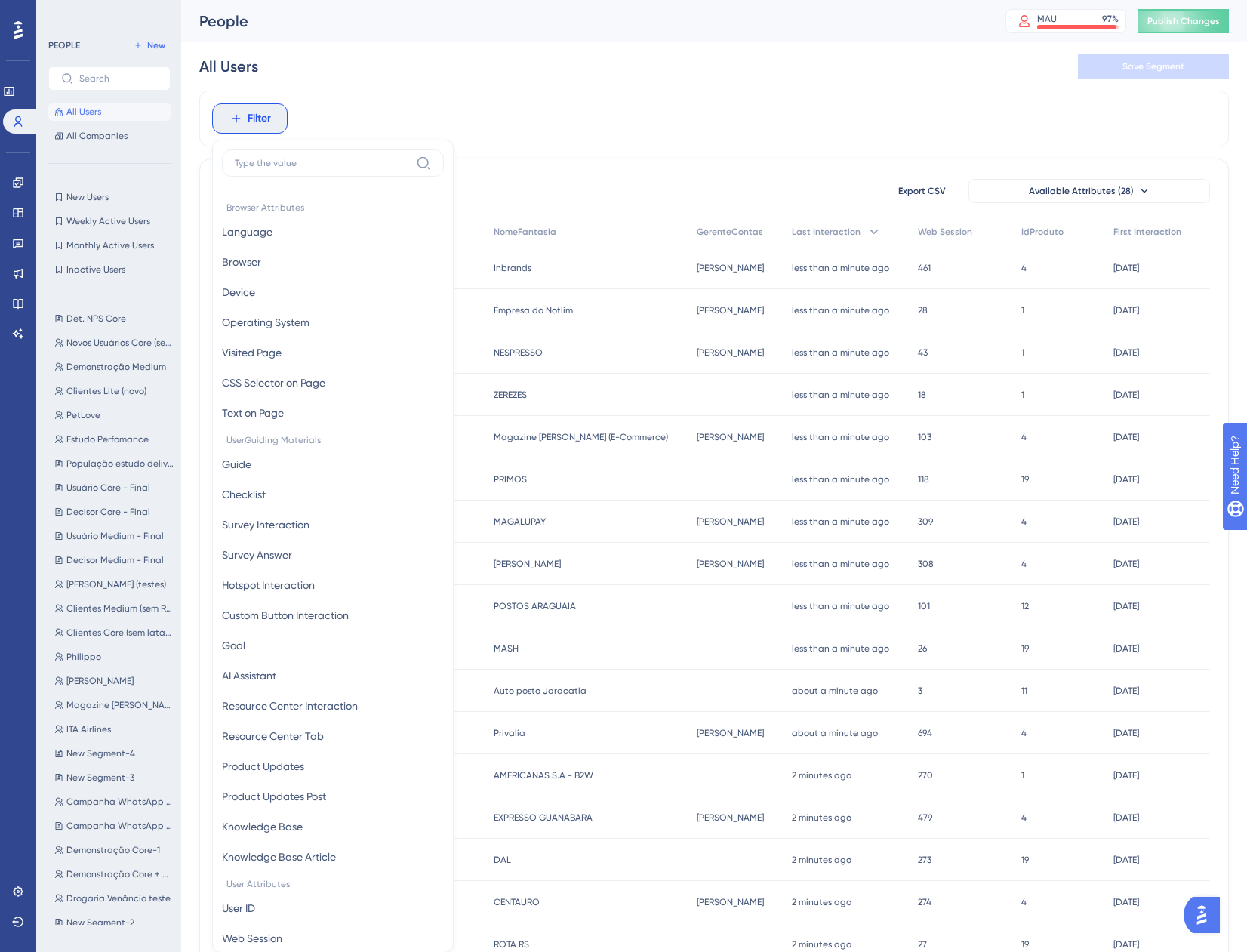
scroll to position [71, 0]
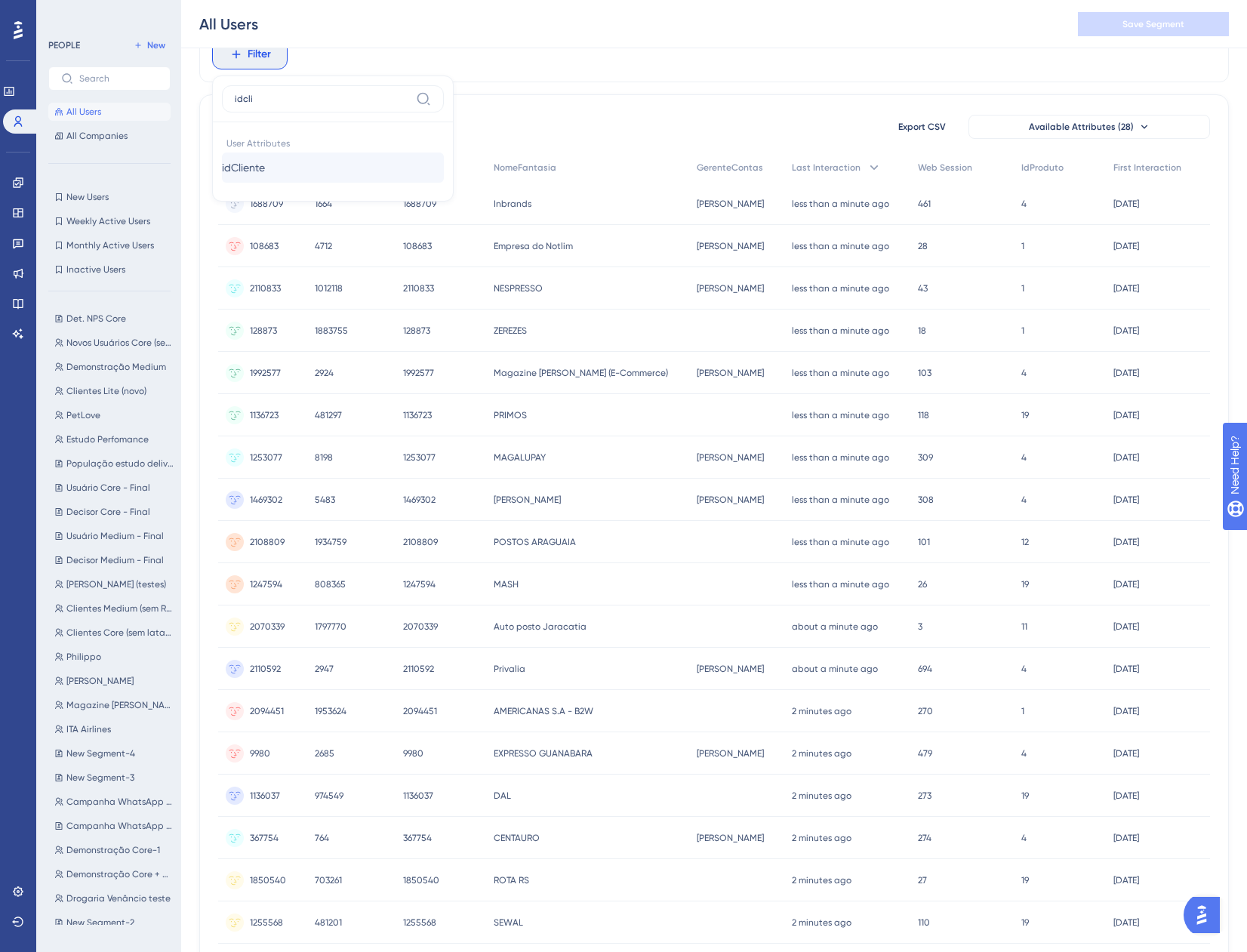
type input "idcli"
click at [265, 165] on span "idCliente" at bounding box center [243, 168] width 43 height 19
click at [246, 178] on div "is" at bounding box center [310, 182] width 164 height 19
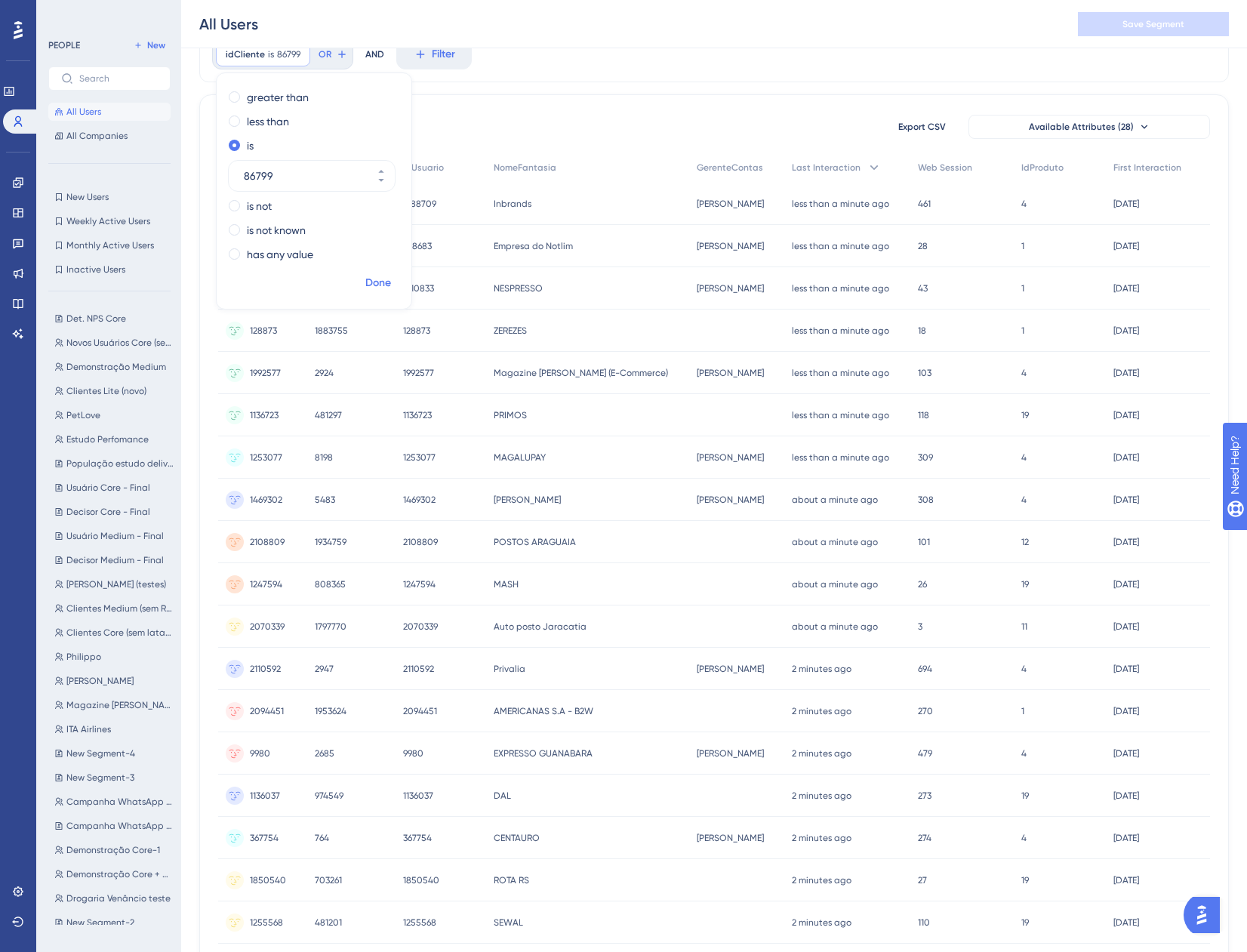
type input "86799"
click at [391, 279] on span "Done" at bounding box center [378, 283] width 26 height 19
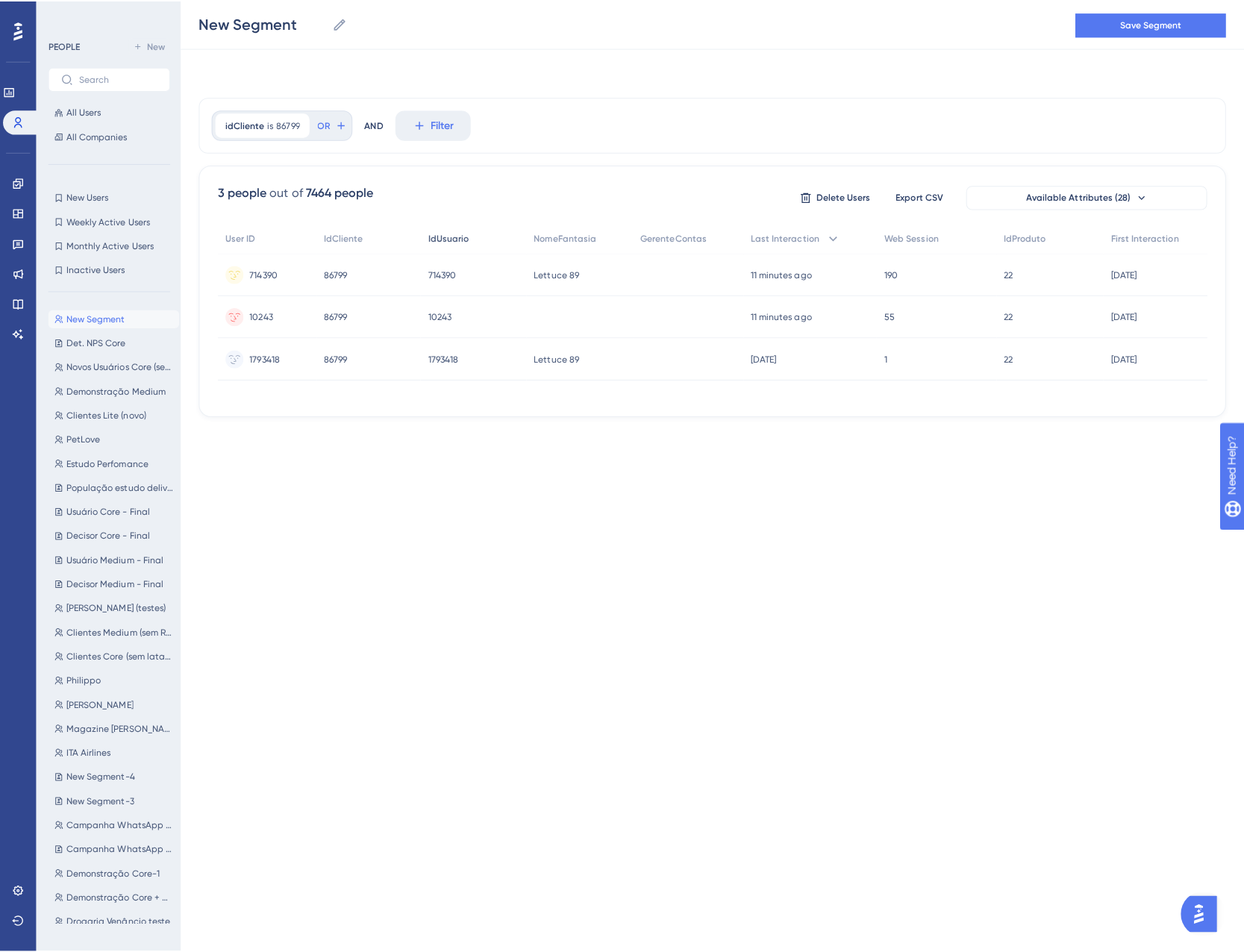
scroll to position [0, 0]
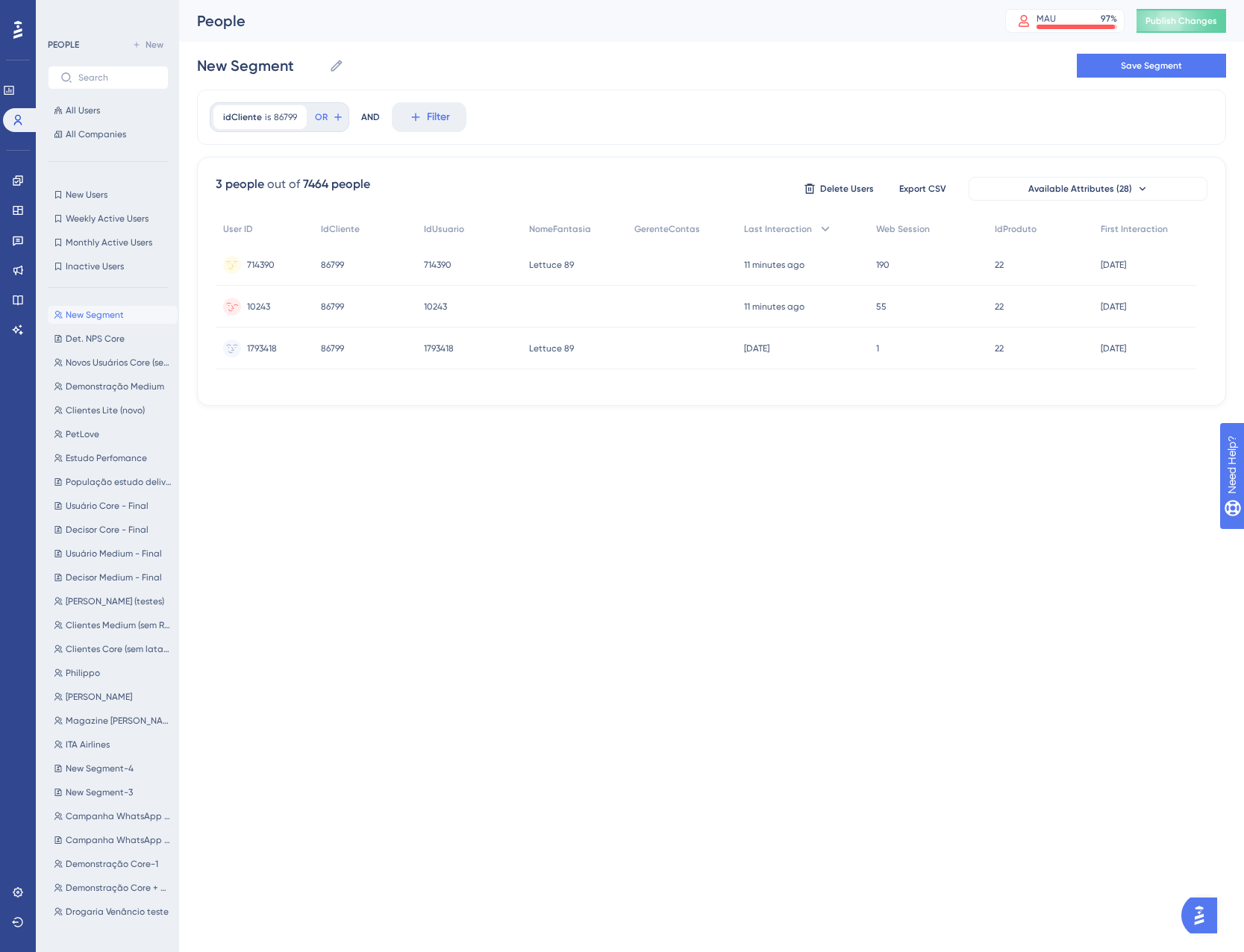
click at [262, 306] on span "10243" at bounding box center [258, 306] width 23 height 12
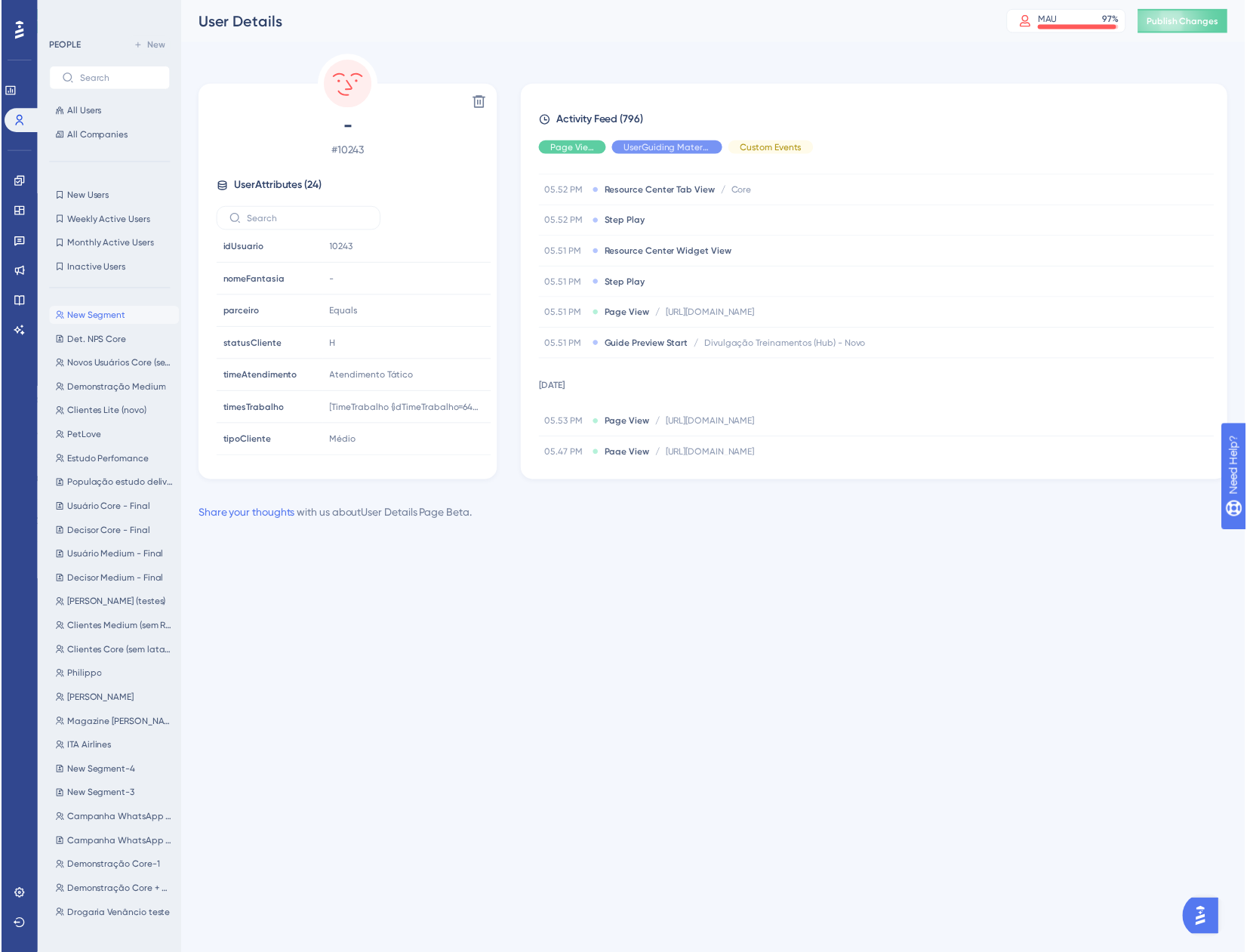
scroll to position [2000, 0]
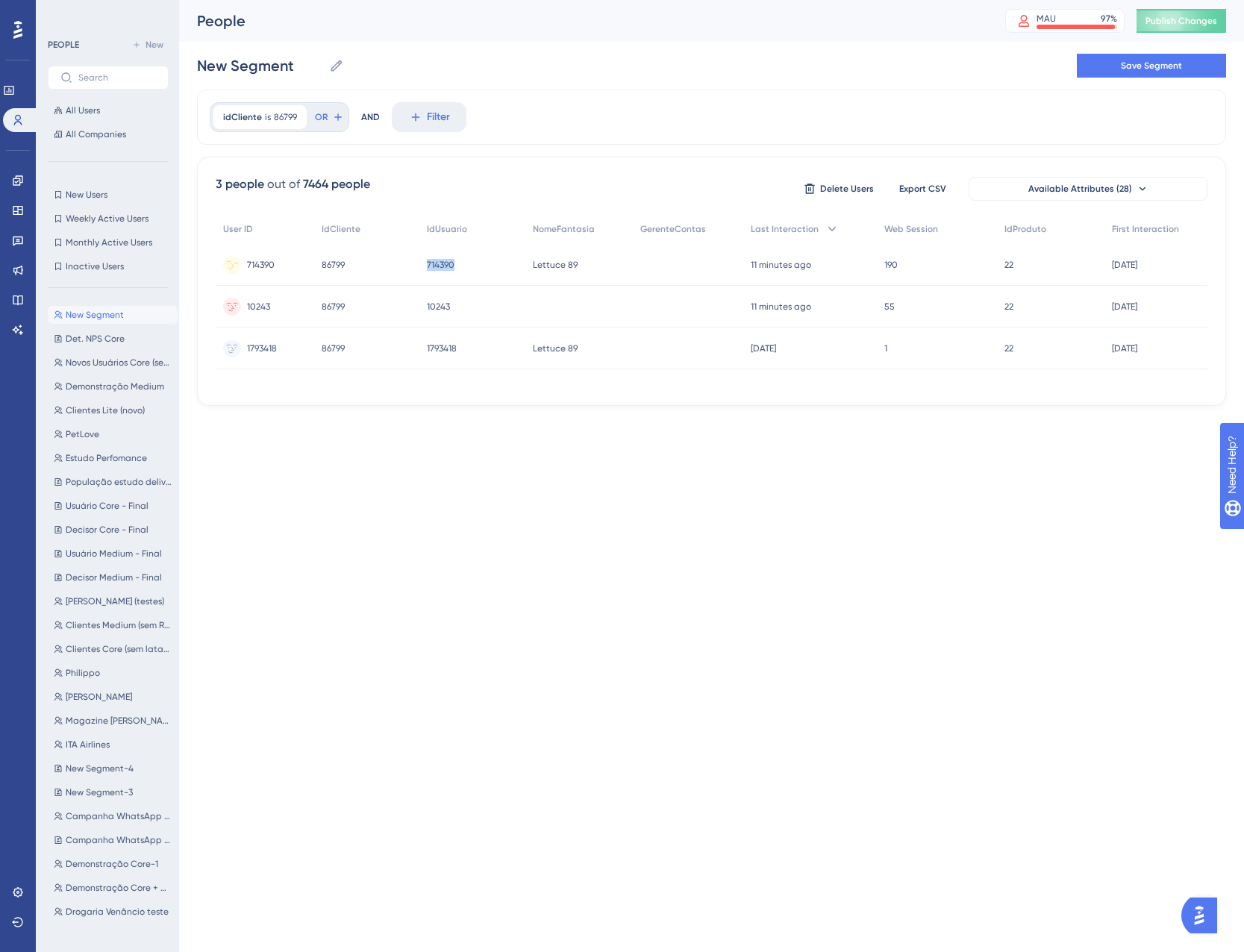
drag, startPoint x: 465, startPoint y: 266, endPoint x: 428, endPoint y: 264, distance: 37.1
click at [428, 264] on div "714390 714390" at bounding box center [472, 265] width 106 height 42
copy span "714390"
click at [410, 110] on icon at bounding box center [415, 117] width 14 height 14
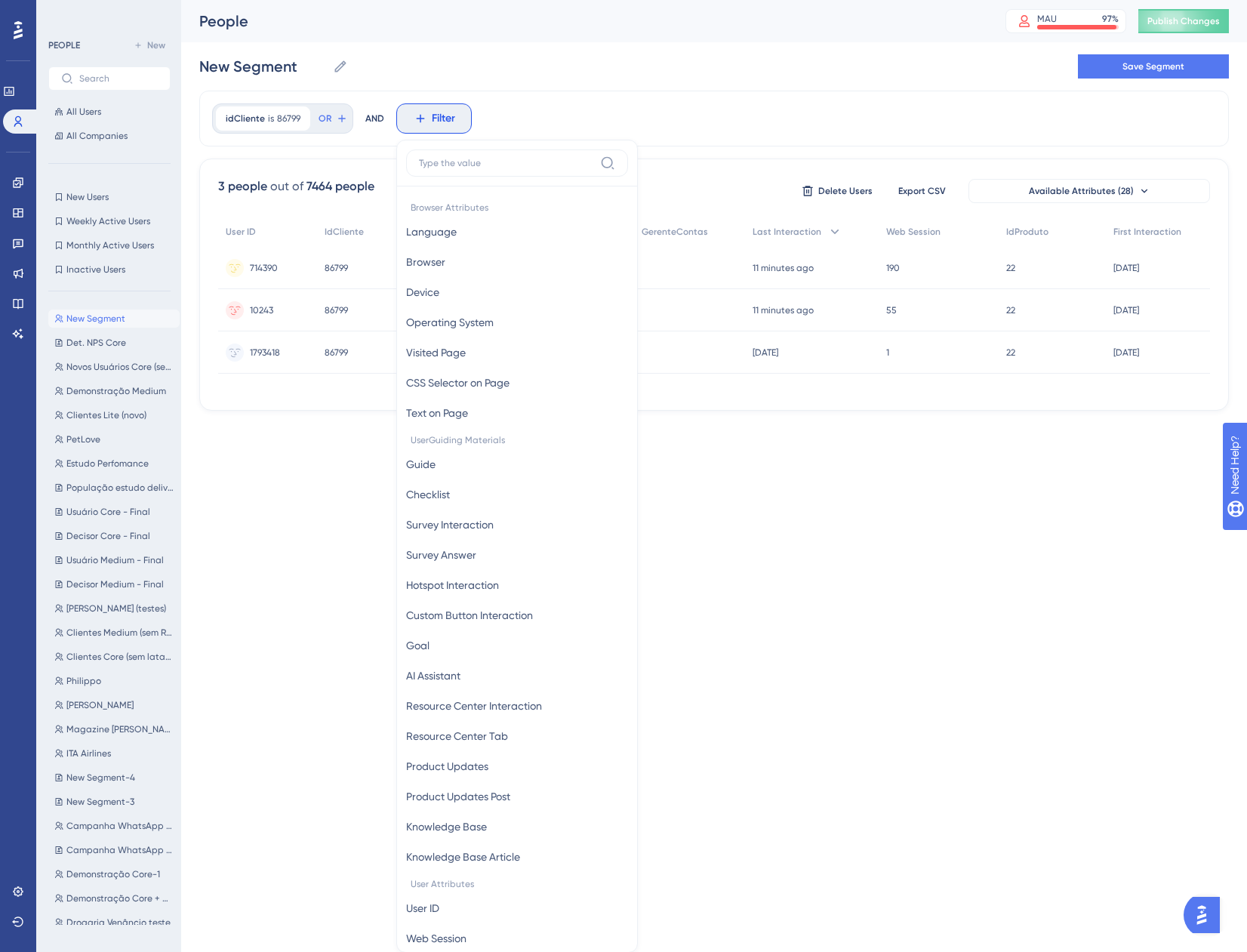
scroll to position [71, 0]
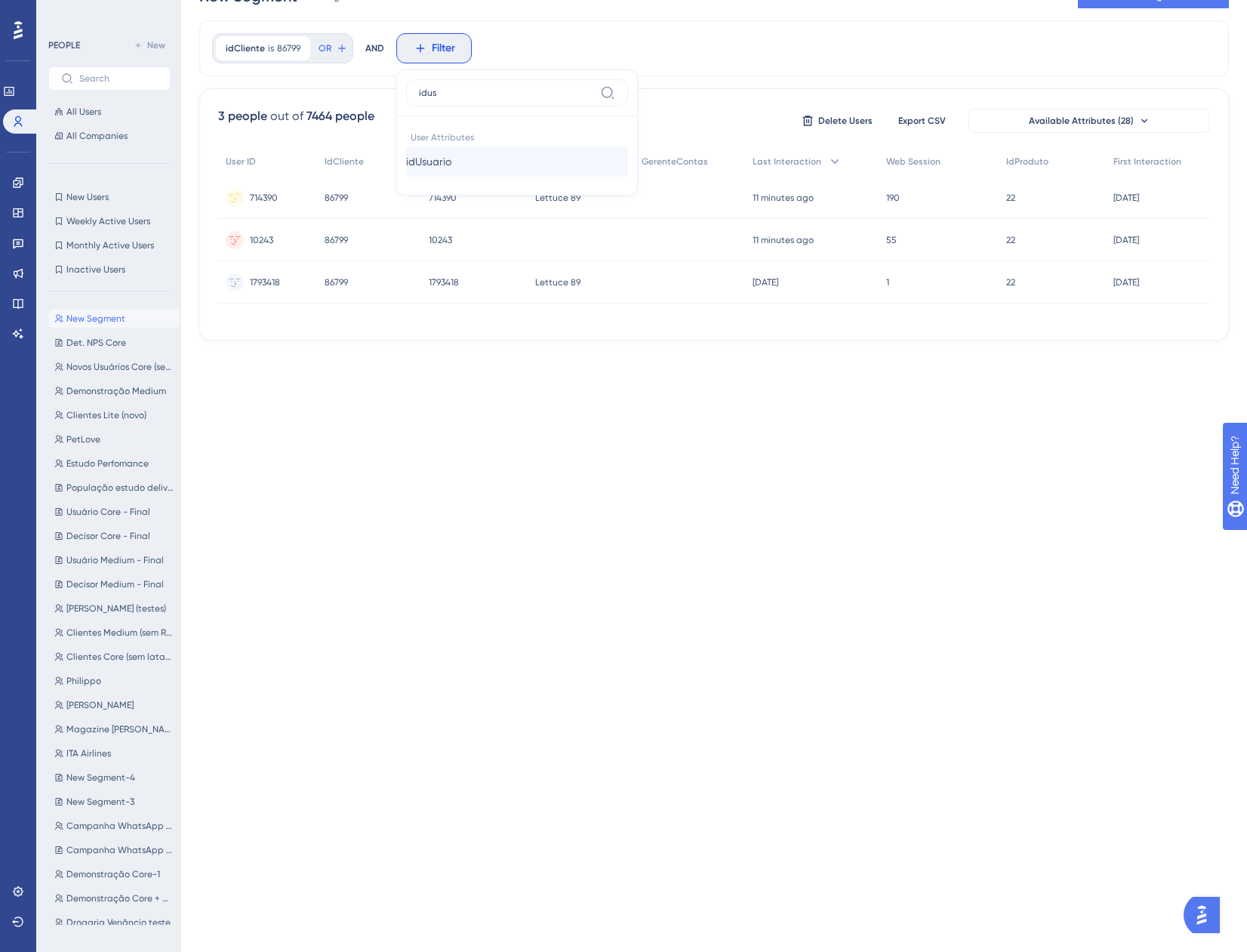
type input "idus"
click at [510, 154] on button "idUsuario idUsuario" at bounding box center [517, 162] width 222 height 31
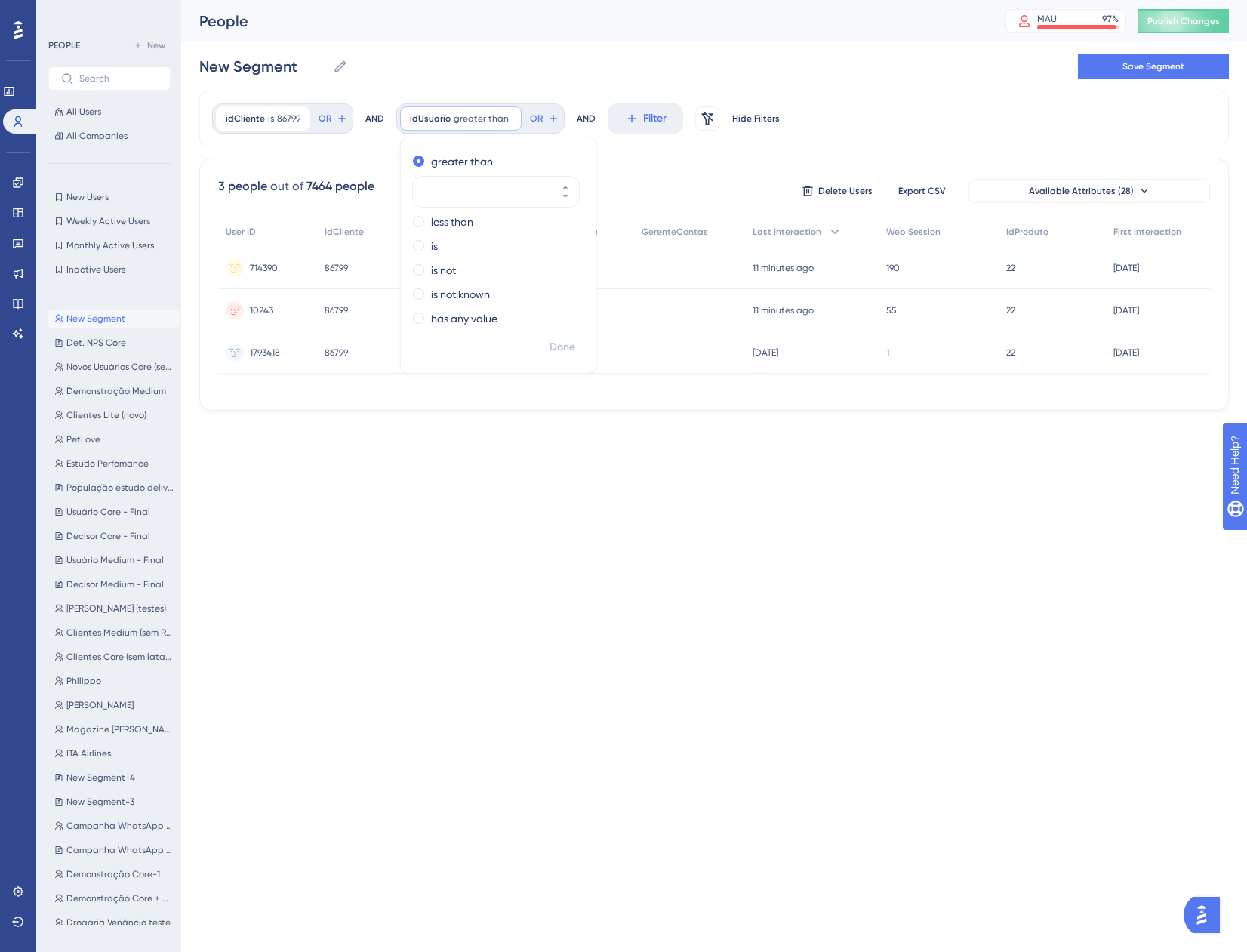
scroll to position [0, 0]
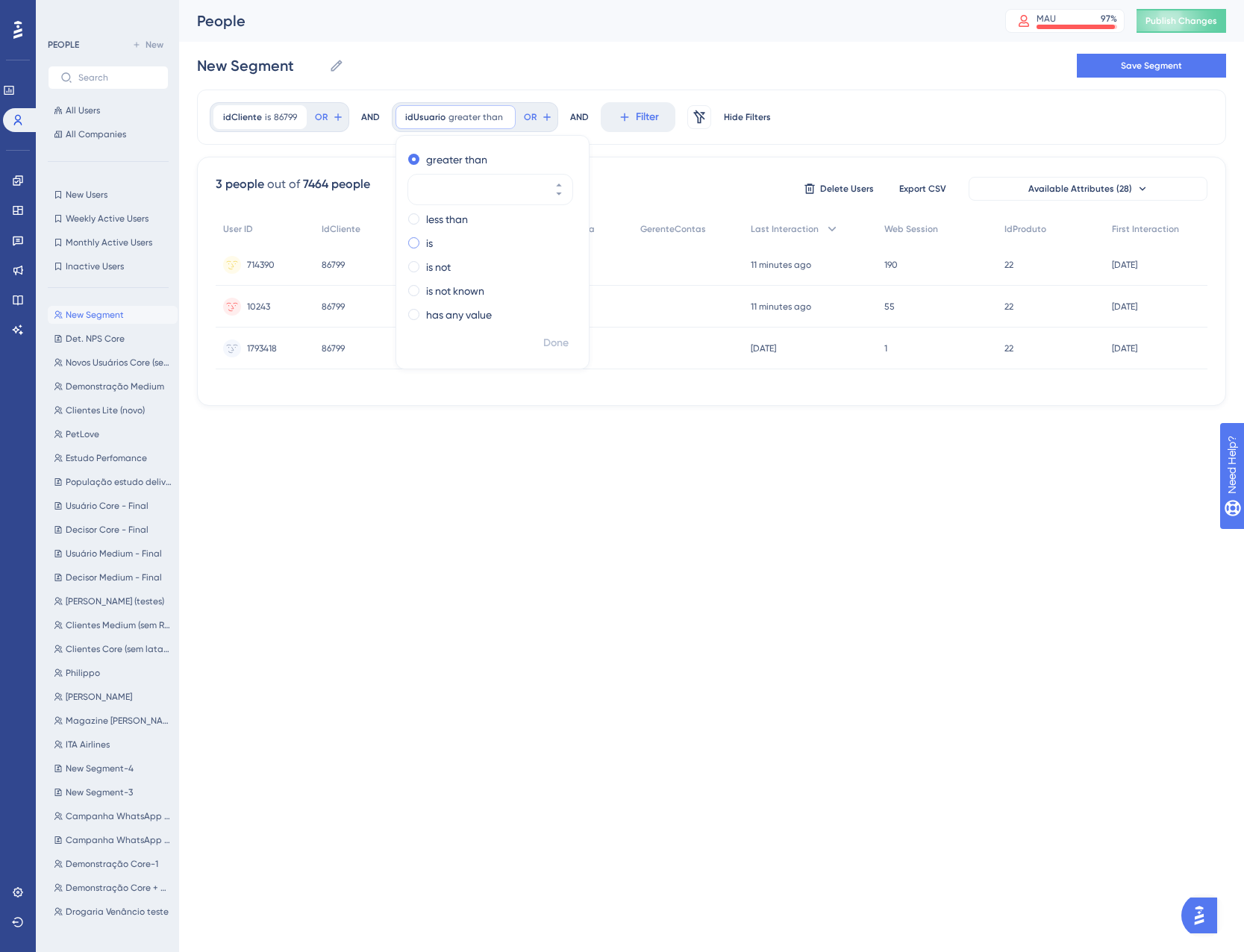
click at [420, 241] on div "is" at bounding box center [489, 243] width 163 height 18
type input "714390"
click at [555, 343] on span "Done" at bounding box center [556, 343] width 26 height 18
click at [331, 65] on icon at bounding box center [336, 65] width 15 height 15
click at [323, 65] on input "New Segment" at bounding box center [260, 65] width 126 height 21
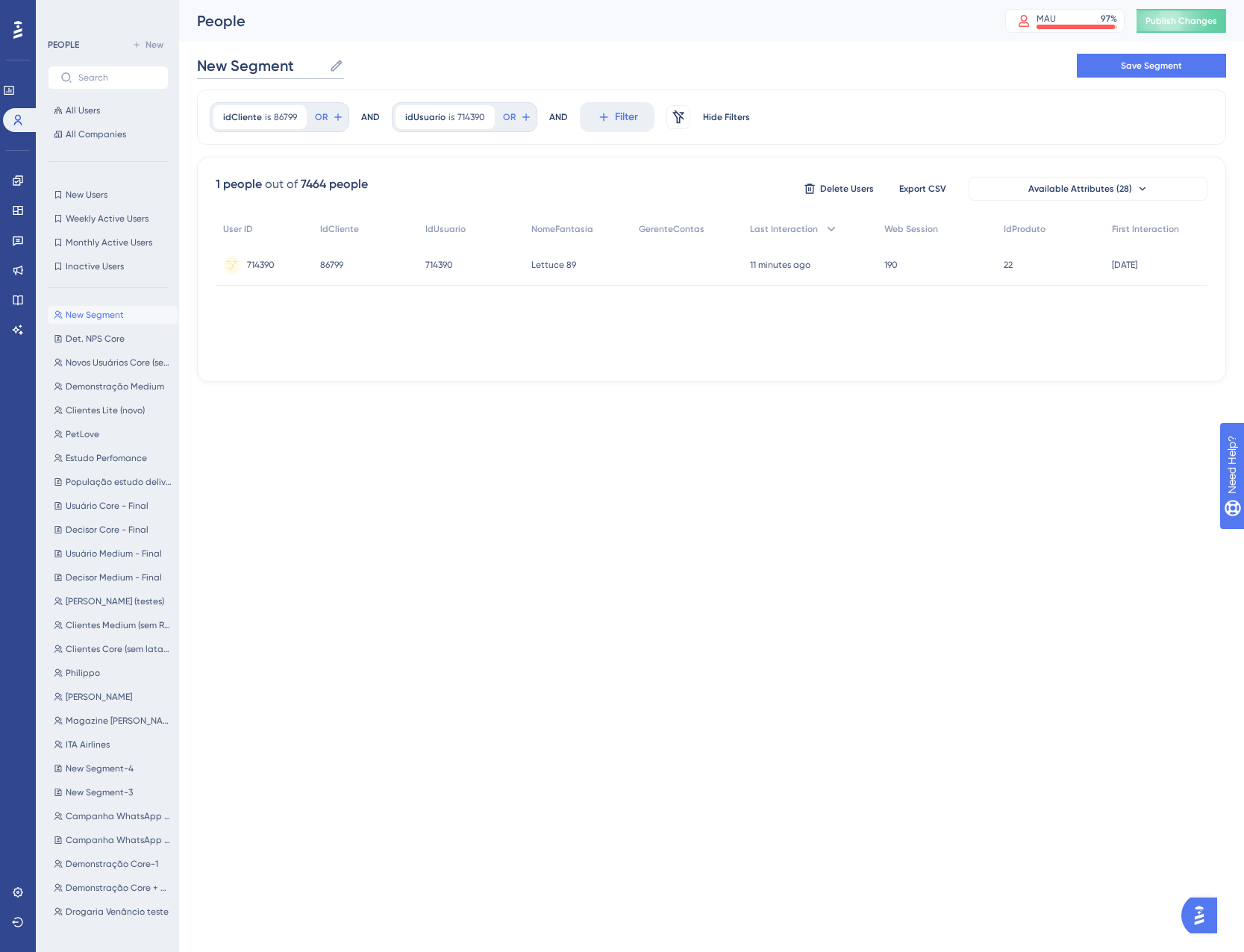
drag, startPoint x: 303, startPoint y: 65, endPoint x: 160, endPoint y: 56, distance: 143.3
click at [179, 55] on div "Performance Users Engagement Widgets Feedback Product Updates Knowledge Base AI…" at bounding box center [712, 203] width 1065 height 406
type input "Teste Med. 22"
click at [1166, 61] on span "Save Segment" at bounding box center [1151, 65] width 62 height 12
click at [17, 185] on icon at bounding box center [17, 180] width 12 height 12
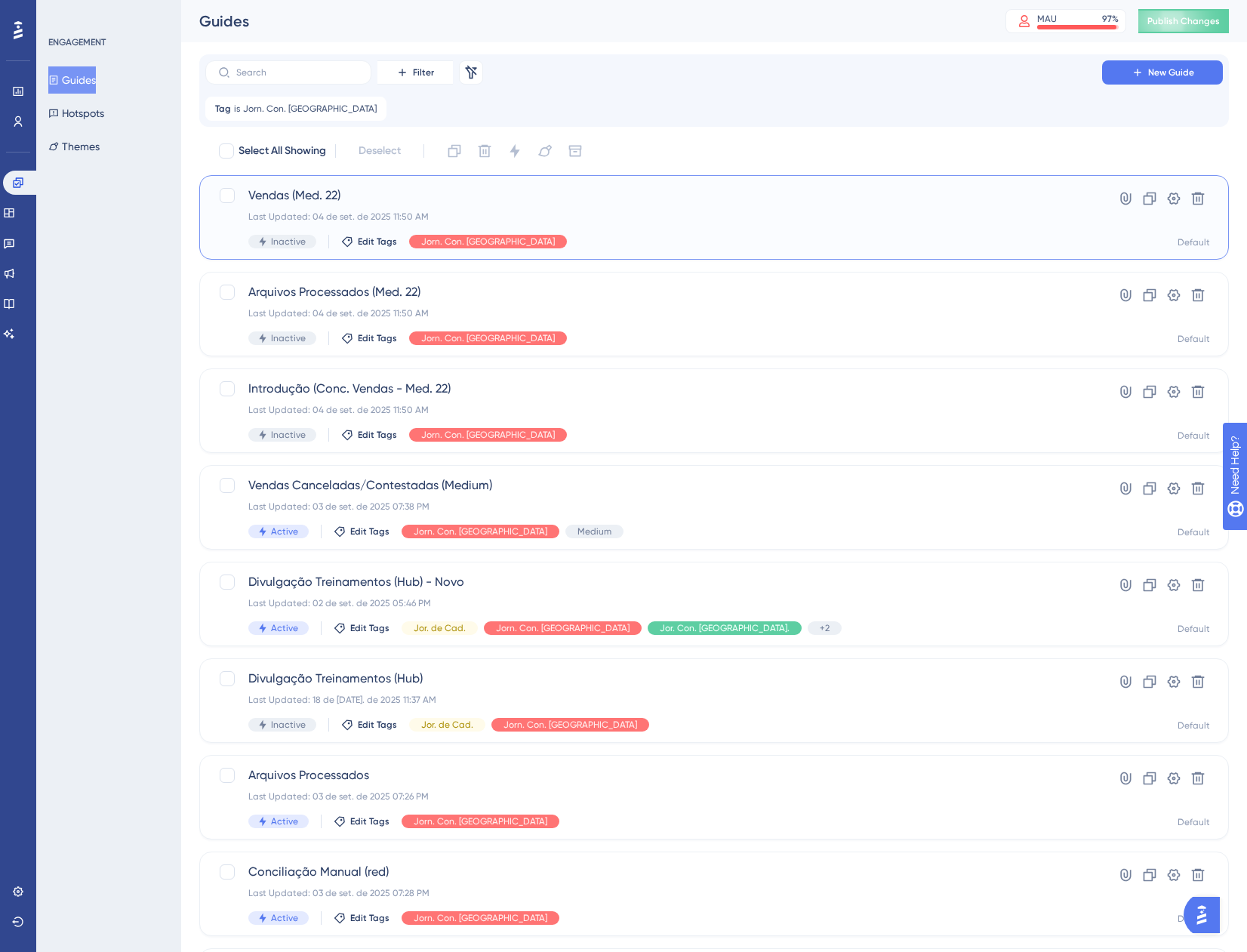
click at [623, 216] on div "Last Updated: 04 de set. de 2025 11:50 AM" at bounding box center [653, 216] width 811 height 12
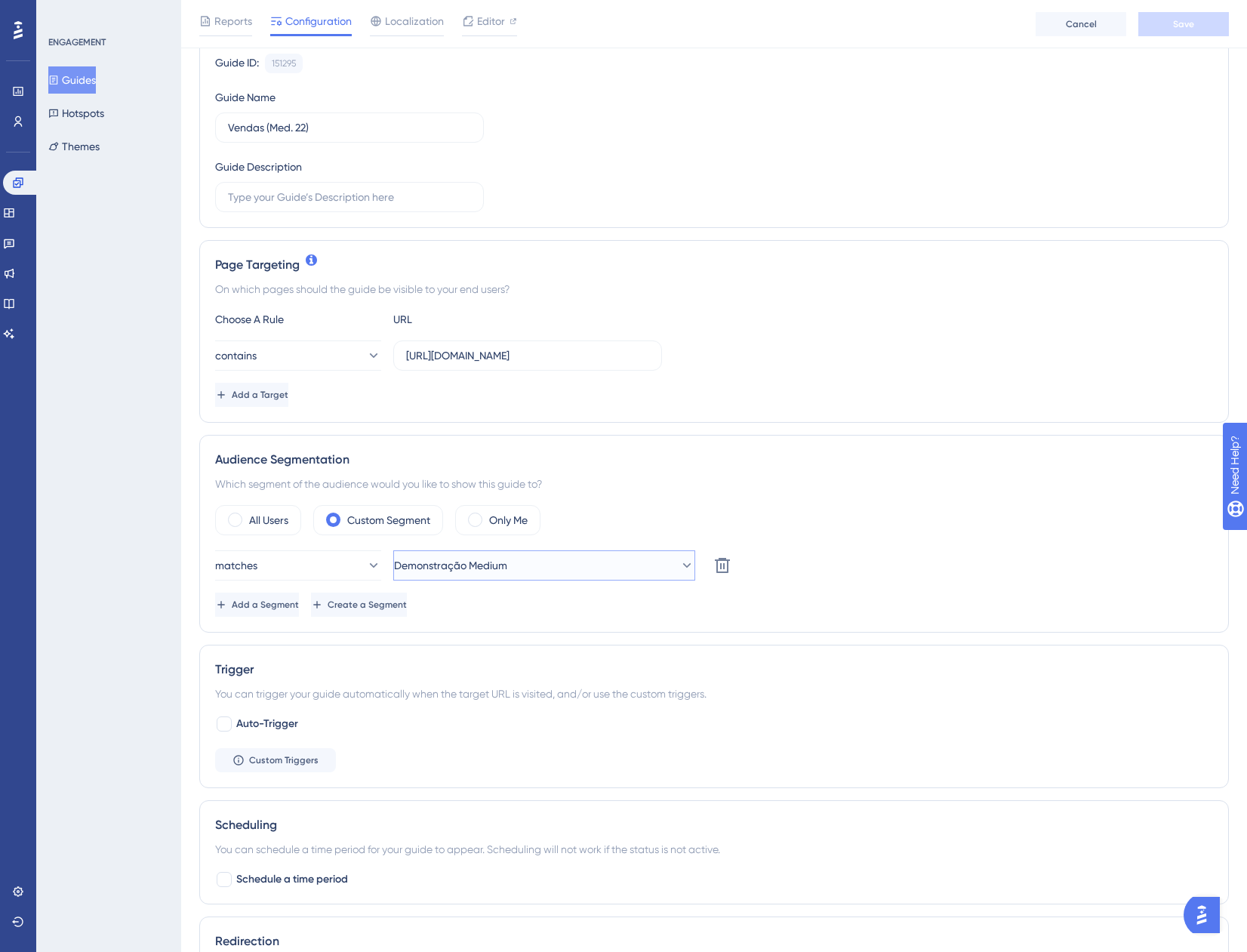
click at [507, 574] on span "Demonstração Medium" at bounding box center [451, 566] width 113 height 19
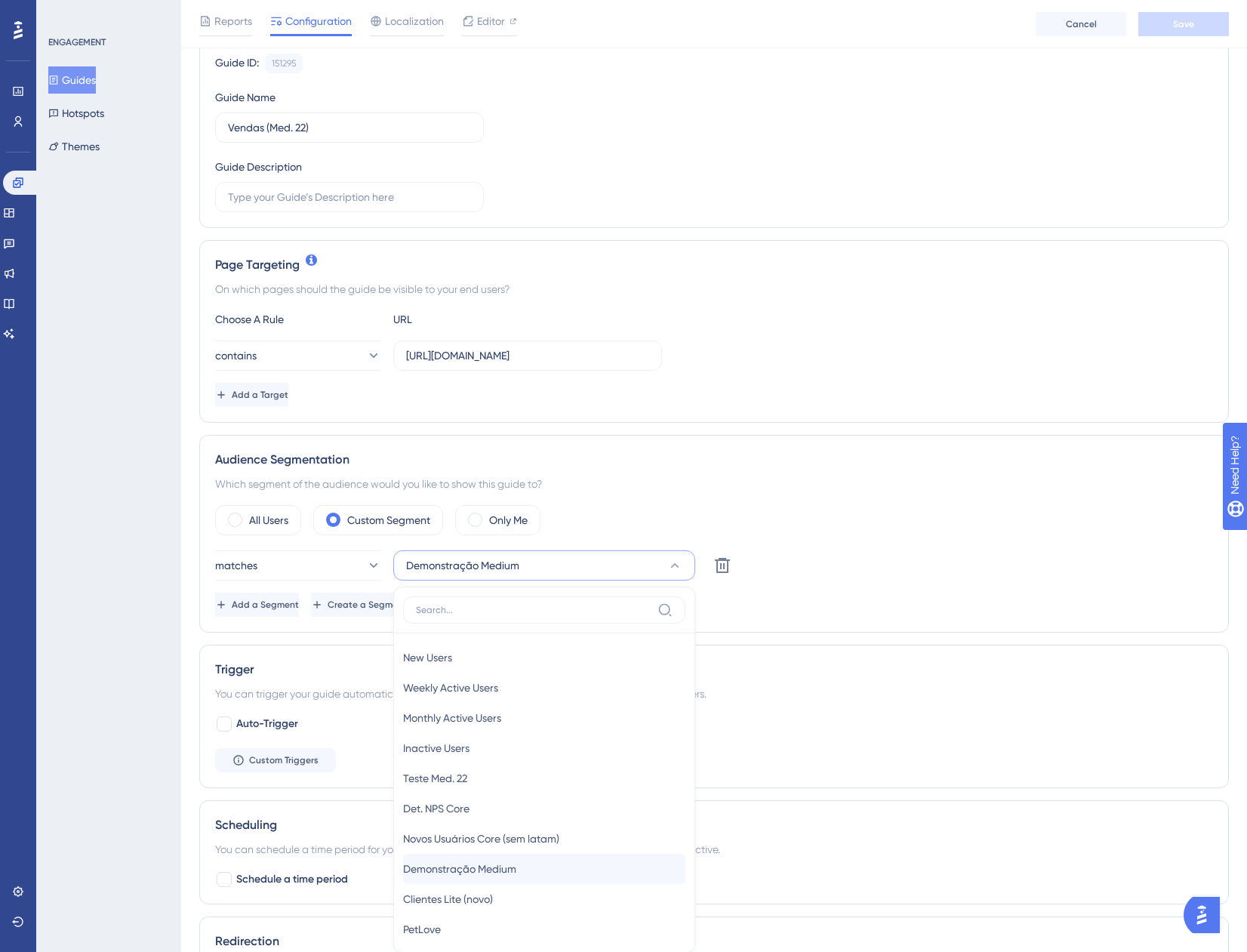
scroll to position [441, 0]
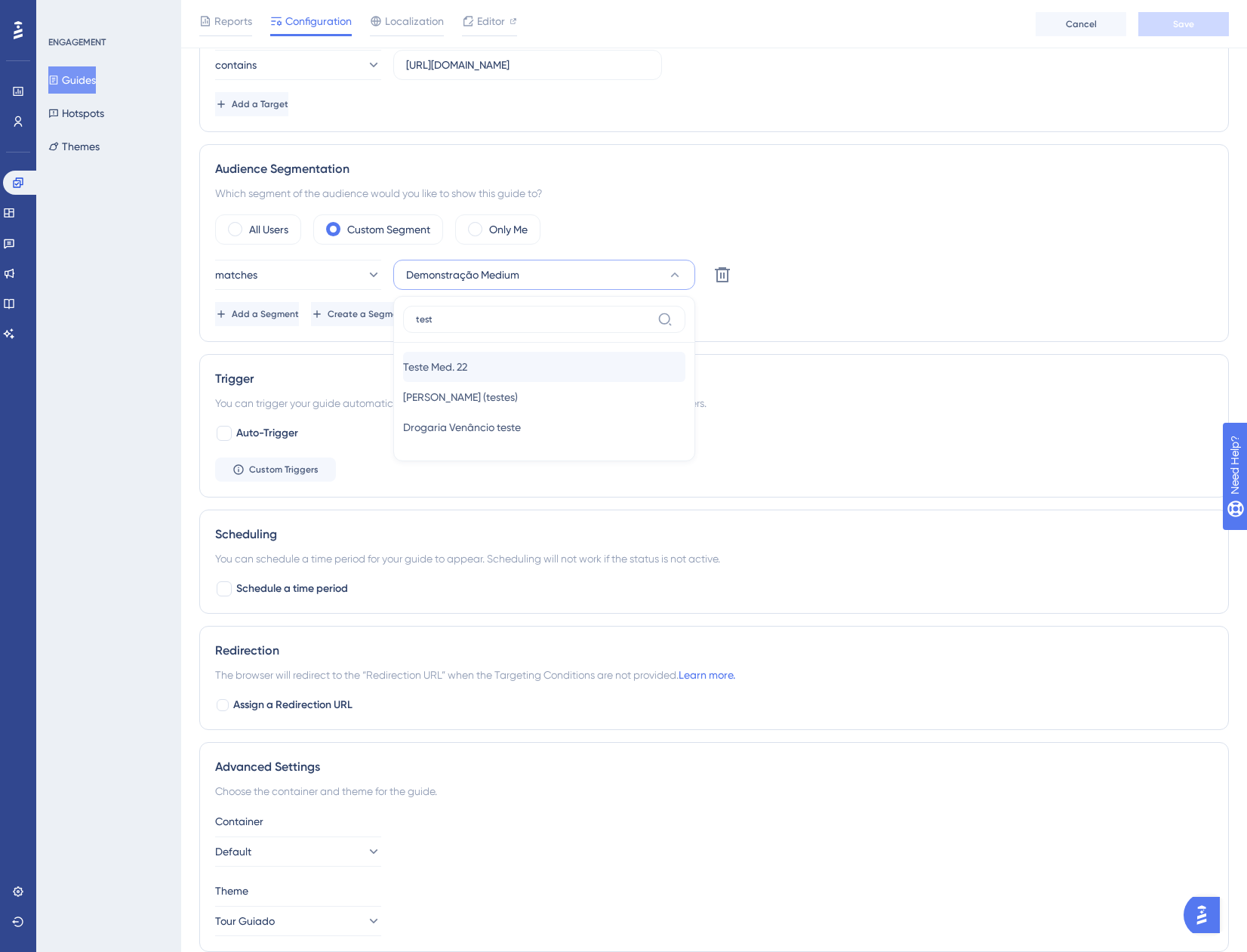
type input "test"
click at [416, 364] on span "Teste Med. 22" at bounding box center [435, 367] width 64 height 19
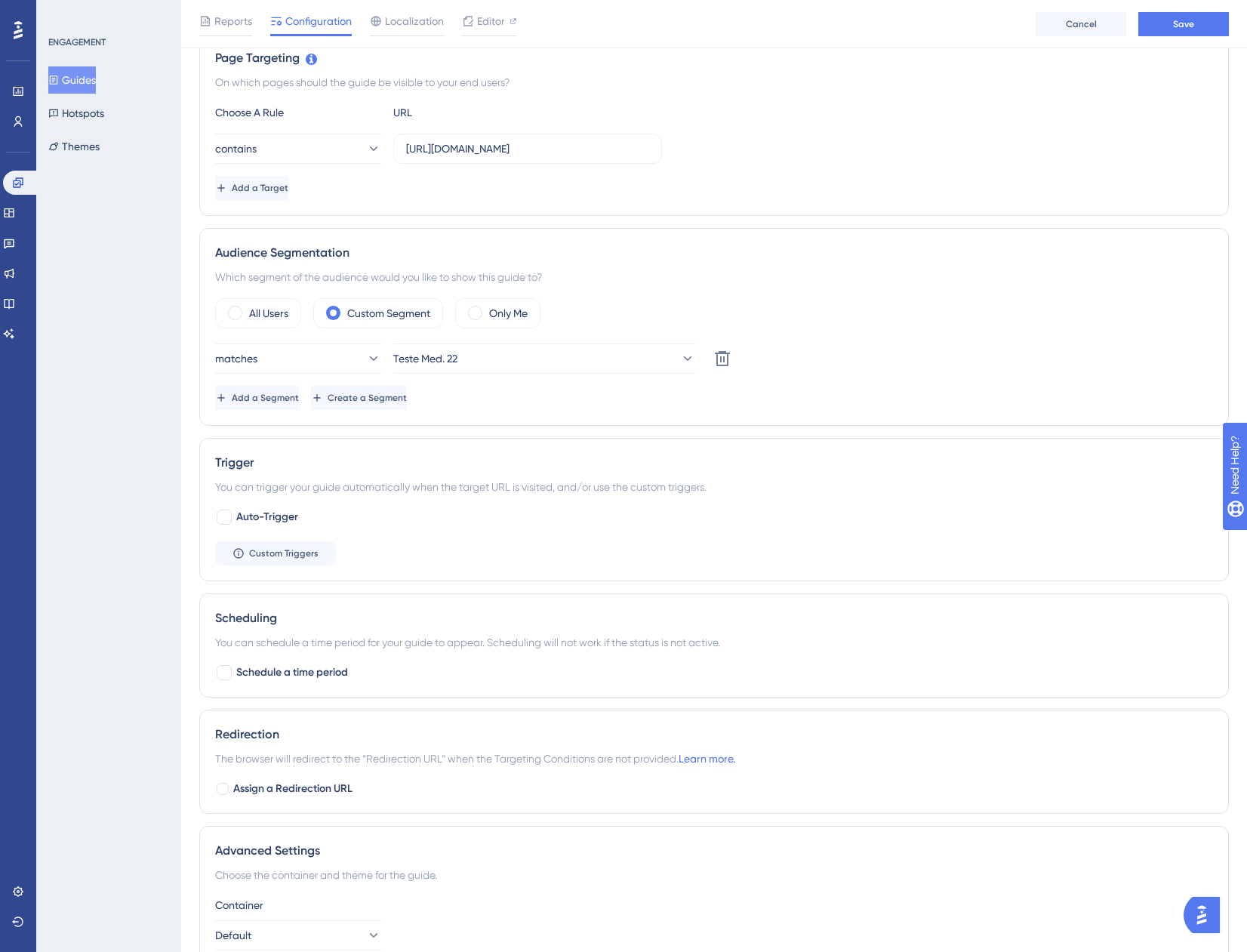
scroll to position [215, 0]
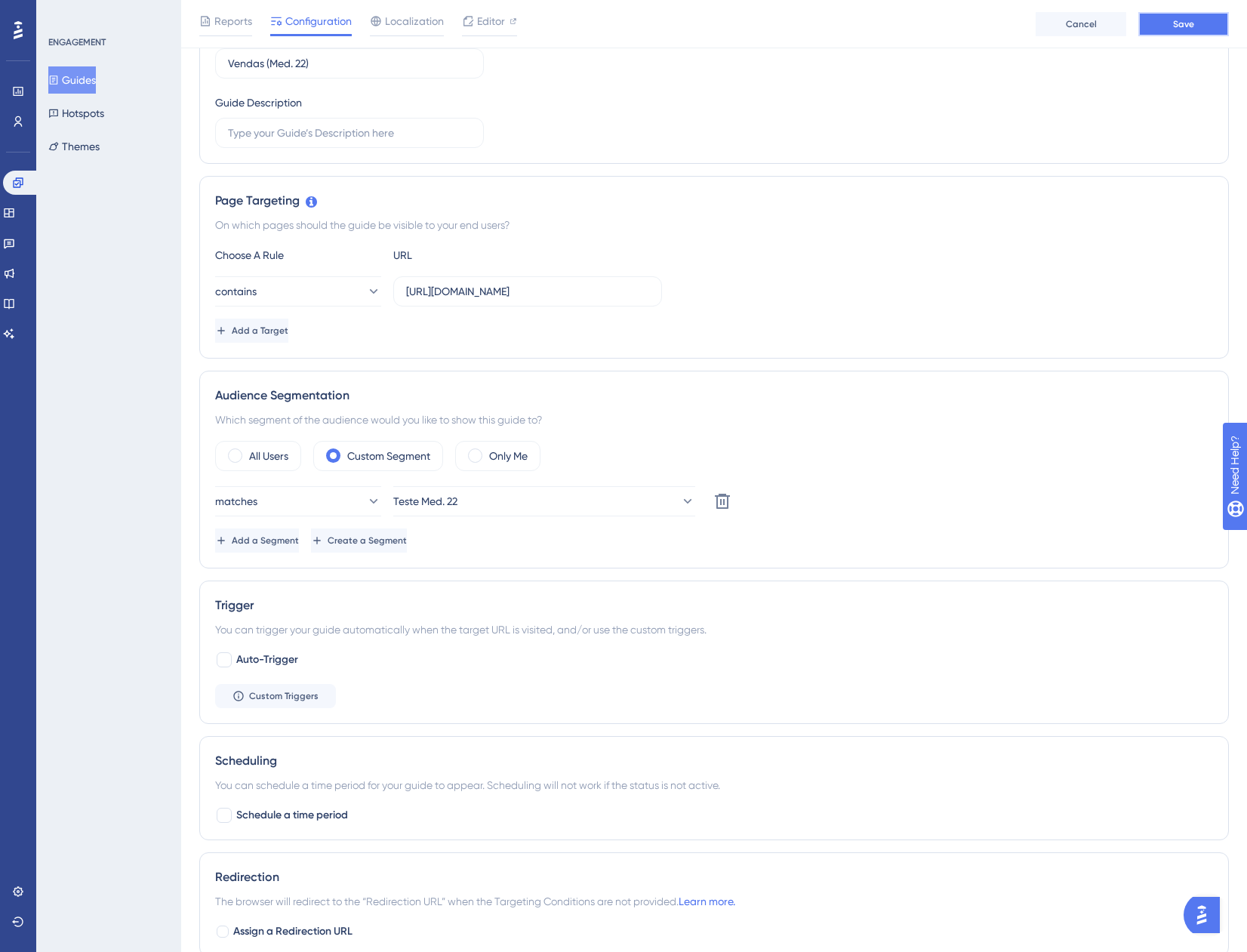
click at [1191, 26] on span "Save" at bounding box center [1184, 24] width 21 height 12
click at [62, 68] on button "Guides" at bounding box center [72, 80] width 47 height 27
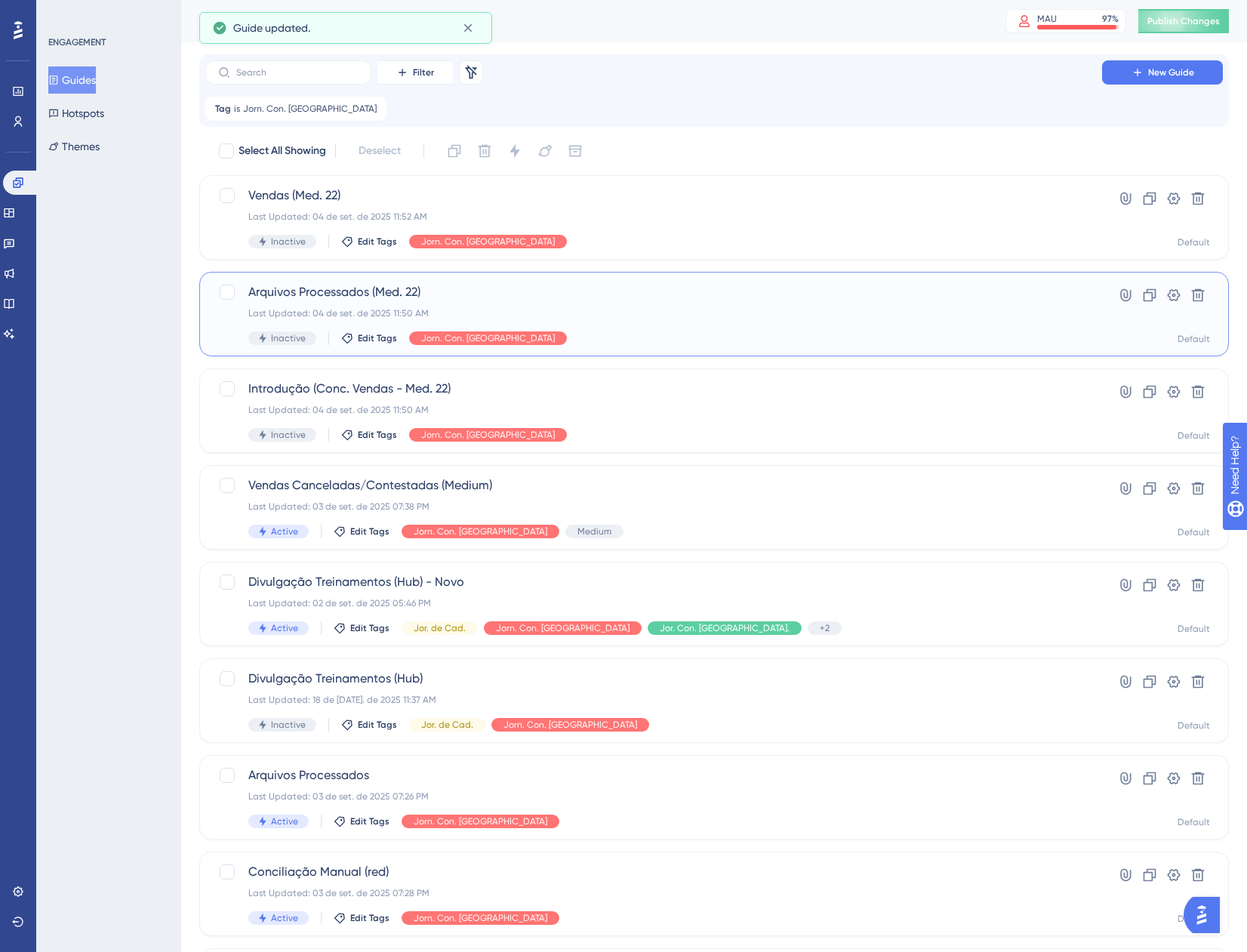
click at [630, 305] on div "Arquivos Processados (Med. 22) Last Updated: 04 de set. de 2025 11:50 AM Inacti…" at bounding box center [653, 314] width 811 height 62
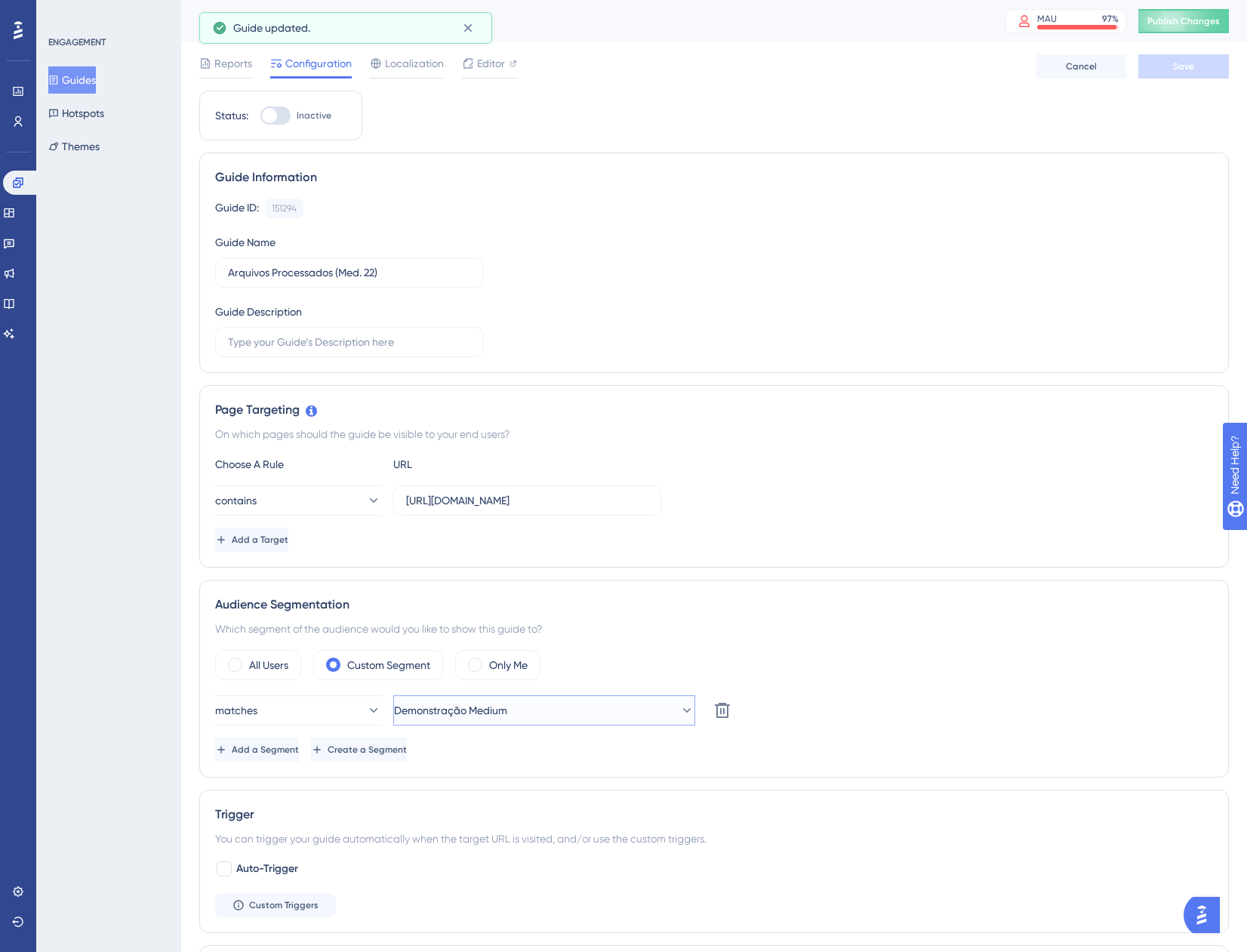
click at [571, 707] on button "Demonstração Medium" at bounding box center [544, 710] width 302 height 31
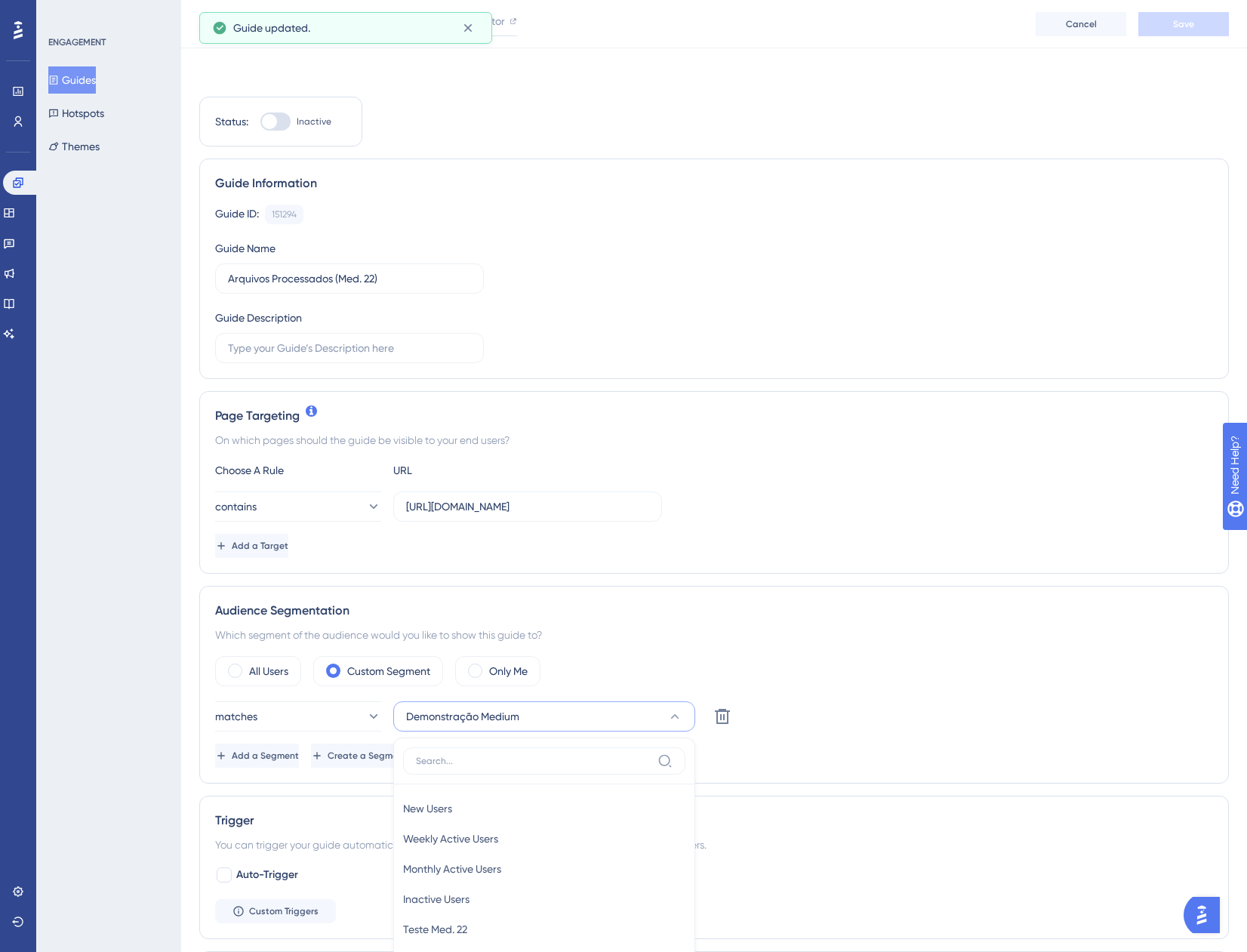
scroll to position [384, 0]
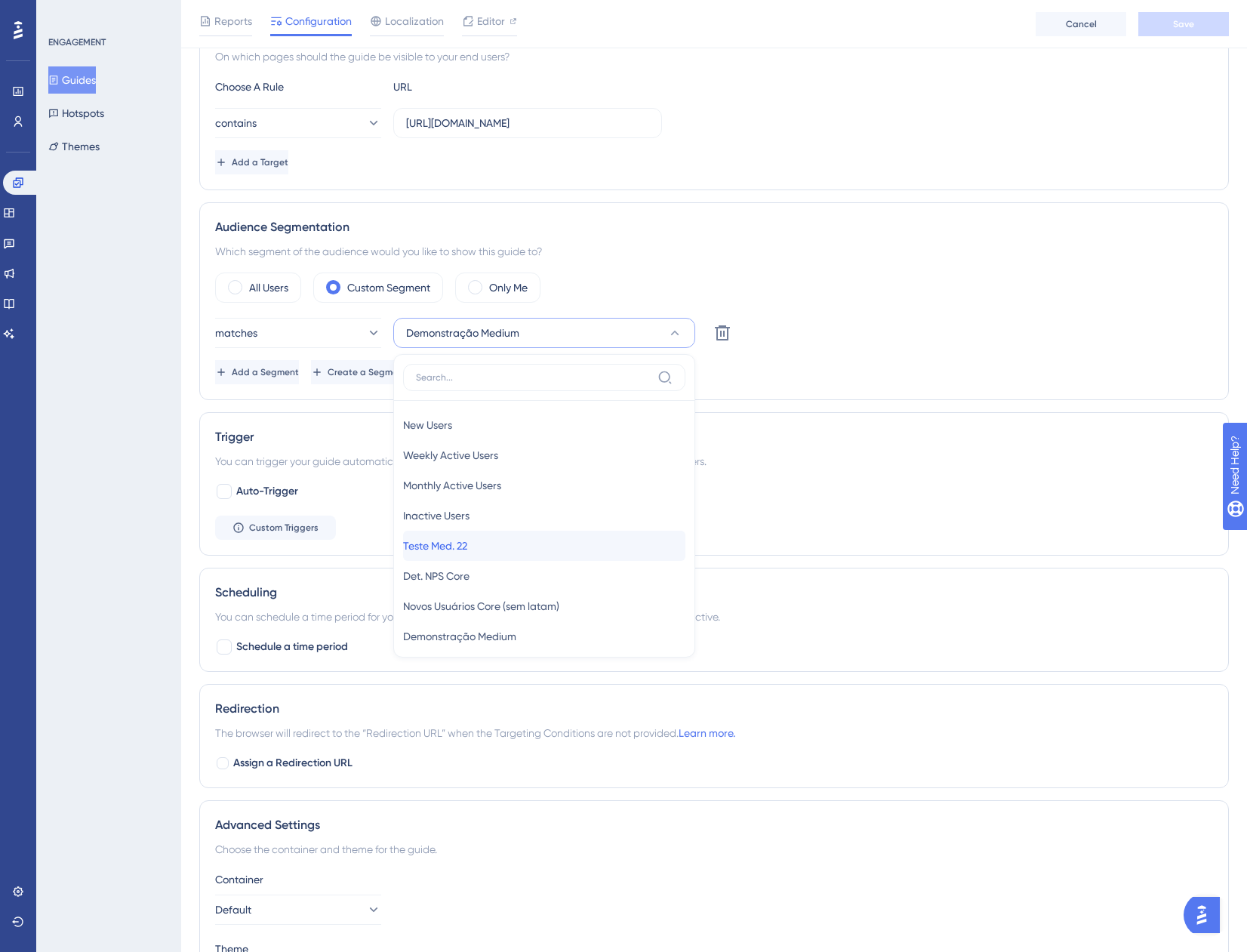
click at [539, 555] on div "Teste Med. 22 Teste Med. 22" at bounding box center [545, 545] width 282 height 31
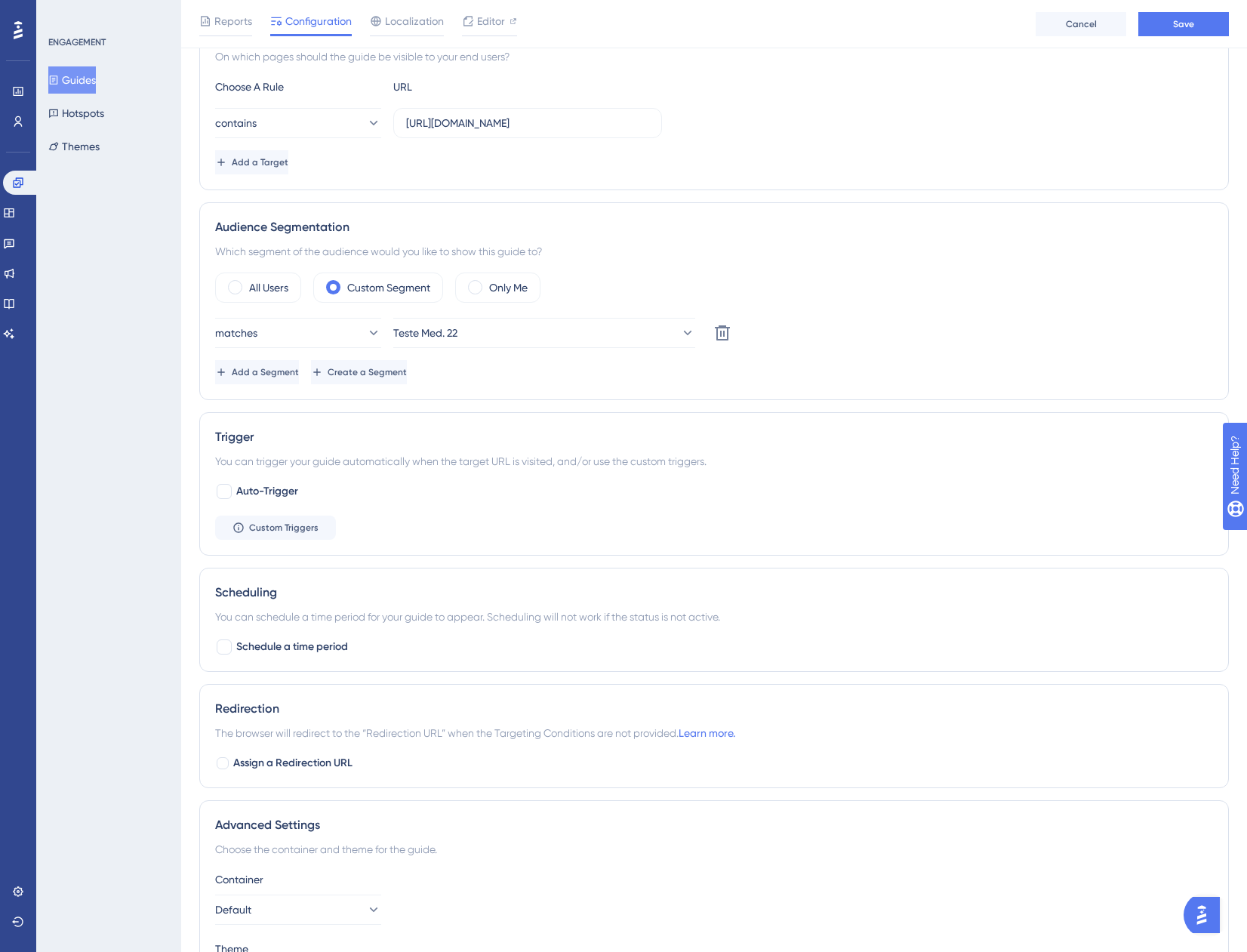
click at [1226, 9] on div "Reports Configuration Localization Editor Cancel Save" at bounding box center [714, 24] width 1066 height 48
click at [1210, 22] on button "Save" at bounding box center [1184, 24] width 91 height 24
click at [90, 71] on button "Guides" at bounding box center [72, 80] width 47 height 27
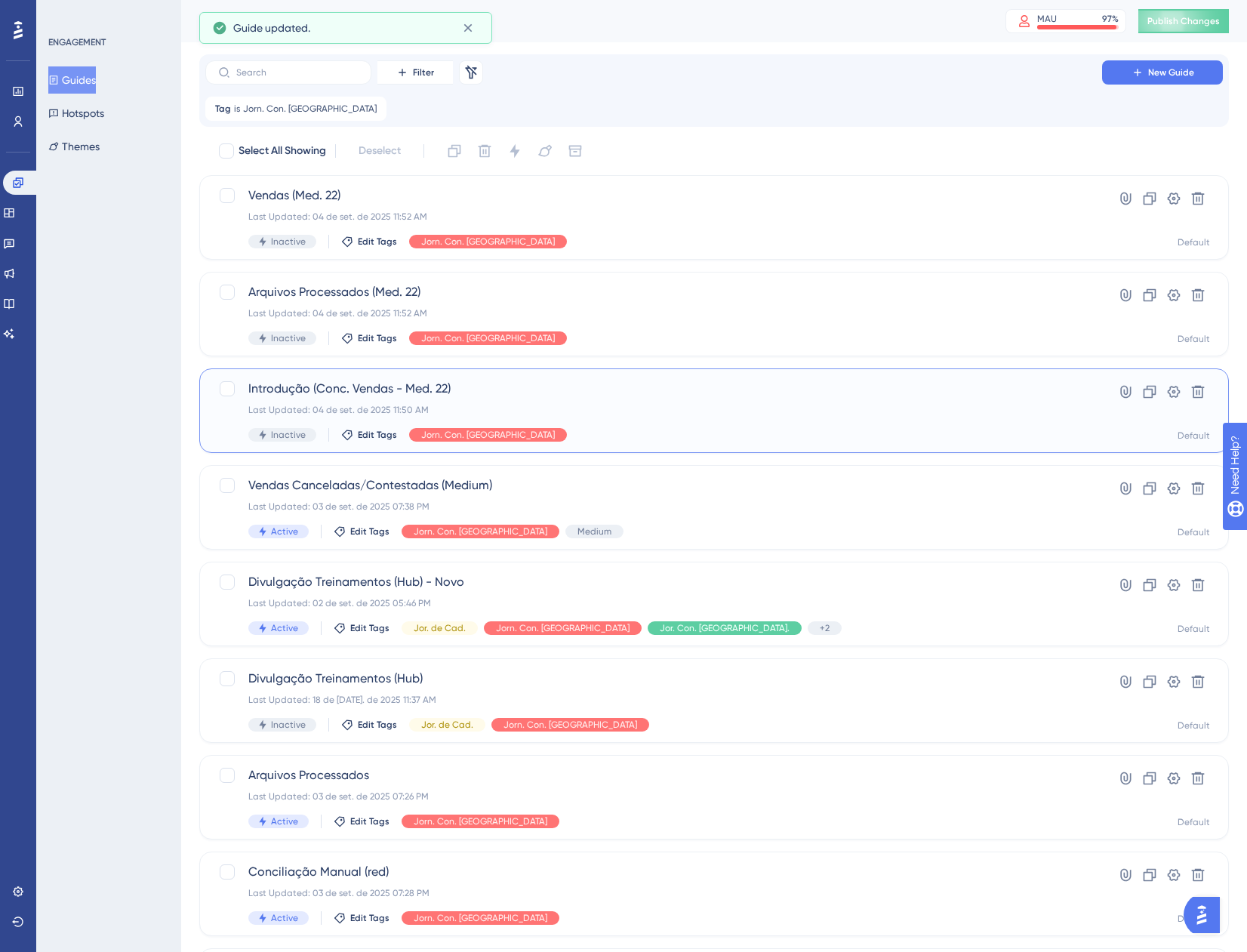
click at [641, 426] on div "Introdução (Conc. Vendas - Med. 22) Last Updated: 04 de set. de 2025 11:50 AM I…" at bounding box center [653, 411] width 811 height 62
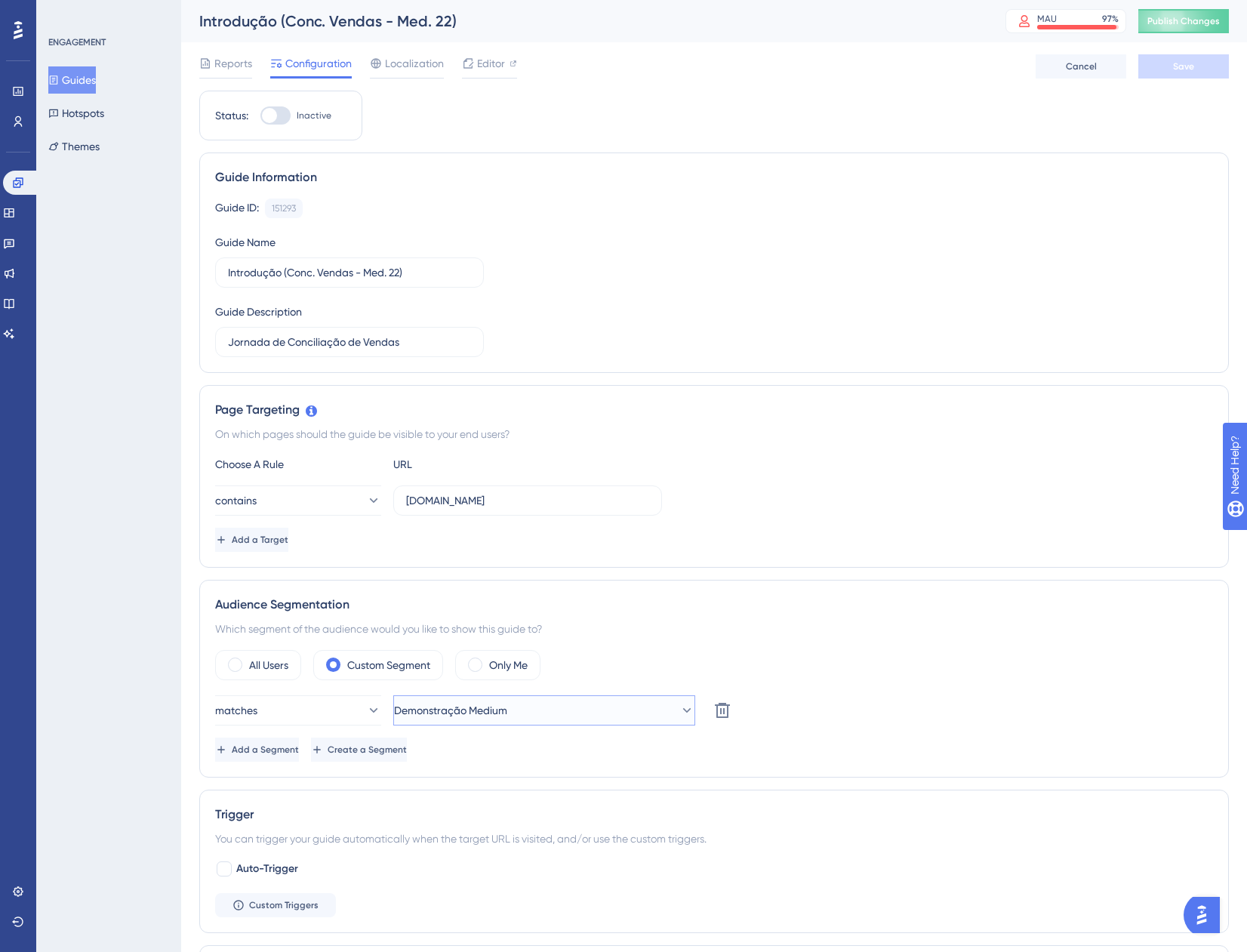
click at [584, 702] on button "Demonstração Medium" at bounding box center [544, 710] width 302 height 31
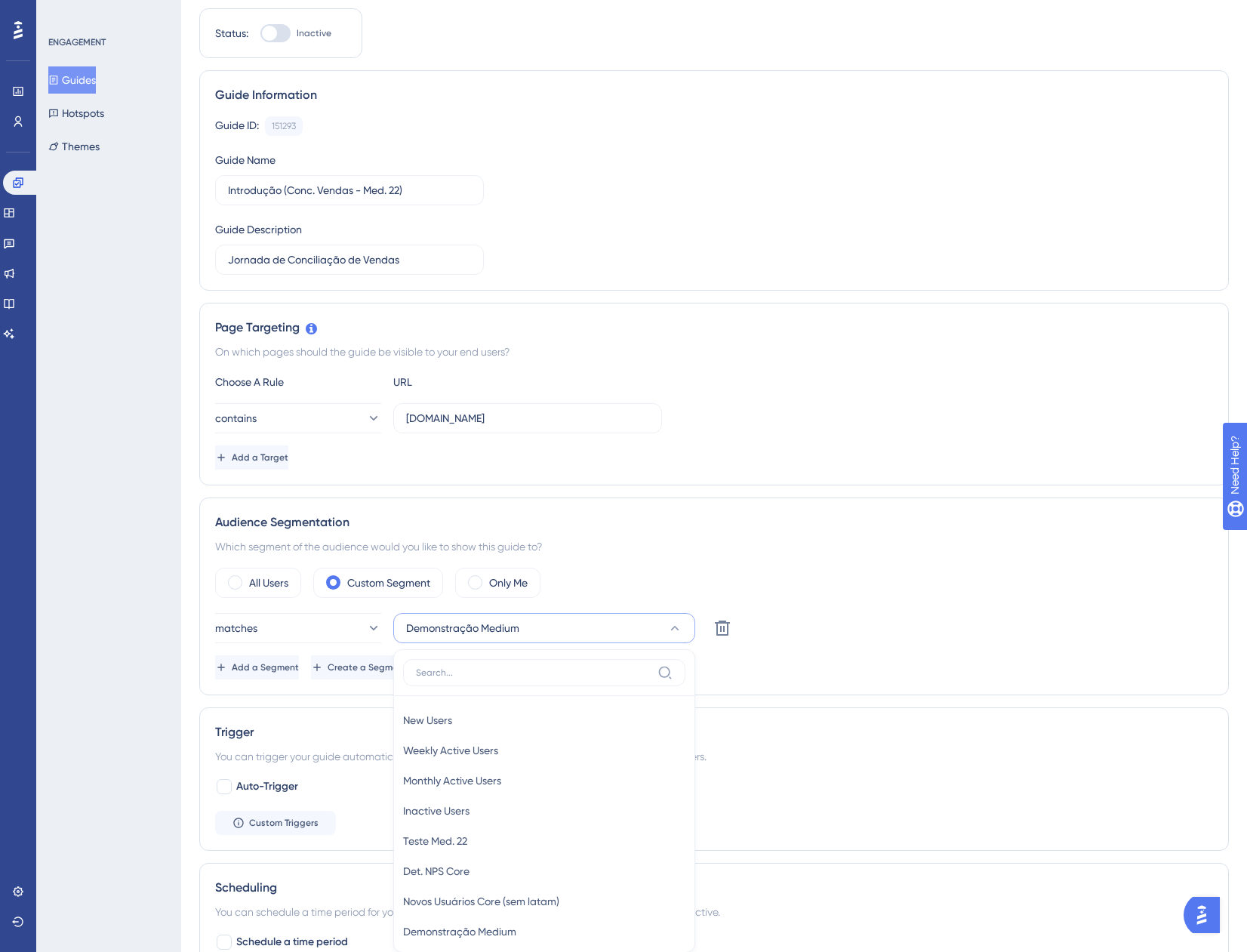
scroll to position [408, 0]
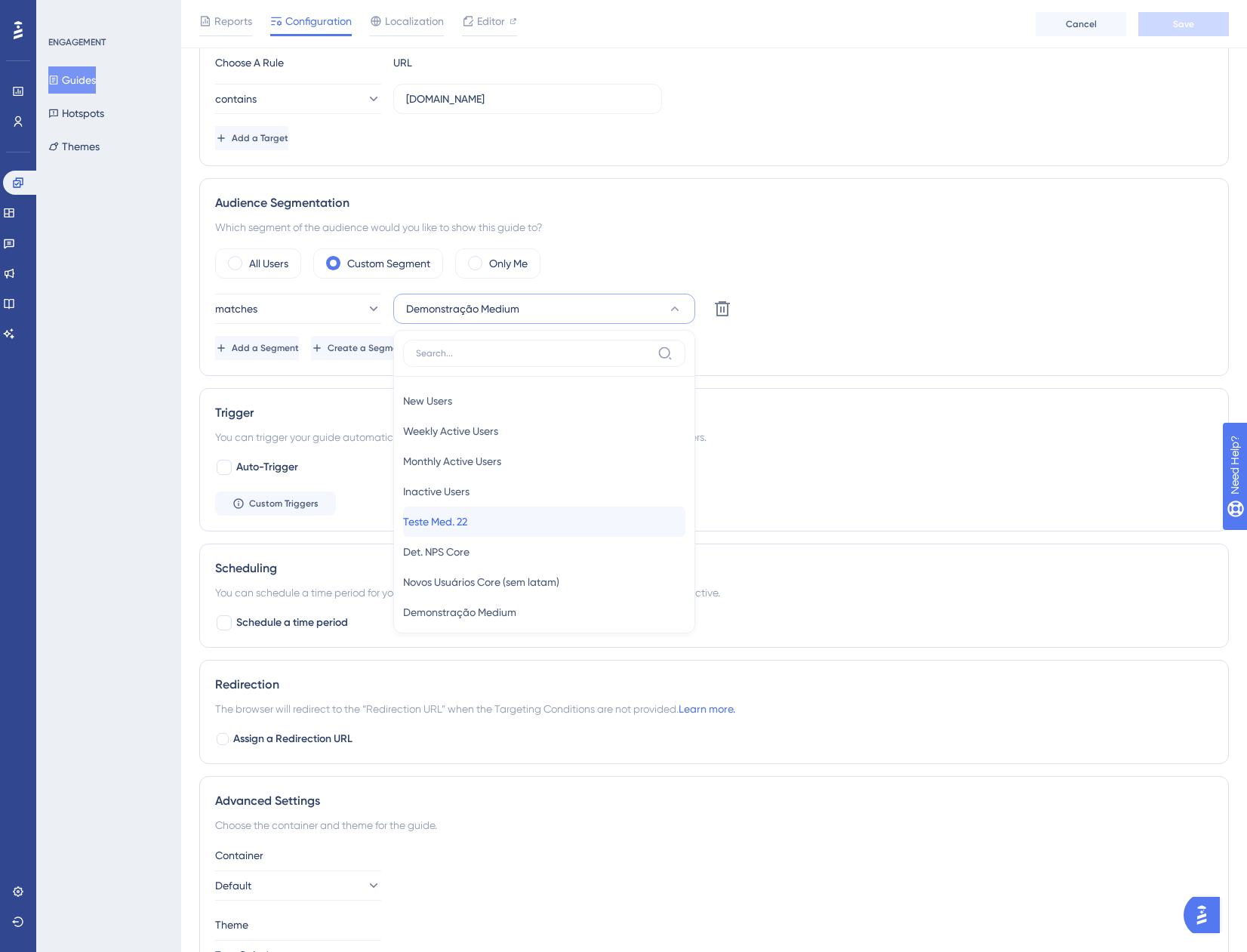
click at [514, 516] on div "Teste Med. 22 Teste Med. 22" at bounding box center [545, 521] width 282 height 31
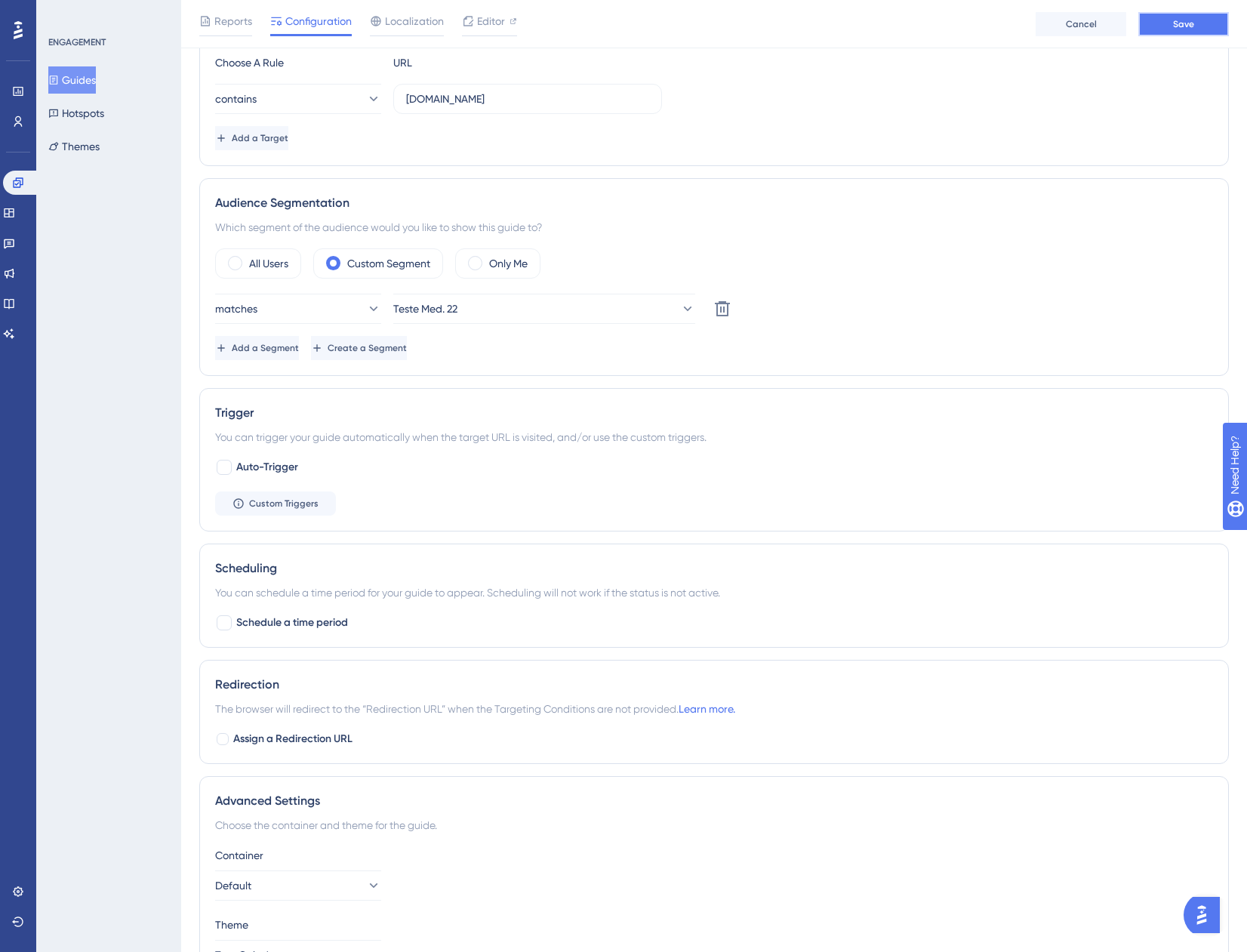
click at [1175, 22] on span "Save" at bounding box center [1184, 24] width 21 height 12
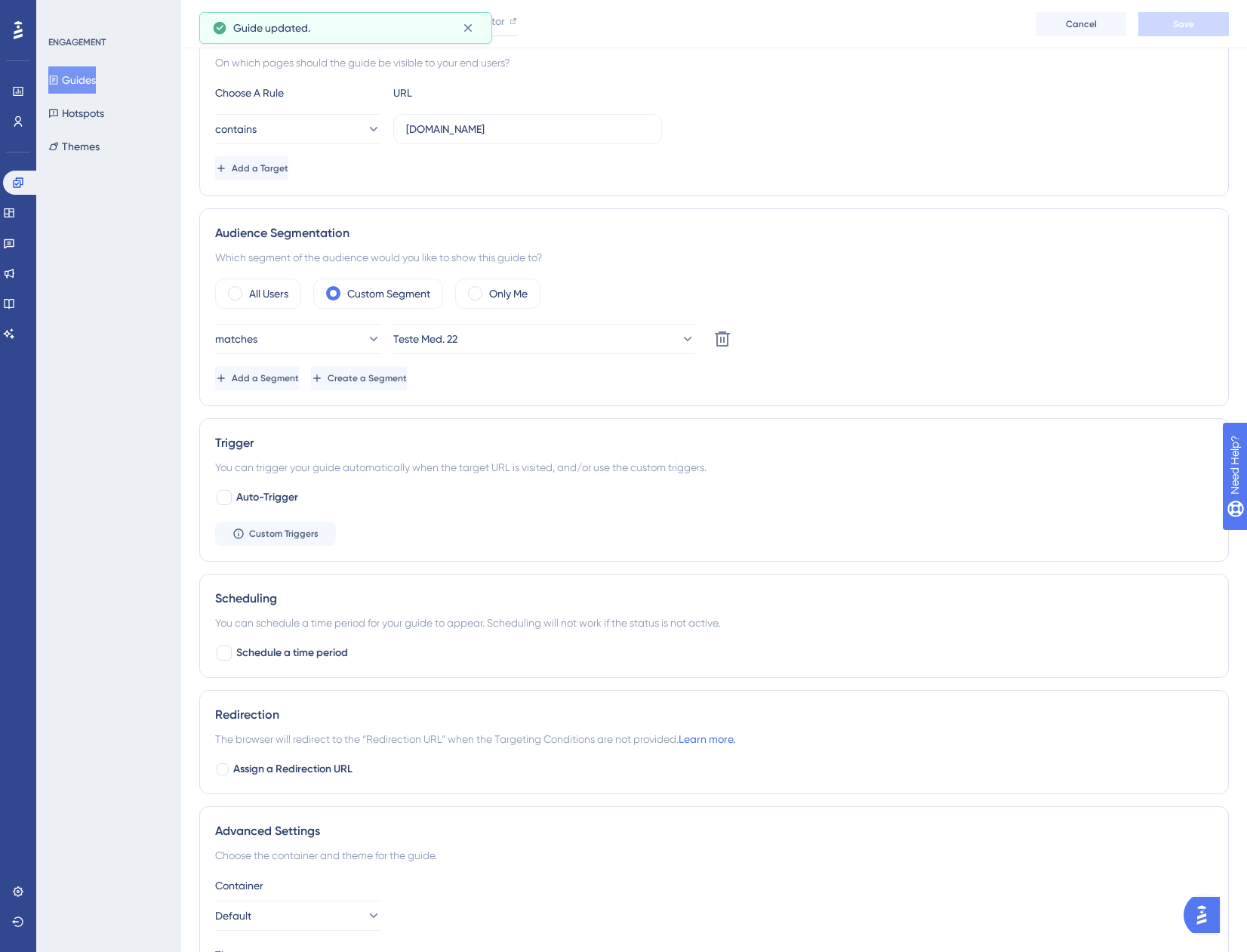
scroll to position [31, 0]
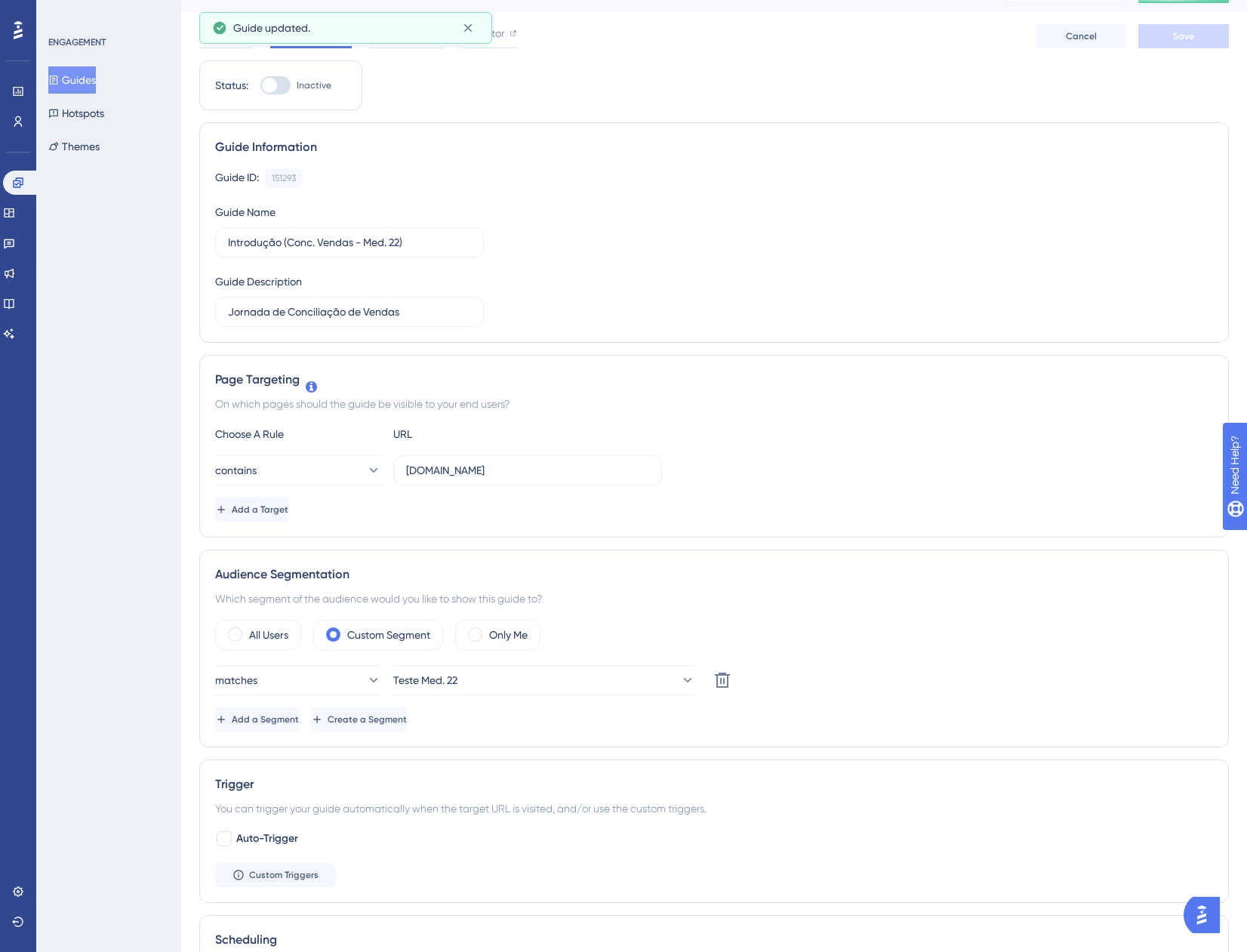
click at [86, 76] on button "Guides" at bounding box center [72, 80] width 47 height 27
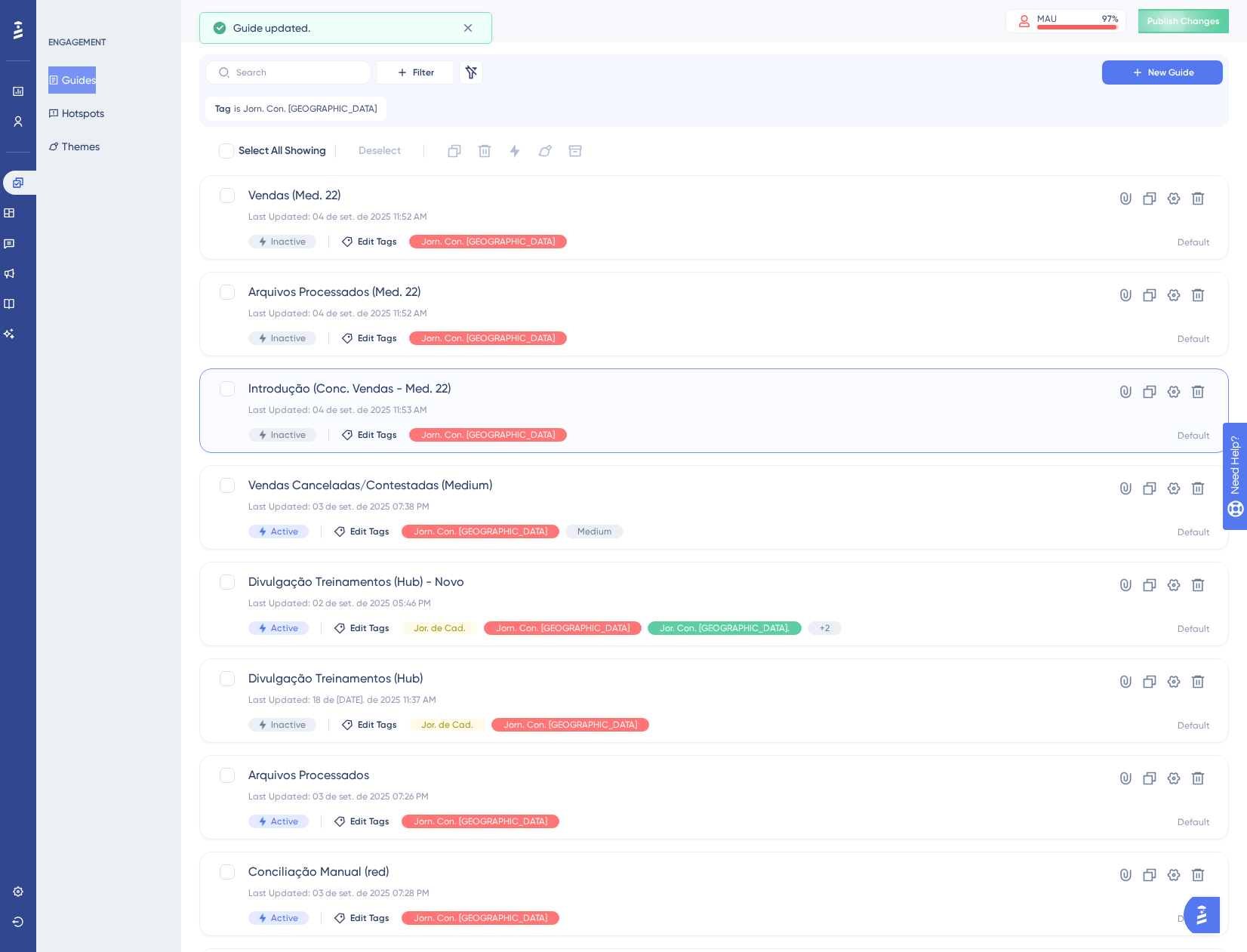
click at [650, 417] on div "Introdução (Conc. Vendas - Med. 22) Last Updated: 04 de set. de 2025 11:53 AM I…" at bounding box center [653, 411] width 811 height 62
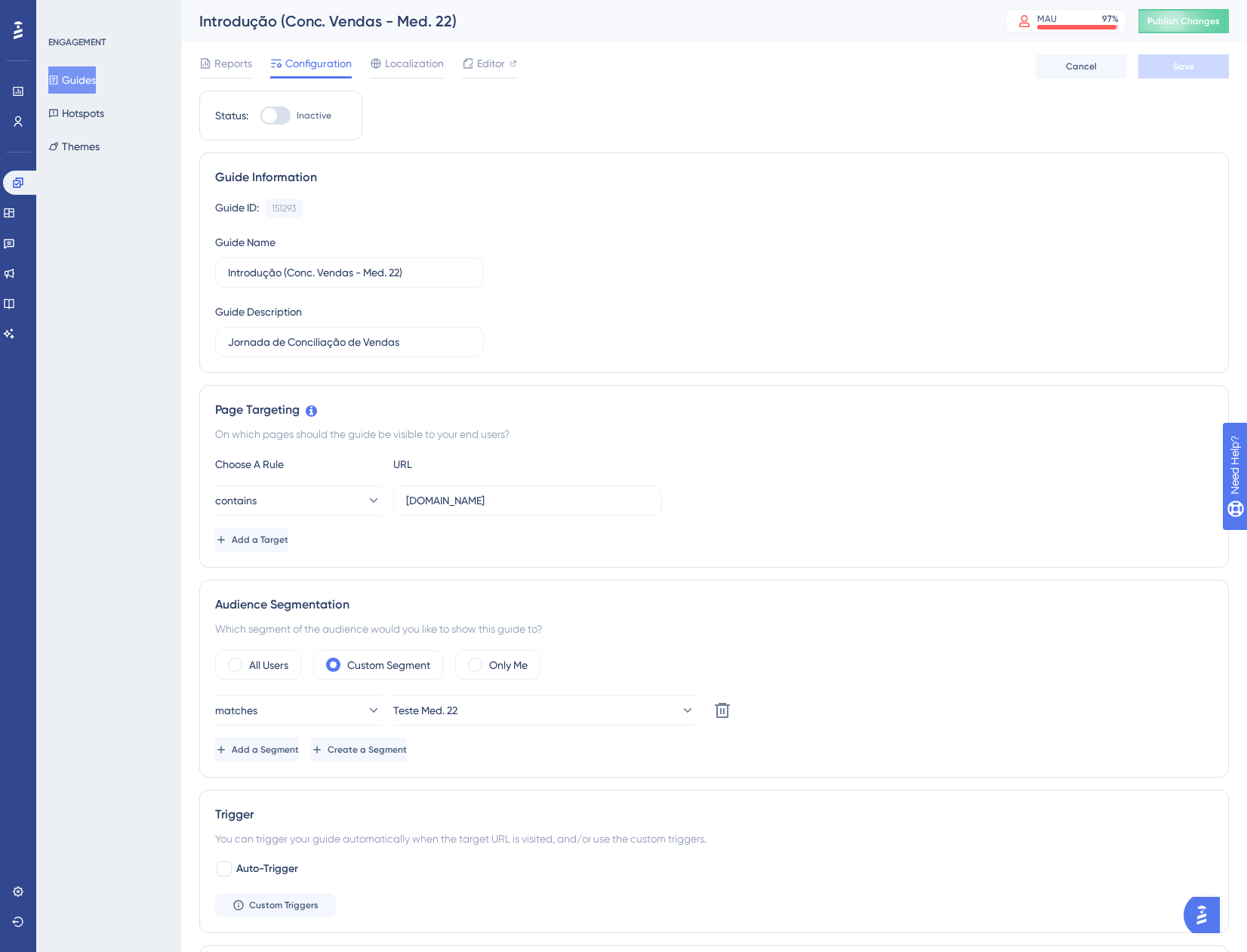
click at [59, 78] on icon at bounding box center [53, 79] width 10 height 10
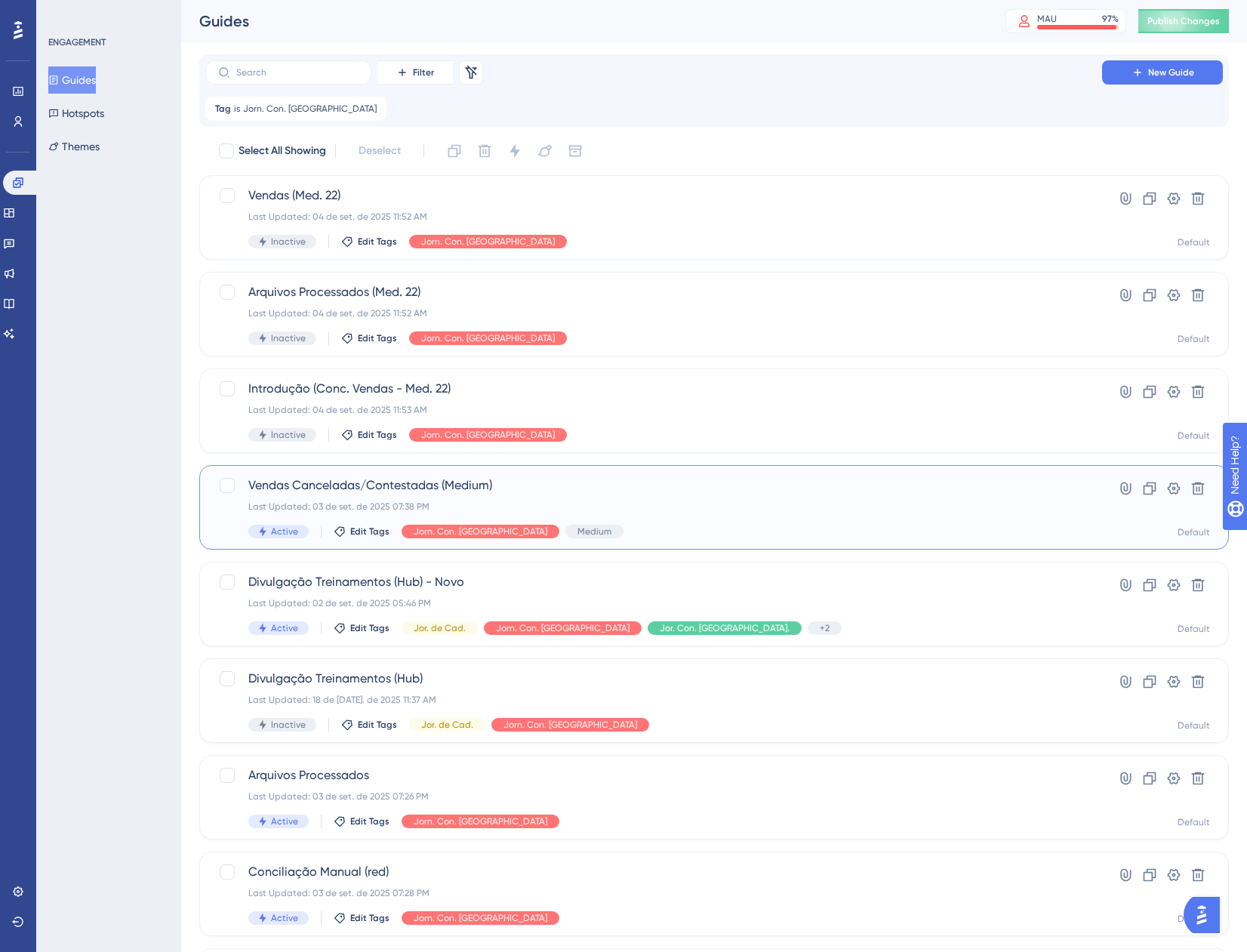
click at [635, 489] on span "Vendas Canceladas/Contestadas (Medium)" at bounding box center [653, 486] width 811 height 19
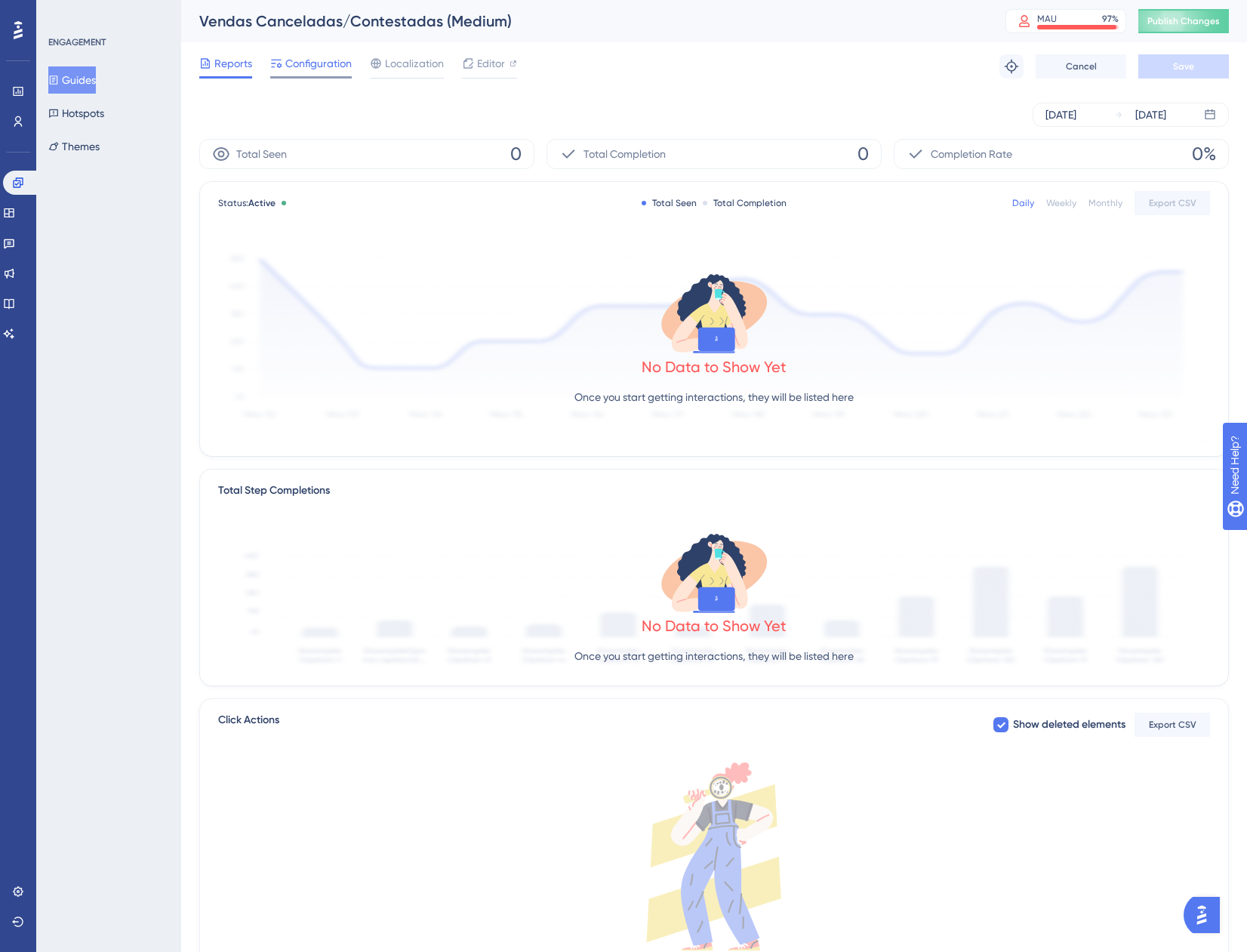
click at [316, 64] on span "Configuration" at bounding box center [319, 64] width 67 height 19
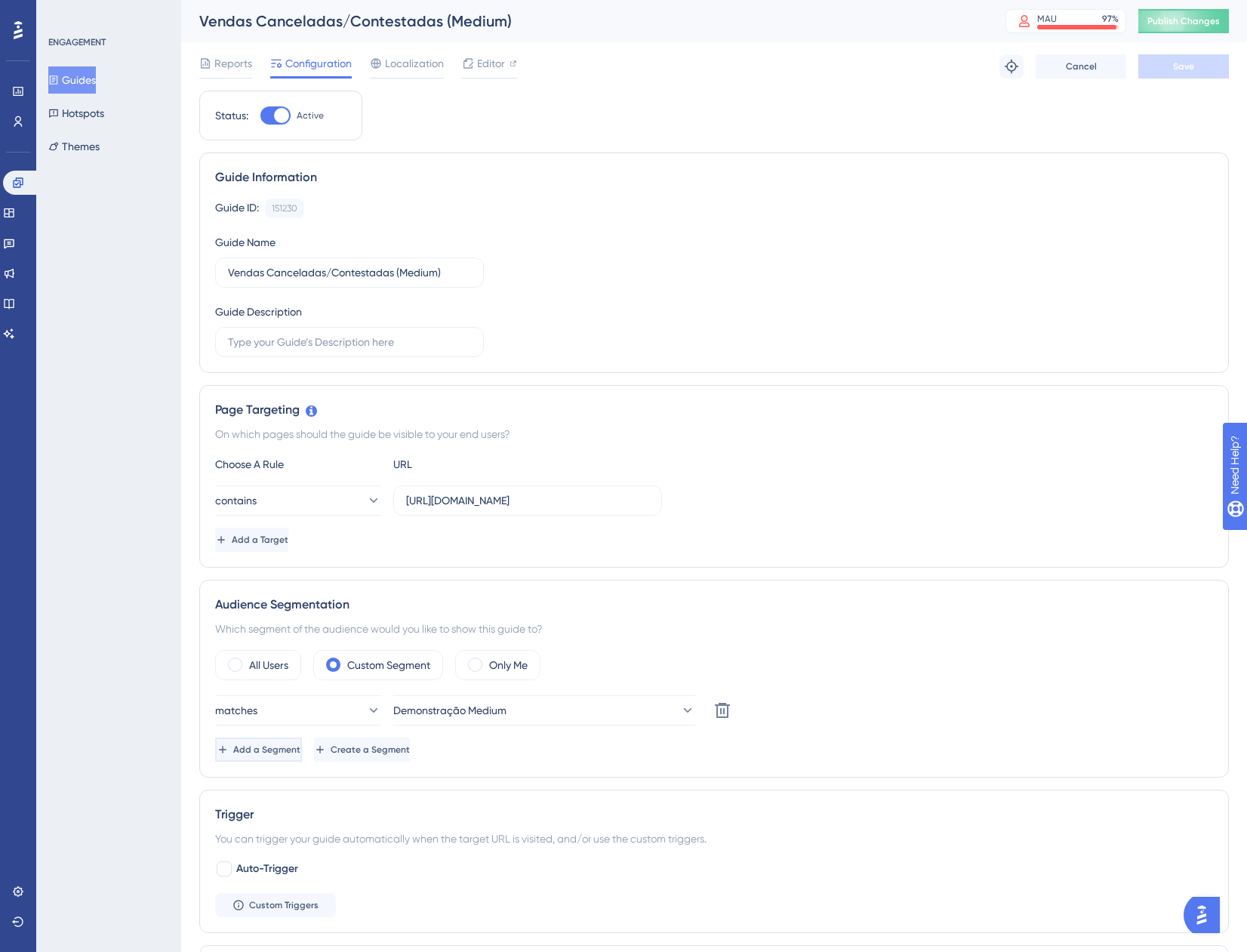
click at [292, 747] on span "Add a Segment" at bounding box center [267, 749] width 67 height 12
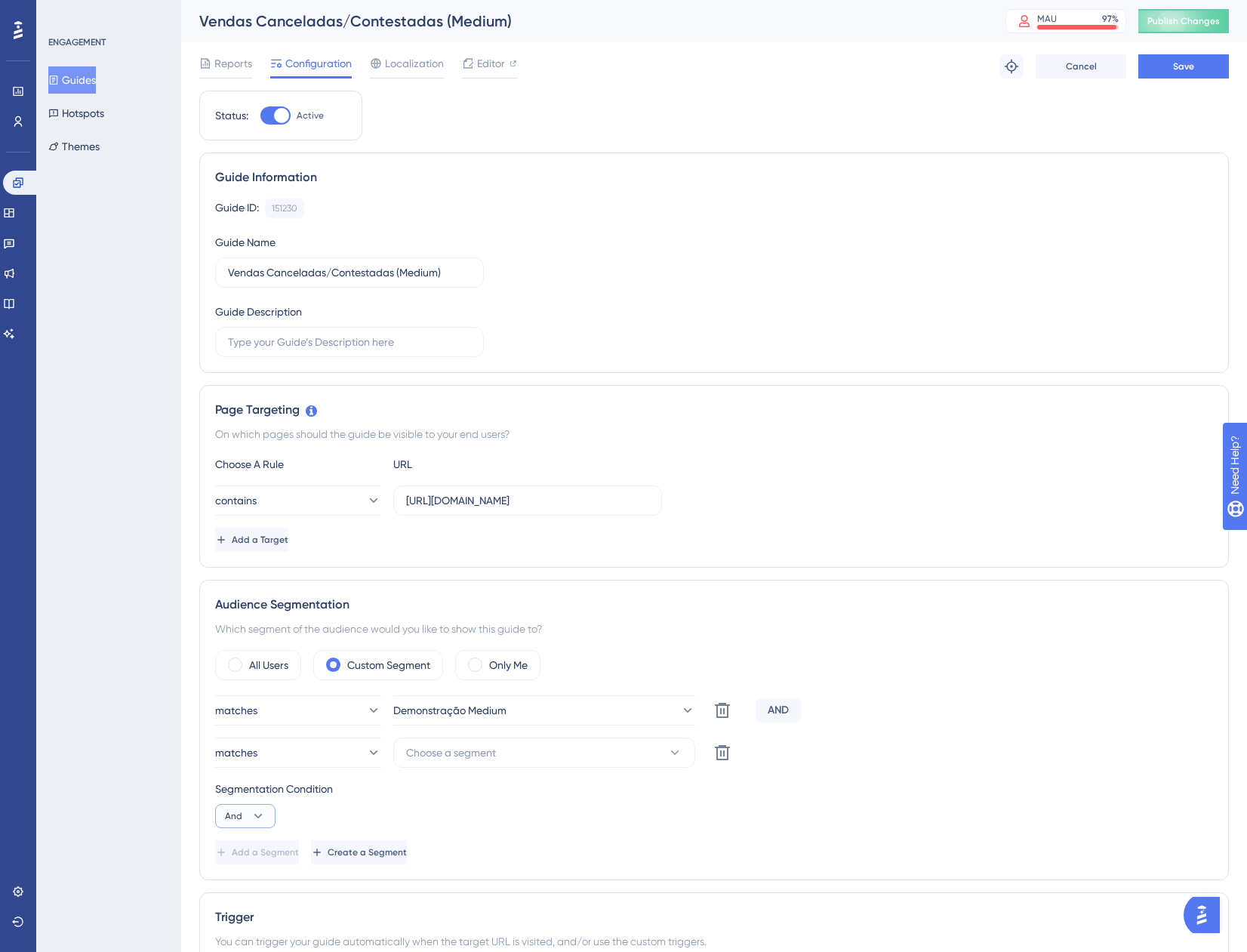
click at [234, 812] on span "And" at bounding box center [233, 815] width 18 height 12
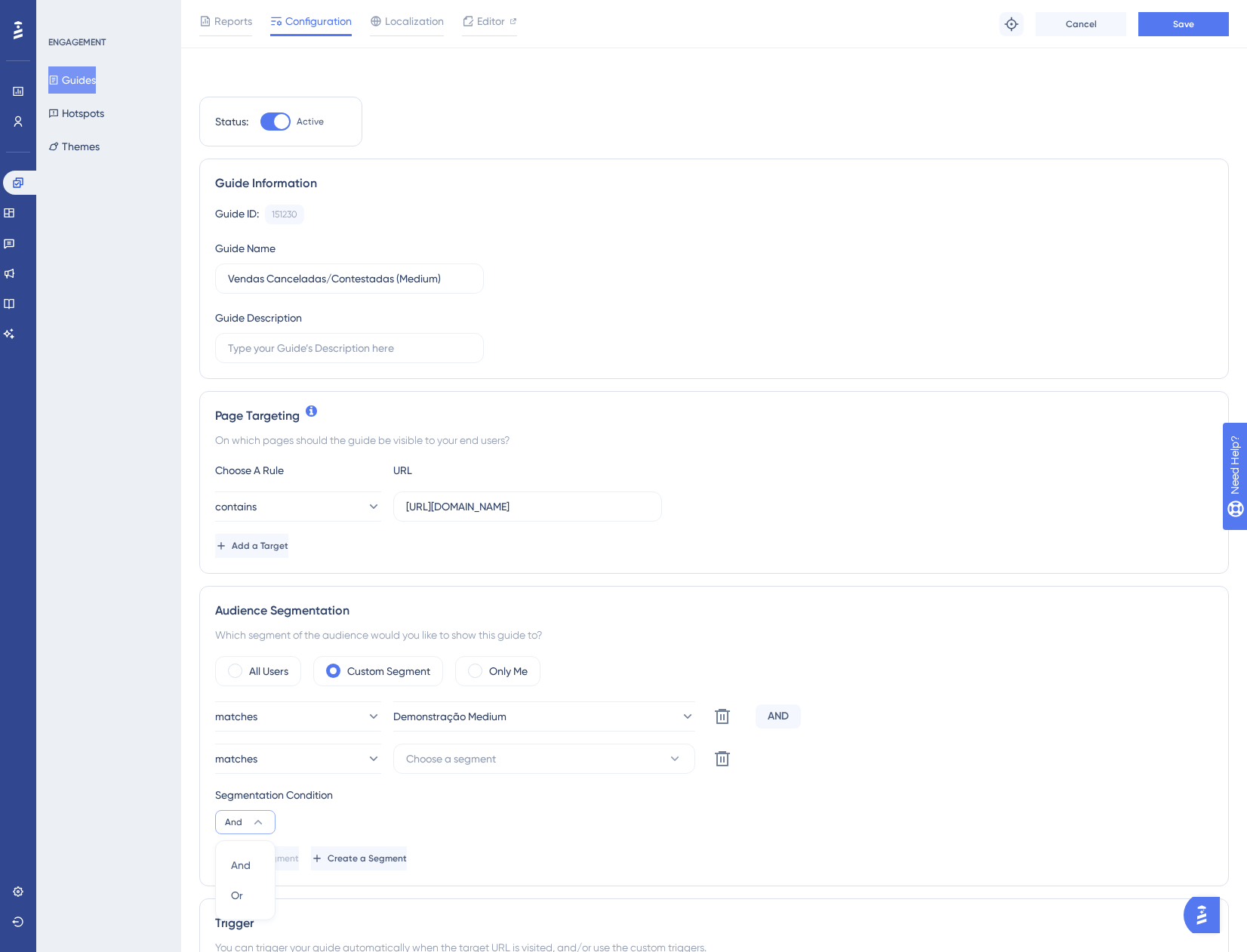
scroll to position [398, 0]
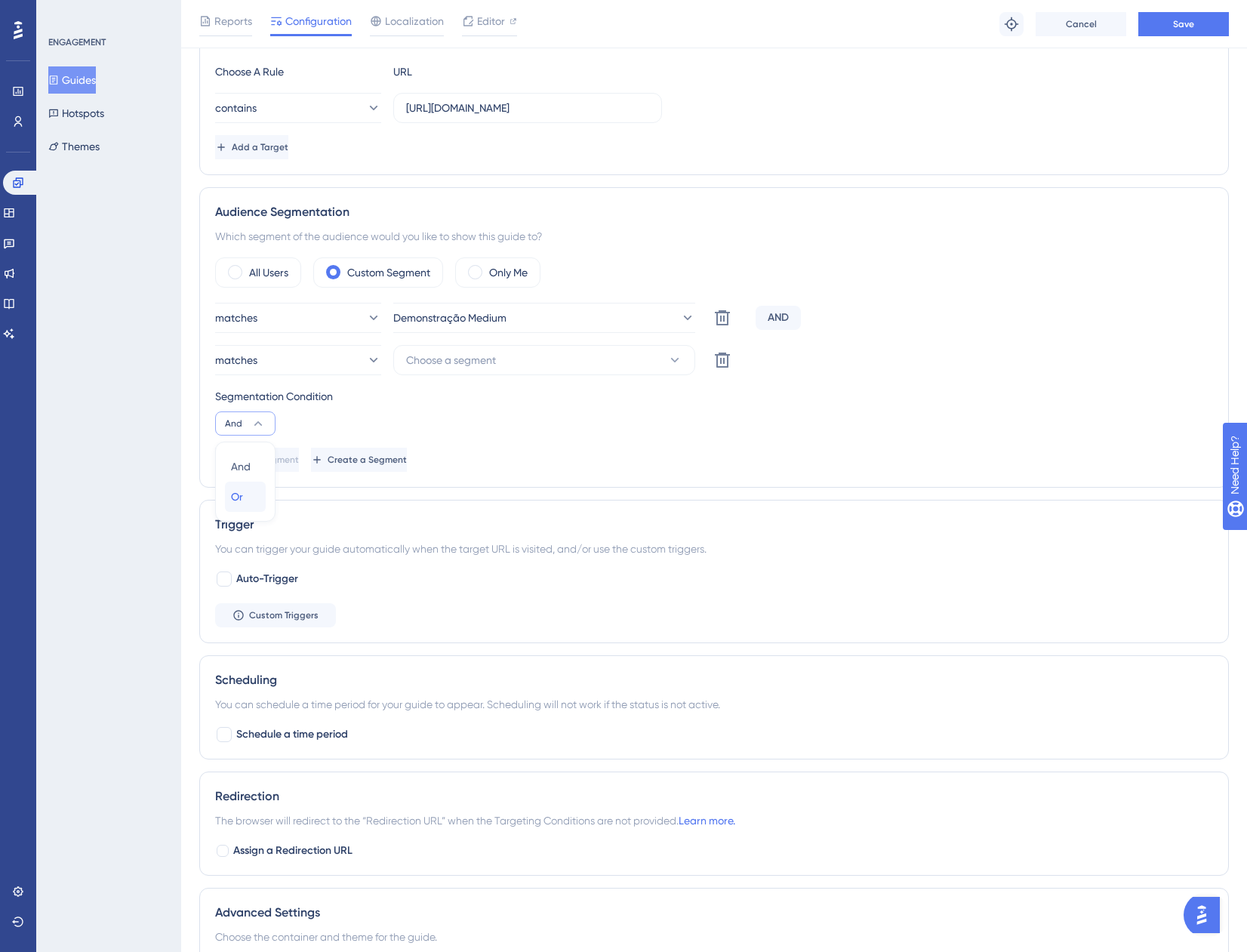
click at [248, 488] on div "Or Or" at bounding box center [245, 496] width 29 height 31
click at [539, 345] on button "Choose a segment" at bounding box center [544, 359] width 302 height 31
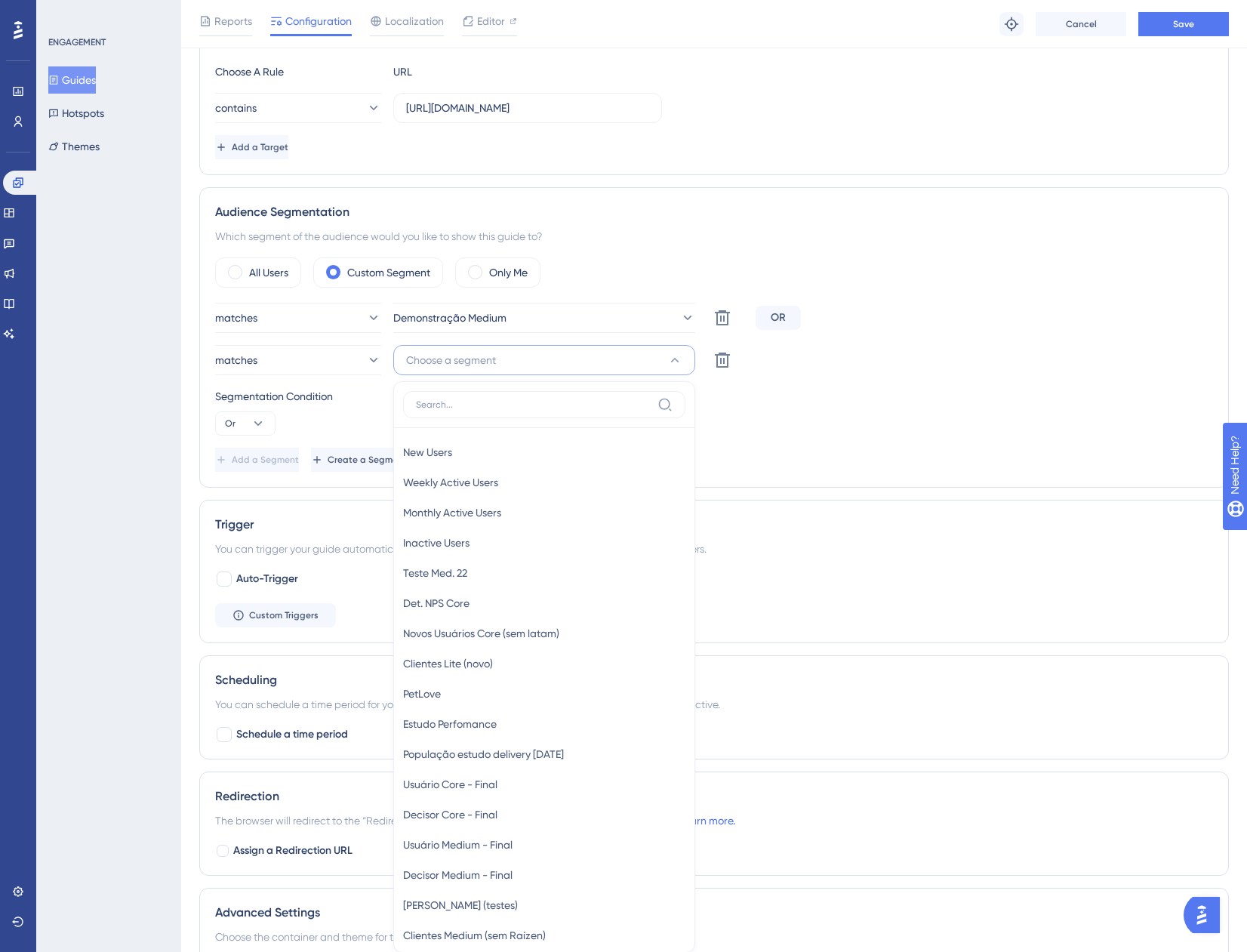
scroll to position [585, 0]
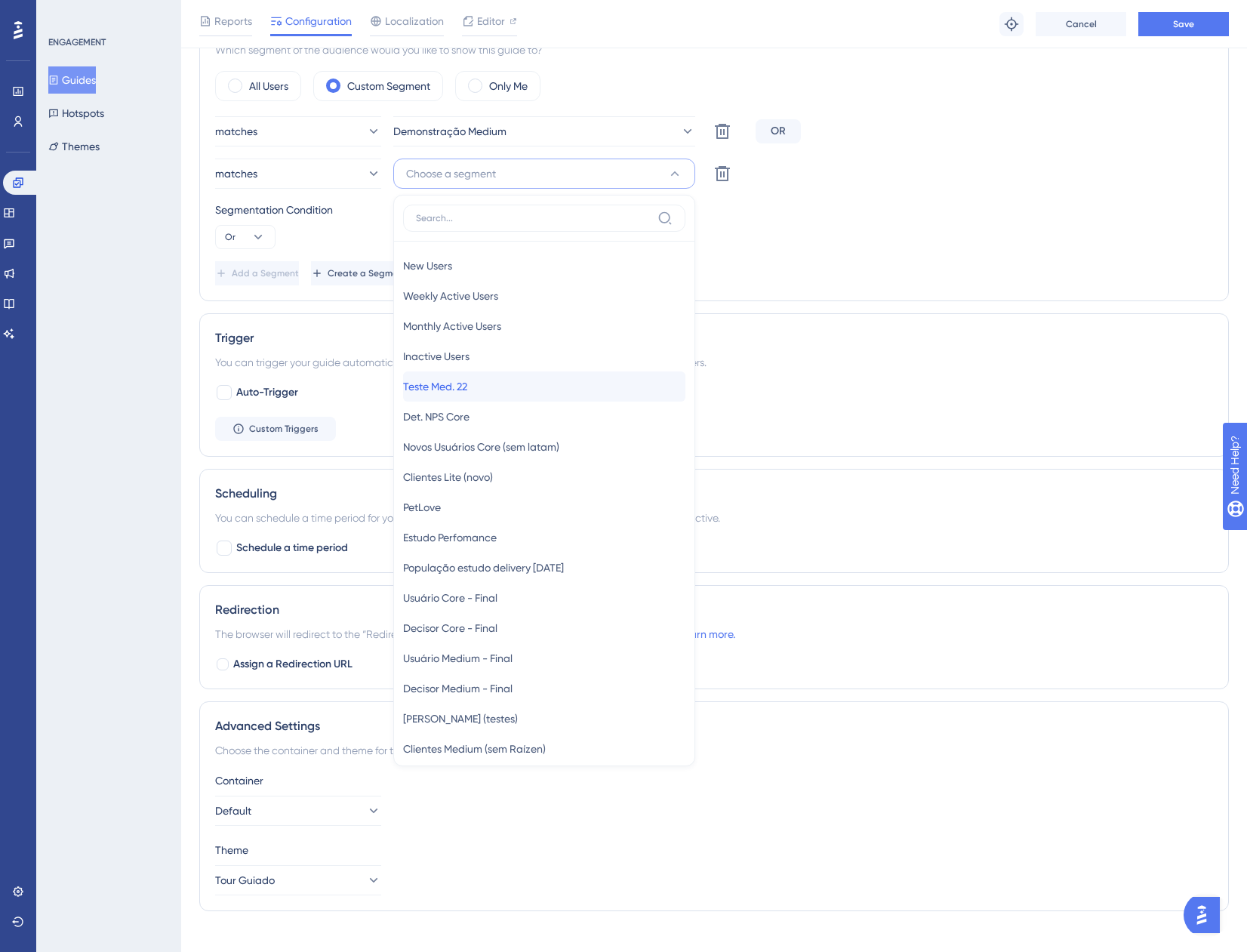
click at [517, 376] on div "Teste Med. 22 Teste Med. 22" at bounding box center [545, 386] width 282 height 31
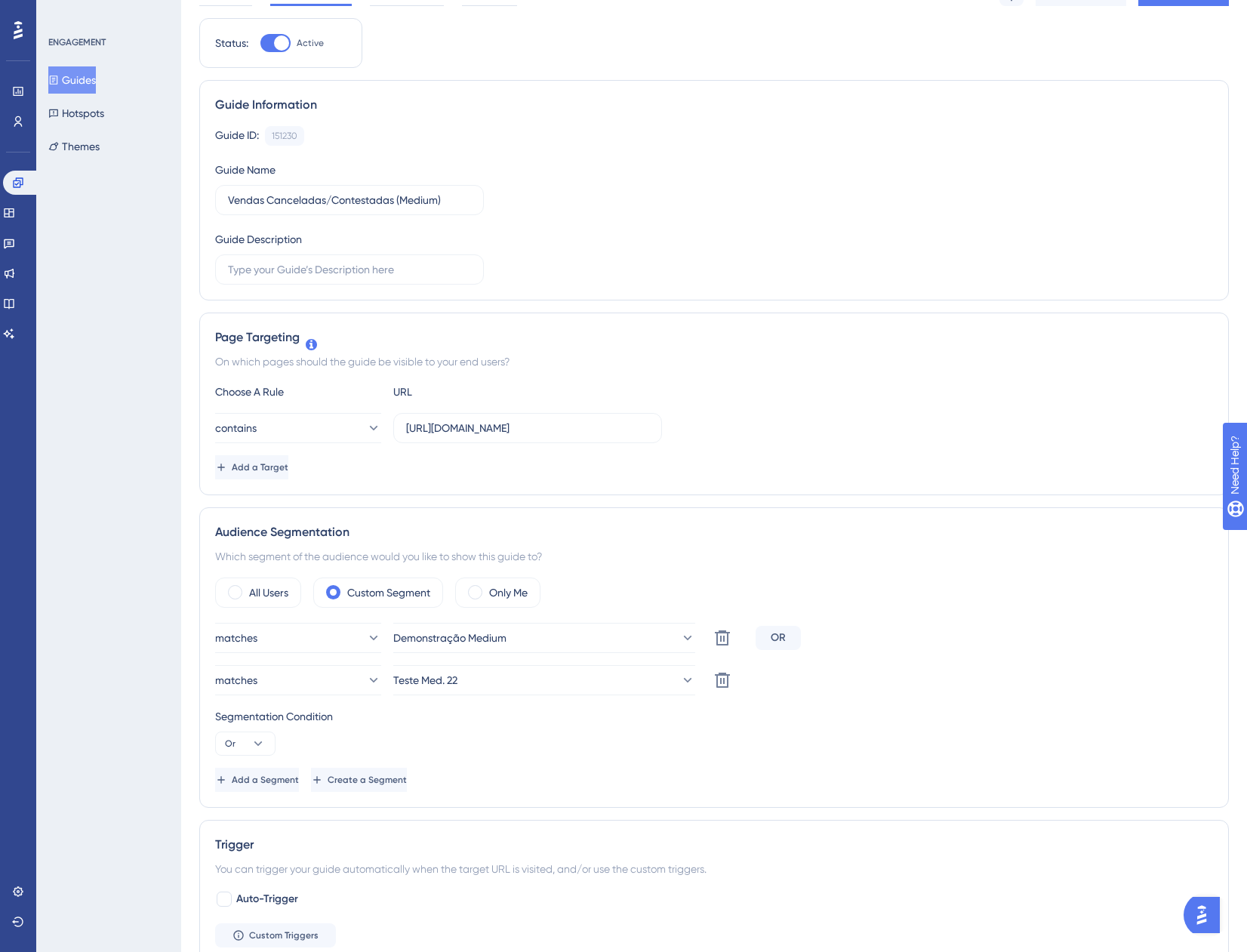
scroll to position [0, 0]
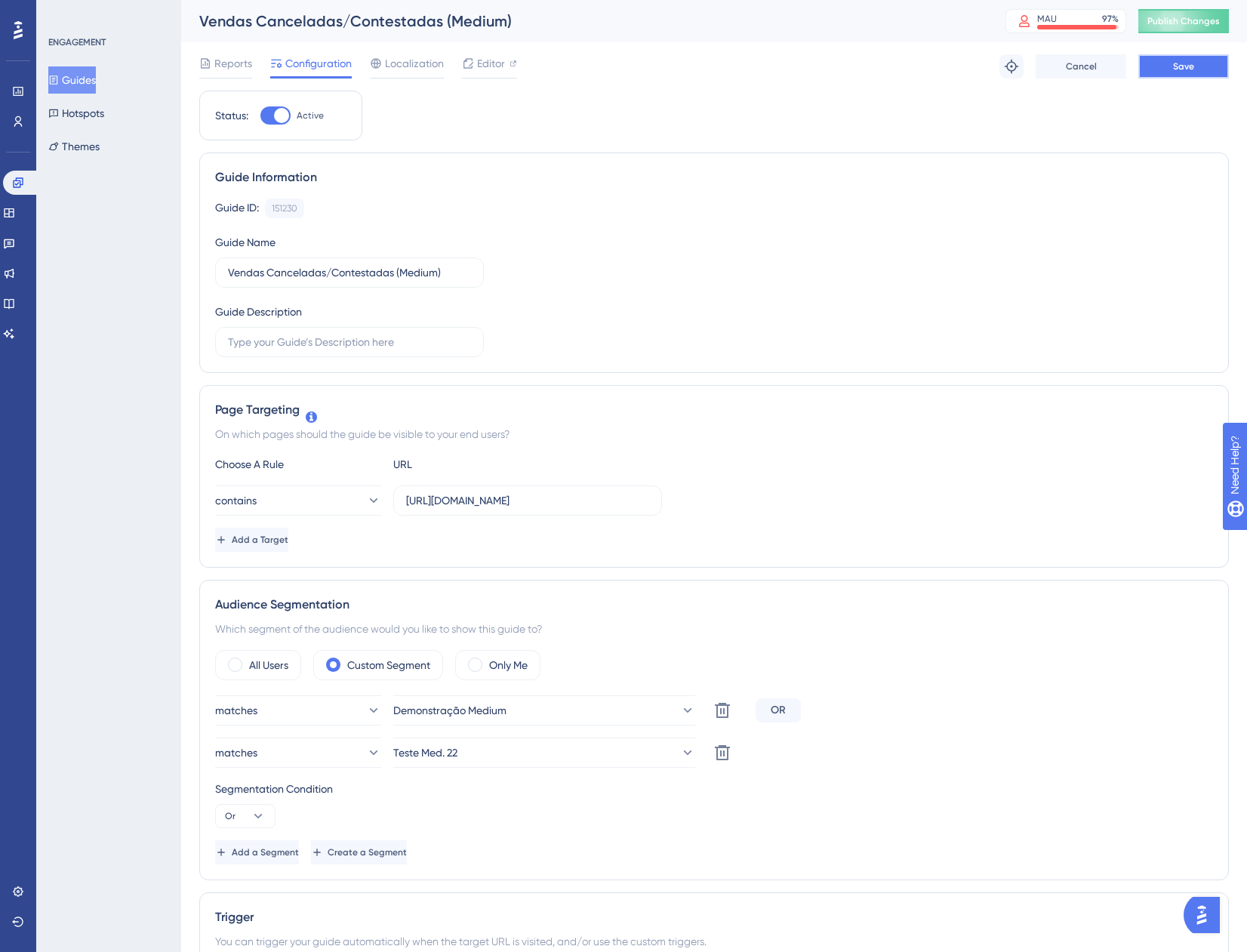
click at [1195, 70] on button "Save" at bounding box center [1184, 67] width 91 height 24
click at [95, 74] on button "Guides" at bounding box center [72, 80] width 47 height 27
